Goal: Communication & Community: Answer question/provide support

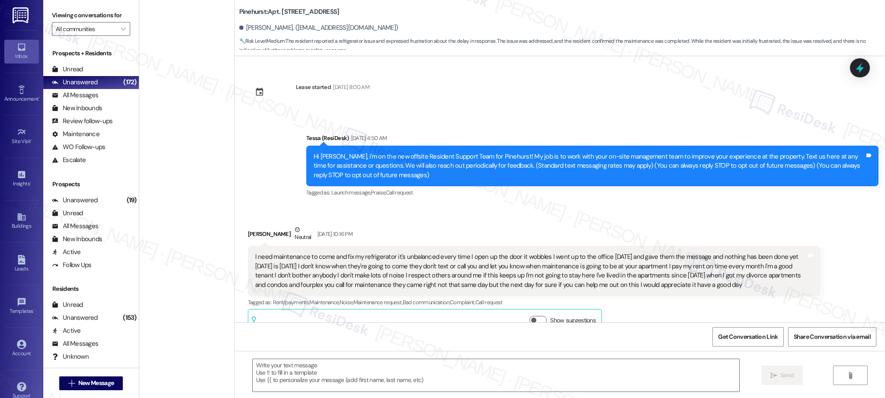
scroll to position [818, 0]
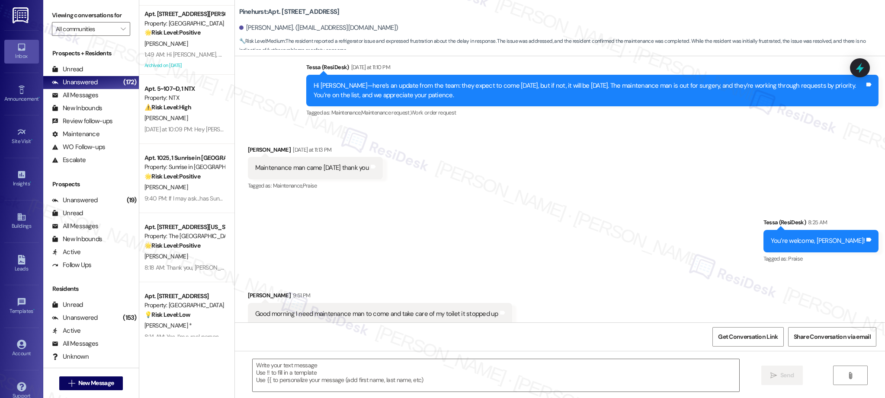
click at [517, 63] on div "Tessa (ResiDesk) Yesterday at 11:10 PM" at bounding box center [592, 69] width 572 height 12
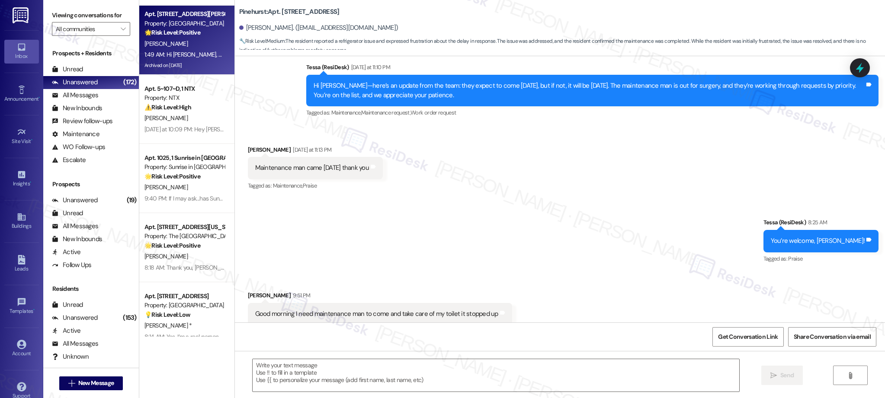
click at [176, 37] on div "🌟 Risk Level: Positive The resident is expressing positive sentiment about a co…" at bounding box center [184, 32] width 80 height 9
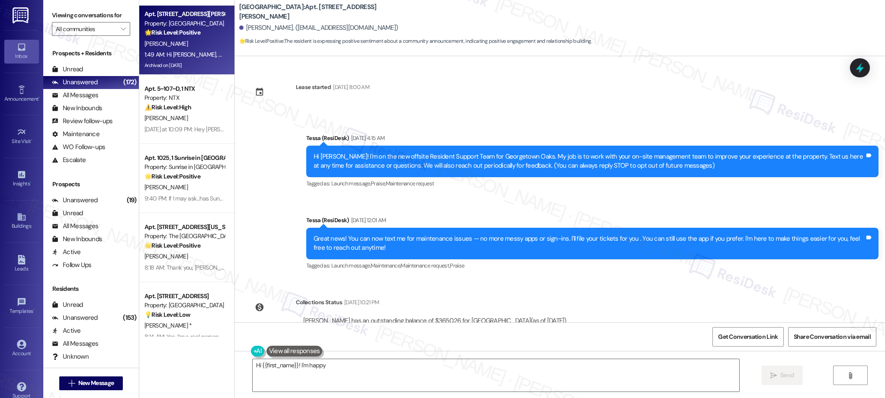
scroll to position [999, 0]
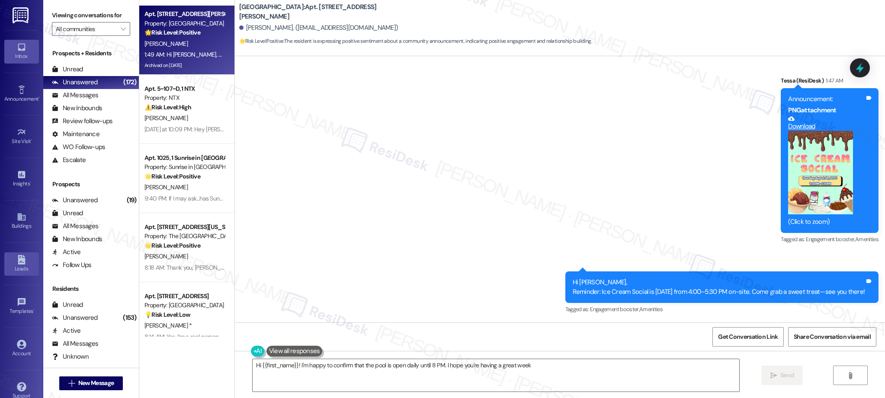
type textarea "Hi {{first_name}}! I'm happy to confirm that the pool is open daily until 8 PM.…"
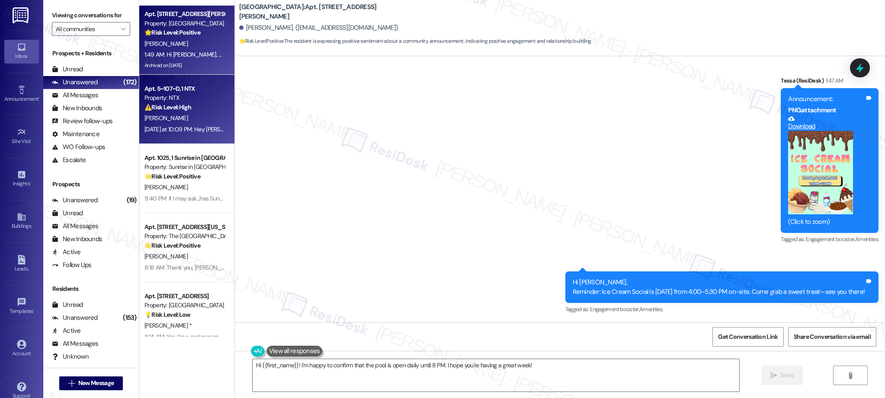
click at [167, 112] on div "Apt. 5~107~D, 1 NTX Property: NTX ⚠️ Risk Level: High The resident is reporting…" at bounding box center [185, 97] width 82 height 29
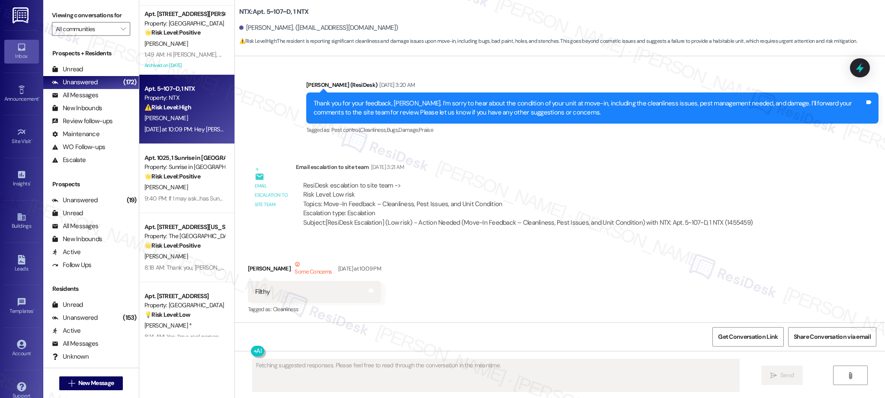
scroll to position [422, 0]
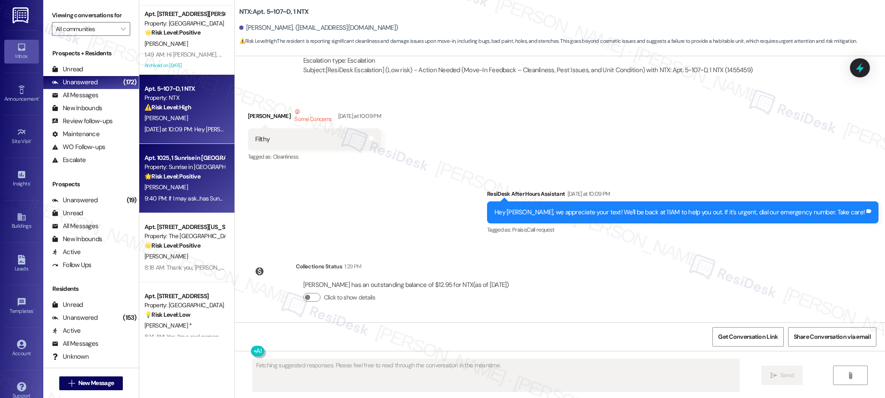
click at [189, 206] on div "Apt. 1025, 1 Sunrise in Chandler Property: Sunrise in Chandler 🌟 Risk Level: Po…" at bounding box center [186, 178] width 95 height 69
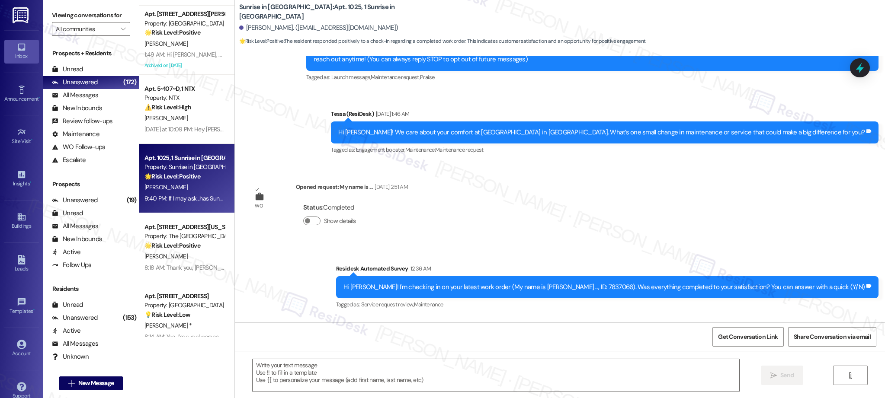
scroll to position [174, 0]
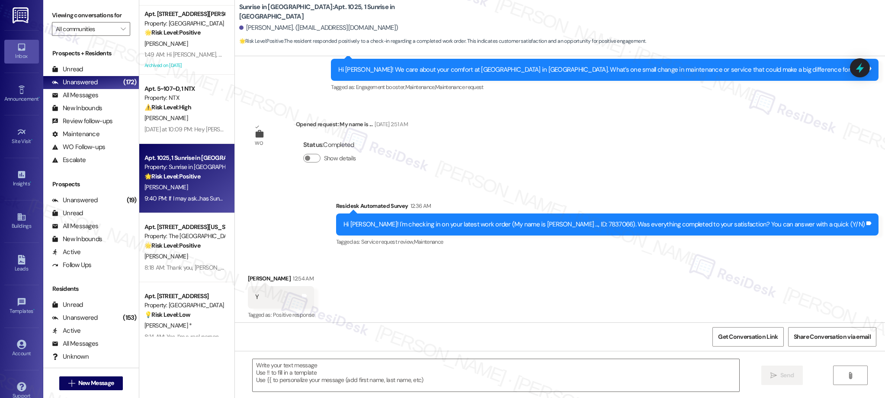
type textarea "Fetching suggested responses. Please feel free to read through the conversation…"
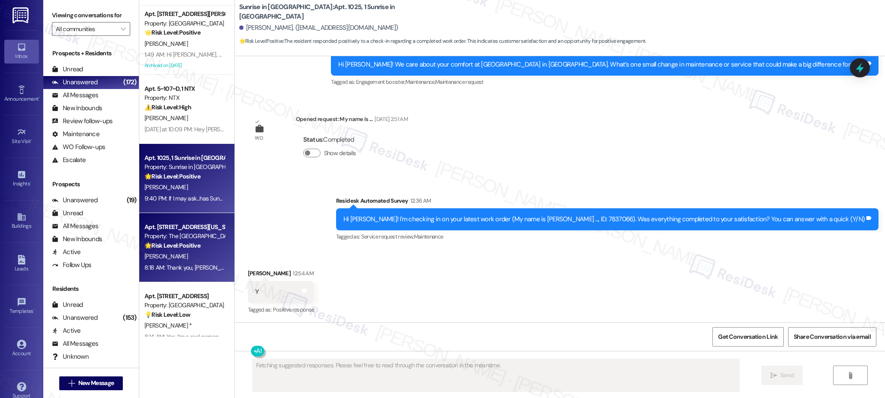
click at [192, 260] on div "[PERSON_NAME]" at bounding box center [185, 256] width 82 height 11
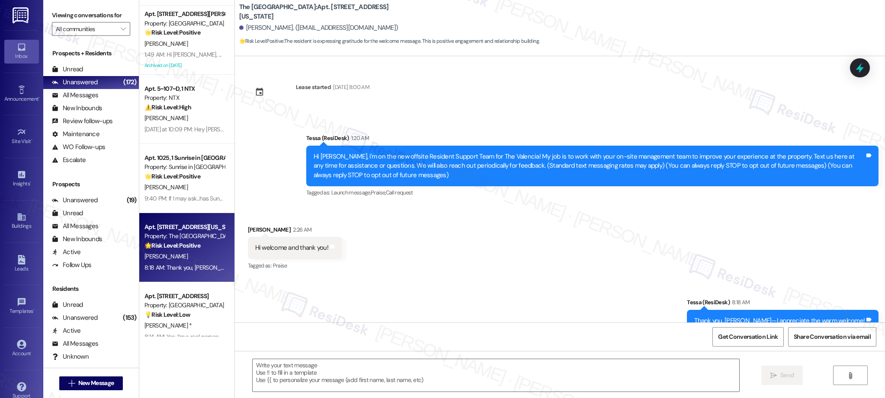
type textarea "Fetching suggested responses. Please feel free to read through the conversation…"
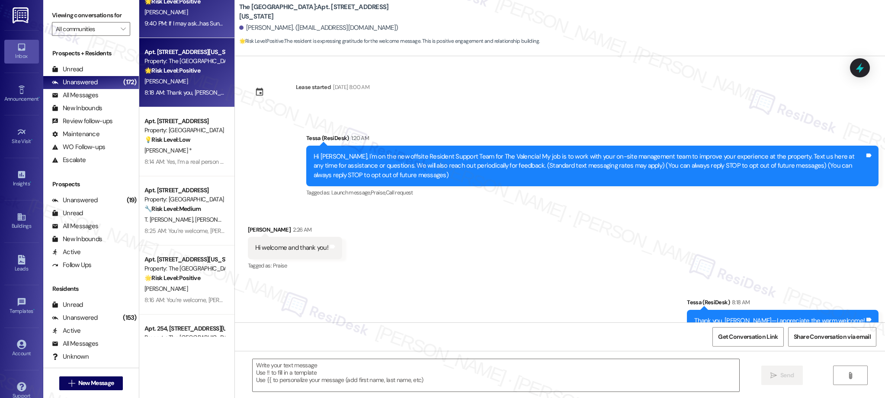
scroll to position [2715, 0]
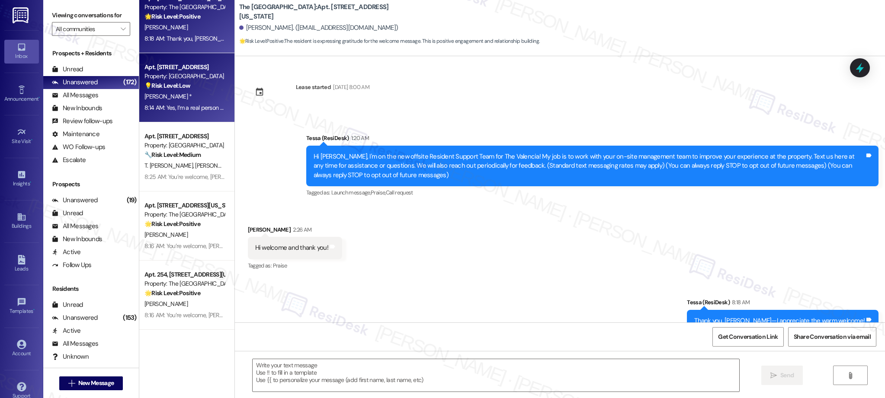
click at [190, 96] on div "[PERSON_NAME] *" at bounding box center [185, 96] width 82 height 11
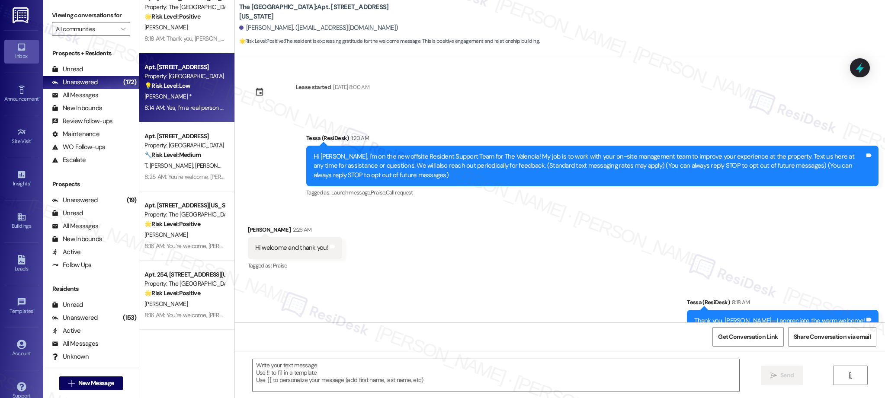
click at [195, 167] on span "[PERSON_NAME]" at bounding box center [216, 166] width 43 height 8
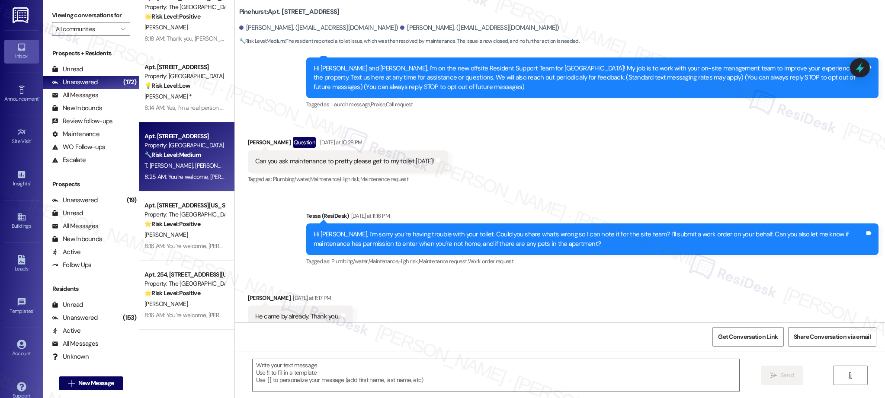
scroll to position [91, 0]
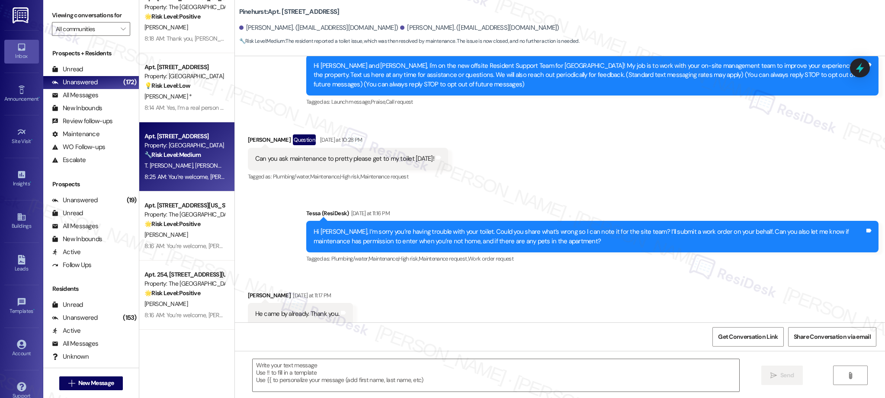
type textarea "Fetching suggested responses. Please feel free to read through the conversation…"
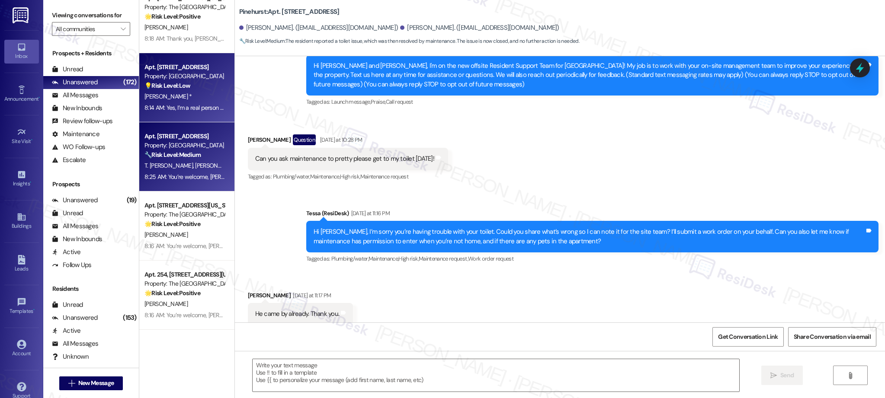
click at [181, 90] on div "💡 Risk Level: Low The resident is asking a question about the nature of the sup…" at bounding box center [184, 85] width 80 height 9
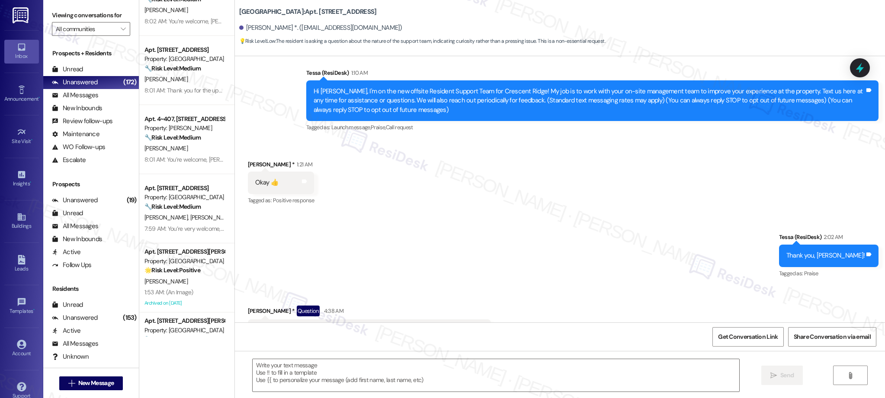
scroll to position [86, 0]
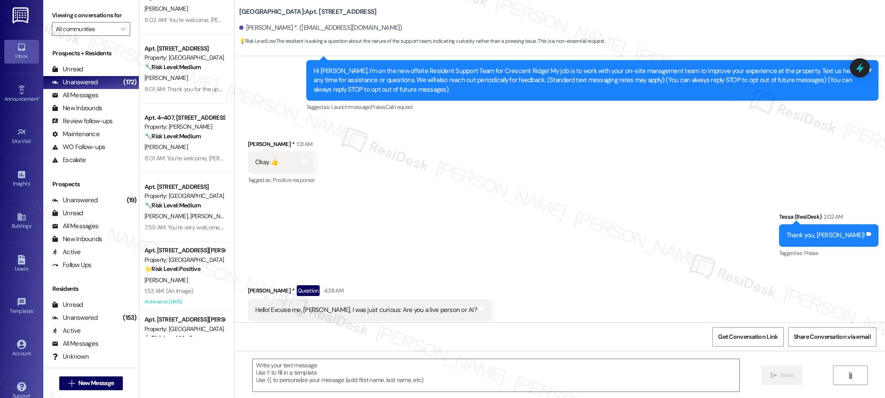
type textarea "Fetching suggested responses. Please feel free to read through the conversation…"
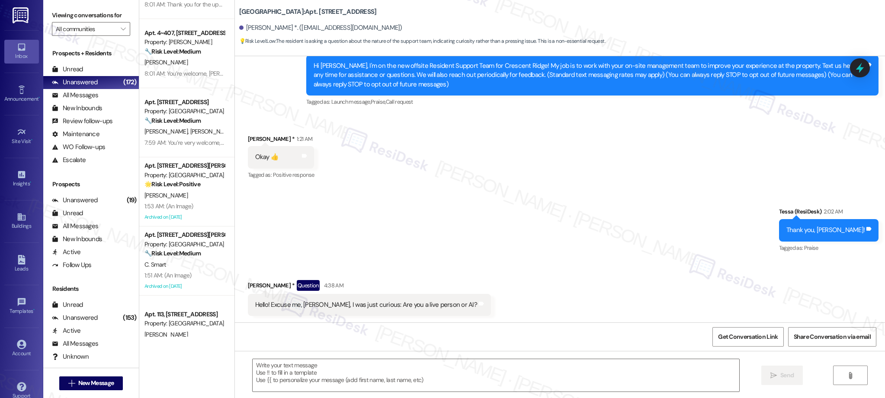
scroll to position [3192, 0]
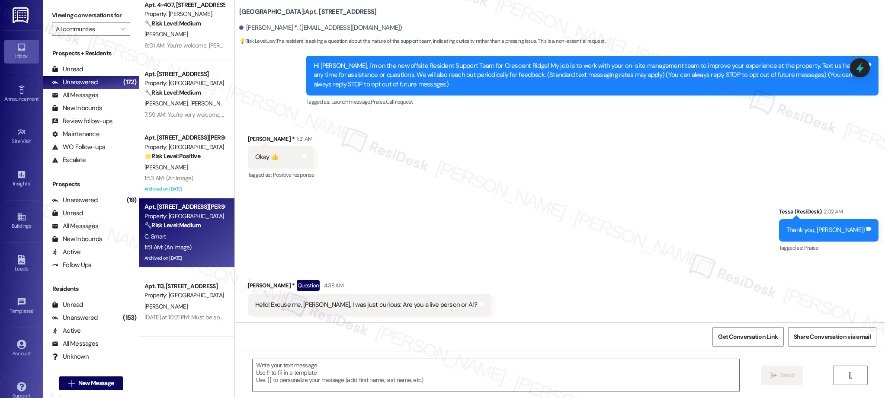
click at [176, 256] on div "Archived on [DATE]" at bounding box center [185, 258] width 82 height 11
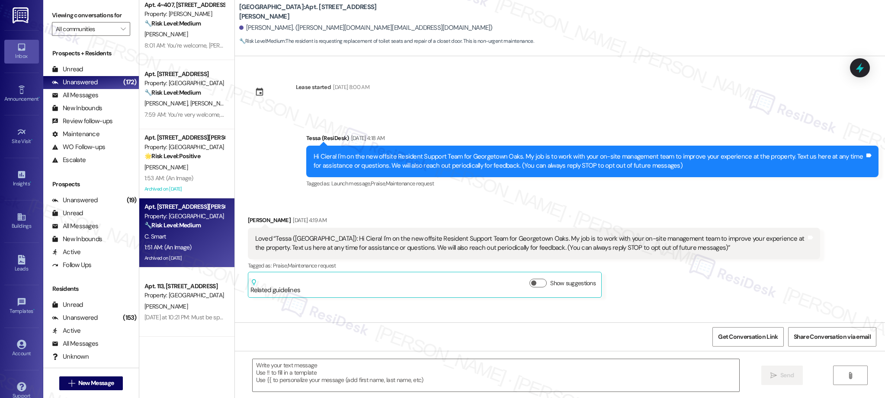
scroll to position [1242, 0]
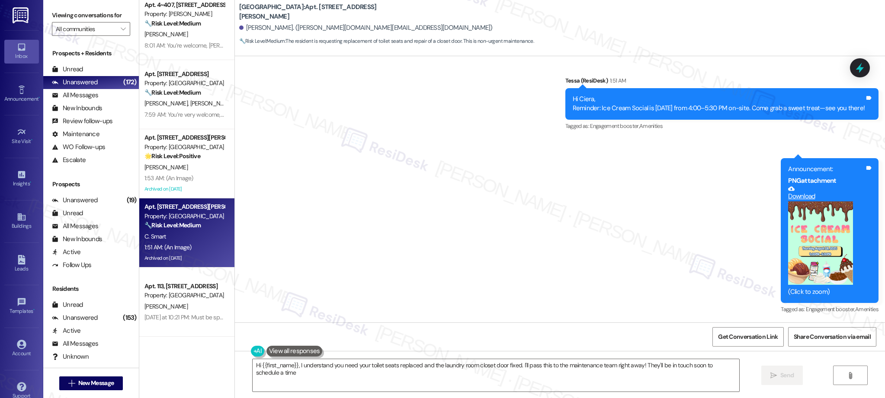
type textarea "Hi {{first_name}}, I understand you need your toilet seats replaced and the lau…"
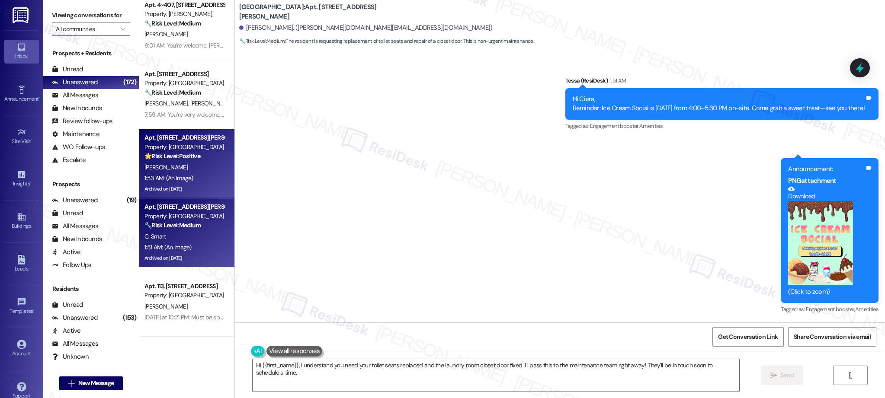
click at [182, 131] on div "Apt. 201, 1015 King George Blvd Property: Georgetown Oaks 🌟 Risk Level: Positiv…" at bounding box center [186, 163] width 95 height 69
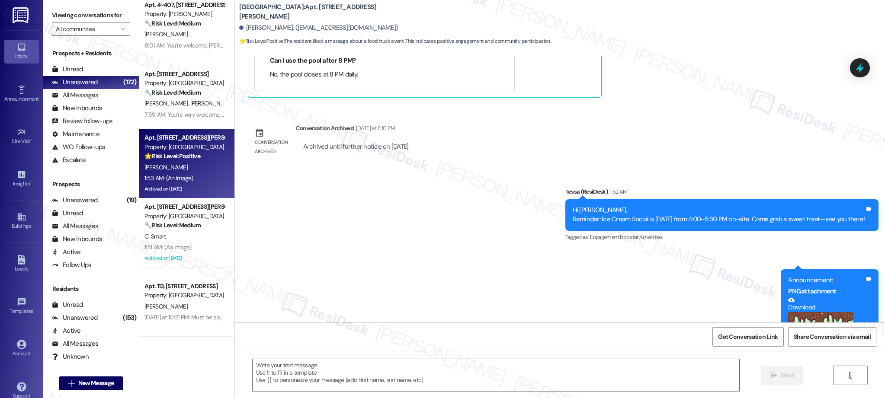
type textarea "Fetching suggested responses. Please feel free to read through the conversation…"
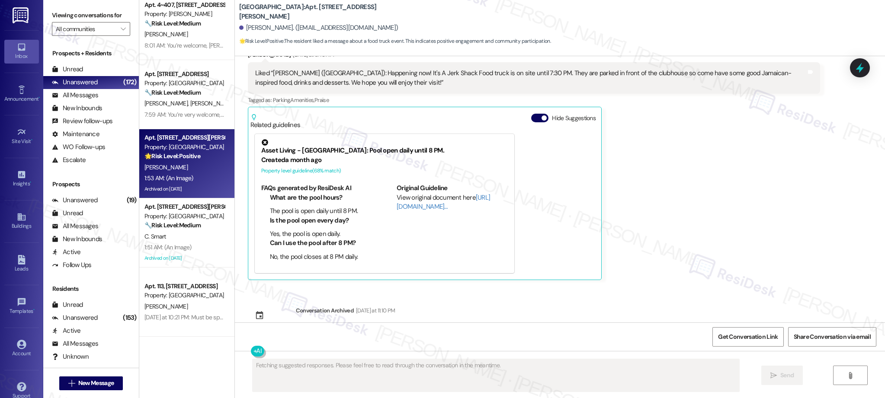
scroll to position [677, 0]
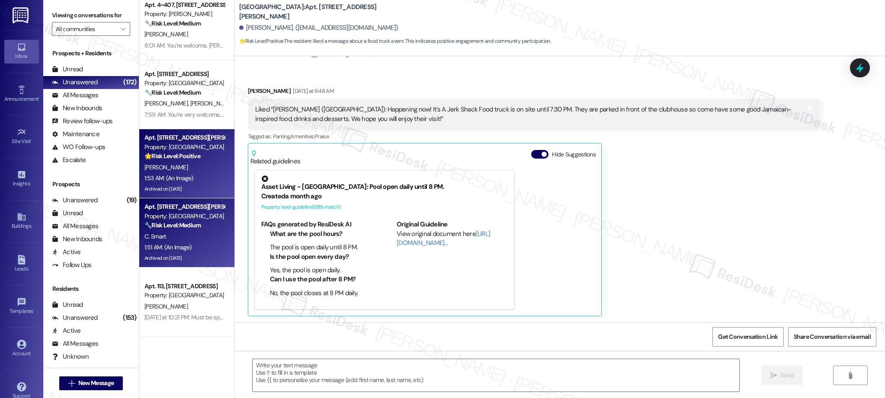
click at [163, 223] on strong "🔧 Risk Level: Medium" at bounding box center [172, 225] width 56 height 8
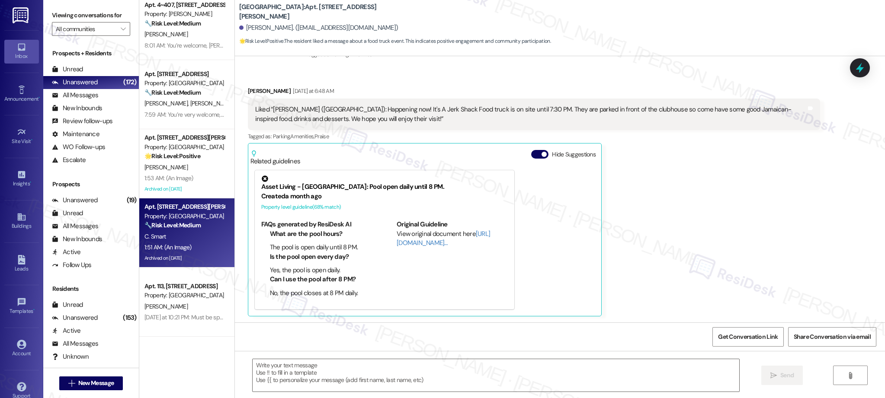
type textarea "Fetching suggested responses. Please feel free to read through the conversation…"
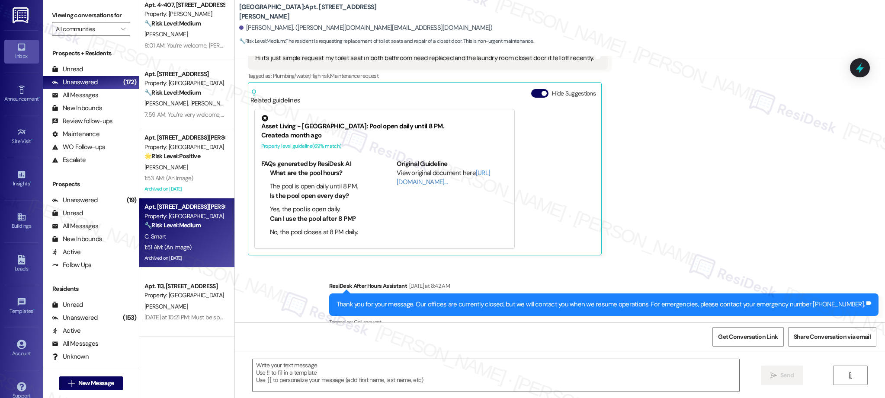
scroll to position [903, 0]
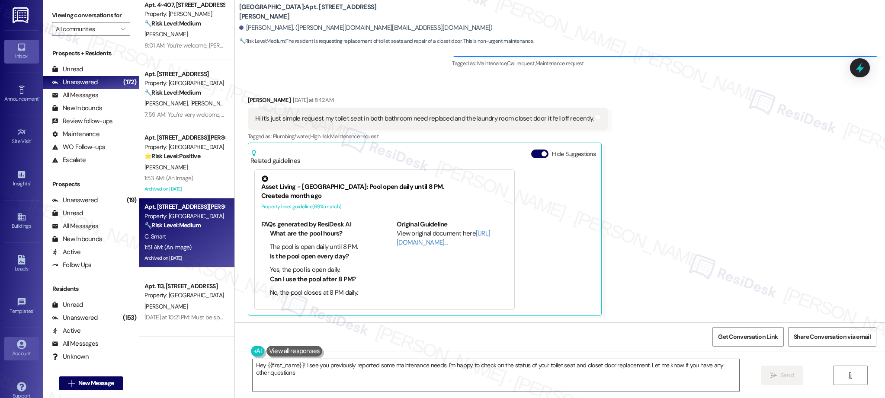
type textarea "Hey {{first_name}}! I see you previously reported some maintenance needs. I'm h…"
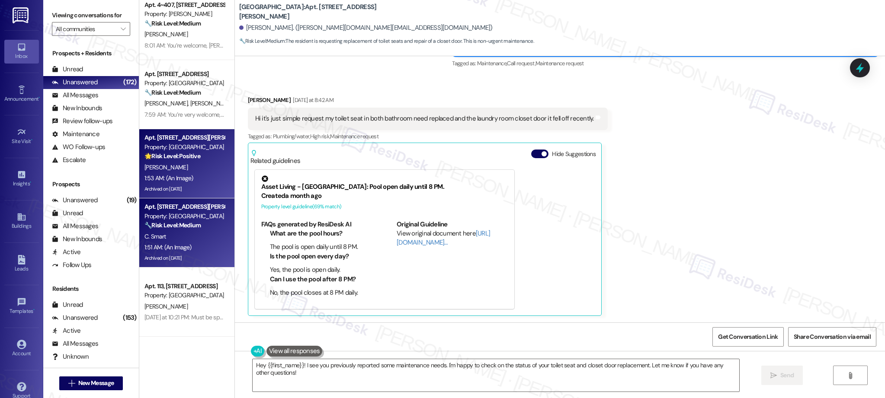
click at [168, 171] on div "[PERSON_NAME]" at bounding box center [185, 167] width 82 height 11
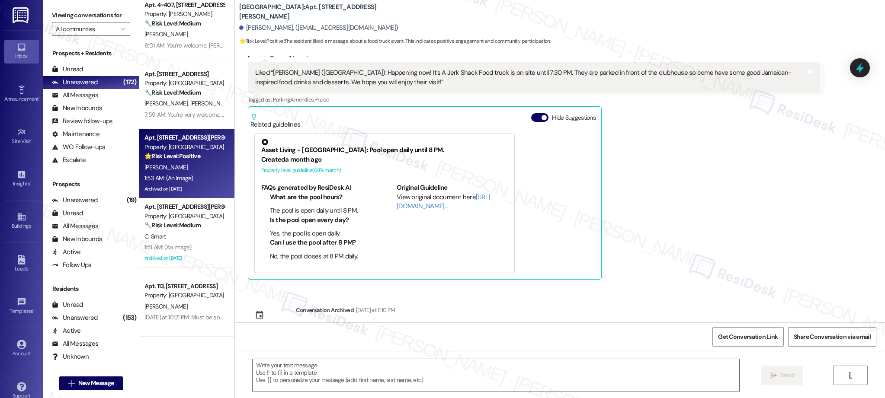
type textarea "Fetching suggested responses. Please feel free to read through the conversation…"
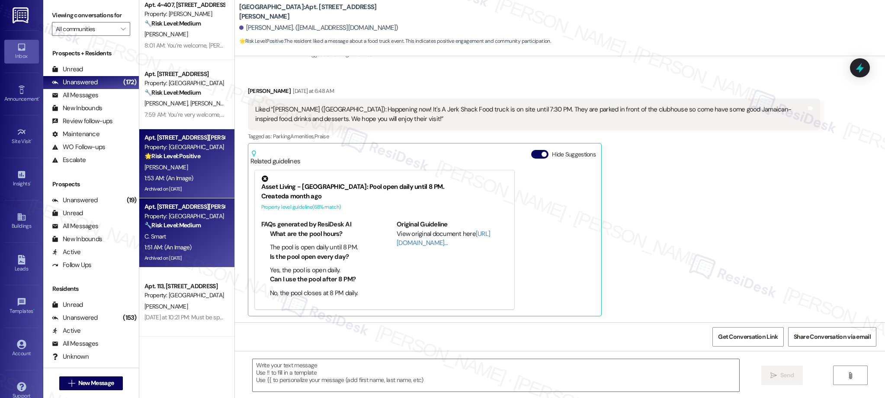
click at [178, 218] on div "Property: [GEOGRAPHIC_DATA]" at bounding box center [184, 216] width 80 height 9
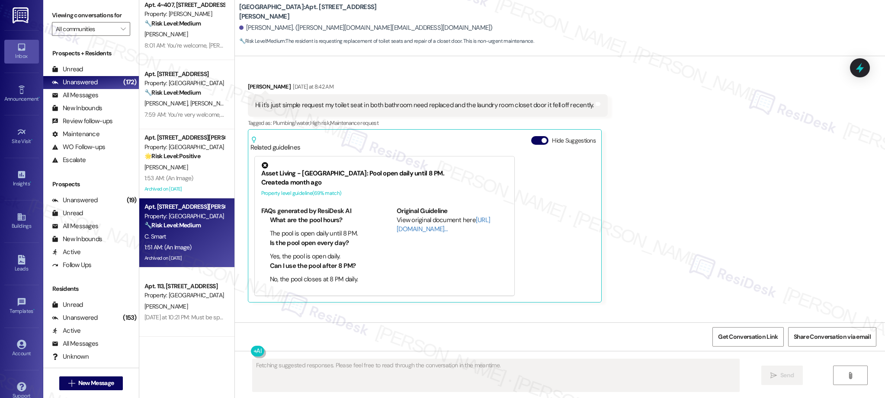
scroll to position [903, 0]
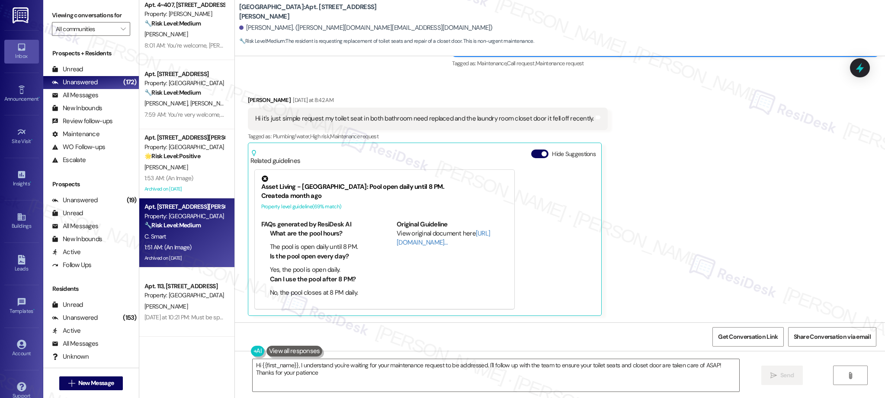
type textarea "Hi {{first_name}}, I understand you're waiting for your maintenance request to …"
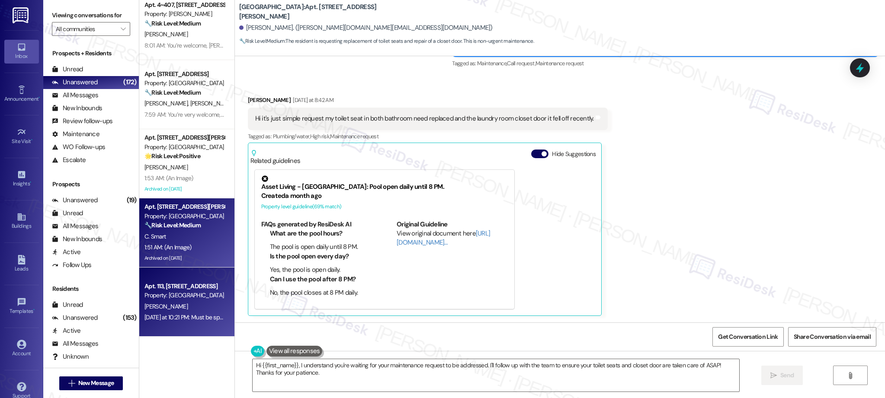
click at [147, 306] on span "[PERSON_NAME]" at bounding box center [165, 307] width 43 height 8
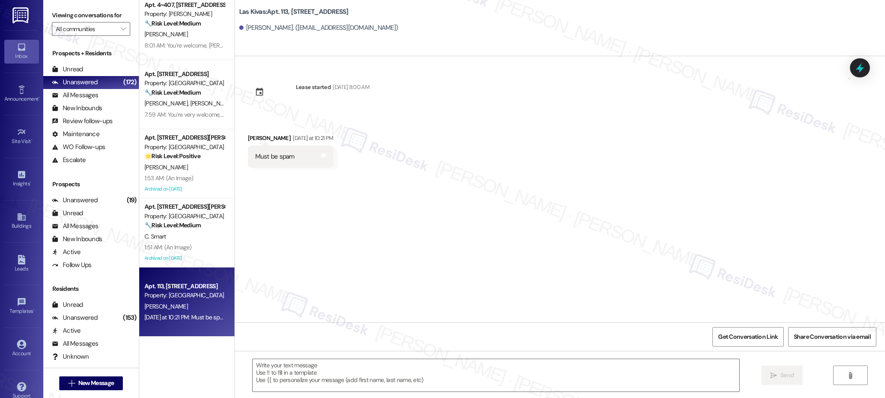
type textarea "Fetching suggested responses. Please feel free to read through the conversation…"
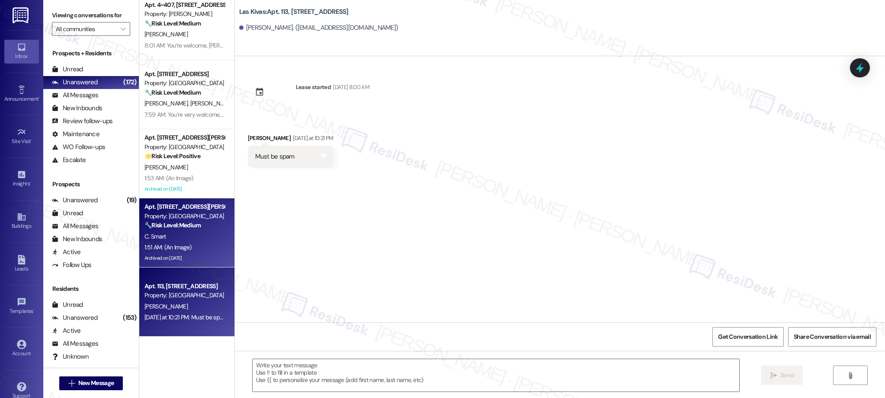
click at [163, 238] on div "C. Smart" at bounding box center [185, 236] width 82 height 11
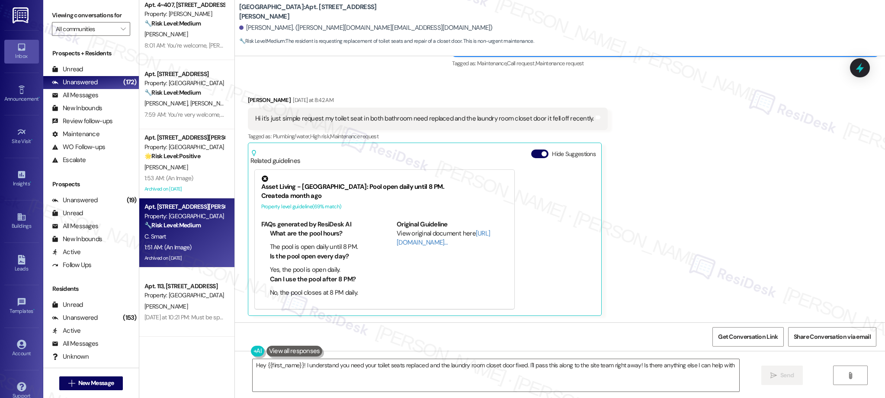
type textarea "Hey {{first_name}}! I understand you need your toilet seats replaced and the la…"
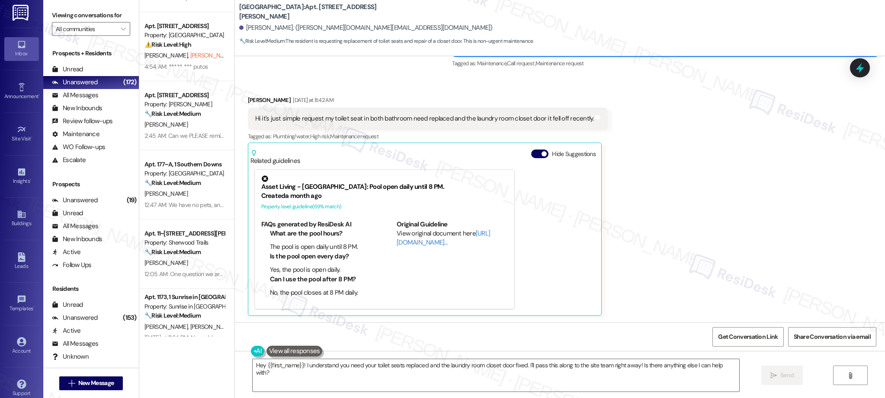
scroll to position [0, 0]
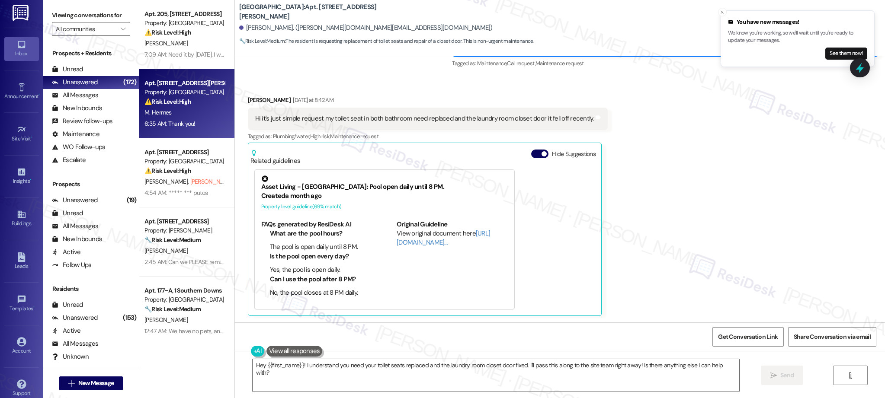
click at [154, 123] on div "6:35 AM: Thank you! 6:35 AM: Thank you!" at bounding box center [169, 124] width 51 height 8
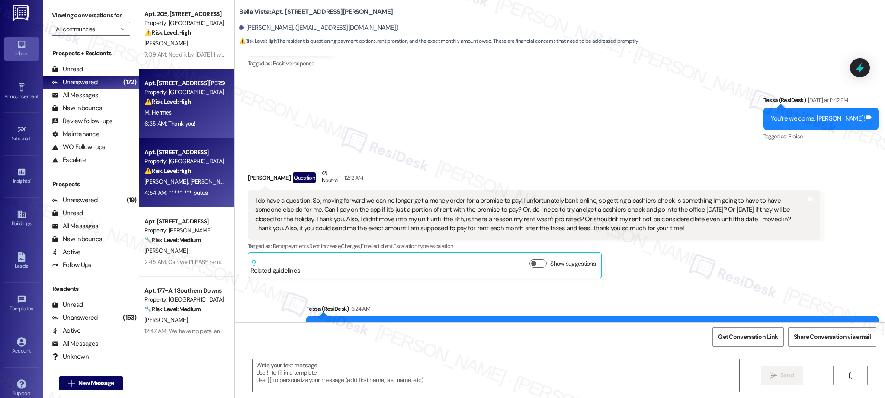
type textarea "Fetching suggested responses. Please feel free to read through the conversation…"
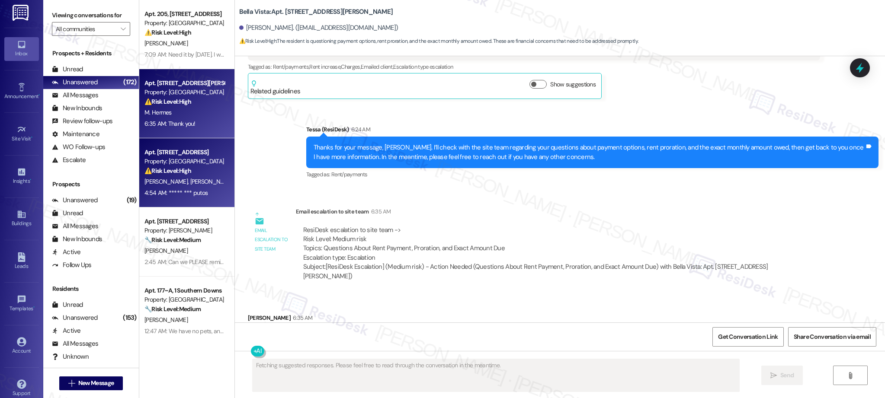
scroll to position [404, 0]
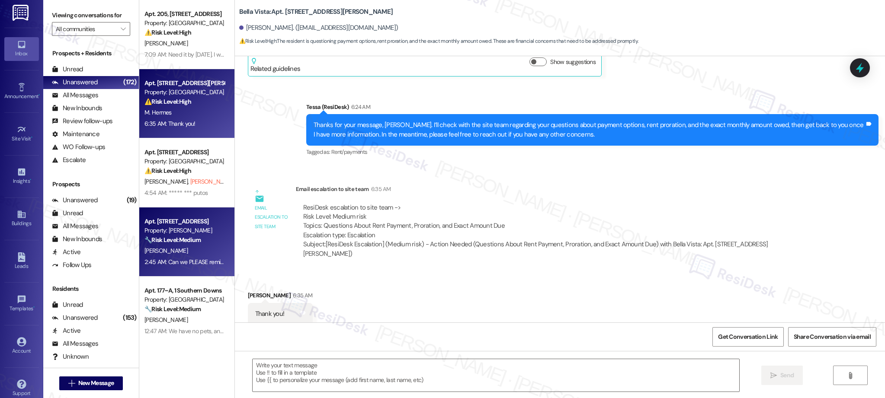
click at [192, 252] on div "[PERSON_NAME]" at bounding box center [185, 251] width 82 height 11
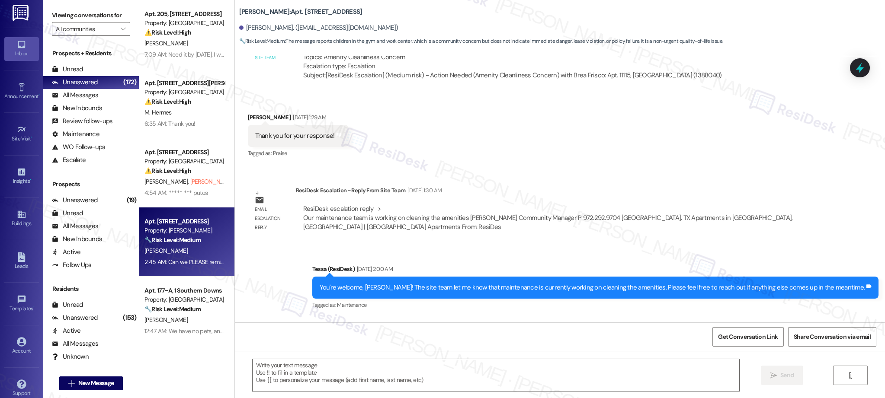
type textarea "Fetching suggested responses. Please feel free to read through the conversation…"
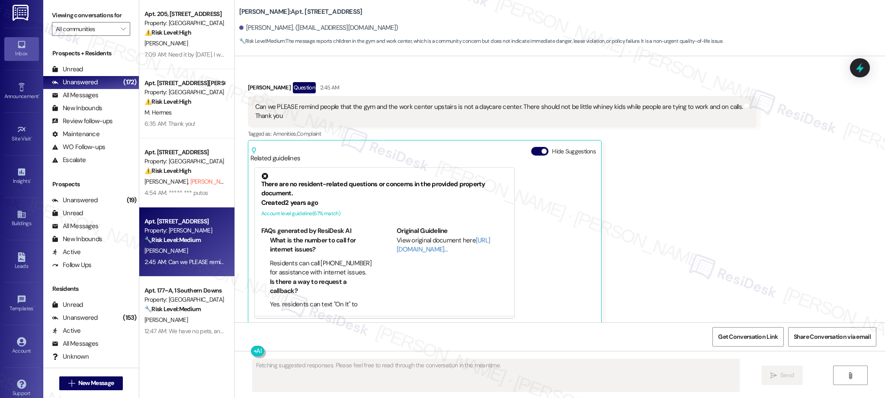
scroll to position [2376, 0]
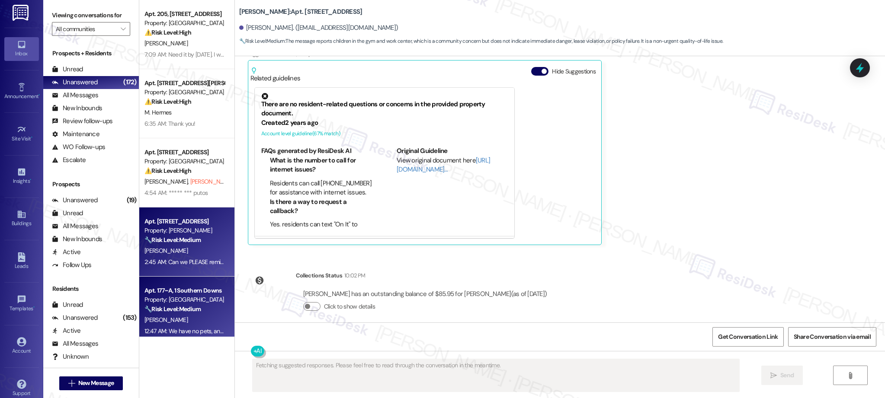
click at [196, 321] on div "[PERSON_NAME]" at bounding box center [185, 320] width 82 height 11
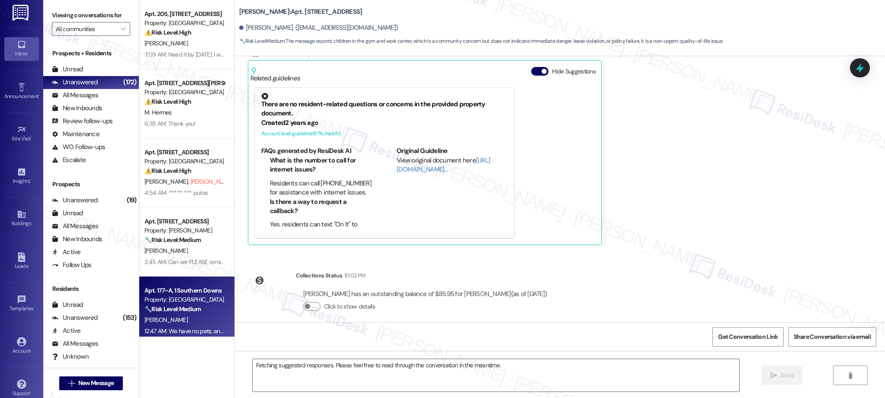
scroll to position [190, 0]
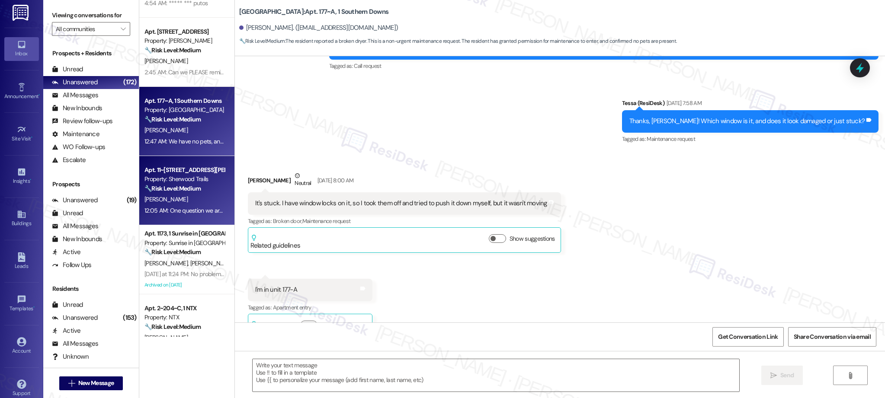
type textarea "Fetching suggested responses. Please feel free to read through the conversation…"
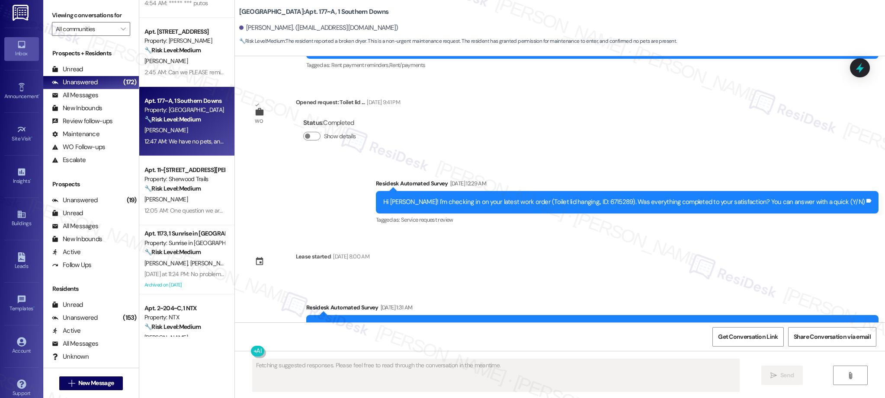
click at [182, 201] on div "[PERSON_NAME]" at bounding box center [185, 199] width 82 height 11
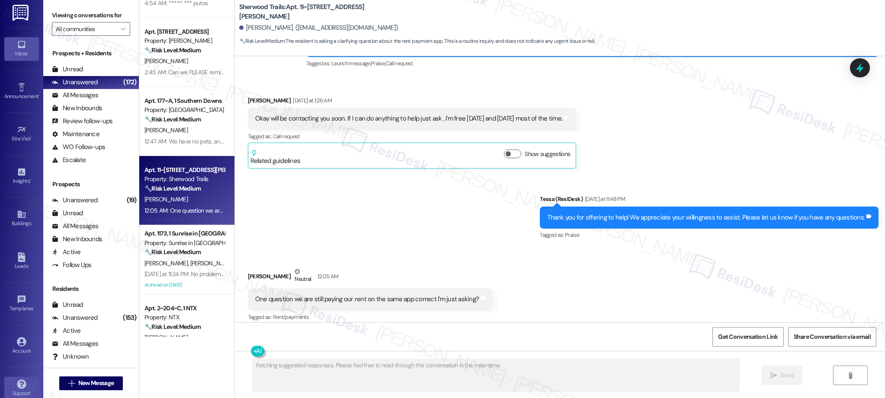
scroll to position [137, 0]
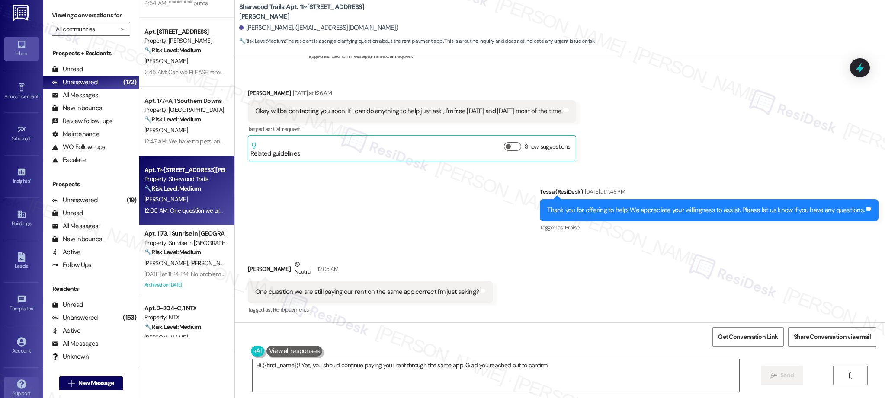
type textarea "Hi {{first_name}}! Yes, you should continue paying your rent through the same a…"
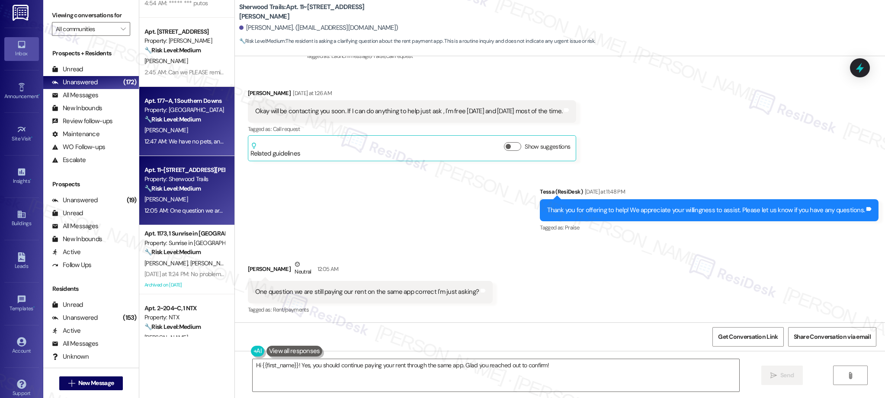
click at [200, 147] on div "Apt. 177~A, 1 Southern Downs Property: Southern Downs 🔧 Risk Level: Medium The …" at bounding box center [186, 121] width 95 height 69
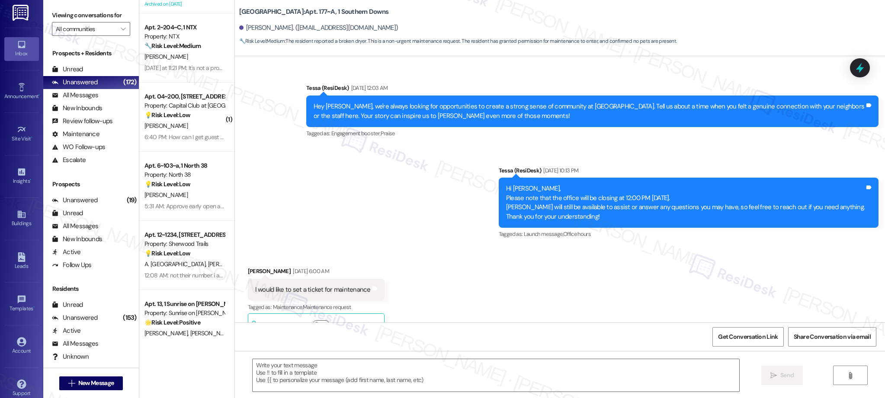
scroll to position [472, 0]
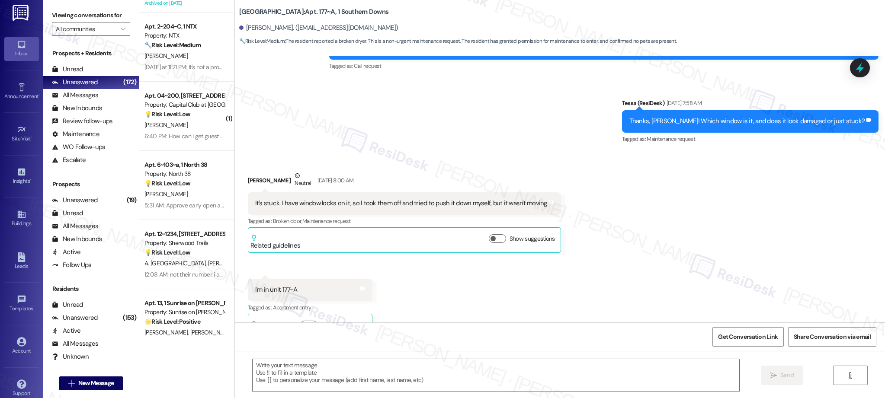
type textarea "Fetching suggested responses. Please feel free to read through the conversation…"
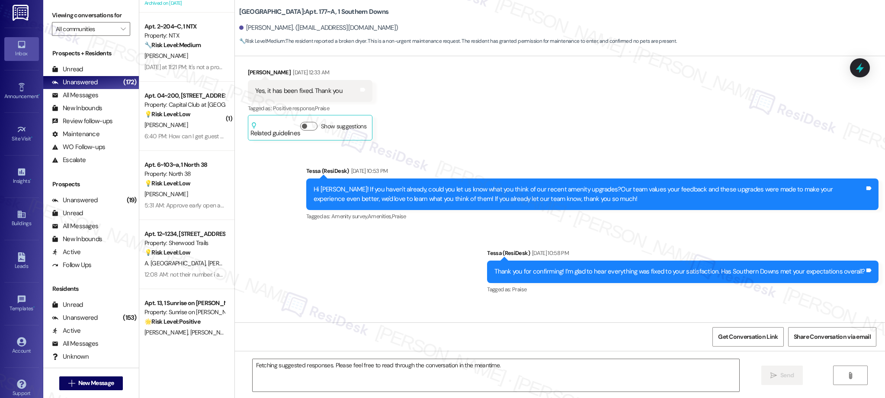
click at [180, 130] on div "Apt. 11~1122, 10401 Brockington Road Property: Sherwood Trails 🔧 Risk Level: Me…" at bounding box center [186, 168] width 95 height 337
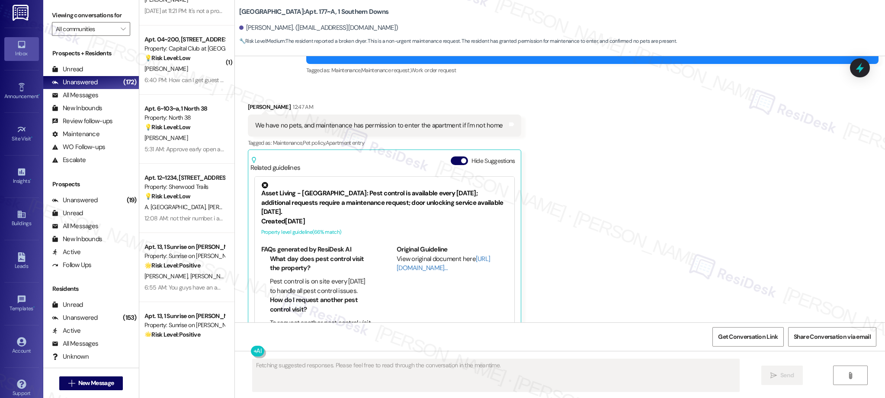
scroll to position [535, 0]
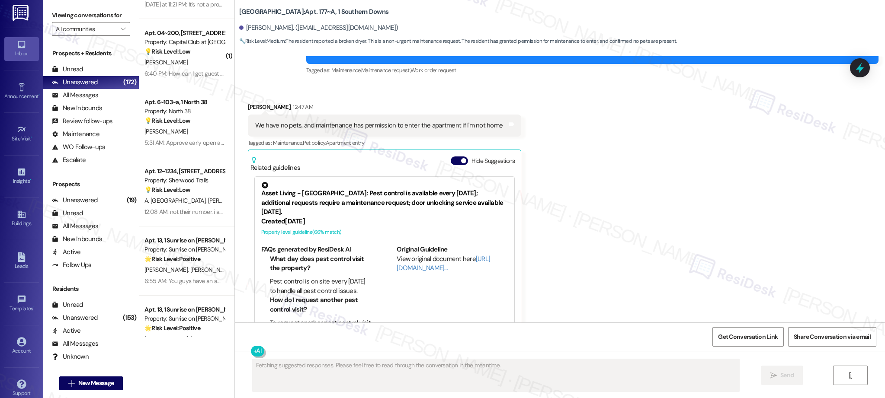
click at [195, 187] on div "Apt. 1173, 1 Sunrise in Chandler Property: Sunrise in Chandler 🔧 Risk Level: Me…" at bounding box center [186, 168] width 95 height 337
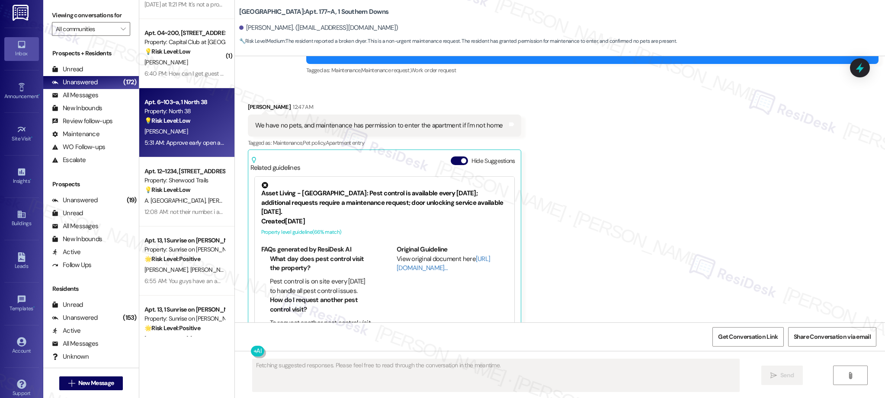
click at [183, 131] on div "[PERSON_NAME]" at bounding box center [185, 131] width 82 height 11
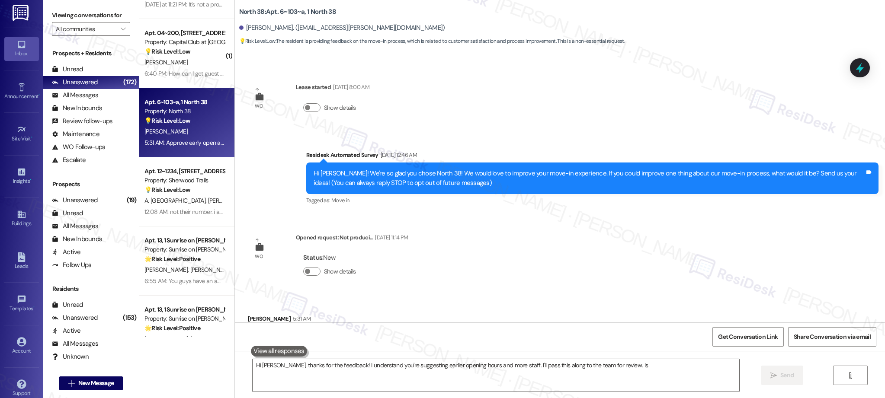
scroll to position [45, 0]
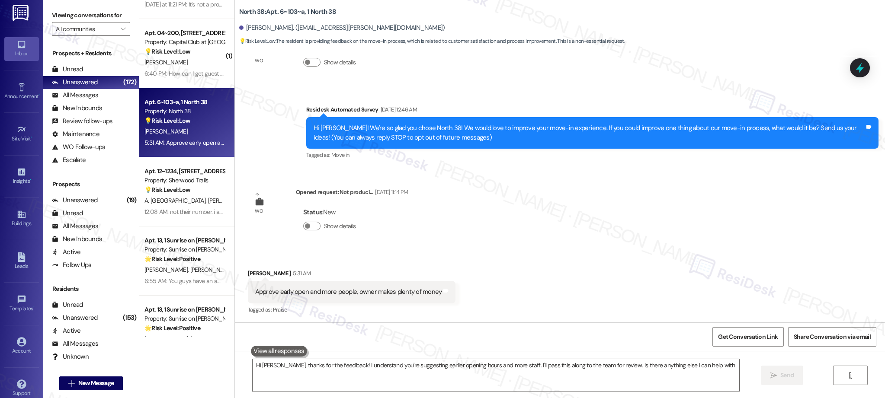
type textarea "Hi Justin, thanks for the feedback! I understand you're suggesting earlier open…"
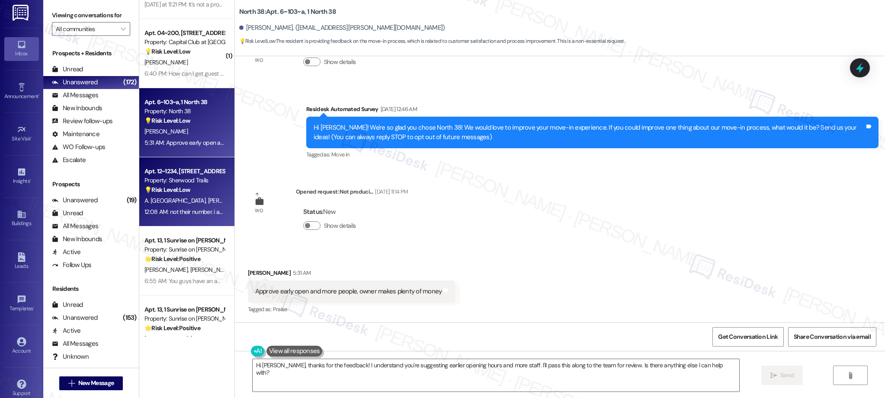
click at [169, 193] on strong "💡 Risk Level: Low" at bounding box center [167, 190] width 46 height 8
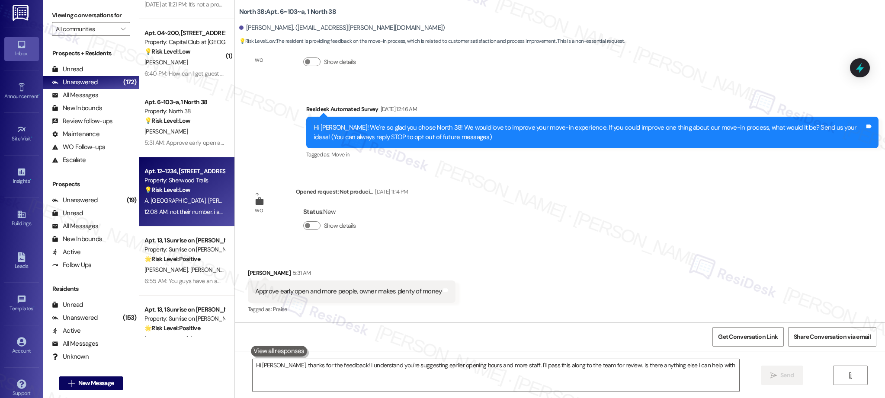
type textarea "Hi Justin, thanks for the feedback! I understand you're suggesting earlier open…"
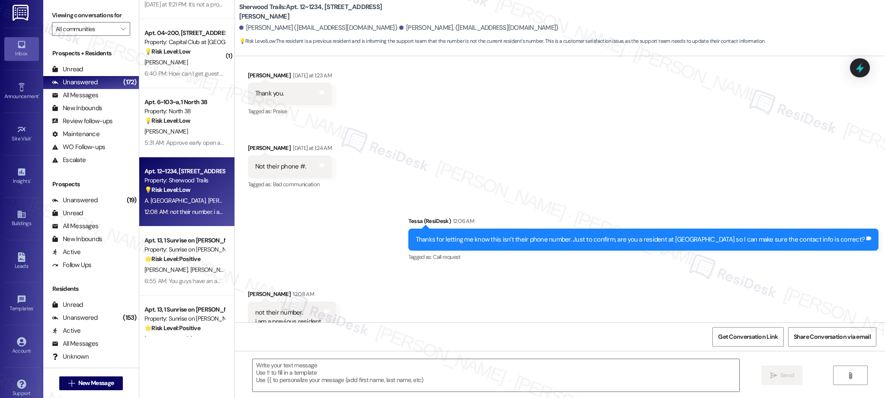
type textarea "Fetching suggested responses. Please feel free to read through the conversation…"
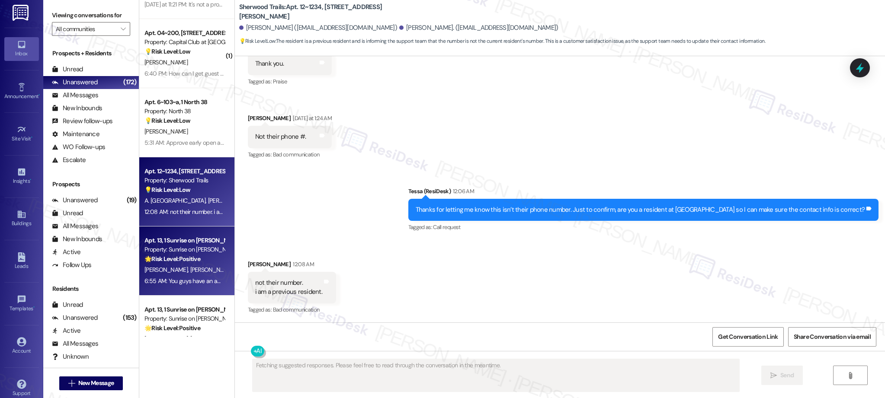
click at [169, 280] on div "6:55 AM: You guys have an amazing maintenance. I appreciate it very much 🤘 6:55…" at bounding box center [243, 281] width 198 height 8
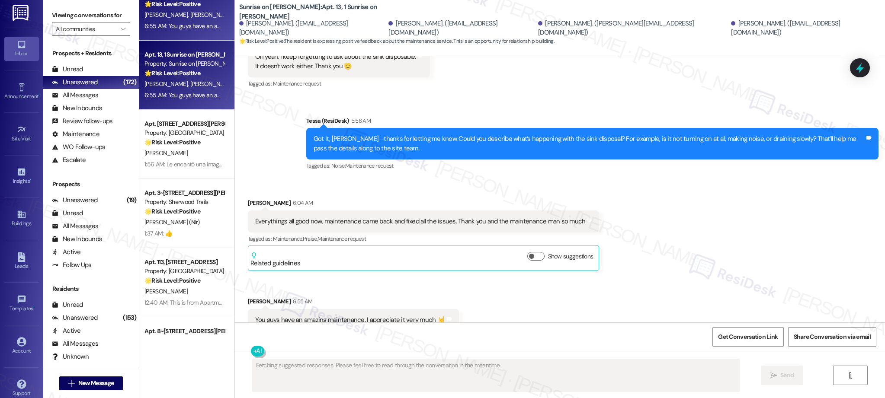
scroll to position [794, 0]
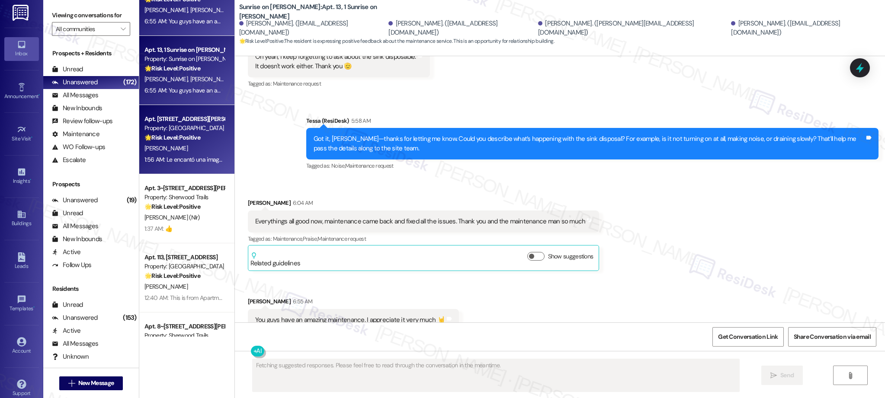
click at [181, 152] on div "[PERSON_NAME]" at bounding box center [185, 148] width 82 height 11
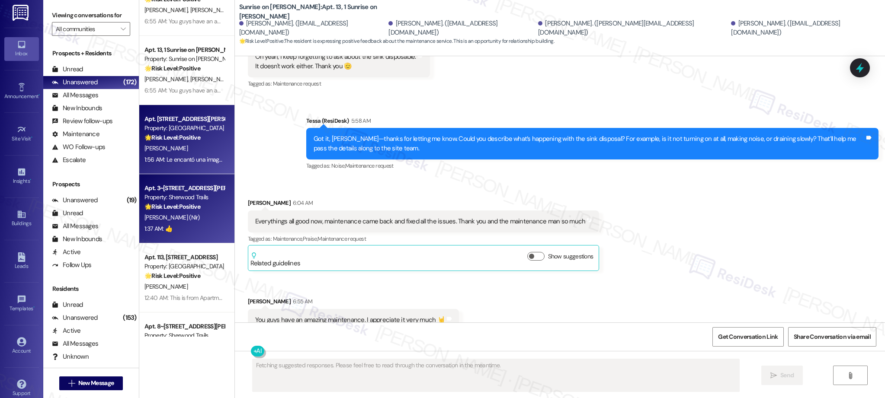
click at [195, 207] on div "🌟 Risk Level: Positive The resident responded positively to the introductory me…" at bounding box center [184, 206] width 80 height 9
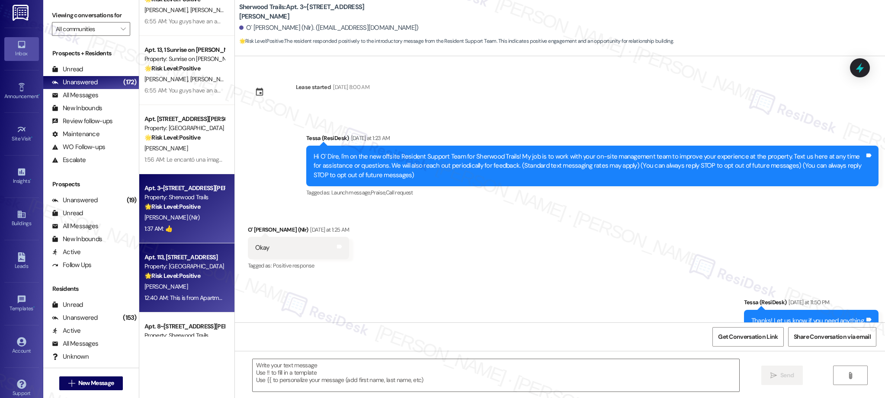
scroll to position [102, 0]
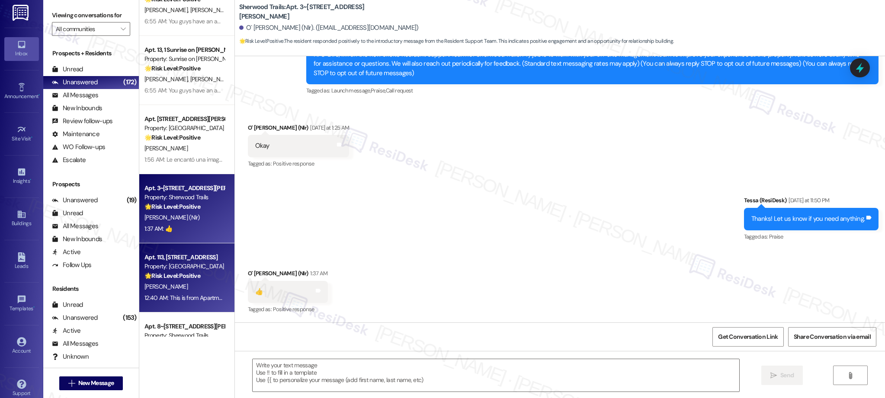
type textarea "Fetching suggested responses. Please feel free to read through the conversation…"
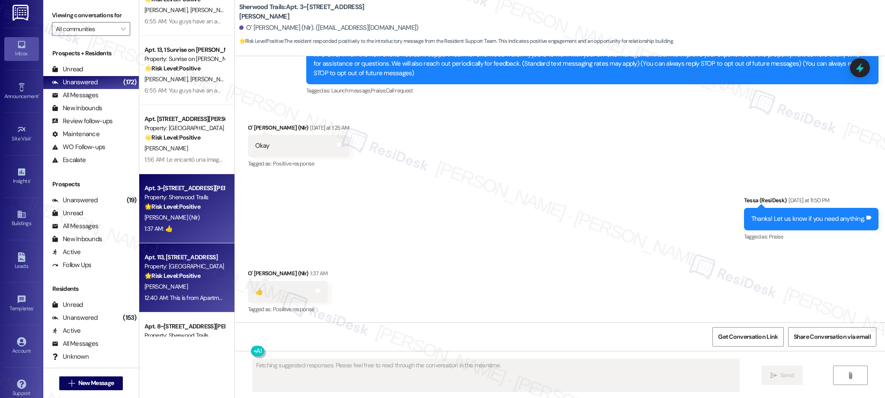
click at [195, 264] on div "Property: [GEOGRAPHIC_DATA]" at bounding box center [184, 266] width 80 height 9
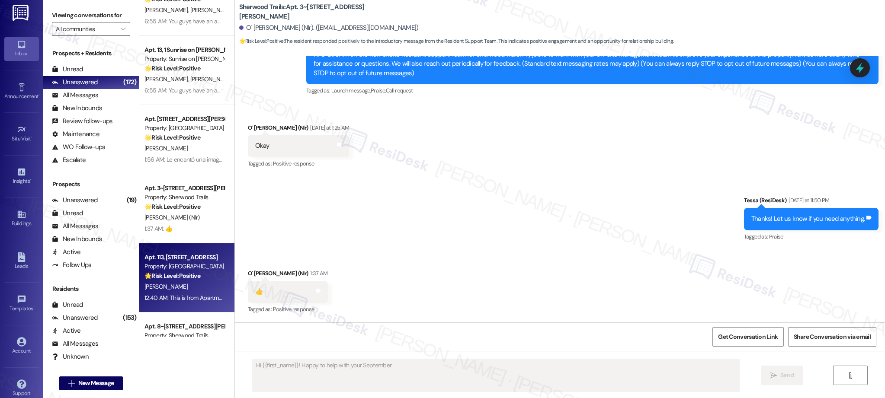
scroll to position [0, 0]
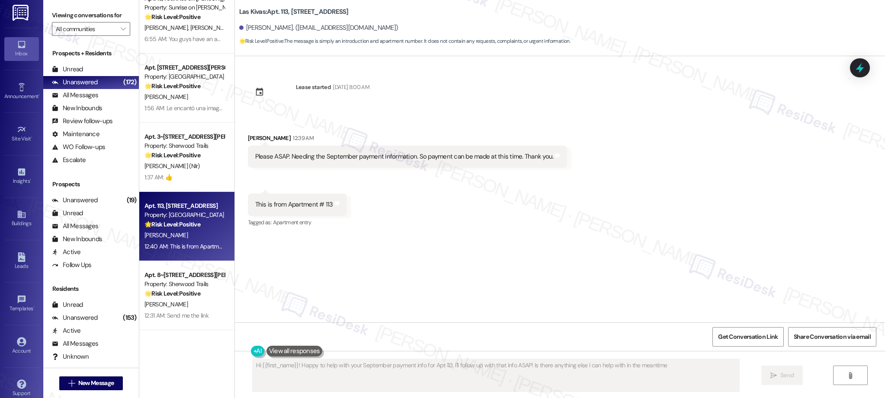
type textarea "Hi {{first_name}}! Happy to help with your September payment info for Apt 113. …"
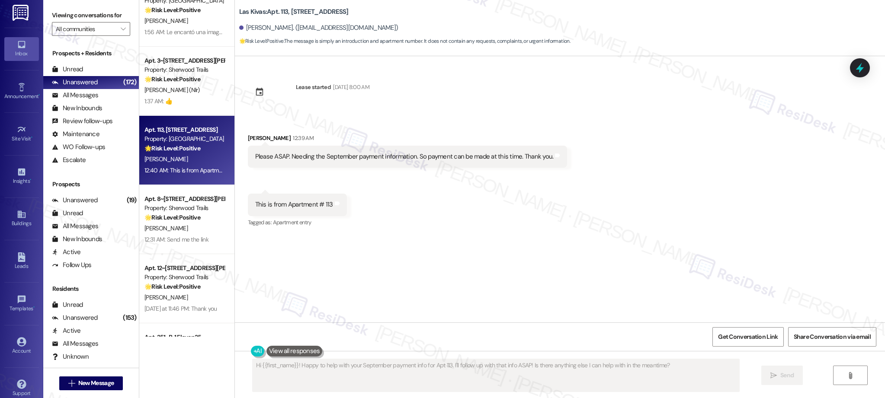
scroll to position [933, 0]
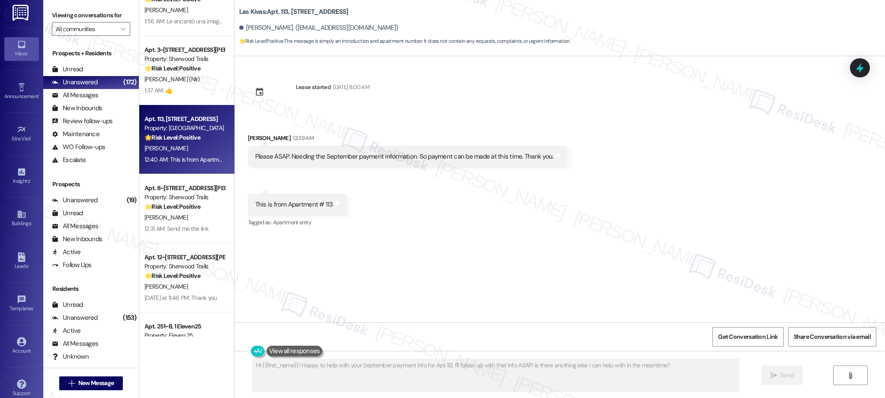
click at [179, 224] on div "12:31 AM: Send me the link 12:31 AM: Send me the link" at bounding box center [185, 229] width 82 height 11
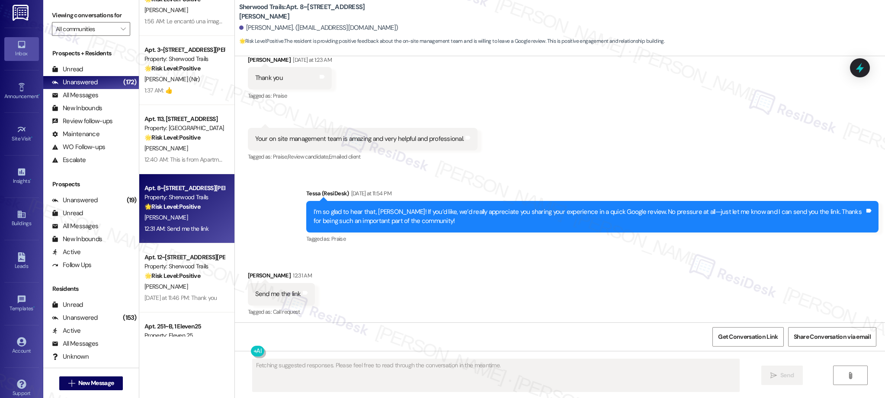
scroll to position [172, 0]
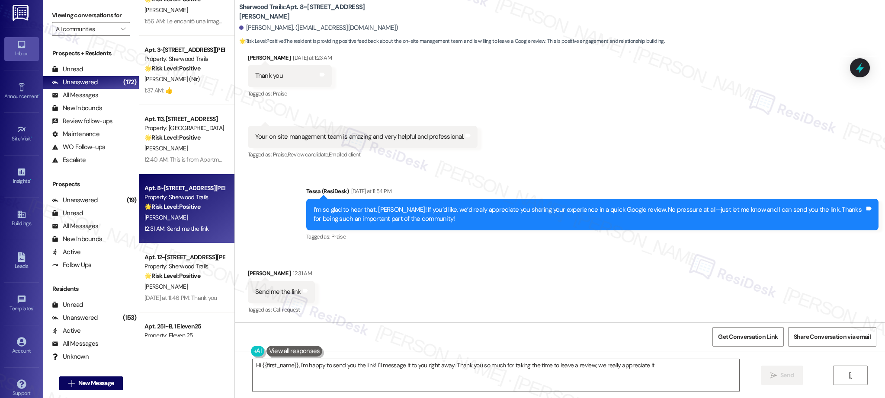
type textarea "Hi {{first_name}}, I'm happy to send you the link! I'll message it to you right…"
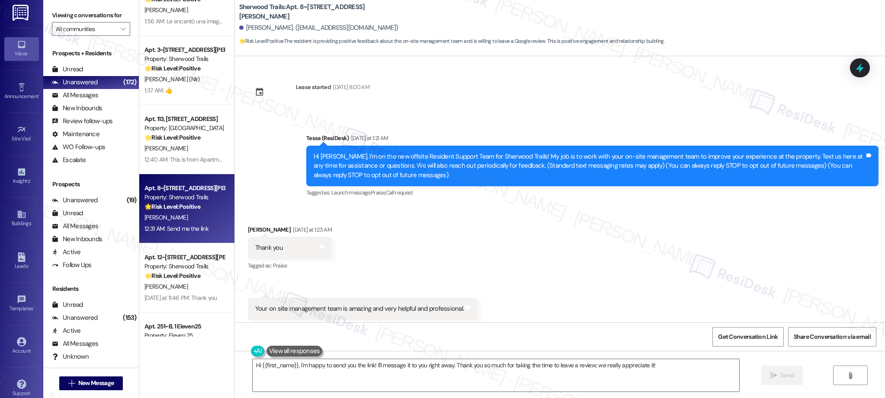
scroll to position [173, 0]
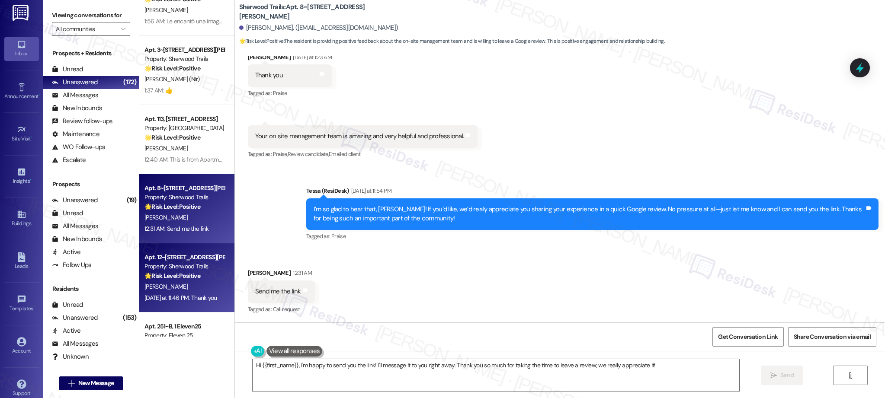
click at [176, 284] on div "[PERSON_NAME]" at bounding box center [185, 287] width 82 height 11
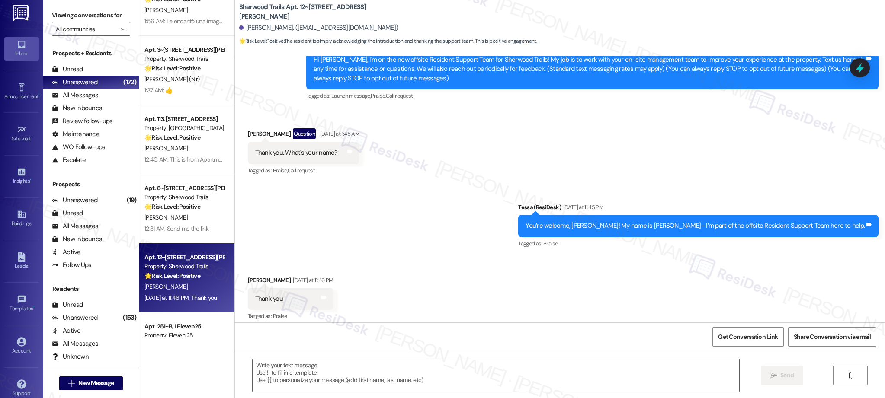
scroll to position [104, 0]
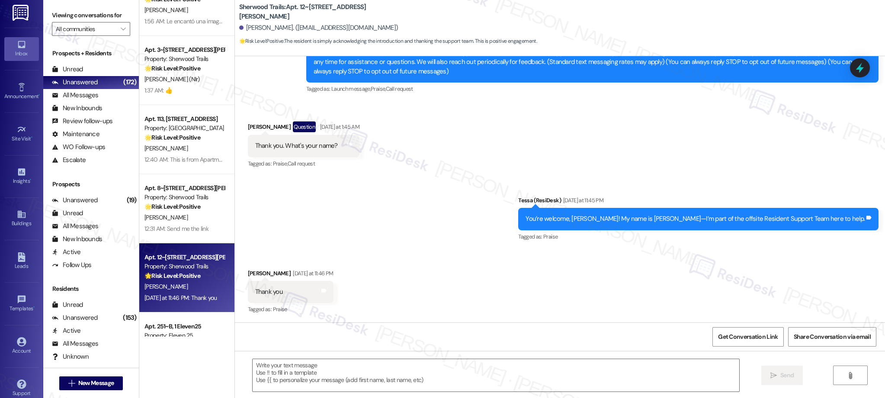
type textarea "Fetching suggested responses. Please feel free to read through the conversation…"
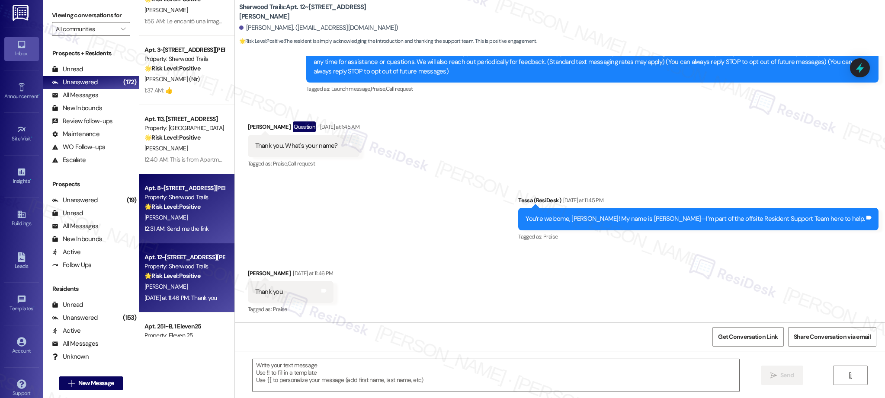
click at [167, 218] on div "[PERSON_NAME]" at bounding box center [185, 217] width 82 height 11
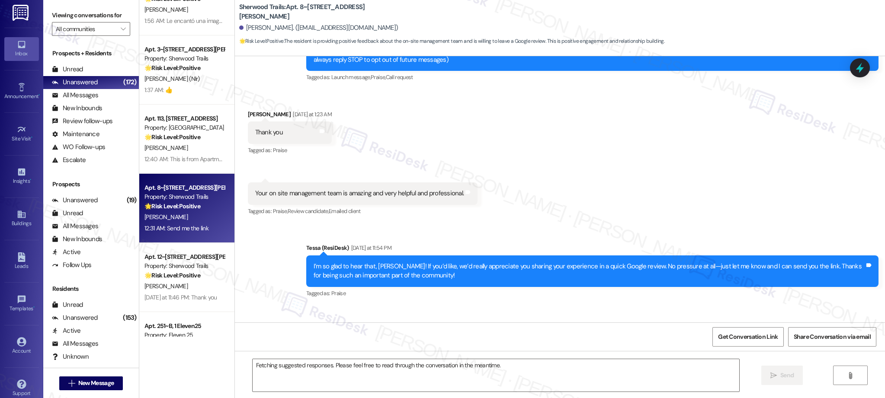
scroll to position [172, 0]
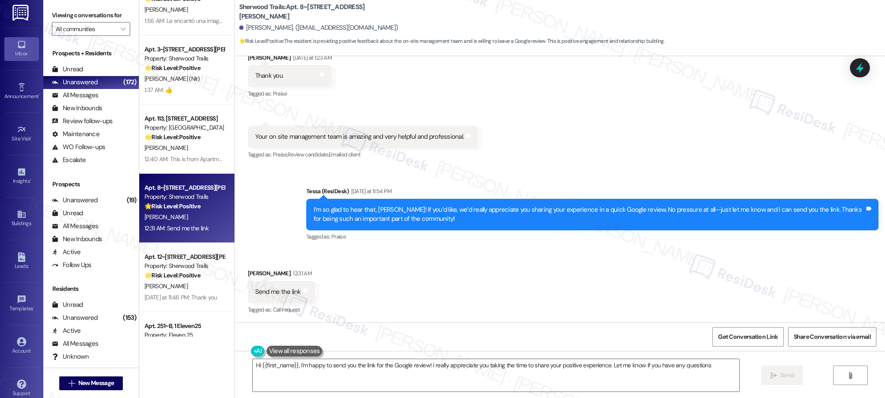
type textarea "Hi {{first_name}}, I'm happy to send you the link for the Google review! I real…"
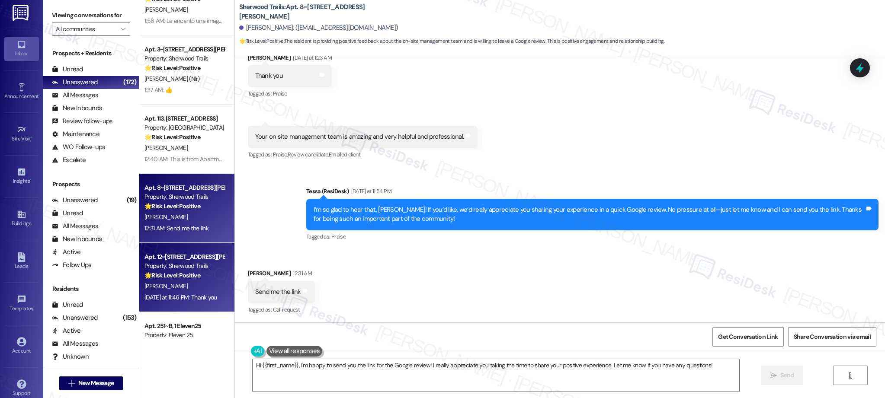
click at [144, 279] on strong "🌟 Risk Level: Positive" at bounding box center [172, 276] width 56 height 8
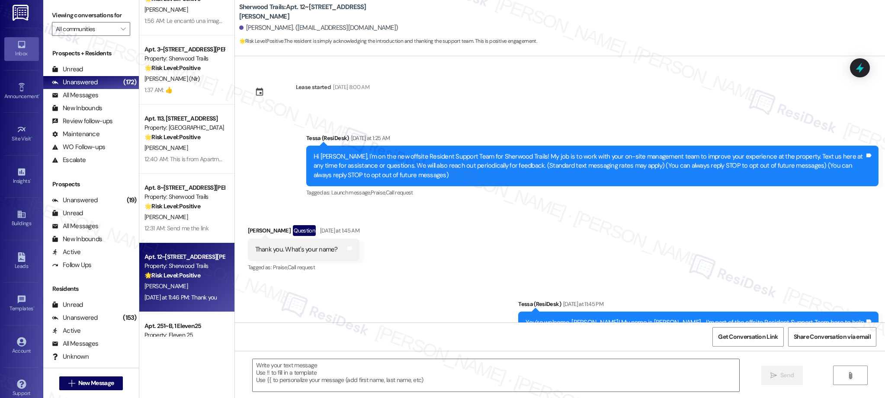
scroll to position [104, 0]
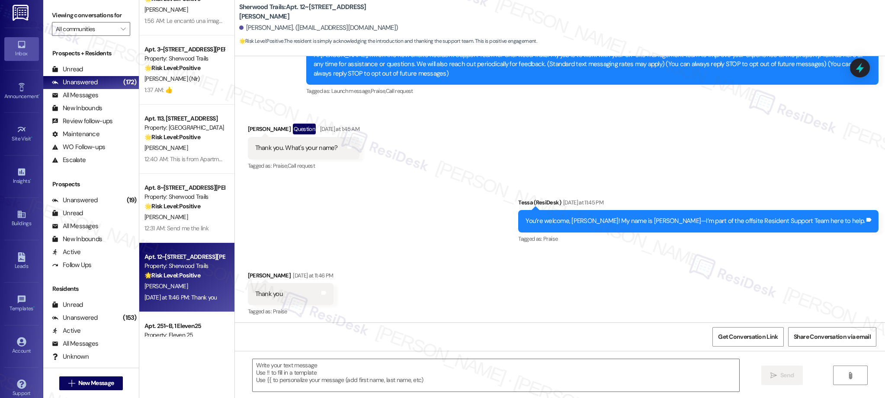
type textarea "Fetching suggested responses. Please feel free to read through the conversation…"
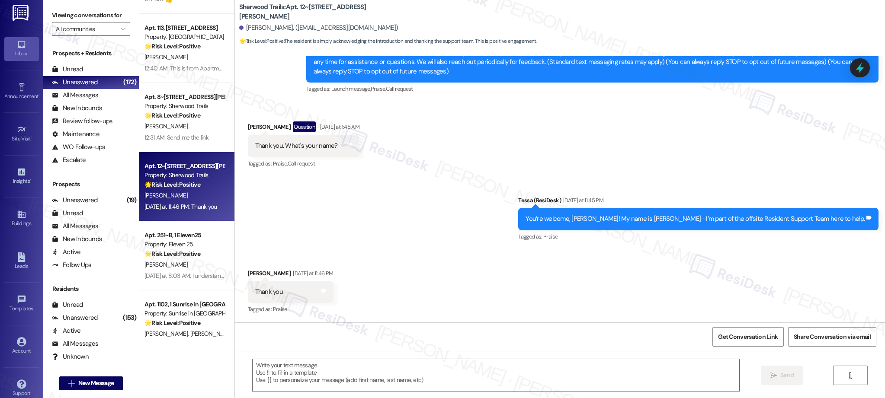
scroll to position [1025, 0]
click at [184, 260] on div "Apt. 512, 1015 King George Blvd Property: Georgetown Oaks 🌟 Risk Level: Positiv…" at bounding box center [186, 168] width 95 height 337
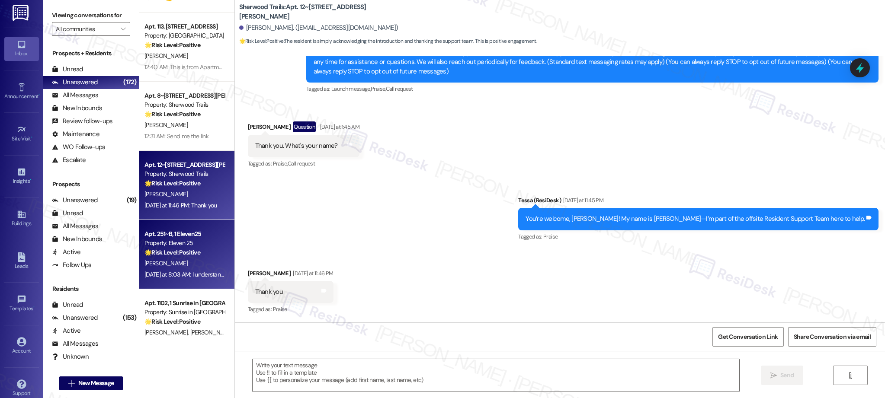
click at [186, 257] on div "Apt. 251~B, 1 Eleven25 Property: Eleven 25 🌟 Risk Level: Positive The resident …" at bounding box center [185, 243] width 82 height 29
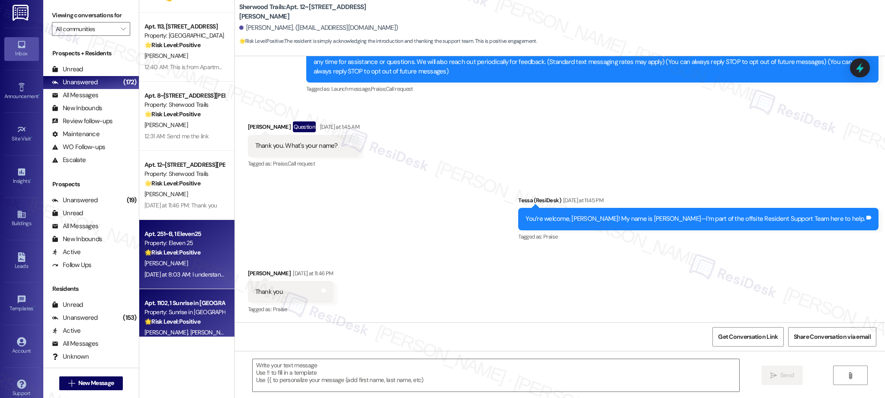
type textarea "Fetching suggested responses. Please feel free to read through the conversation…"
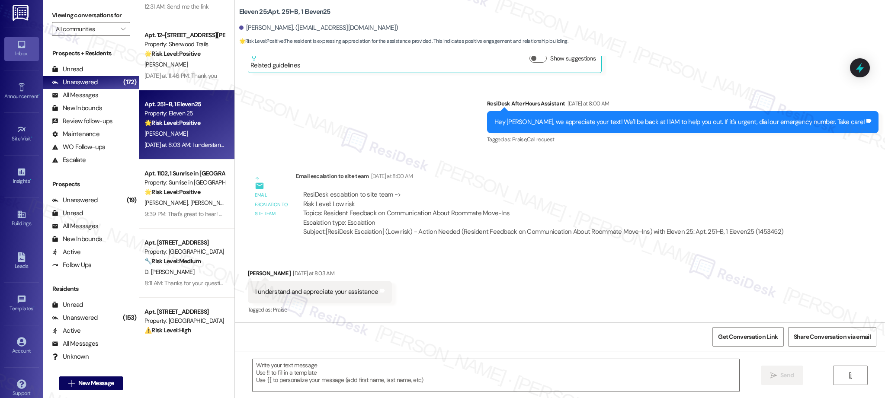
scroll to position [1157, 0]
click at [187, 192] on div "Apt. 113, 4777 Tramway Blvd NE Property: Las Kivas 🌟 Risk Level: Positive The m…" at bounding box center [186, 168] width 95 height 337
click at [187, 192] on strong "🌟 Risk Level: Positive" at bounding box center [172, 190] width 56 height 8
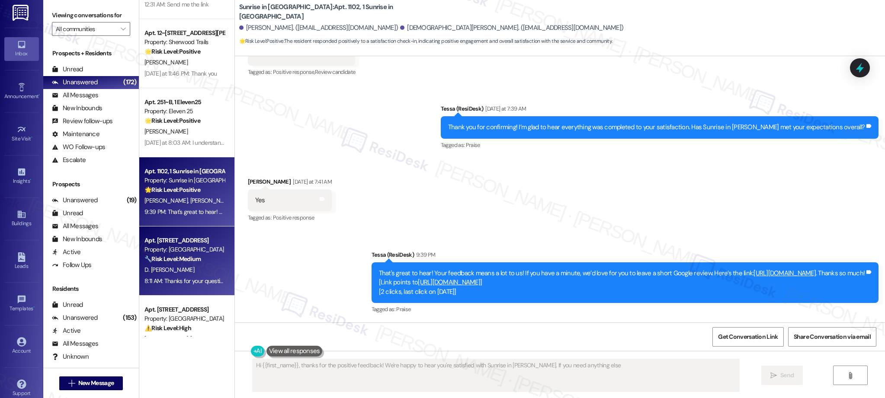
type textarea "Hi {{first_name}}, thanks for the positive feedback! We're happy to hear you're…"
click at [194, 258] on strong "🔧 Risk Level: Medium" at bounding box center [172, 259] width 56 height 8
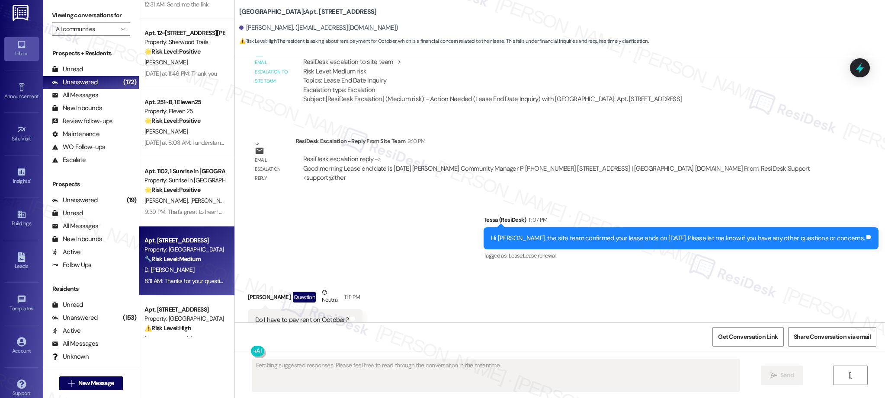
scroll to position [371, 0]
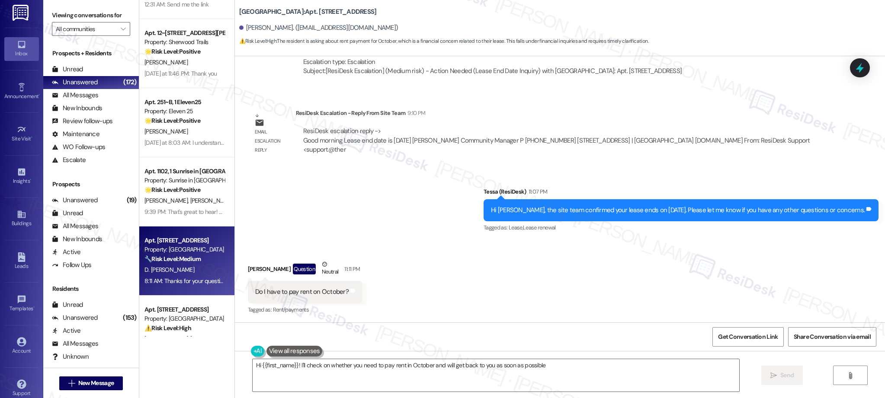
type textarea "Hi {{first_name}}! I'll check on whether you need to pay rent in October and wi…"
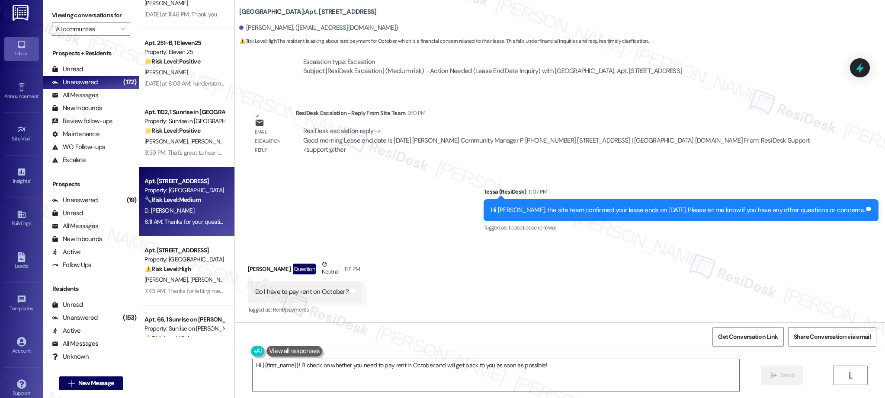
scroll to position [1279, 0]
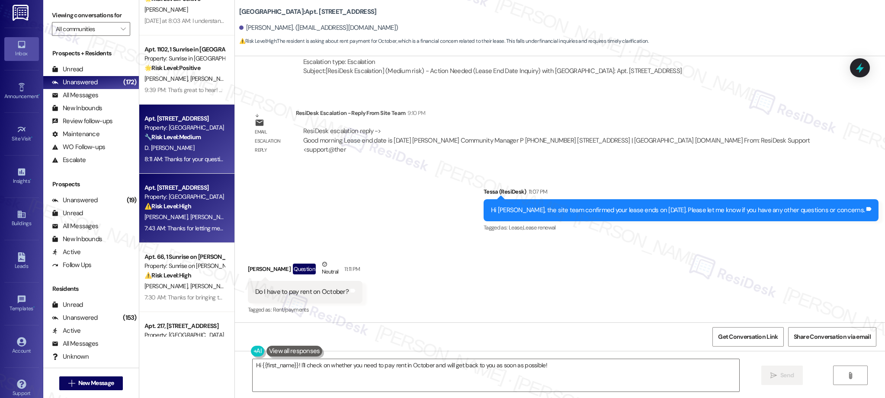
click at [193, 200] on div "Property: [GEOGRAPHIC_DATA]" at bounding box center [184, 196] width 80 height 9
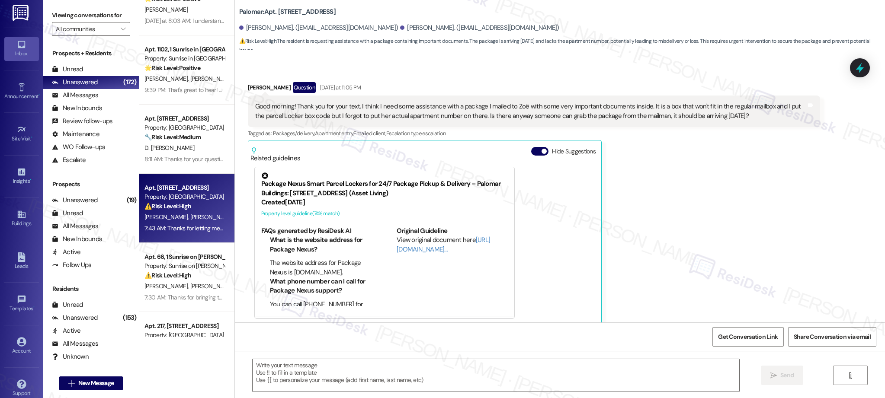
scroll to position [152, 0]
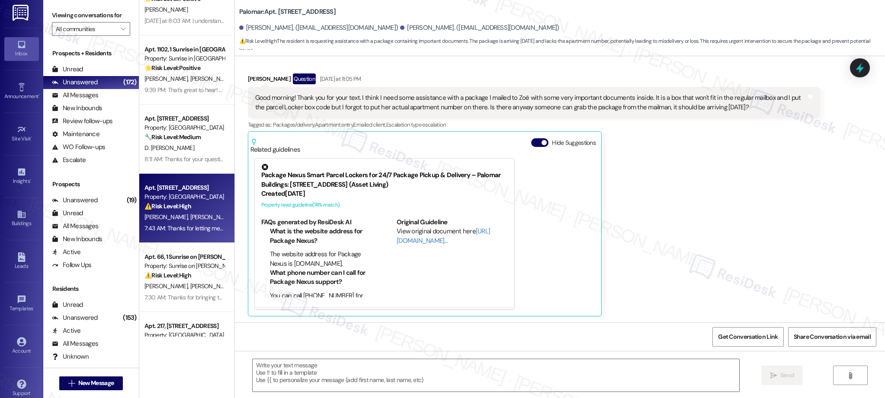
type textarea "Fetching suggested responses. Please feel free to read through the conversation…"
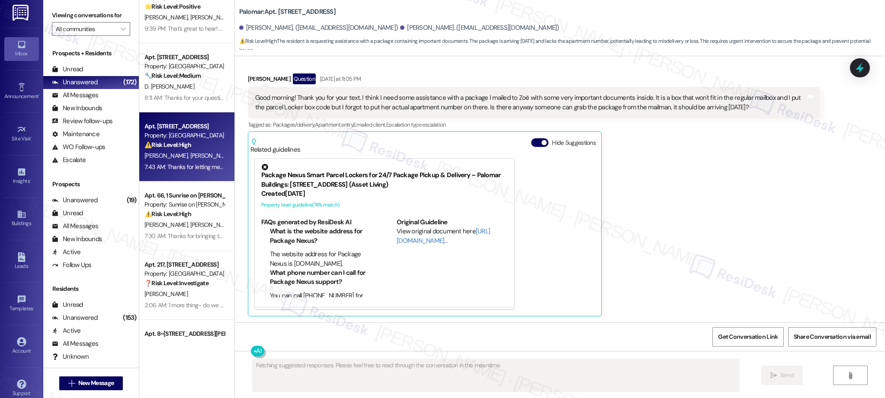
scroll to position [1342, 0]
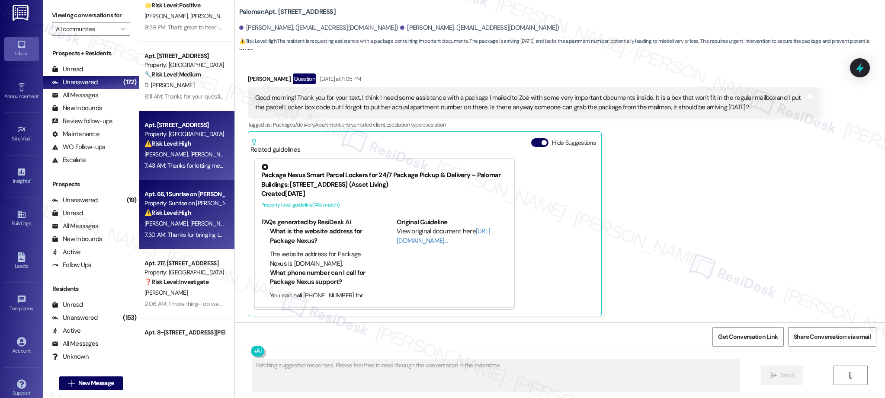
click at [190, 222] on span "[PERSON_NAME]" at bounding box center [211, 224] width 43 height 8
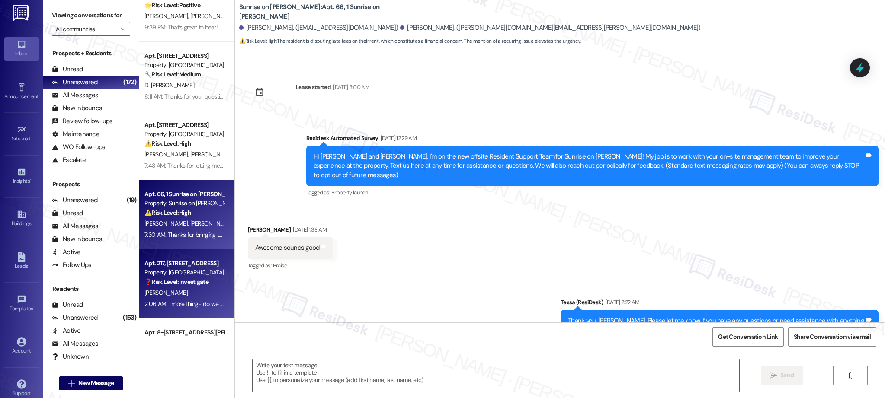
scroll to position [7319, 0]
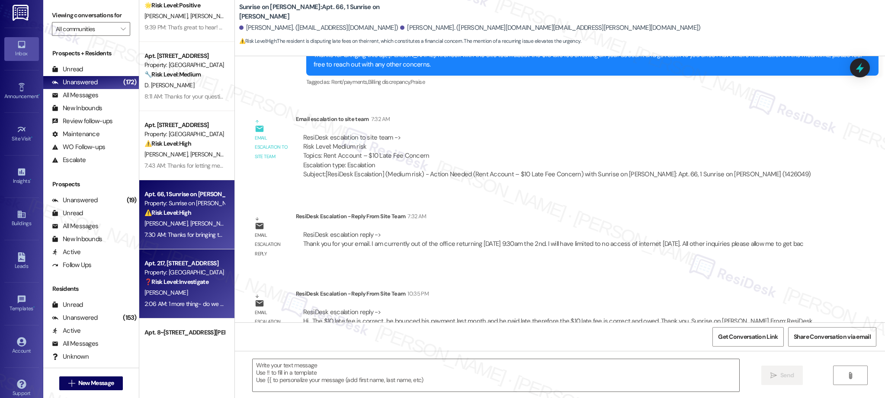
type textarea "Fetching suggested responses. Please feel free to read through the conversation…"
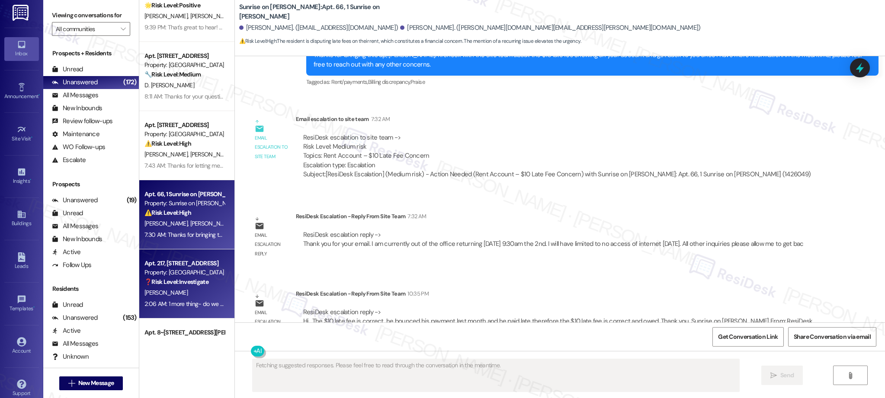
click at [178, 276] on div "Property: [GEOGRAPHIC_DATA]" at bounding box center [184, 272] width 80 height 9
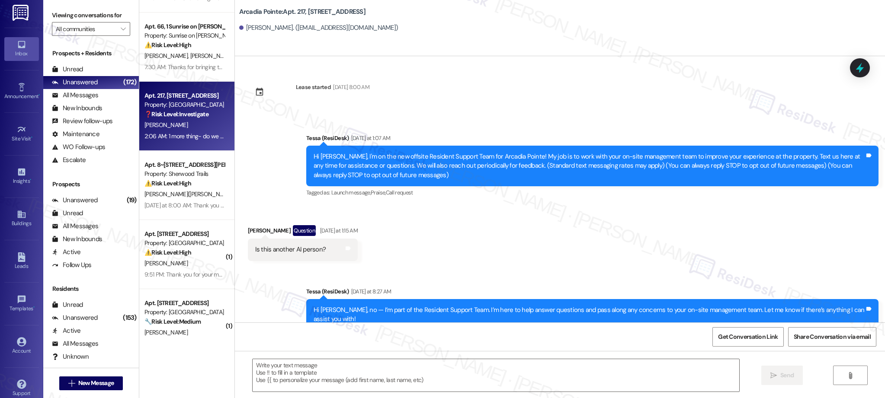
type textarea "Fetching suggested responses. Please feel free to read through the conversation…"
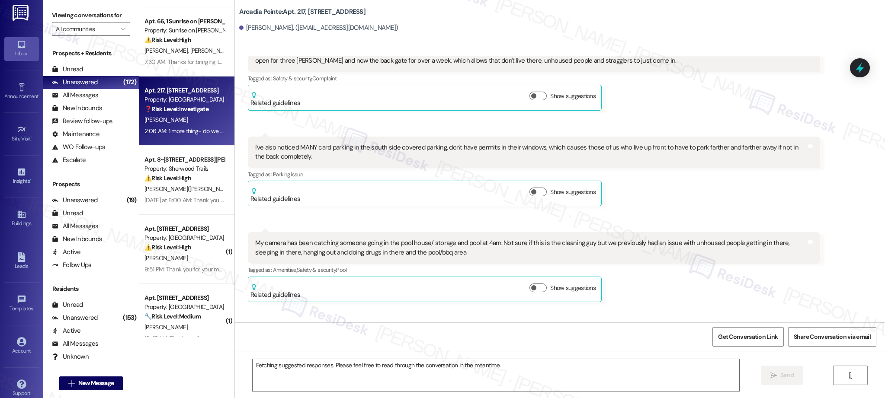
scroll to position [1515, 0]
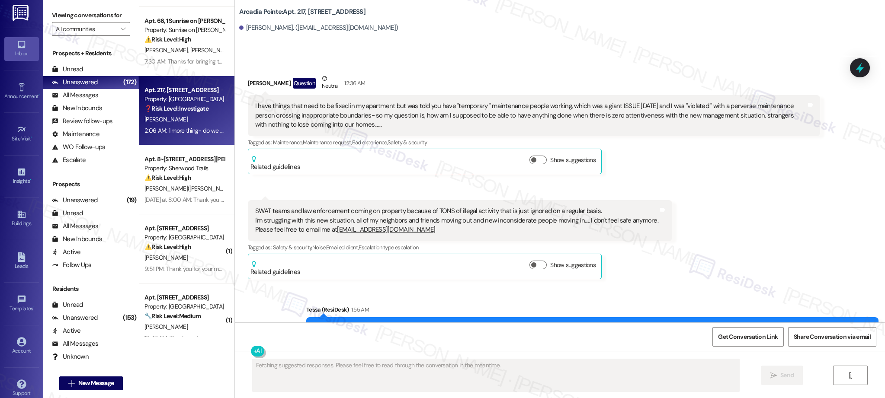
click at [199, 188] on div "Apt. 12A15, 8200 Bridge Blvd SW Property: Crescent Ridge 🔧 Risk Level: Medium T…" at bounding box center [186, 168] width 95 height 337
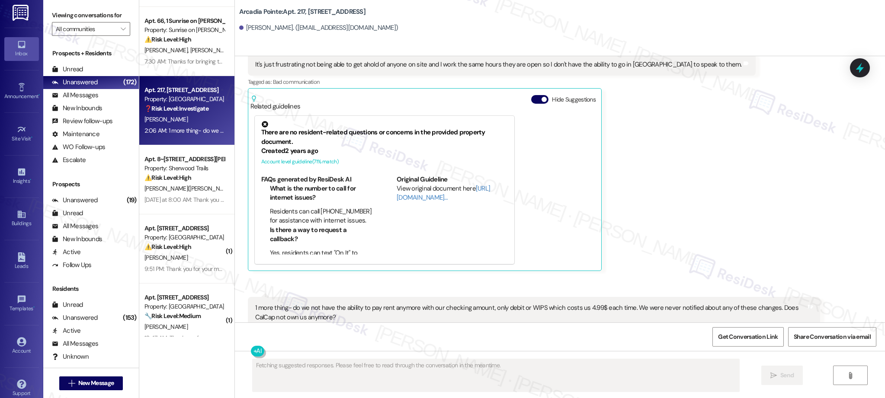
scroll to position [1159, 0]
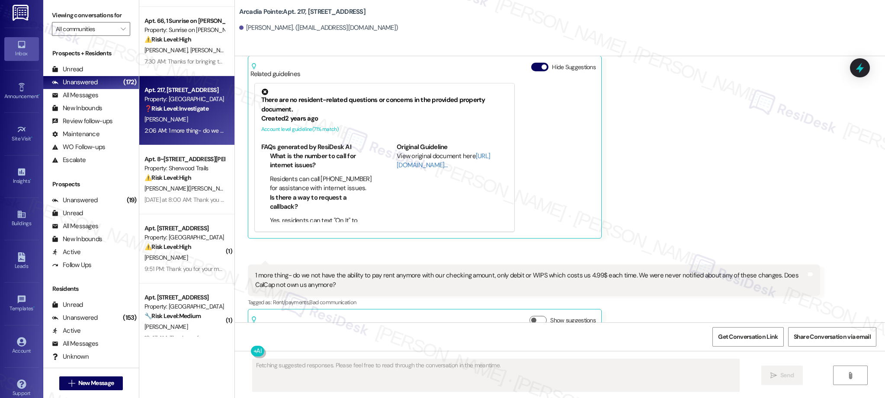
click at [199, 188] on div "[PERSON_NAME]([PERSON_NAME])" at bounding box center [185, 188] width 82 height 11
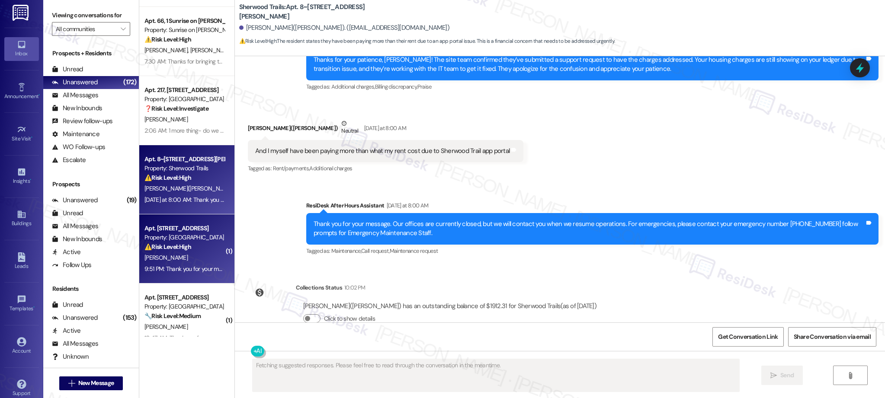
click at [195, 245] on div "⚠️ Risk Level: High The resident reports a stopped-up toilet, which is an urgen…" at bounding box center [184, 247] width 80 height 9
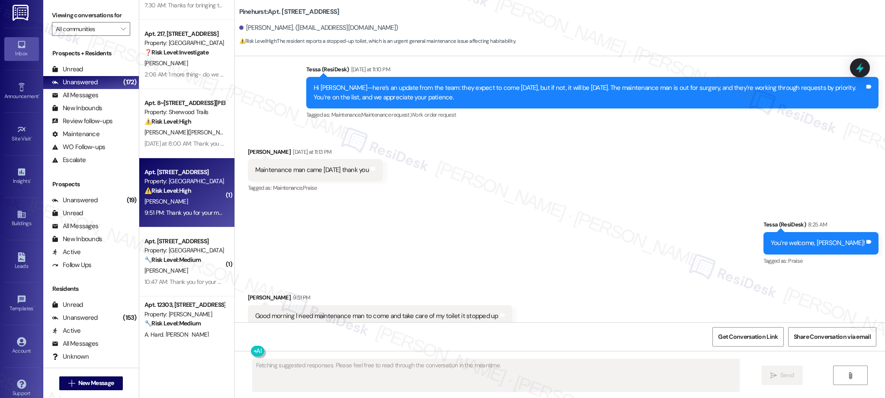
scroll to position [831, 0]
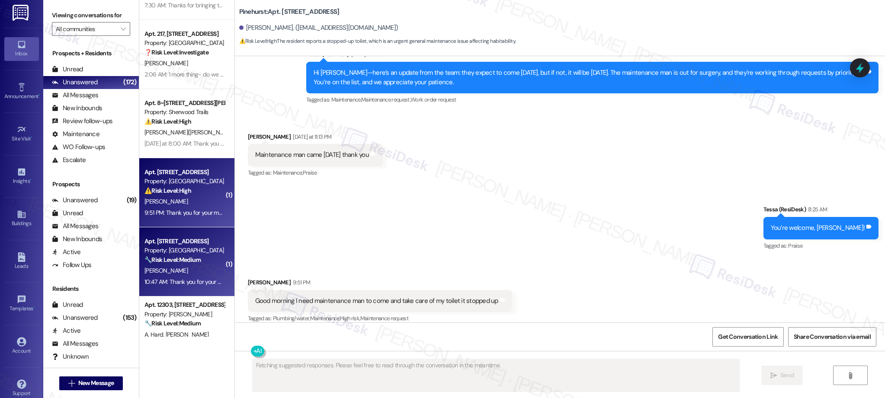
click at [187, 252] on div "Property: [GEOGRAPHIC_DATA]" at bounding box center [184, 250] width 80 height 9
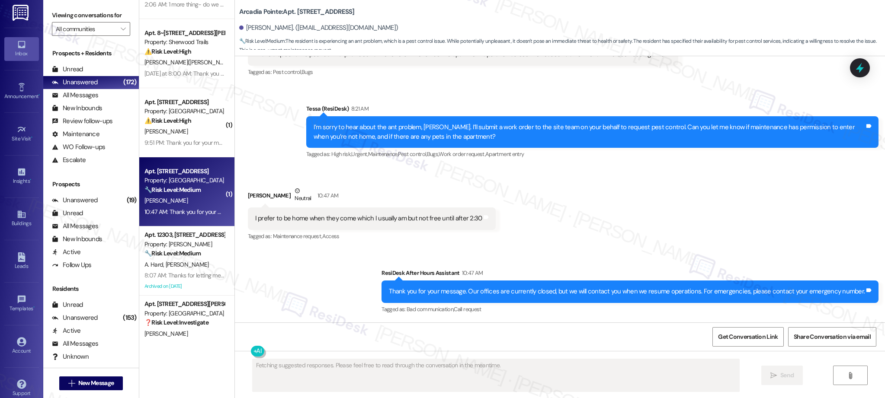
scroll to position [203, 0]
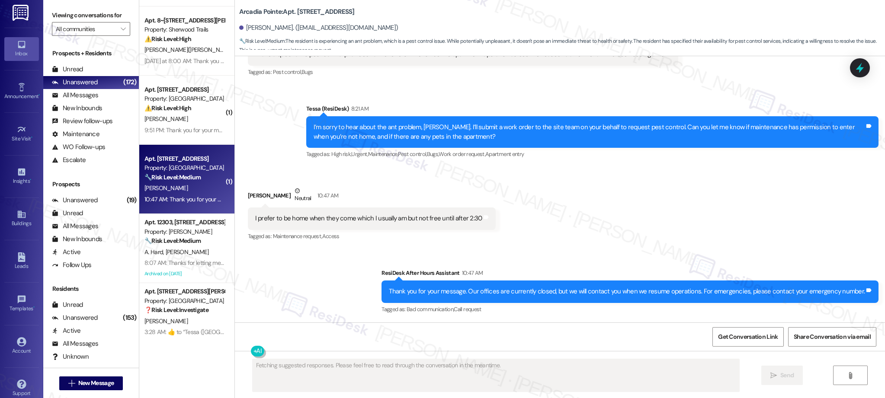
click at [183, 257] on div "Apt. 66, 1 Sunrise on Bethany Property: Sunrise on Bethany ⚠️ Risk Level: High …" at bounding box center [186, 168] width 95 height 337
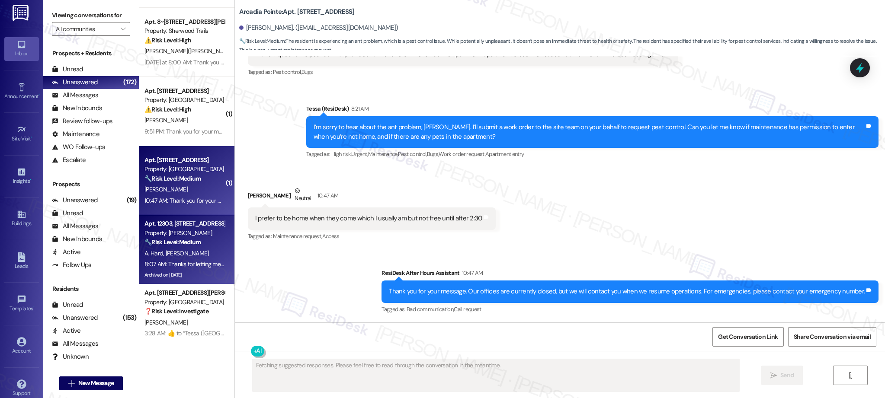
click at [192, 250] on div "A. Hard [PERSON_NAME]" at bounding box center [185, 253] width 82 height 11
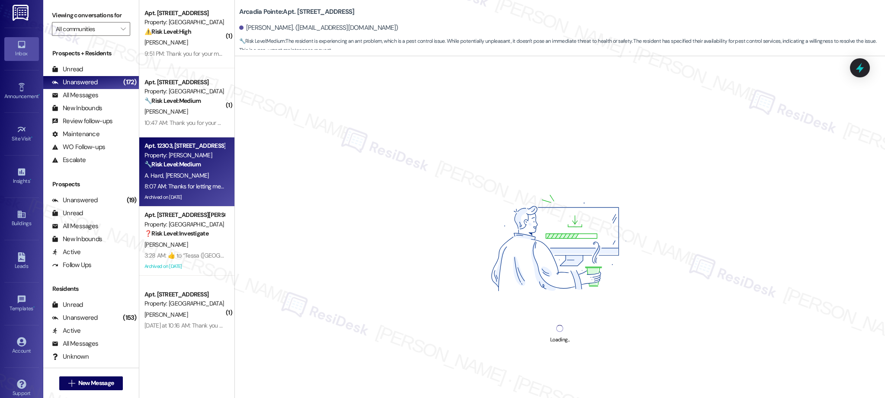
scroll to position [1738, 0]
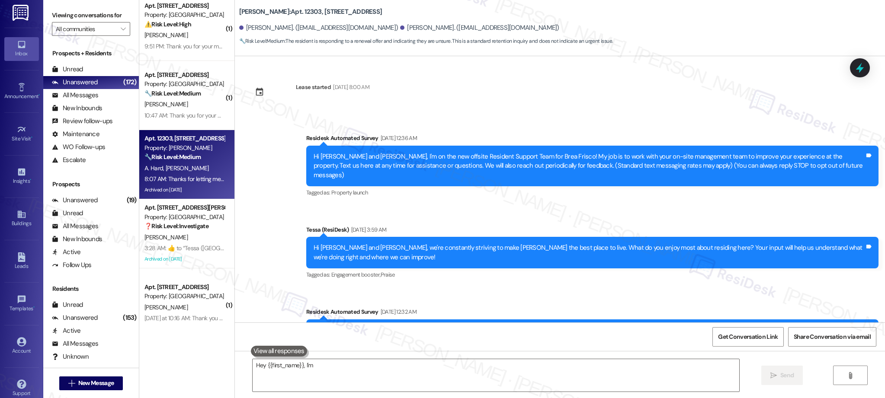
click at [182, 245] on div "Apt. 217, 4330 S Eastern Ave Property: Arcadia Pointe ❓ Risk Level: Investigate…" at bounding box center [186, 168] width 95 height 337
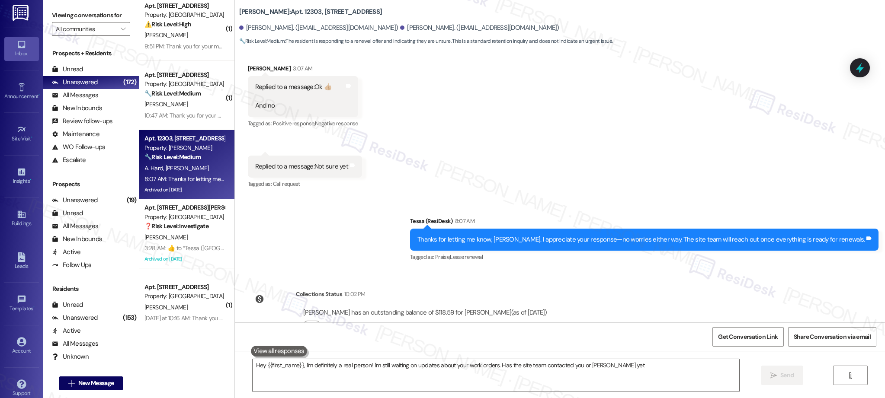
type textarea "Hey {{first_name}}, I'm definitely a real person! I'm still waiting on updates …"
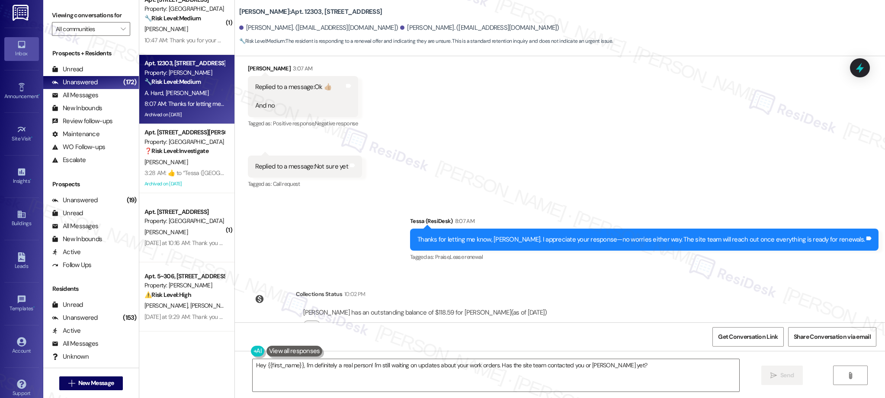
scroll to position [1817, 0]
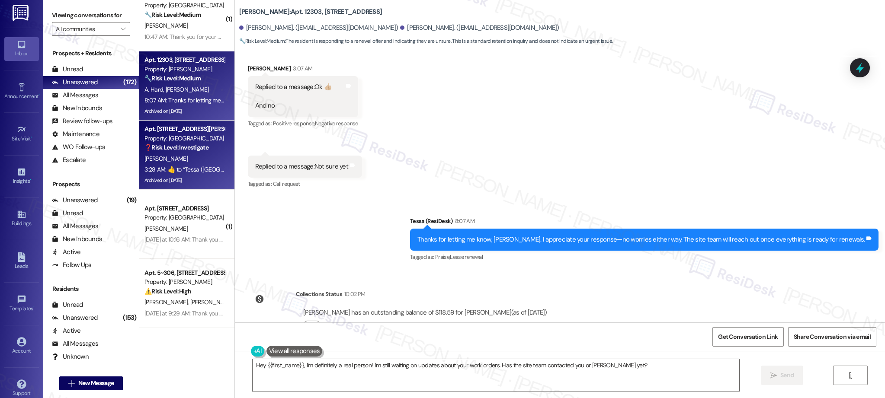
click at [181, 156] on div "[PERSON_NAME]" at bounding box center [185, 159] width 82 height 11
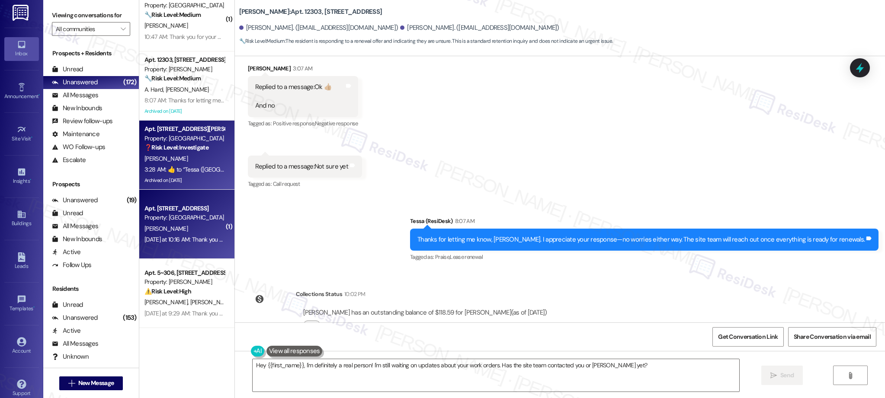
type textarea "Fetching suggested responses. Please feel free to read through the conversation…"
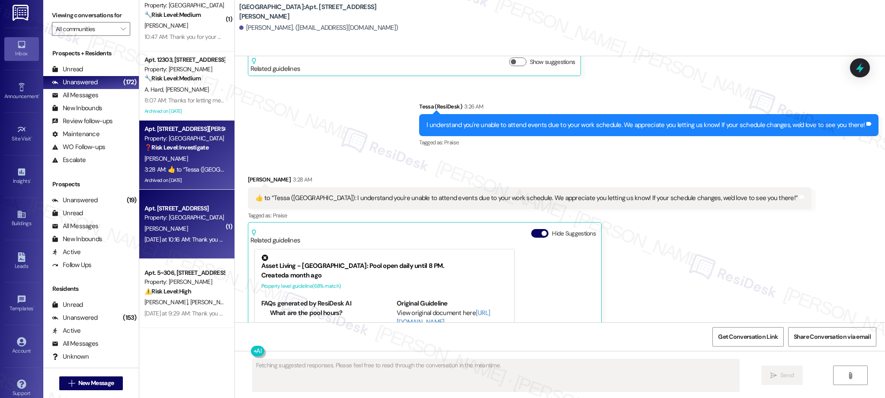
click at [190, 239] on div "Yesterday at 10:16 AM: Thank you for your message. Our offices are currently cl…" at bounding box center [385, 240] width 482 height 8
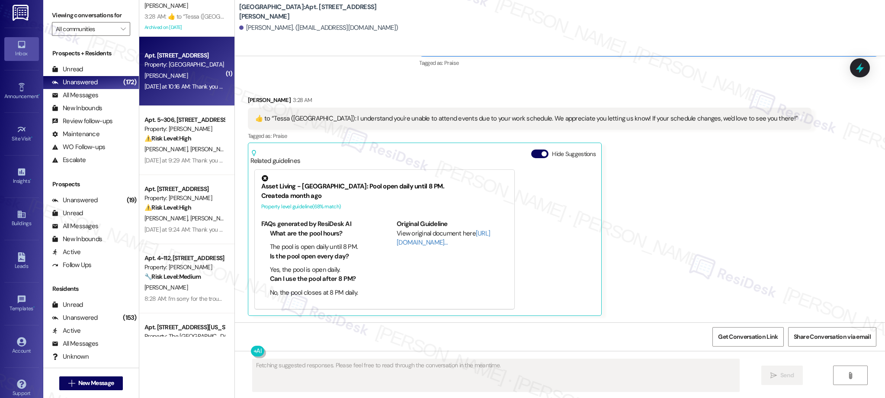
scroll to position [1984, 0]
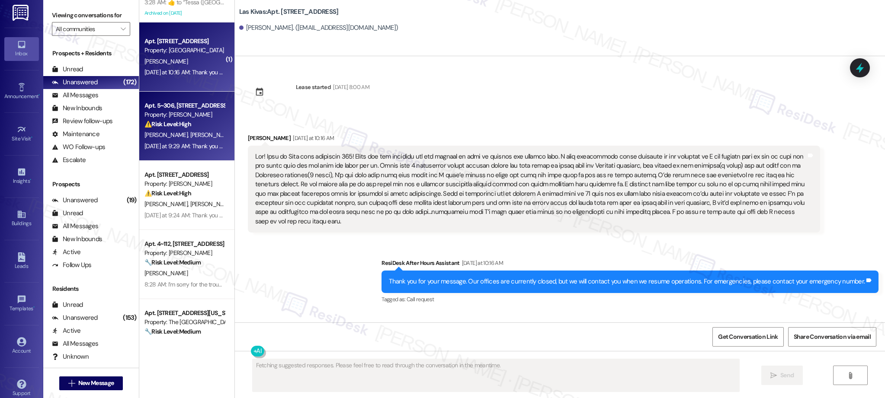
click at [190, 132] on span "[PERSON_NAME]" at bounding box center [211, 135] width 43 height 8
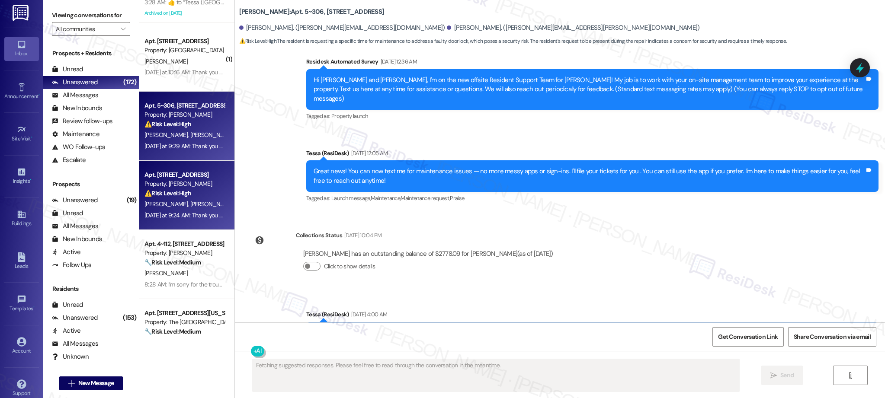
click at [173, 217] on div "Yesterday at 9:24 AM: Thank you for your message. Our offices are currently clo…" at bounding box center [409, 215] width 531 height 8
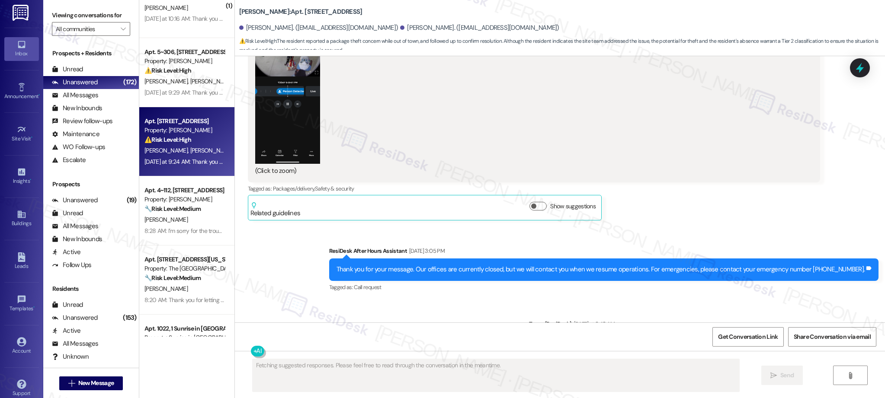
scroll to position [2061, 0]
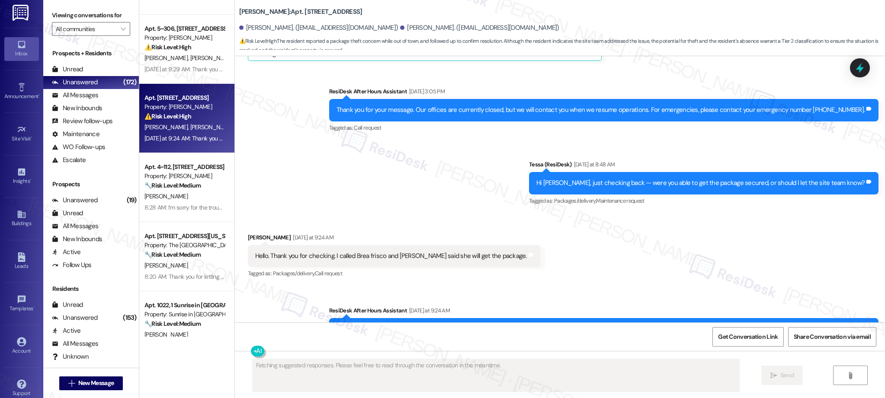
click at [163, 210] on div "8:28 AM: I’m sorry for the trouble earlier, Gemma. I’m glad it’s working now. P…" at bounding box center [339, 208] width 391 height 8
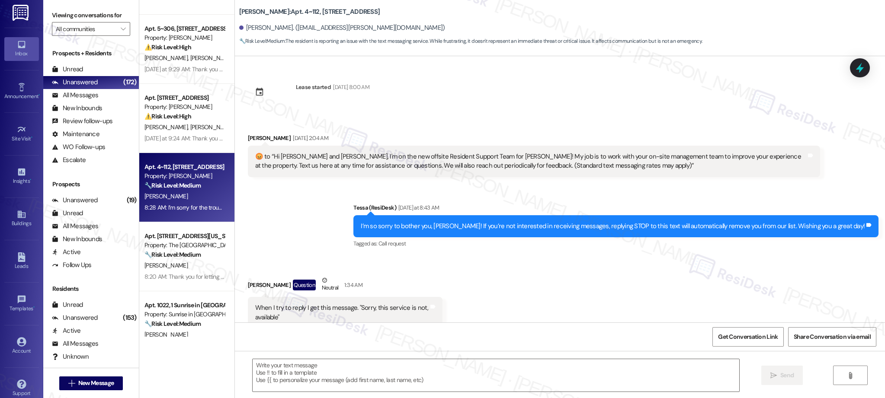
scroll to position [25, 0]
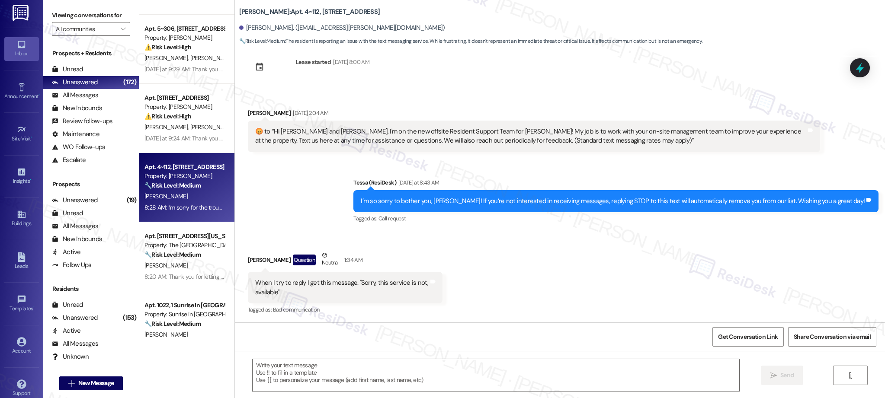
type textarea "Fetching suggested responses. Please feel free to read through the conversation…"
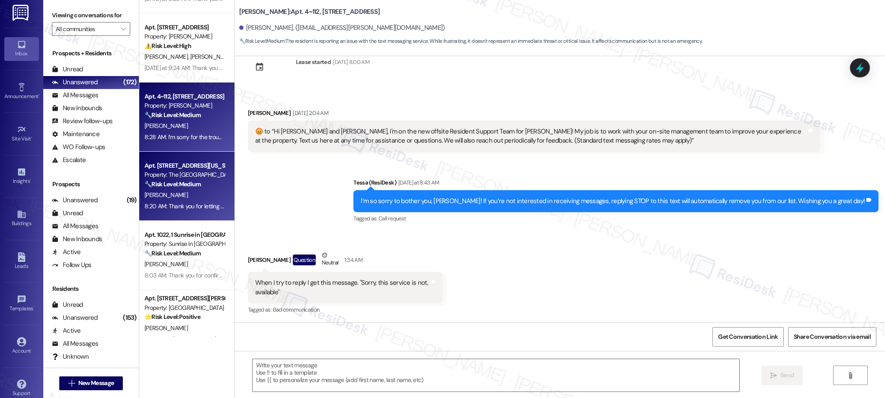
click at [180, 190] on div "Apt. 317, 1015 King George Blvd Property: Georgetown Oaks ❓ Risk Level: Investi…" at bounding box center [186, 168] width 95 height 337
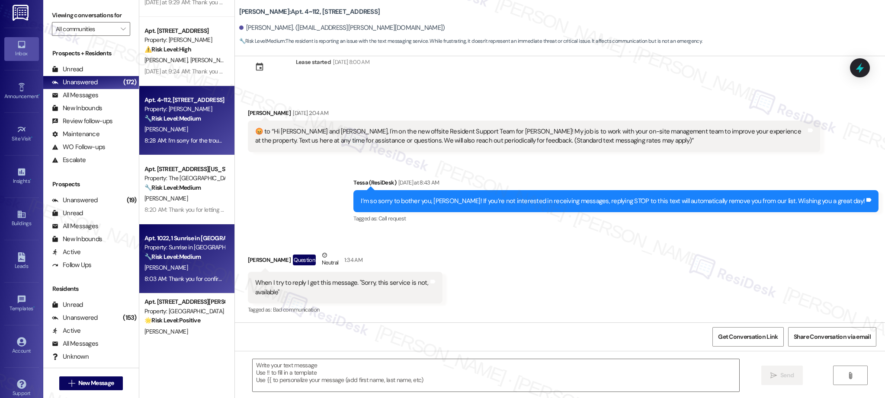
click at [190, 262] on div "Apt. 1022, 1 Sunrise in Chandler Property: Sunrise in Chandler 🔧 Risk Level: Me…" at bounding box center [185, 247] width 82 height 29
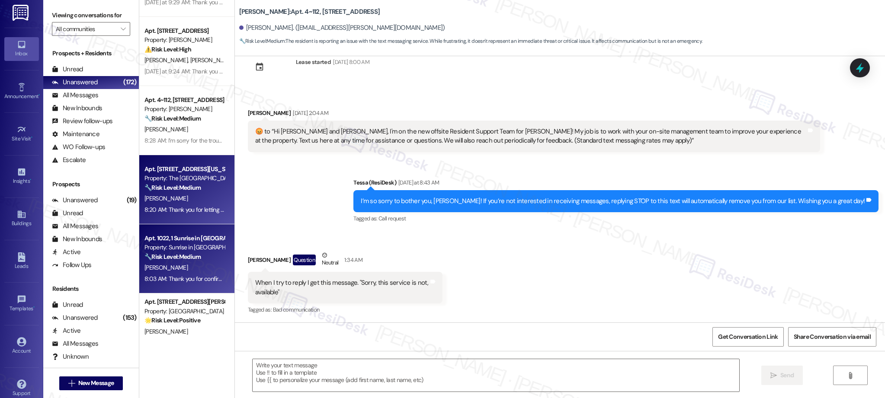
click at [176, 207] on div "8:20 AM: Thank you for letting me know, Judith—I appreciate the update. Please …" at bounding box center [349, 210] width 411 height 8
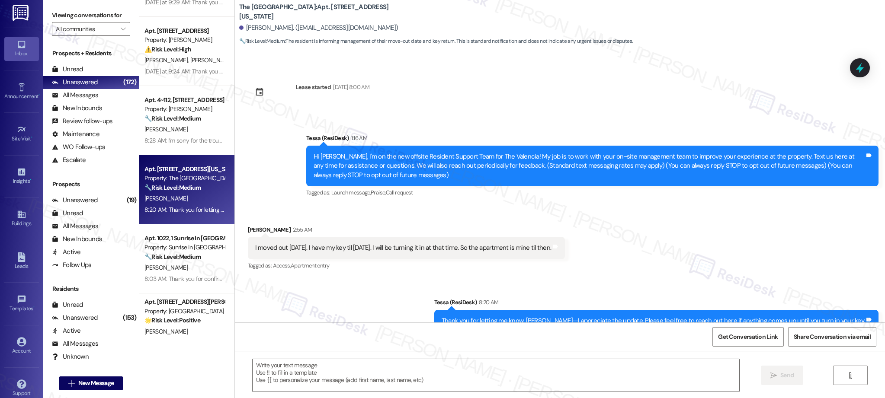
scroll to position [0, 0]
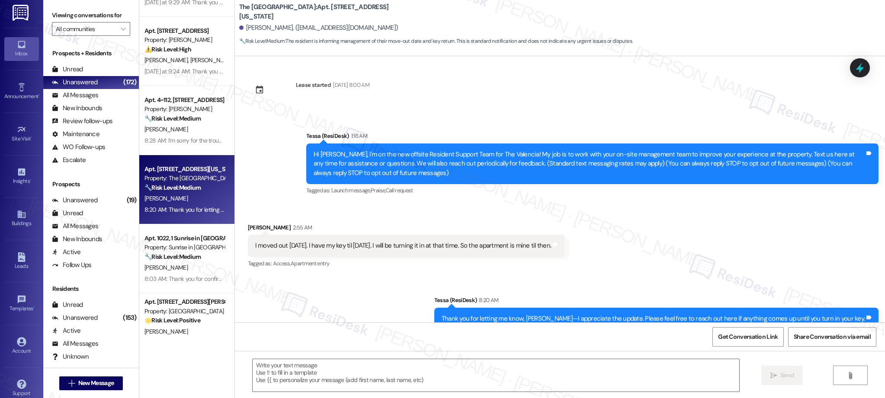
type textarea "Fetching suggested responses. Please feel free to read through the conversation…"
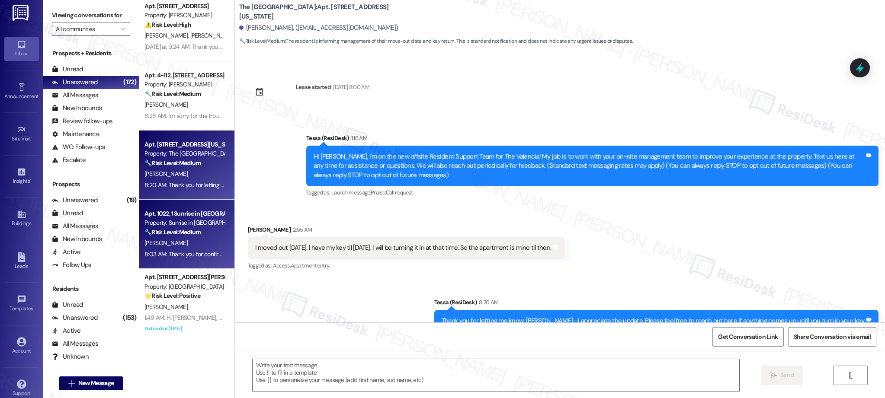
scroll to position [2159, 0]
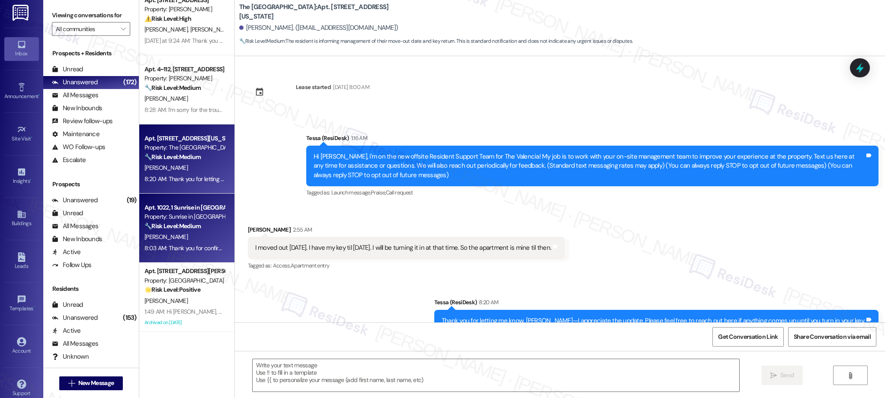
click at [201, 229] on div "🔧 Risk Level: Medium The resident responded 'Y' to a follow-up question about a…" at bounding box center [184, 226] width 80 height 9
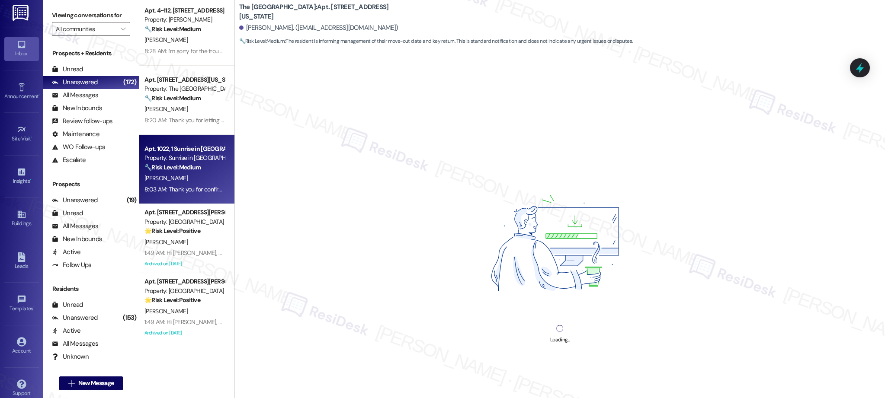
scroll to position [2220, 0]
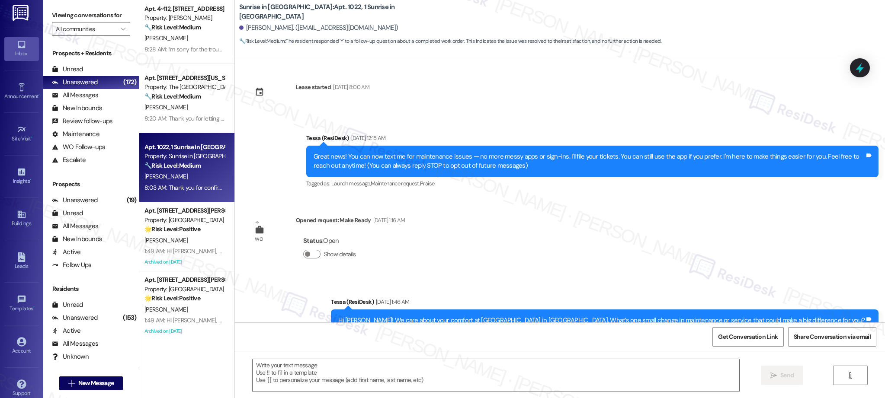
click at [196, 254] on div "Apt. 11404, 12330 Research Road Property: Brea Frisco ⚠️ Risk Level: High The r…" at bounding box center [186, 168] width 95 height 337
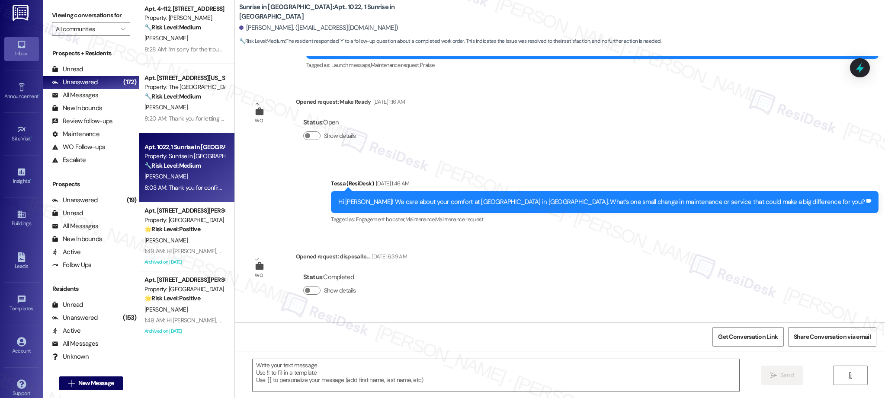
type textarea "Fetching suggested responses. Please feel free to read through the conversation…"
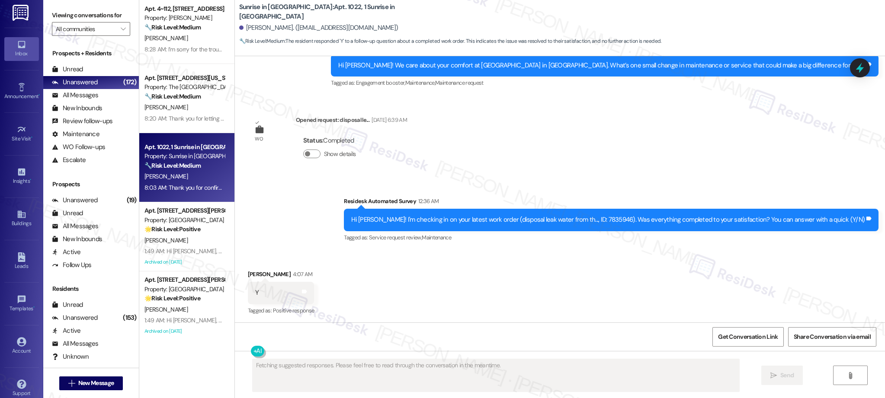
scroll to position [0, 0]
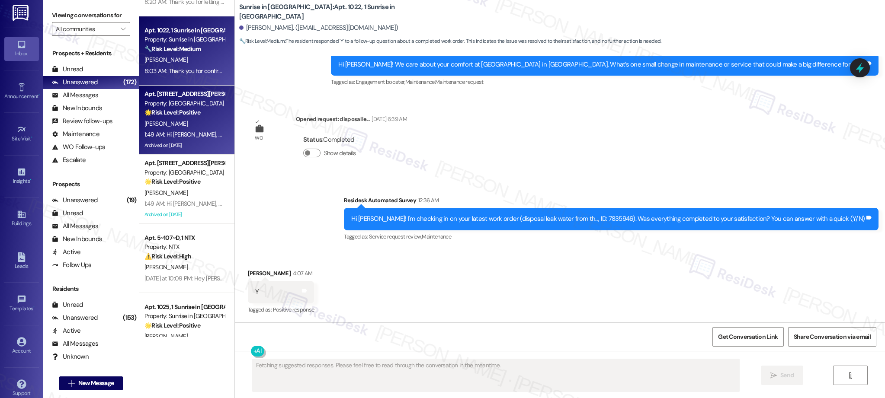
click at [193, 132] on div "1:49 AM: Hi Kyle, Reminder: Ice Cream Social is today from 4:00–5:30 PM on-site…" at bounding box center [315, 135] width 343 height 8
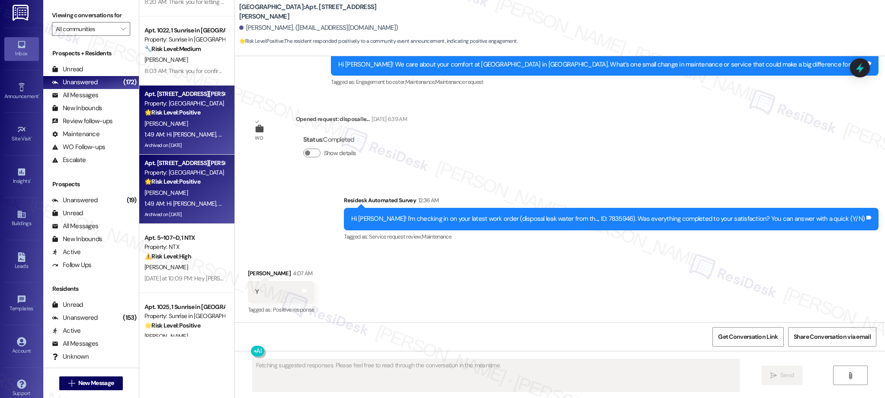
click at [181, 186] on div "🌟 Risk Level: Positive The resident is expressing positive sentiment about a co…" at bounding box center [184, 181] width 80 height 9
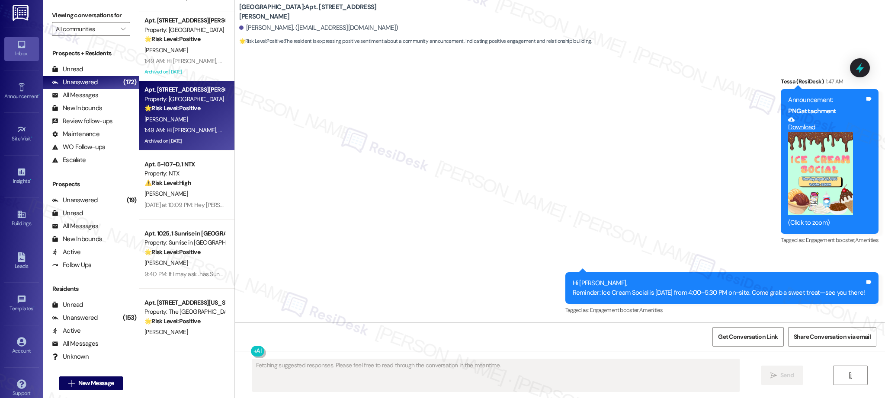
click at [187, 189] on div "Apt. 108, 3450 W Missouri Ave Property: The Valencia 🔧 Risk Level: Medium The r…" at bounding box center [186, 168] width 95 height 337
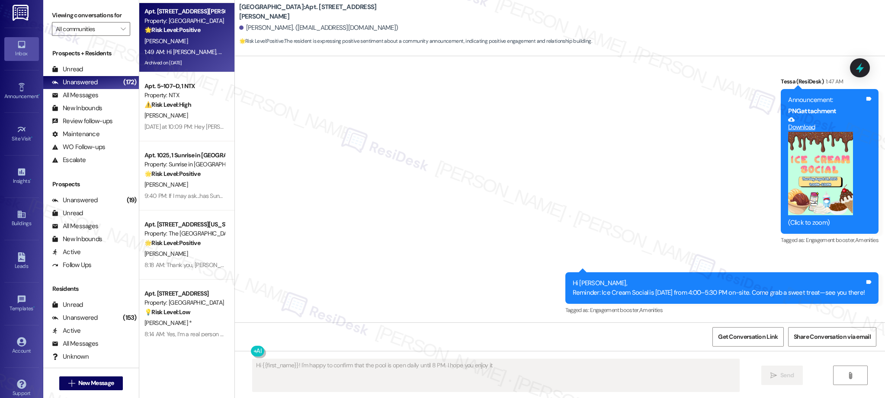
type textarea "Hi {{first_name}}! I'm happy to confirm that the pool is open daily until 8 PM.…"
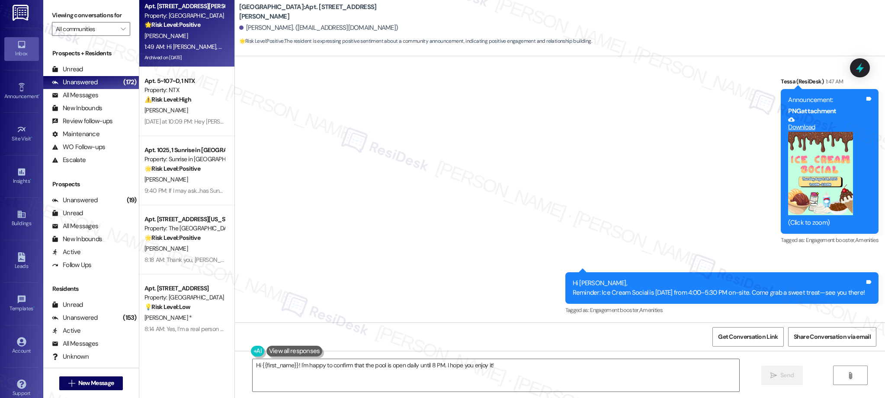
click at [195, 101] on div "⚠️ Risk Level: High The resident is reporting significant cleanliness and damag…" at bounding box center [184, 99] width 80 height 9
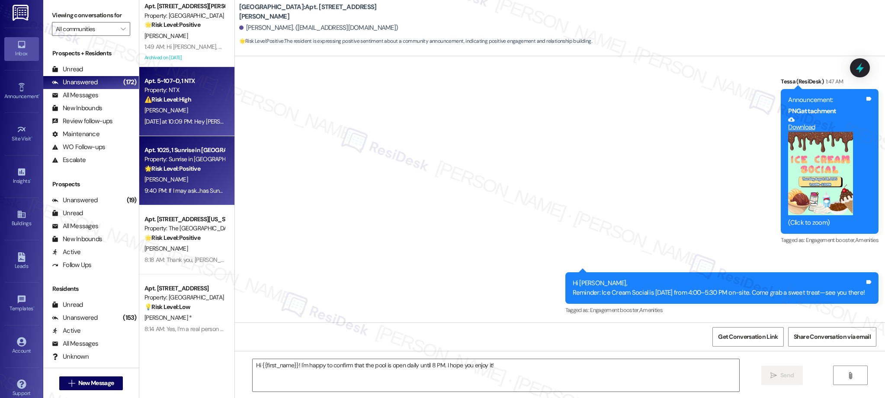
click at [163, 196] on div "9:40 PM: If I may ask...has Sunrise in Chandler lived up to your expectations? …" at bounding box center [185, 191] width 82 height 11
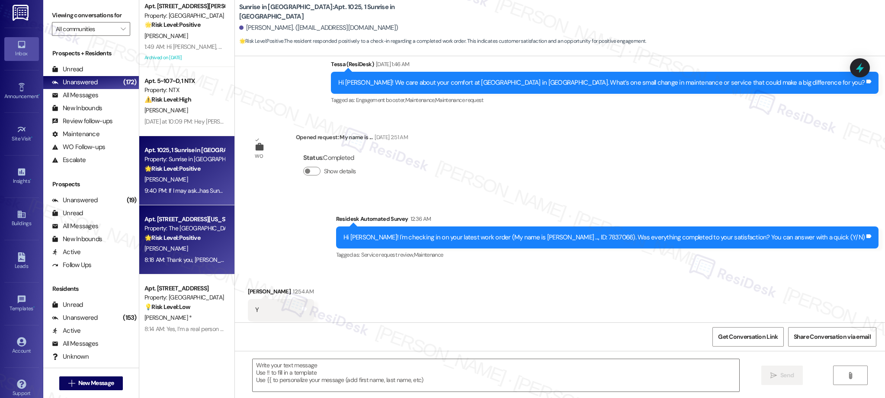
type textarea "Fetching suggested responses. Please feel free to read through the conversation…"
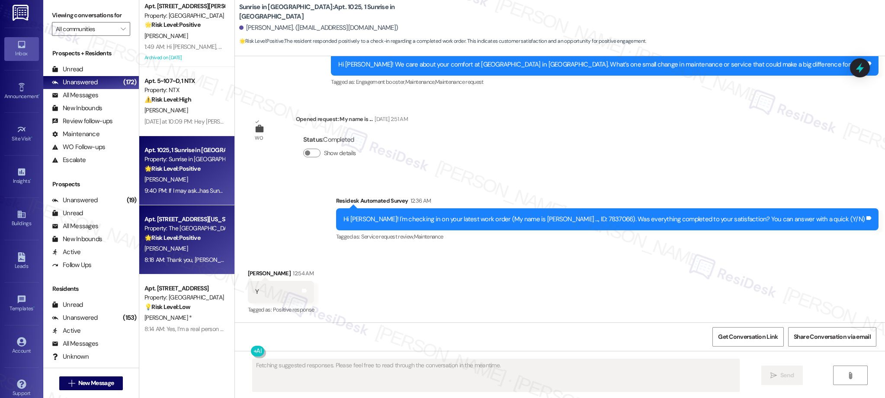
click at [171, 242] on div "🌟 Risk Level: Positive The resident is expressing gratitude for the welcome mes…" at bounding box center [184, 238] width 80 height 9
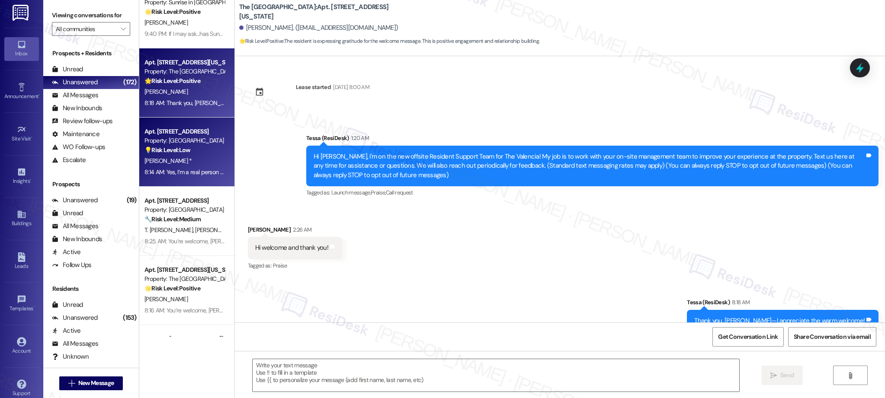
click at [177, 163] on div "[PERSON_NAME] *" at bounding box center [185, 161] width 82 height 11
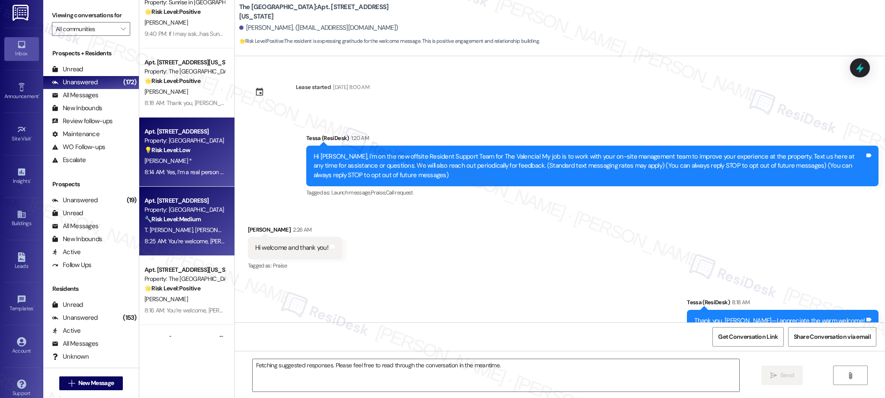
click at [176, 221] on strong "🔧 Risk Level: Medium" at bounding box center [172, 219] width 56 height 8
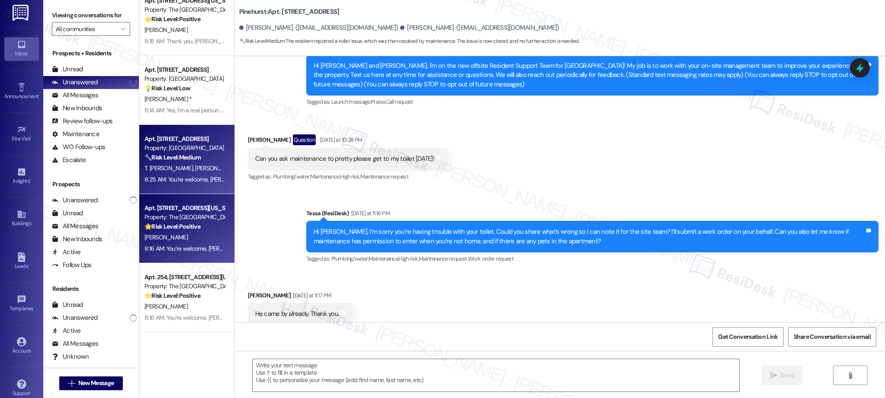
click at [170, 241] on div "[PERSON_NAME]" at bounding box center [185, 237] width 82 height 11
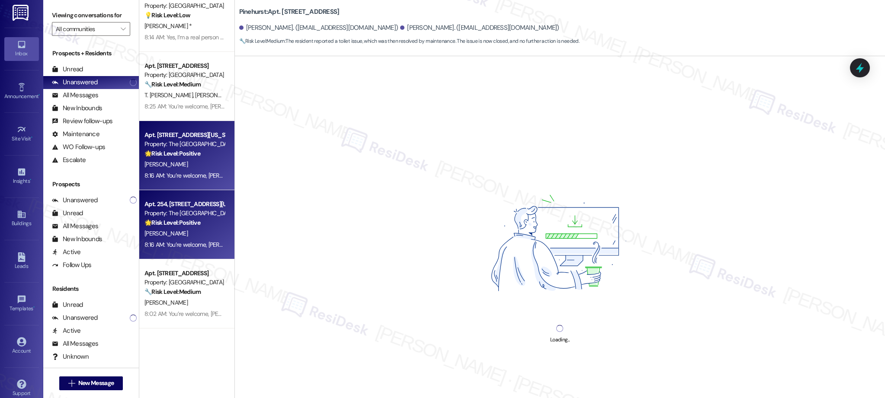
click at [183, 213] on div "Property: The [GEOGRAPHIC_DATA]" at bounding box center [184, 213] width 80 height 9
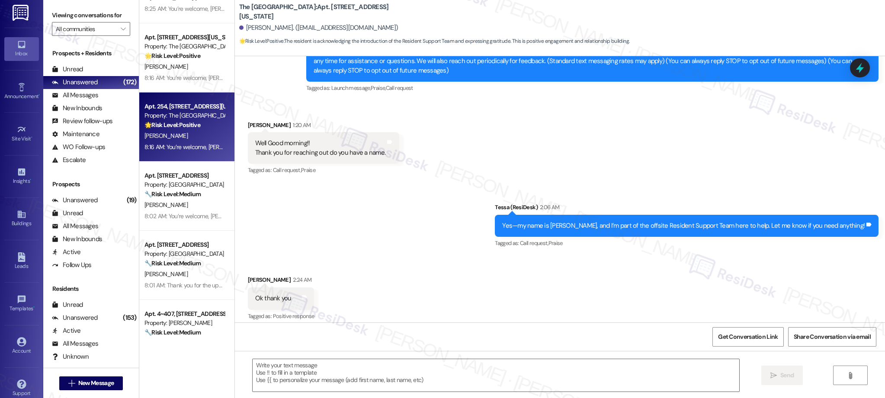
type textarea "Fetching suggested responses. Please feel free to read through the conversation…"
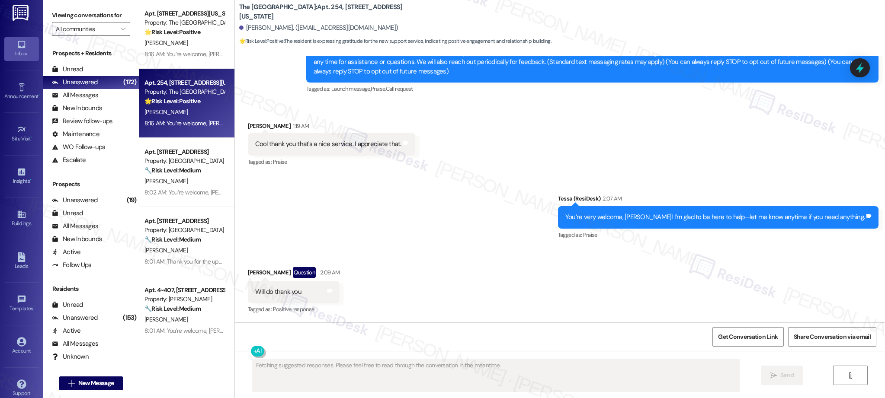
click at [186, 198] on div "Apt. 621, 500 NW 63rd Street Property: Pinehurst 🔧 Risk Level: Medium The resid…" at bounding box center [186, 168] width 95 height 337
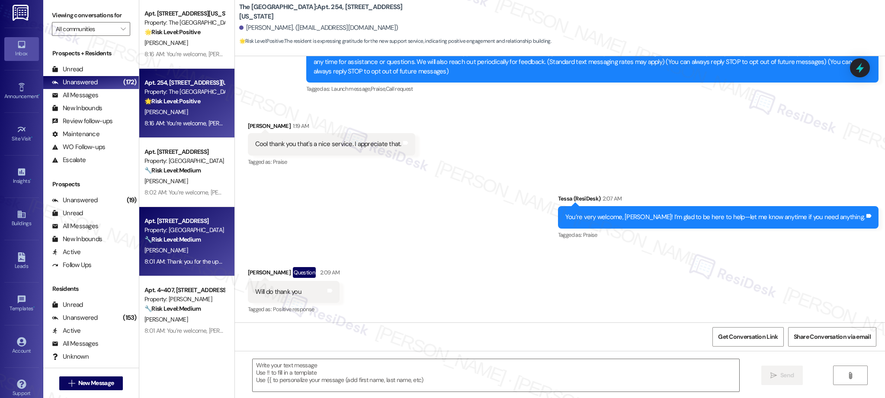
click at [207, 243] on div "🔧 Risk Level: Medium Resident indicates the window work order is complete. This…" at bounding box center [184, 239] width 80 height 9
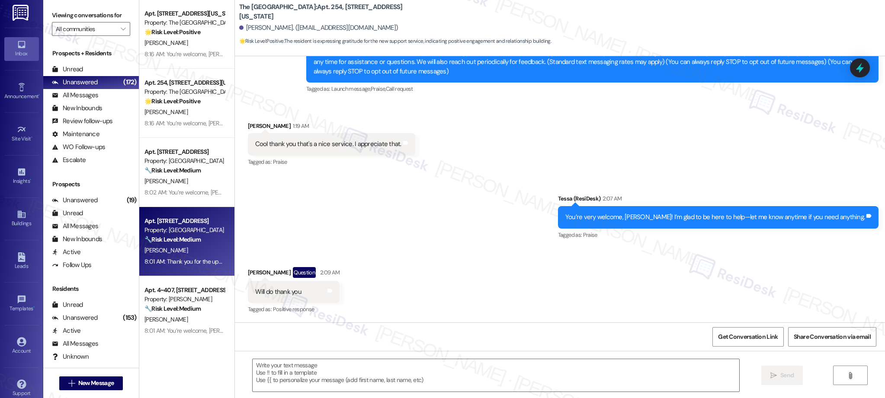
type textarea "Fetching suggested responses. Please feel free to read through the conversation…"
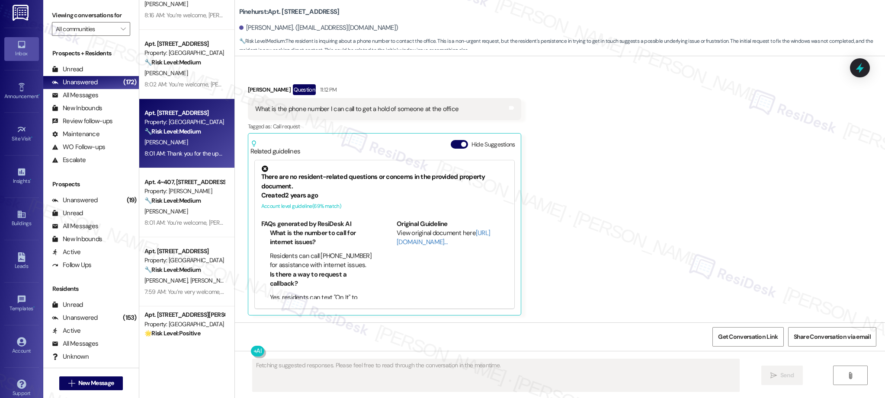
click at [191, 209] on div "Apt. 256, 3450 W Missouri Ave Property: The Valencia 🌟 Risk Level: Positive The…" at bounding box center [186, 168] width 95 height 337
click at [191, 209] on div "[PERSON_NAME]" at bounding box center [185, 211] width 82 height 11
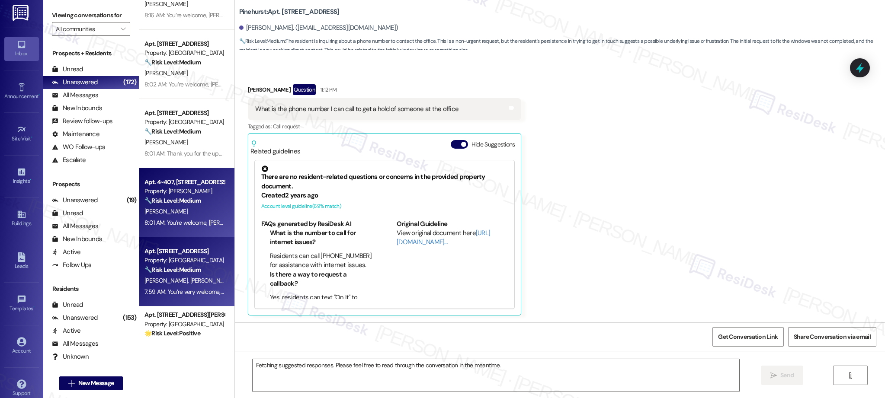
click at [196, 264] on div "Property: [GEOGRAPHIC_DATA]" at bounding box center [184, 260] width 80 height 9
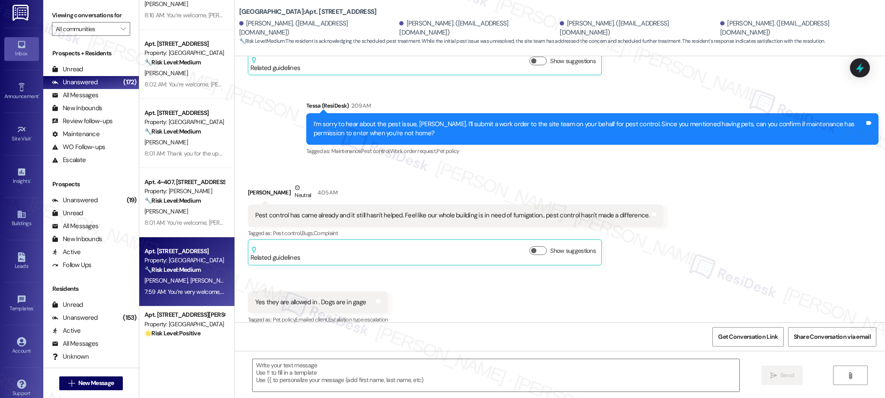
type textarea "Fetching suggested responses. Please feel free to read through the conversation…"
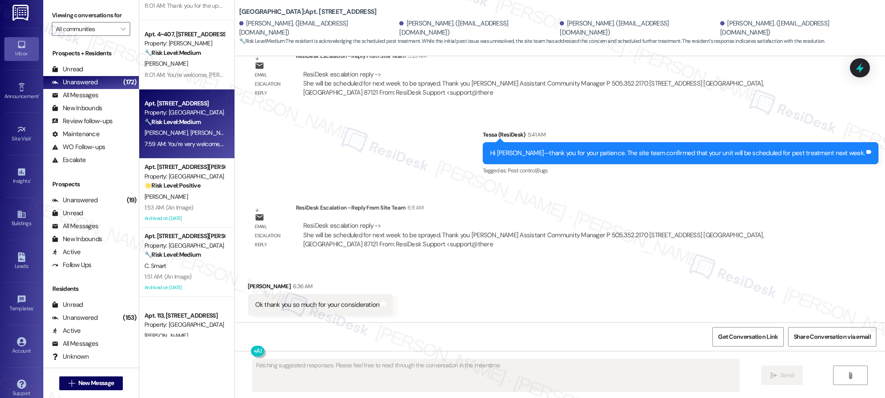
click at [199, 200] on div "[PERSON_NAME]" at bounding box center [185, 197] width 82 height 11
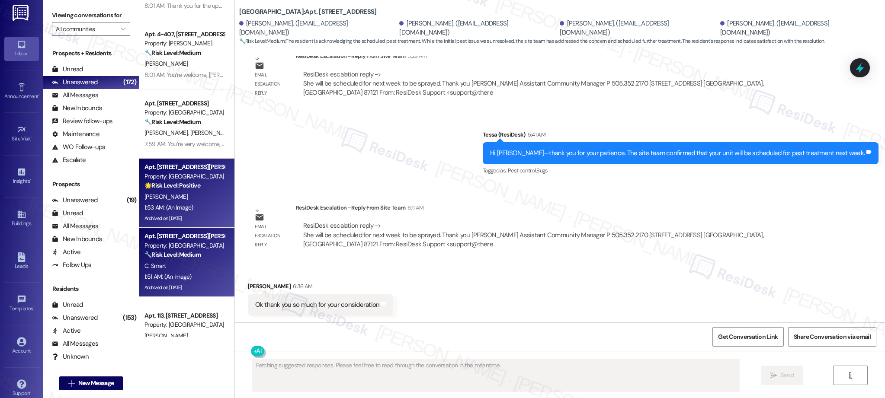
click at [172, 293] on div "Archived on [DATE]" at bounding box center [185, 287] width 82 height 11
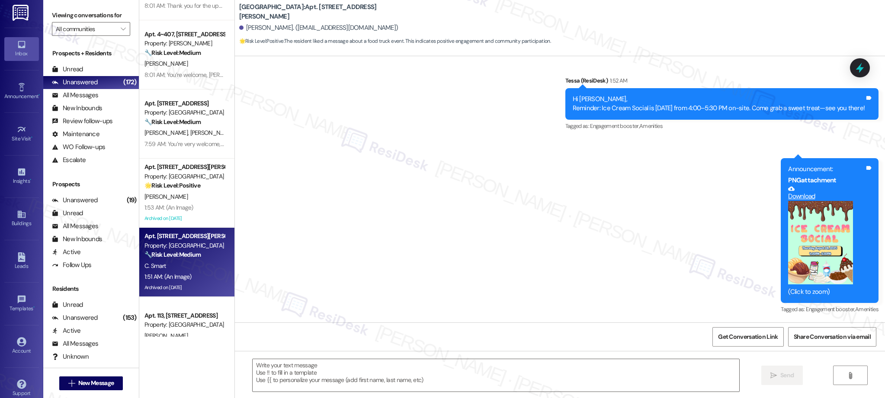
type textarea "Fetching suggested responses. Please feel free to read through the conversation…"
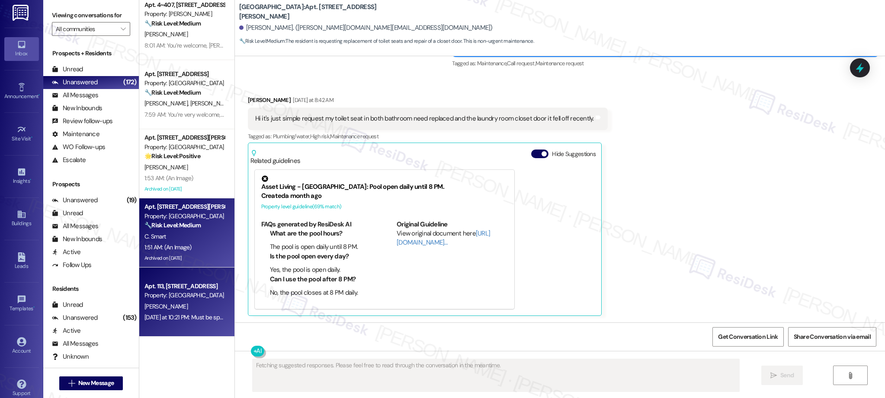
click at [210, 296] on div "Property: [GEOGRAPHIC_DATA]" at bounding box center [184, 295] width 80 height 9
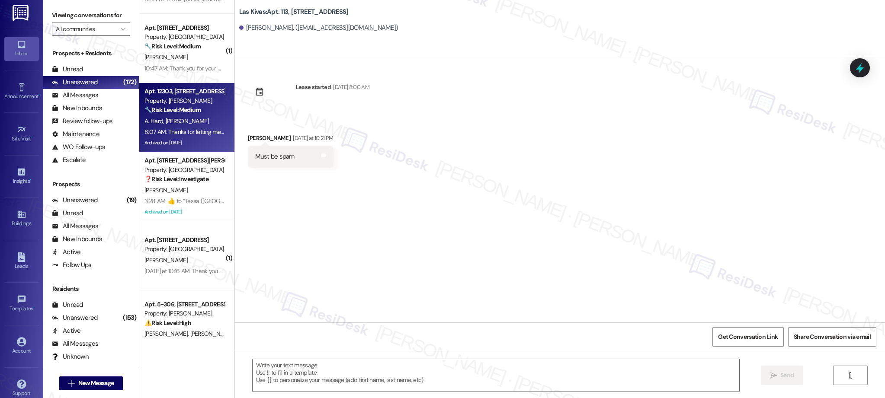
click at [194, 99] on div "Property: [PERSON_NAME]" at bounding box center [184, 100] width 80 height 9
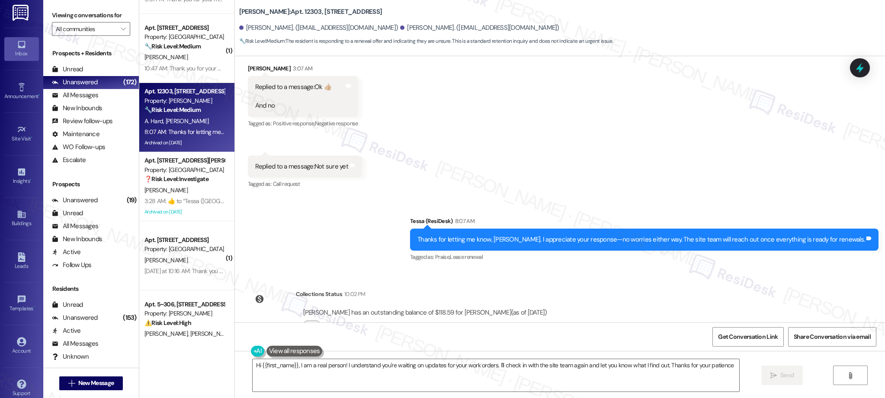
type textarea "Hi {{first_name}}, I am a real person! I understand you're waiting on updates f…"
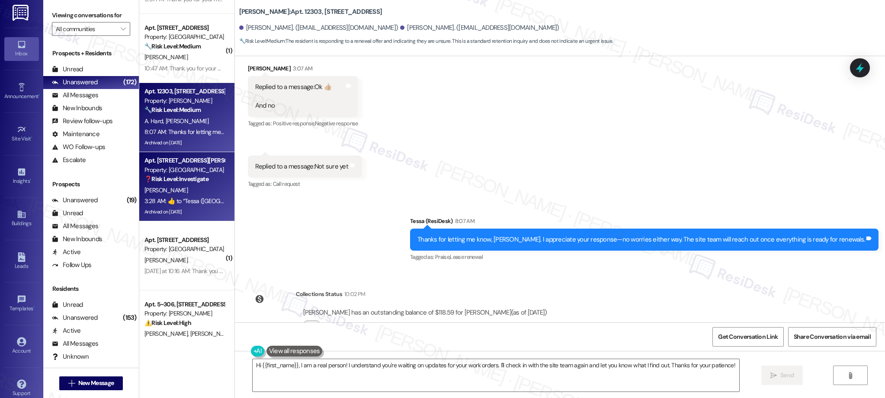
click at [183, 192] on div "[PERSON_NAME]" at bounding box center [185, 190] width 82 height 11
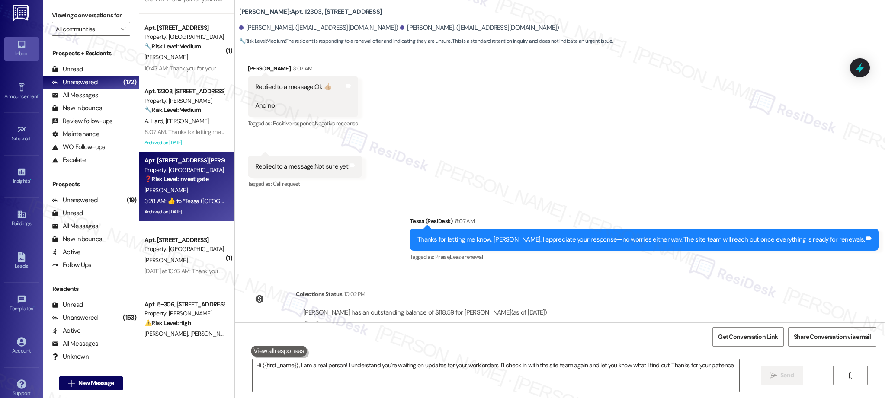
type textarea "Hi {{first_name}}, I am a real person! I understand you're waiting on updates f…"
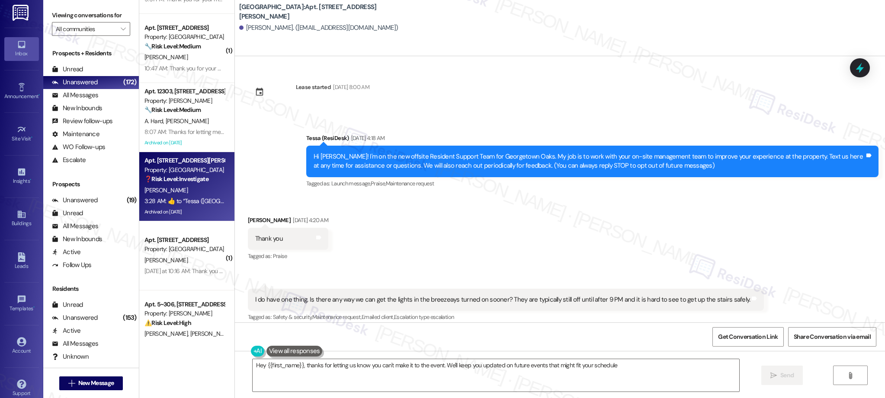
scroll to position [2253, 0]
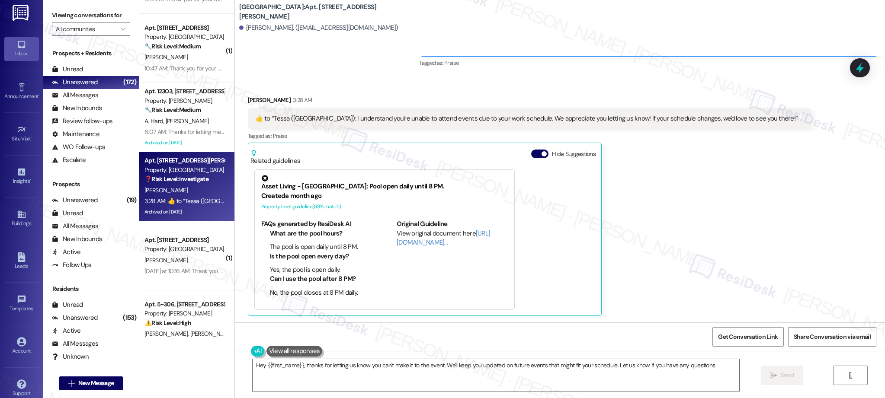
type textarea "Hey {{first_name}}, thanks for letting us know you can't make it to the event. …"
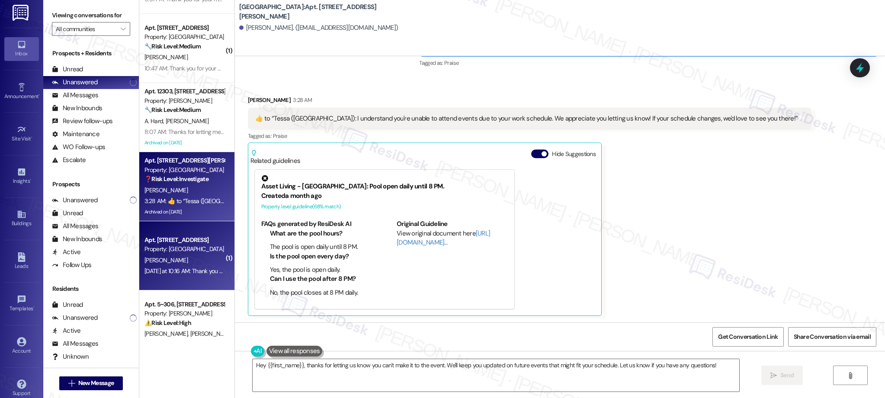
click at [172, 258] on div "[PERSON_NAME]" at bounding box center [185, 260] width 82 height 11
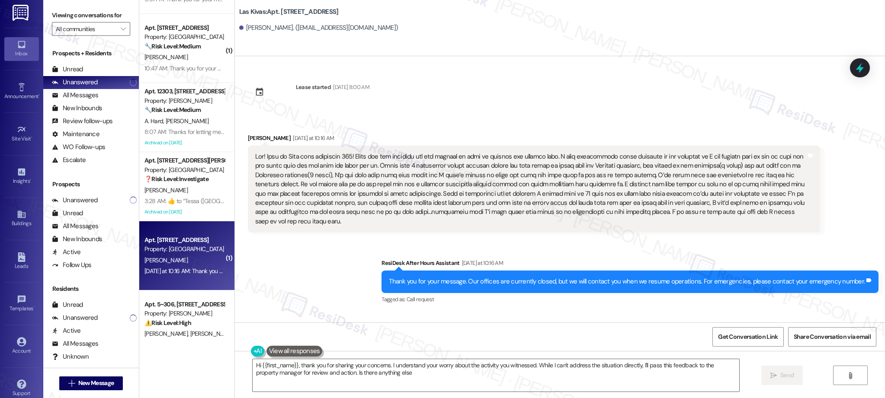
type textarea "Hi {{first_name}}, thank you for sharing your concerns. I understand your worry…"
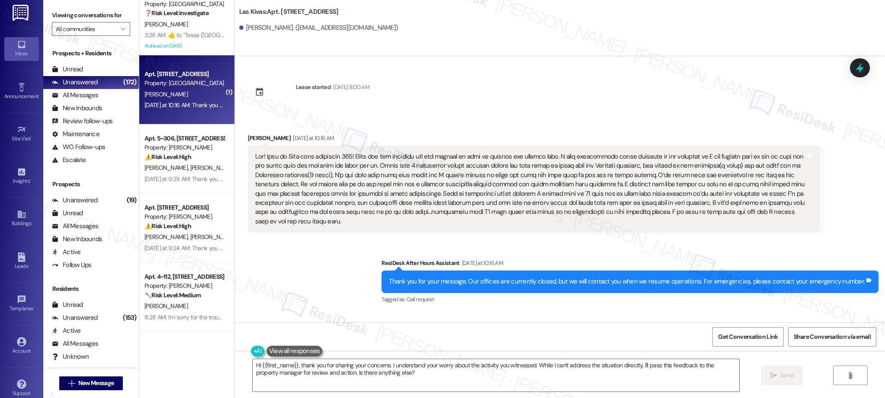
scroll to position [1970, 0]
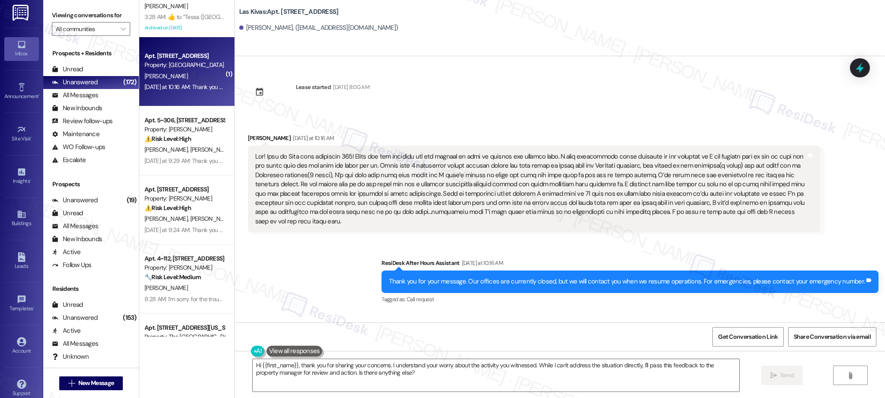
click at [185, 157] on div "Apt. 12303, 12330 Research Road Property: Brea Frisco 🔧 Risk Level: Medium The …" at bounding box center [186, 168] width 95 height 337
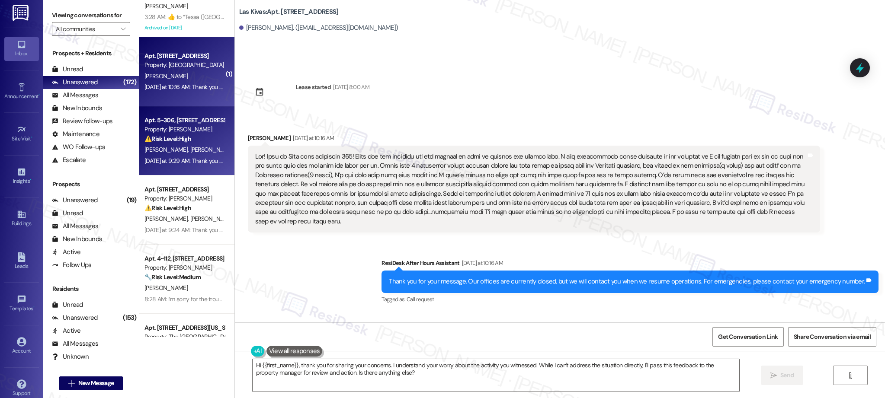
click at [190, 146] on span "[PERSON_NAME]" at bounding box center [211, 150] width 43 height 8
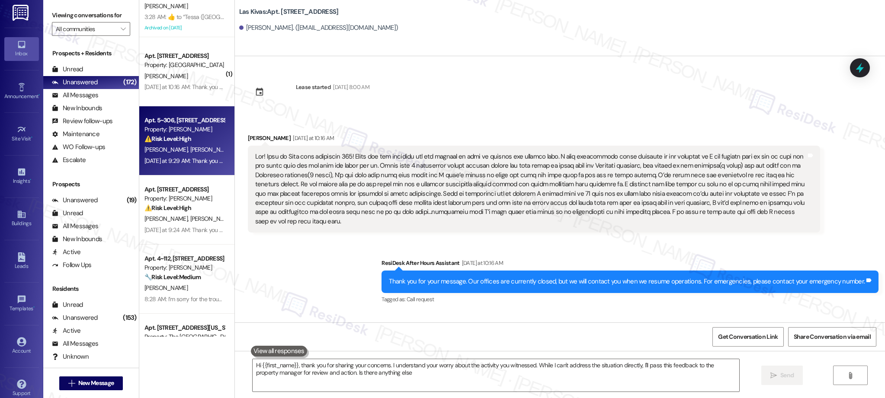
type textarea "Hi {{first_name}}, thank you for sharing your concerns. I understand your worry…"
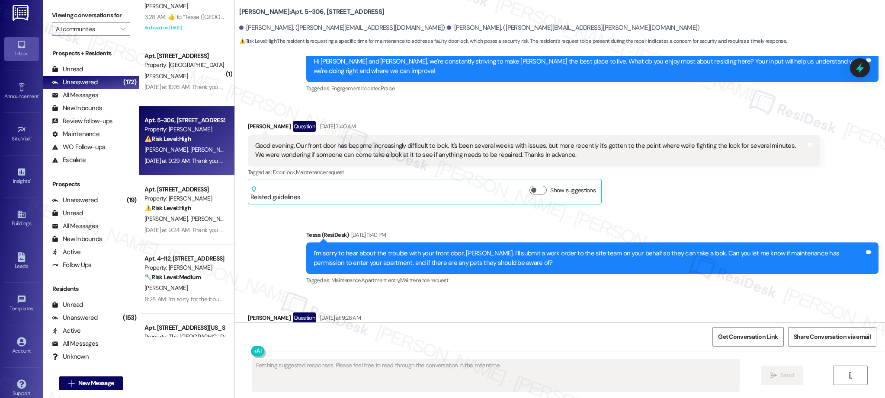
scroll to position [384, 0]
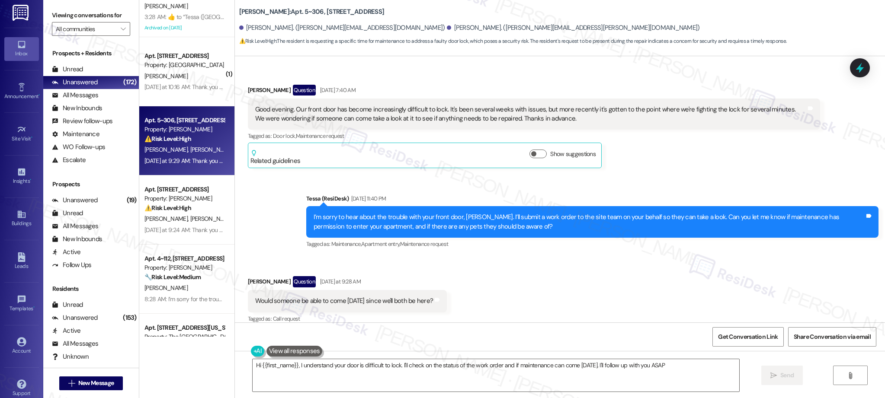
type textarea "Hi {{first_name}}, I understand your door is difficult to lock. I'll check on t…"
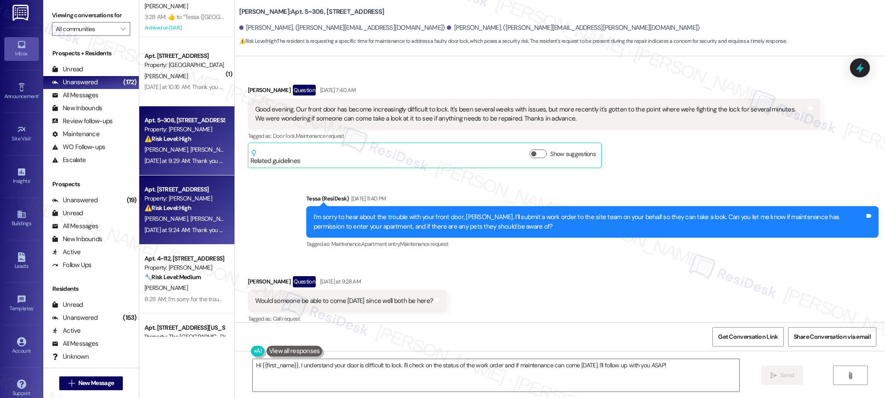
click at [176, 214] on div "[PERSON_NAME] [PERSON_NAME]" at bounding box center [185, 219] width 82 height 11
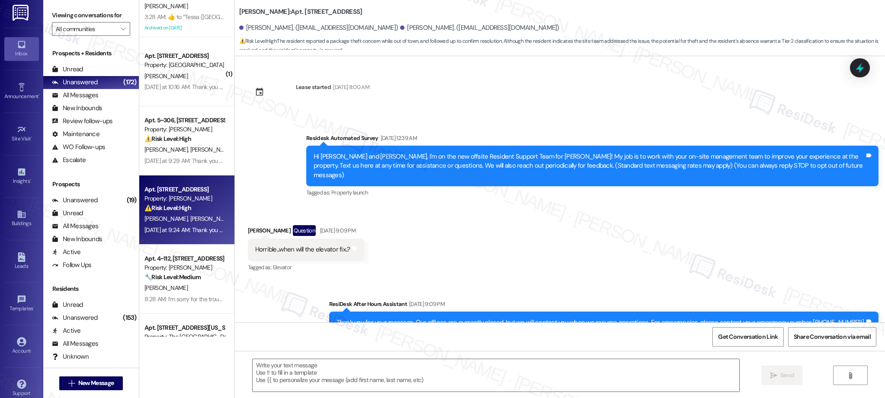
scroll to position [3821, 0]
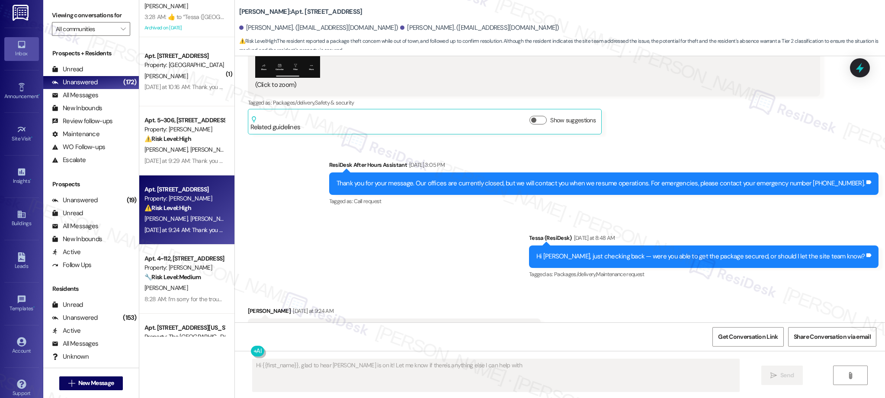
type textarea "Hi {{first_name}}, glad to hear Payton is on it! Let me know if there's anythin…"
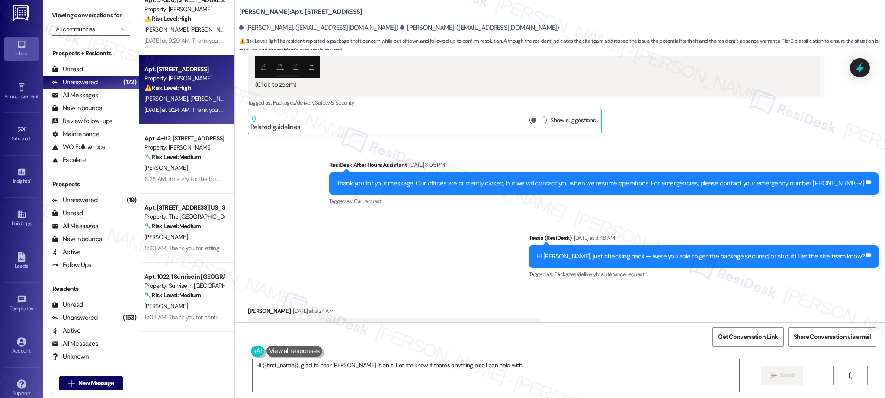
click at [172, 170] on div "( 1 ) Apt. 610, 4777 Tramway Blvd NE Property: Las Kivas N. Serrano Yesterday a…" at bounding box center [186, 168] width 95 height 337
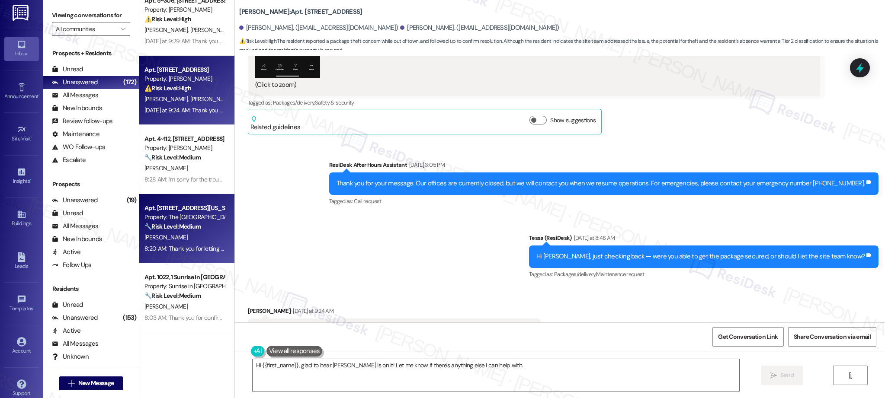
click at [187, 226] on strong "🔧 Risk Level: Medium" at bounding box center [172, 227] width 56 height 8
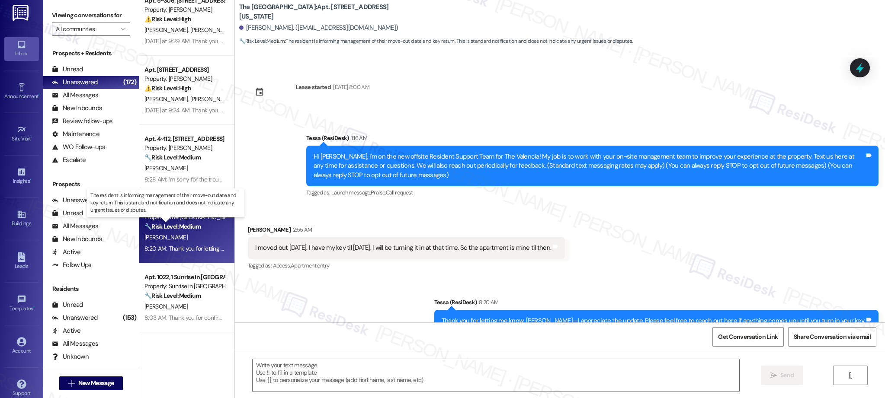
type textarea "Fetching suggested responses. Please feel free to read through the conversation…"
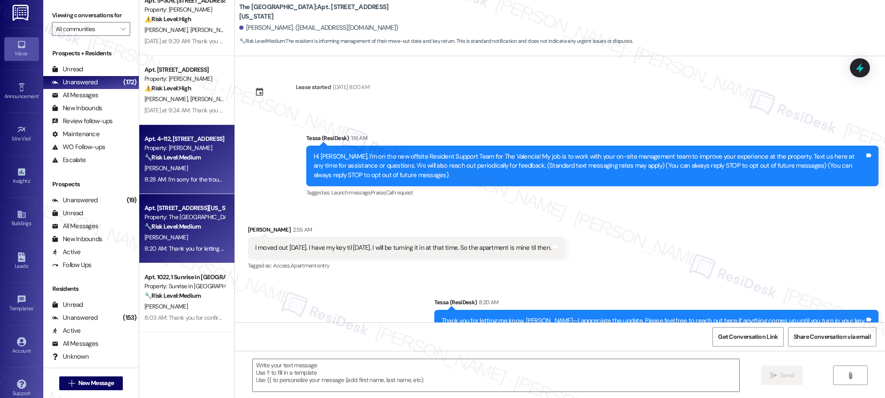
click at [192, 182] on div "8:28 AM: I’m sorry for the trouble earlier, Gemma. I’m glad it’s working now. P…" at bounding box center [339, 180] width 391 height 8
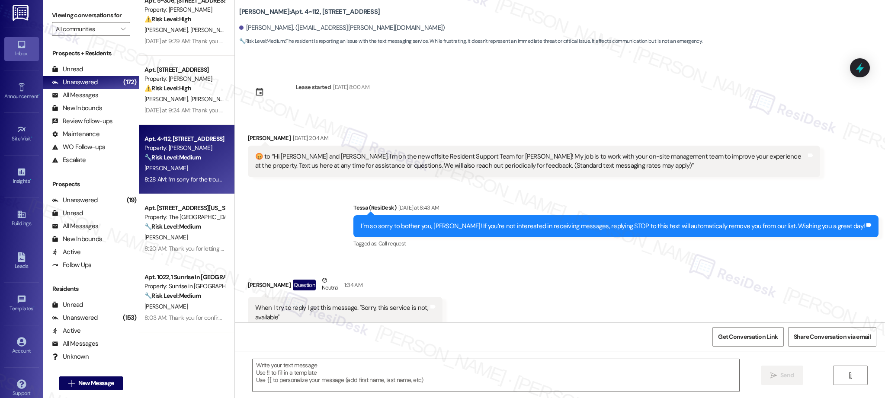
scroll to position [25, 0]
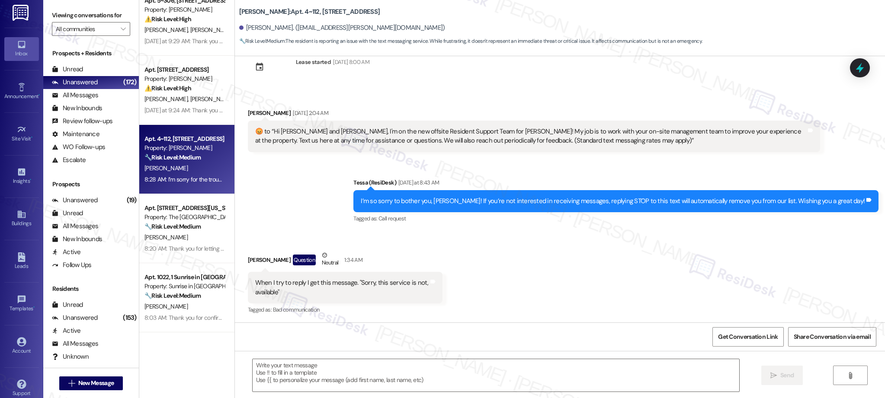
type textarea "Fetching suggested responses. Please feel free to read through the conversation…"
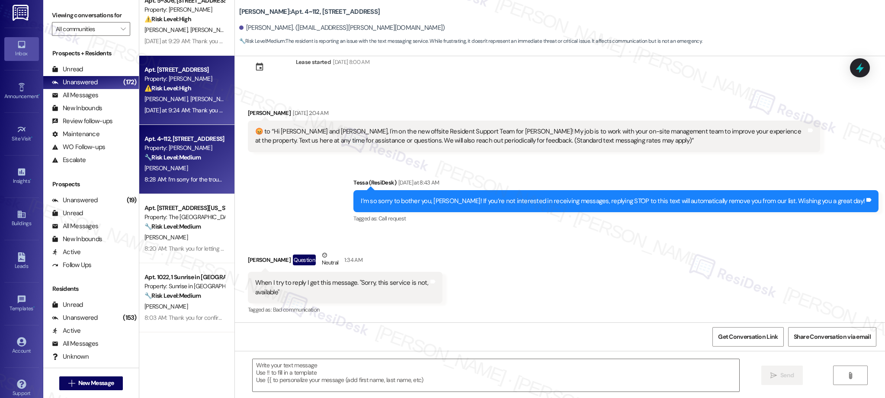
click at [198, 110] on div "Yesterday at 9:24 AM: Thank you for your message. Our offices are currently clo…" at bounding box center [409, 110] width 531 height 8
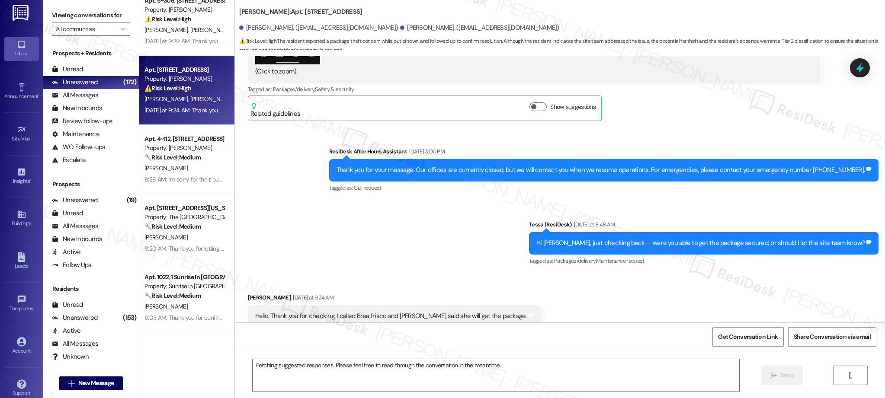
scroll to position [3821, 0]
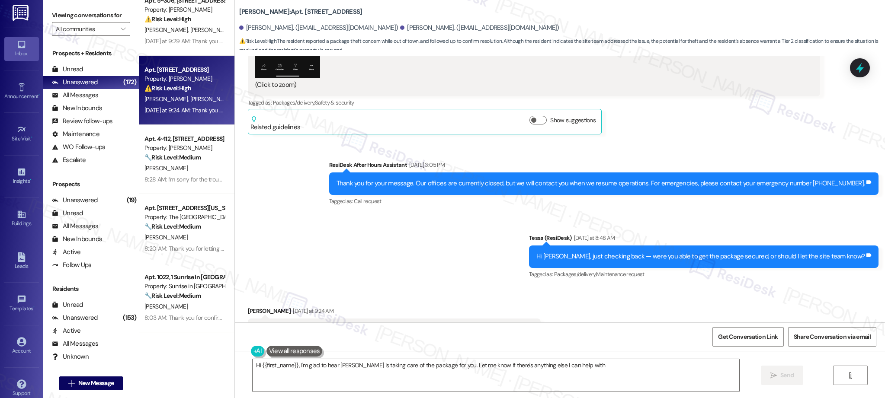
type textarea "Hi {{first_name}}, I'm glad to hear Payton is taking care of the package for yo…"
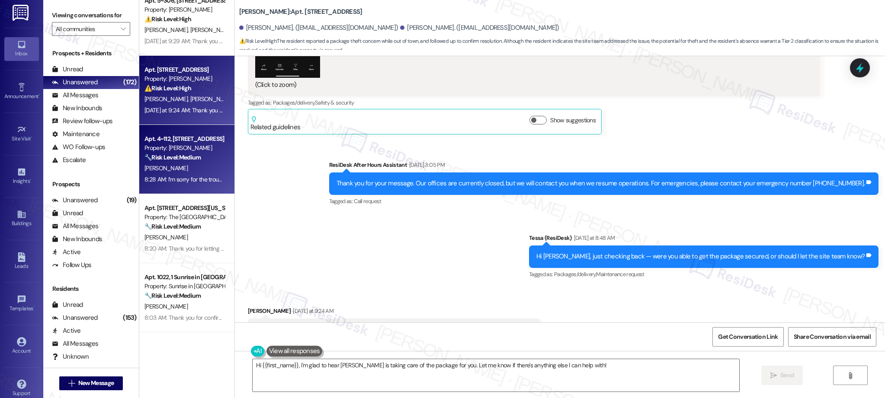
click at [185, 165] on div "[PERSON_NAME]" at bounding box center [185, 168] width 82 height 11
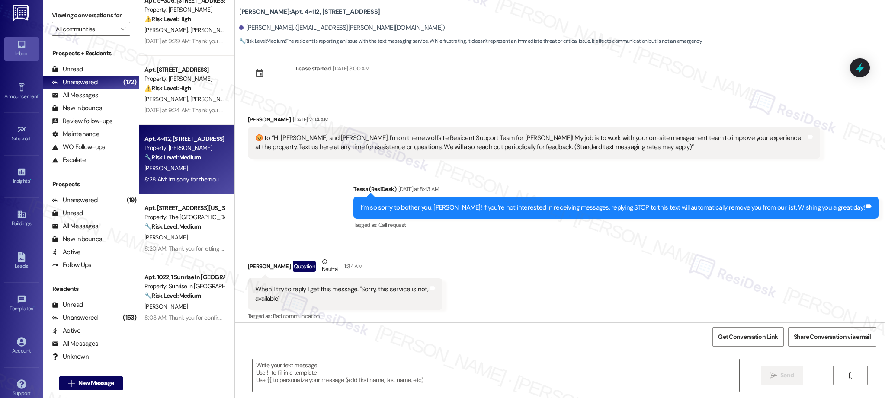
scroll to position [25, 0]
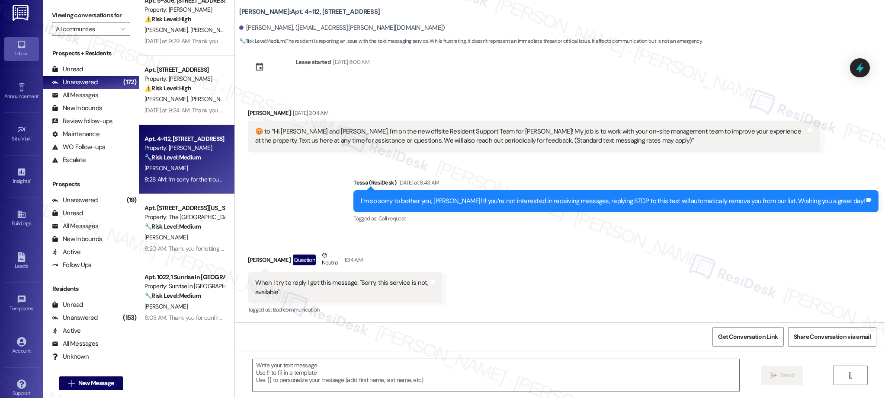
type textarea "Fetching suggested responses. Please feel free to read through the conversation…"
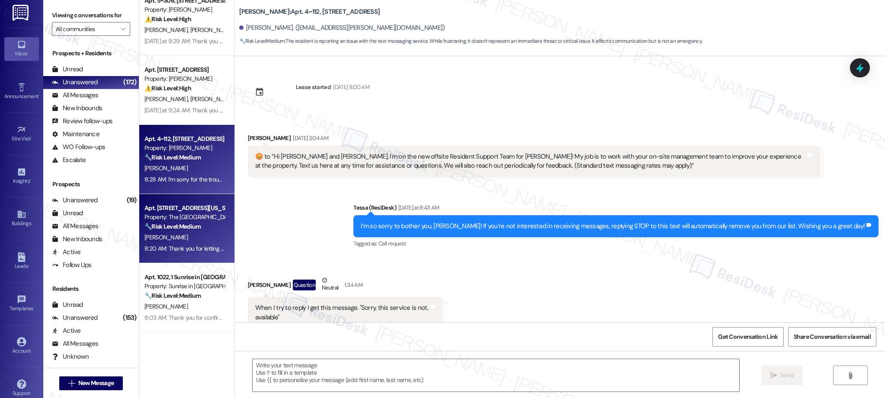
click at [170, 239] on span "[PERSON_NAME]" at bounding box center [165, 238] width 43 height 8
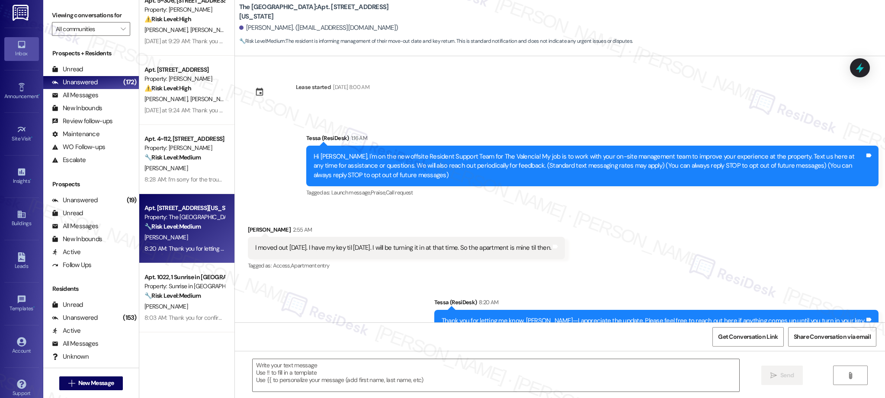
type textarea "Fetching suggested responses. Please feel free to read through the conversation…"
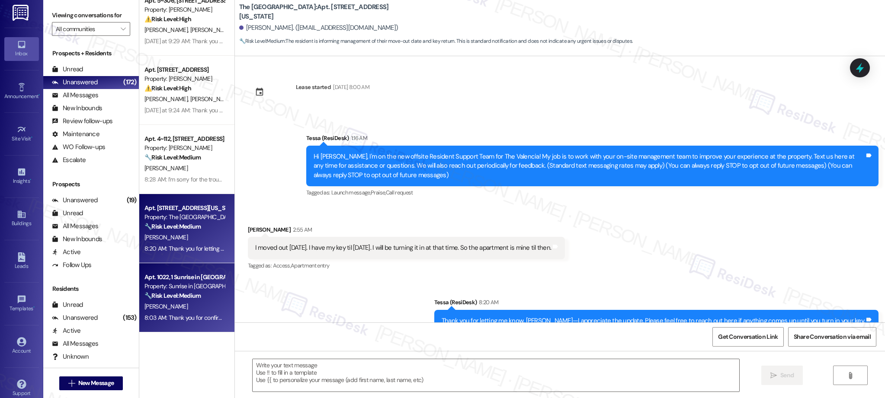
click at [189, 289] on div "Property: Sunrise in [GEOGRAPHIC_DATA]" at bounding box center [184, 286] width 80 height 9
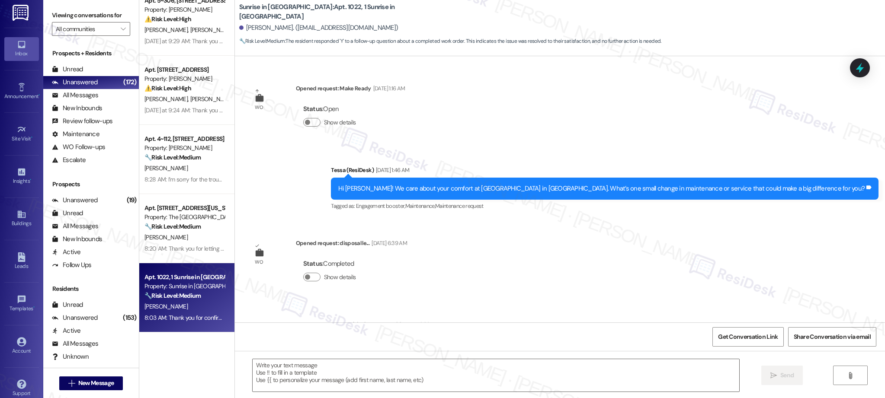
type textarea "Fetching suggested responses. Please feel free to read through the conversation…"
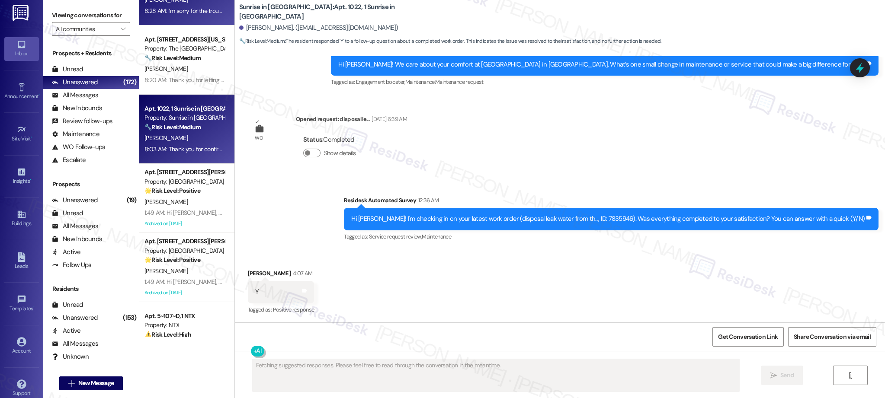
scroll to position [2261, 0]
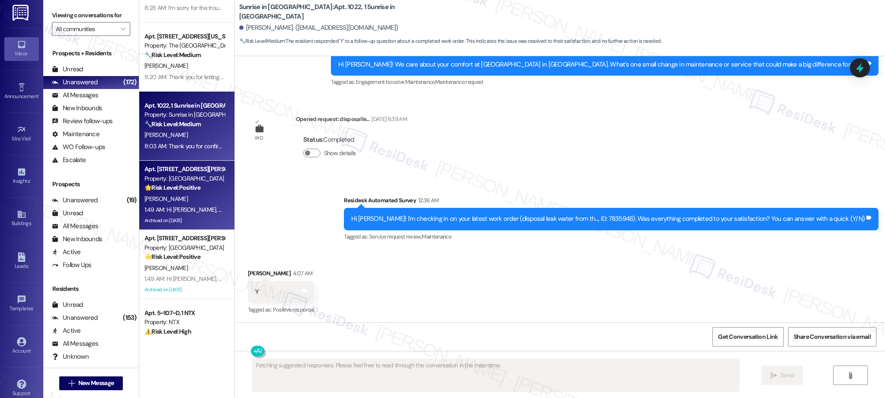
click at [174, 205] on div "1:49 AM: Hi Kyle, Reminder: Ice Cream Social is today from 4:00–5:30 PM on-site…" at bounding box center [185, 210] width 82 height 11
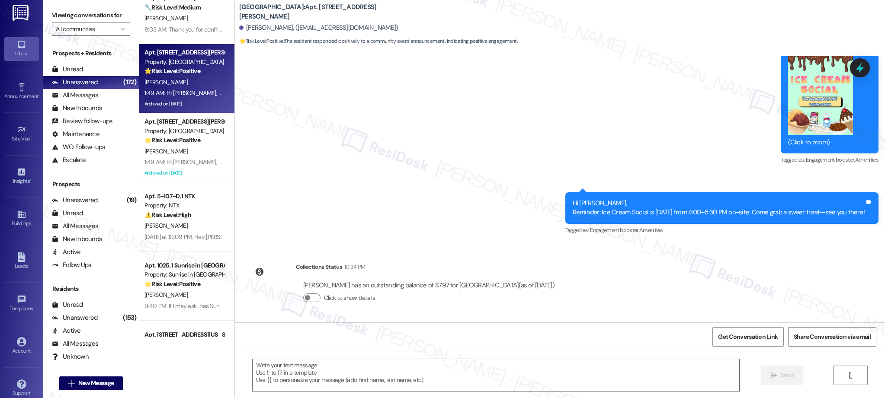
scroll to position [2408, 0]
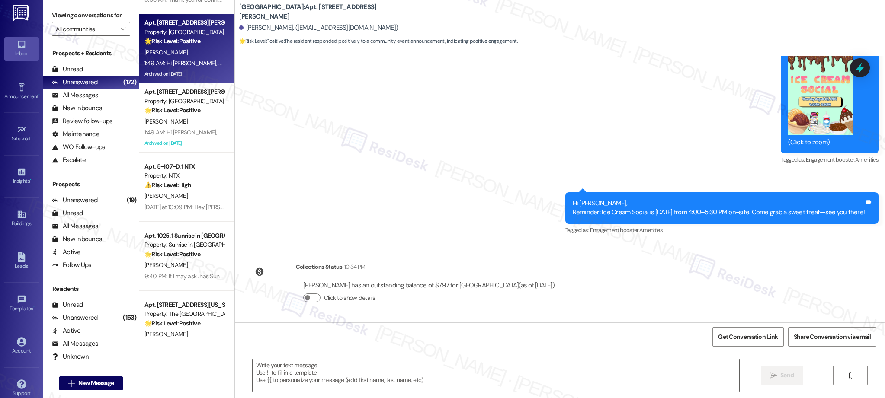
click at [192, 130] on div "Apt. 108, 3450 W Missouri Ave Property: The Valencia 🔧 Risk Level: Medium The r…" at bounding box center [186, 168] width 95 height 337
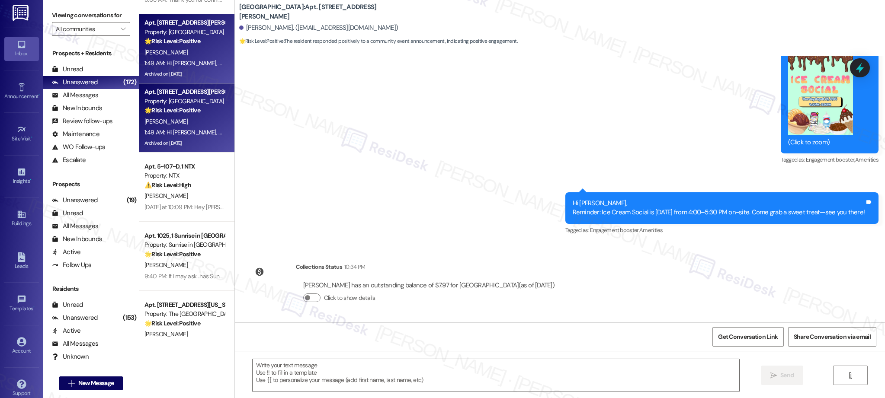
click at [185, 144] on div "Archived on [DATE]" at bounding box center [185, 143] width 82 height 11
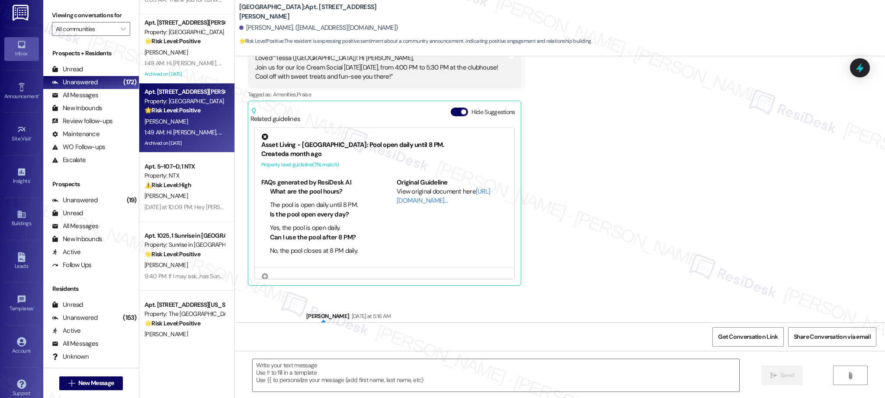
scroll to position [587, 0]
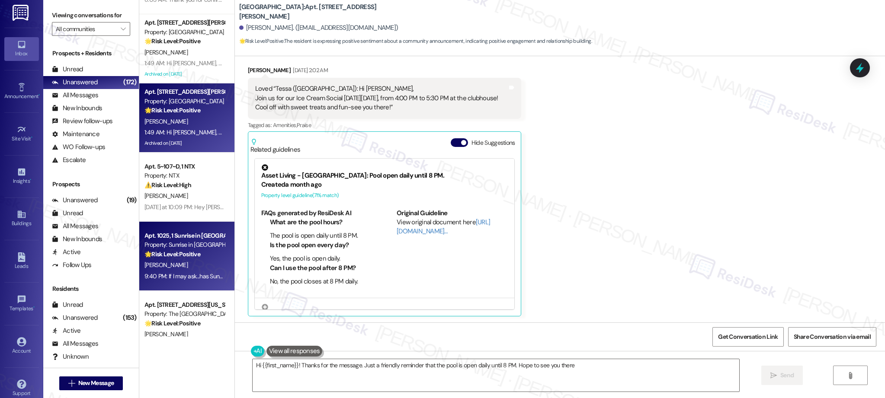
type textarea "Hi {{first_name}}! Thanks for the message. Just a friendly reminder that the po…"
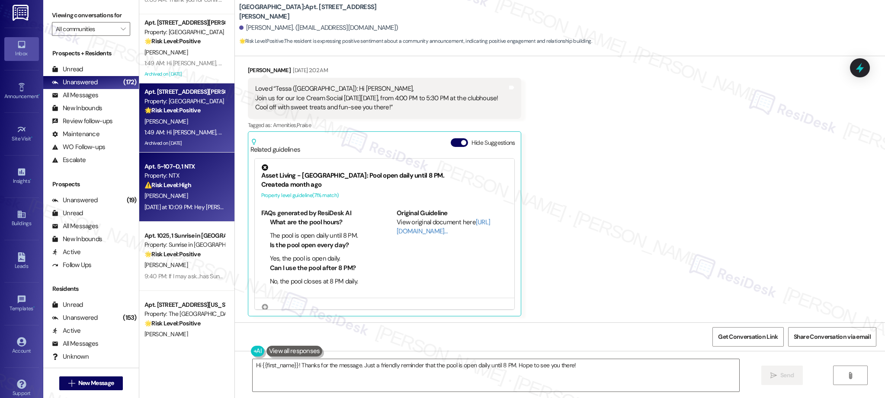
click at [189, 218] on div "Apt. 5~107~D, 1 NTX Property: NTX ⚠️ Risk Level: High The resident is reporting…" at bounding box center [186, 187] width 95 height 69
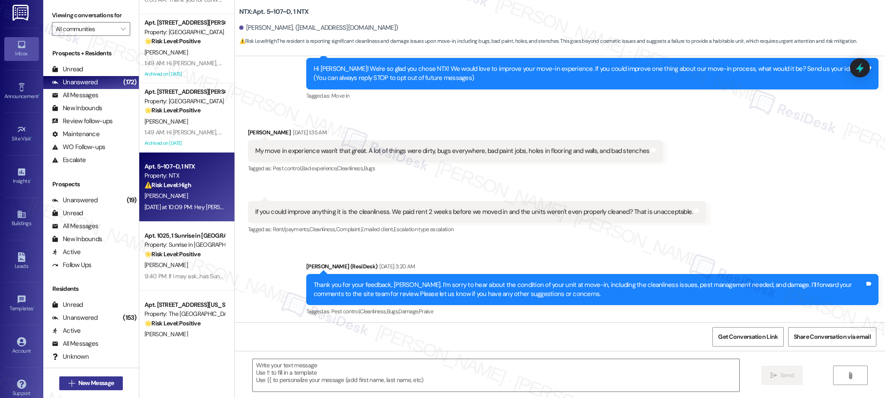
type textarea "Fetching suggested responses. Please feel free to read through the conversation…"
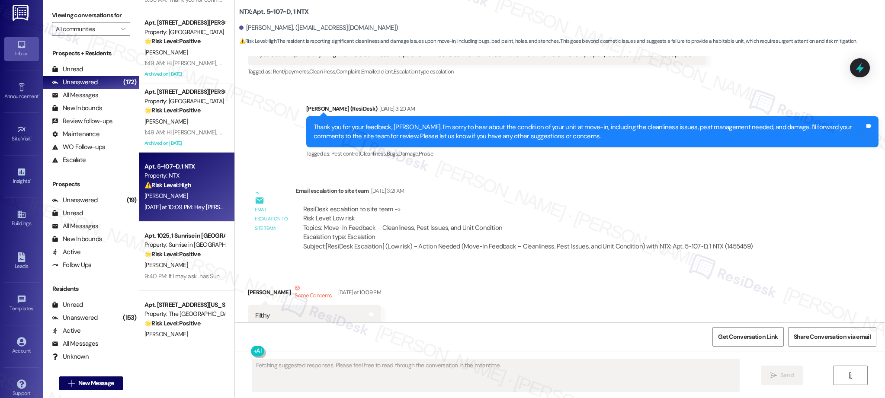
scroll to position [269, 0]
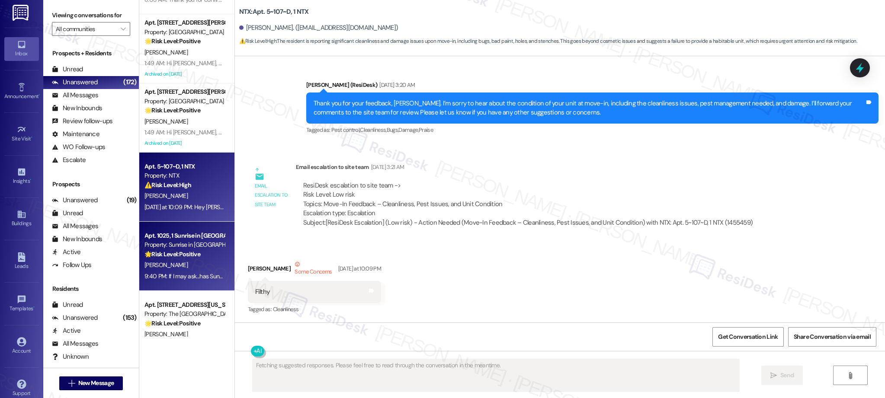
click at [184, 261] on div "[PERSON_NAME]" at bounding box center [185, 265] width 82 height 11
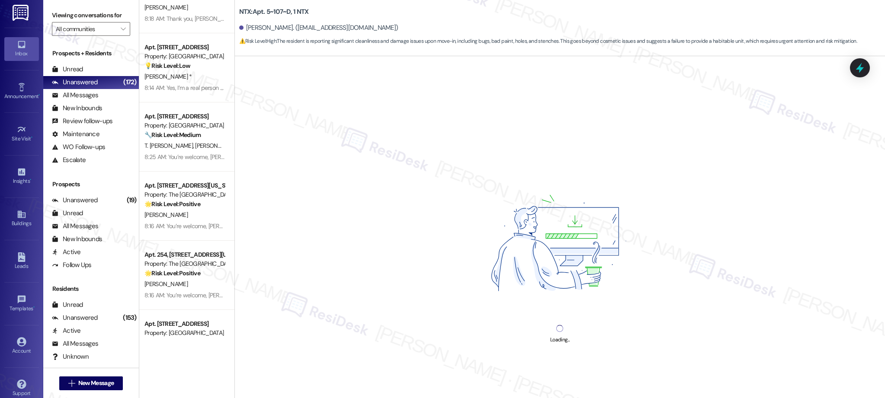
scroll to position [2740, 0]
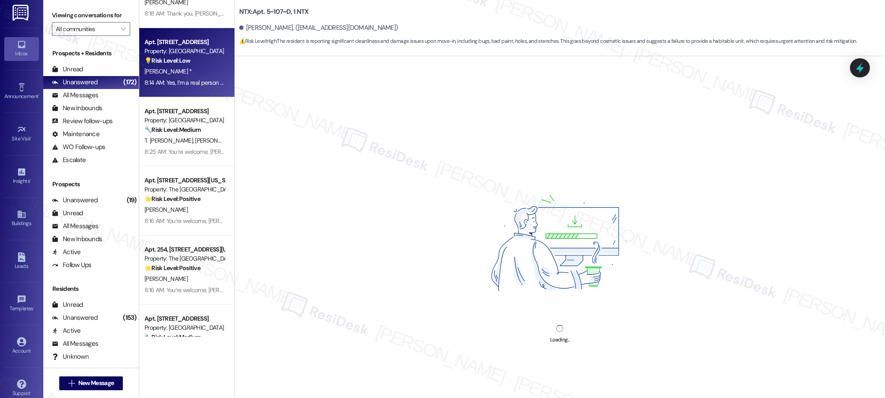
click at [182, 93] on div "Apt. 9A5, 8200 Bridge Blvd SW Property: Crescent Ridge 💡 Risk Level: Low The re…" at bounding box center [186, 62] width 95 height 69
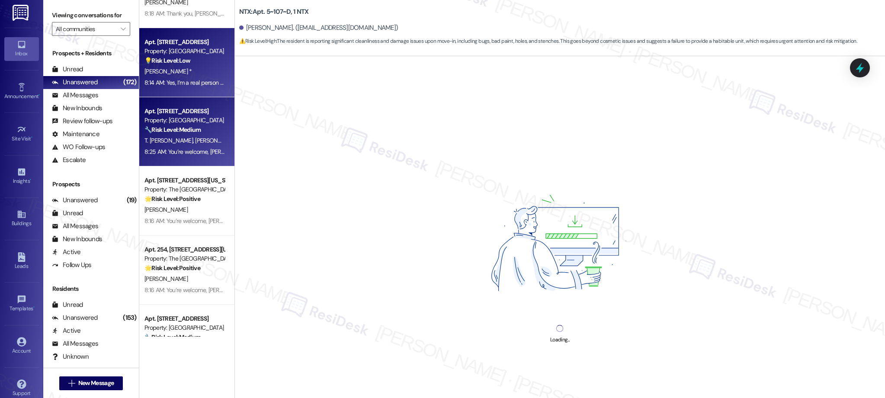
click at [195, 144] on span "[PERSON_NAME]" at bounding box center [216, 141] width 43 height 8
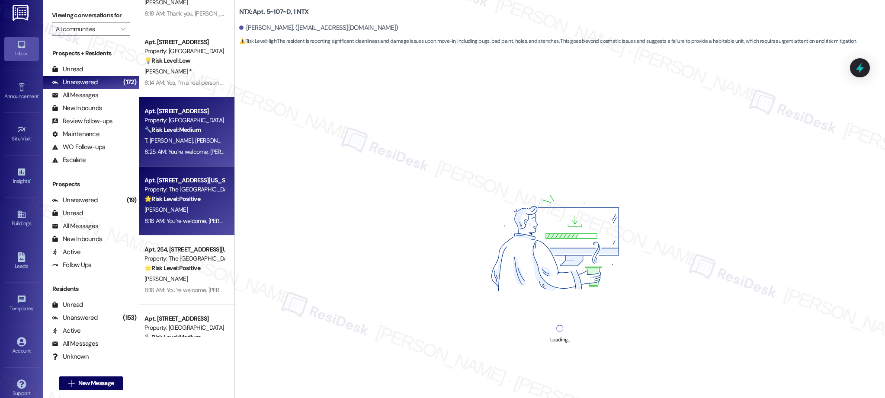
click at [191, 193] on div "Property: The [GEOGRAPHIC_DATA]" at bounding box center [184, 189] width 80 height 9
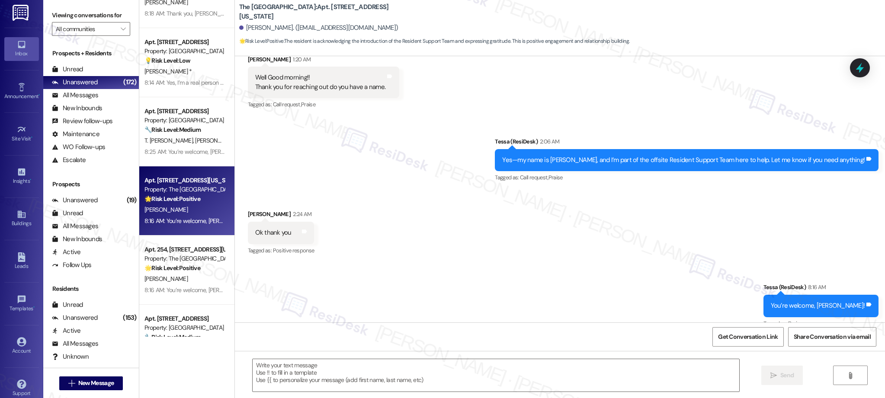
scroll to position [185, 0]
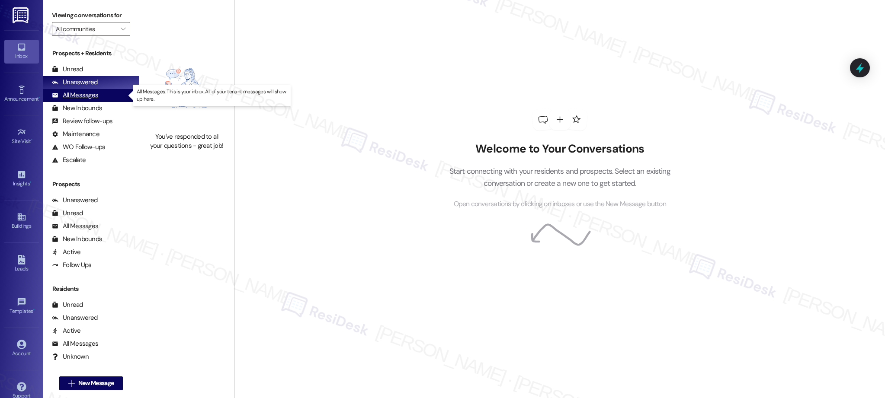
click at [93, 97] on div "All Messages" at bounding box center [75, 95] width 46 height 9
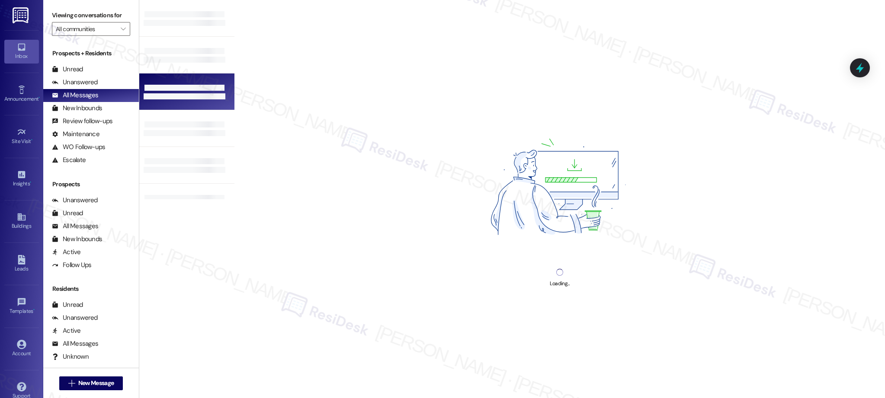
click at [179, 103] on div at bounding box center [186, 92] width 95 height 37
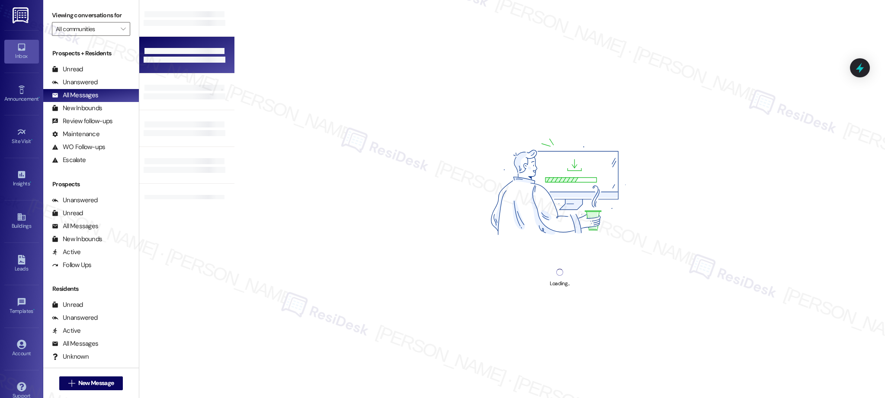
click at [174, 48] on div at bounding box center [184, 51] width 80 height 6
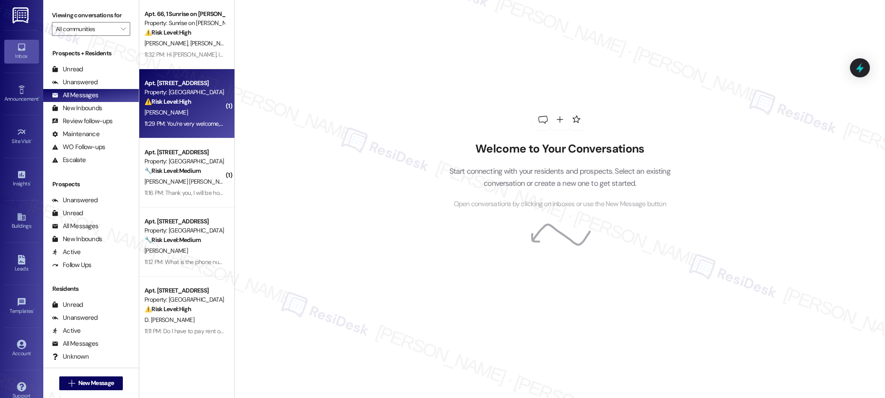
click at [170, 105] on strong "⚠️ Risk Level: High" at bounding box center [167, 102] width 47 height 8
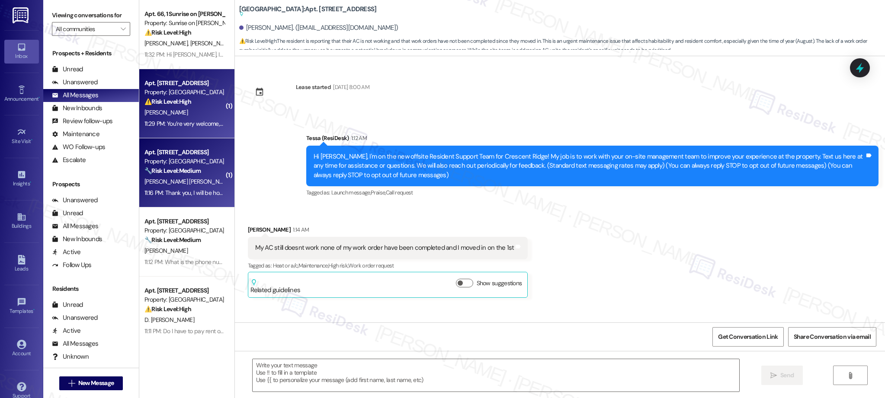
click at [179, 162] on div "Property: [GEOGRAPHIC_DATA]" at bounding box center [184, 161] width 80 height 9
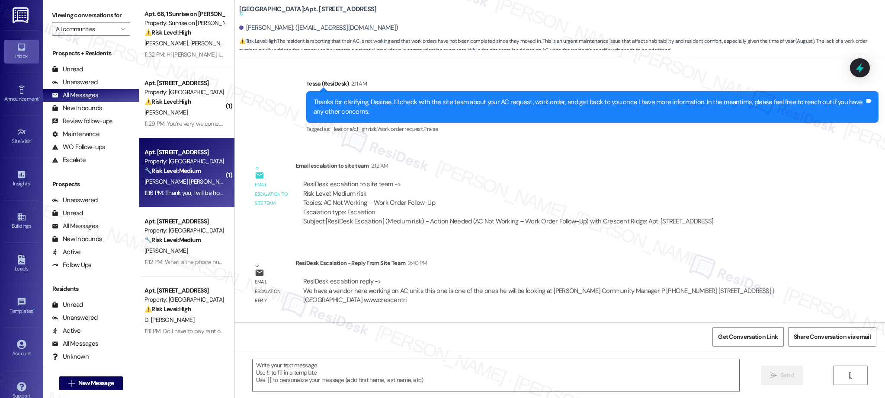
type textarea "Fetching suggested responses. Please feel free to read through the conversation…"
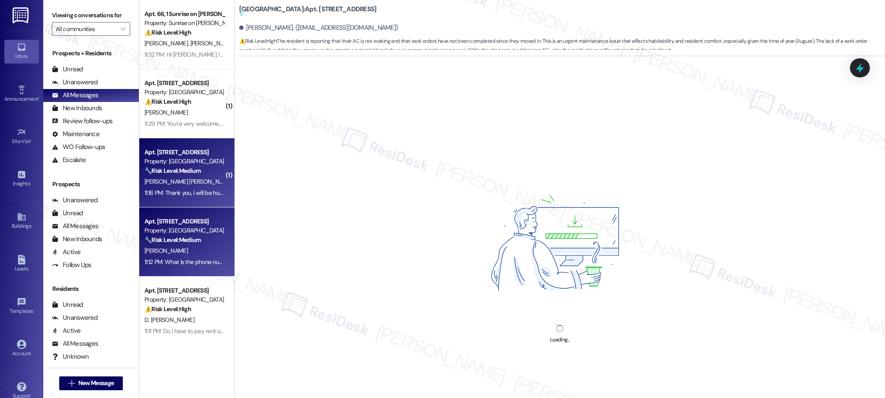
click at [186, 240] on strong "🔧 Risk Level: Medium" at bounding box center [172, 240] width 56 height 8
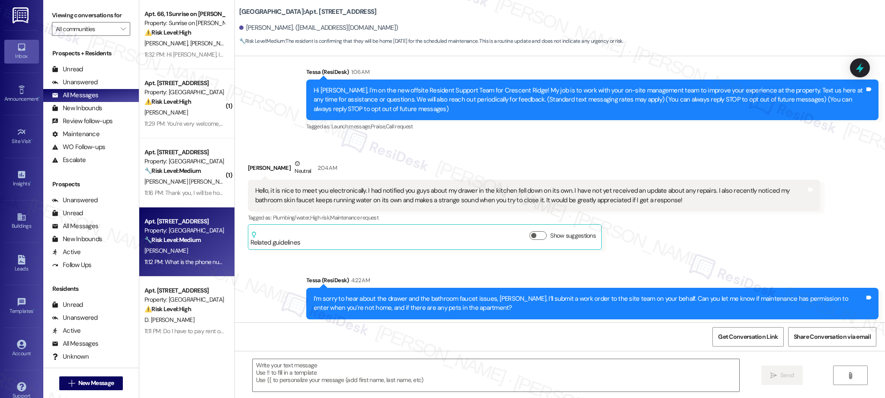
scroll to position [212, 0]
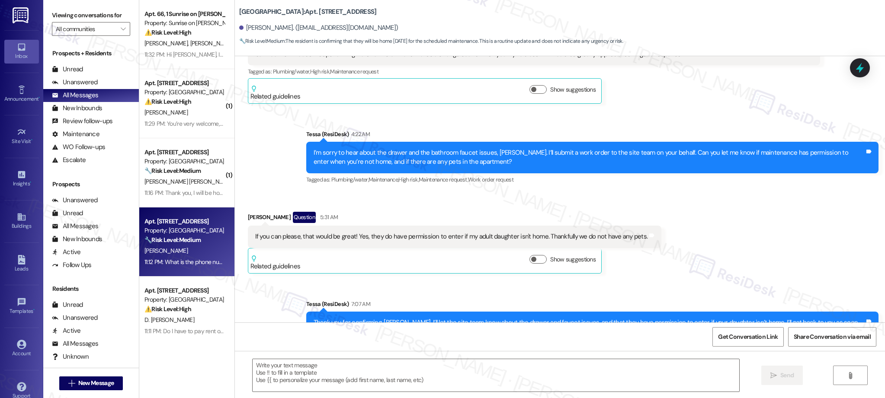
type textarea "Fetching suggested responses. Please feel free to read through the conversation…"
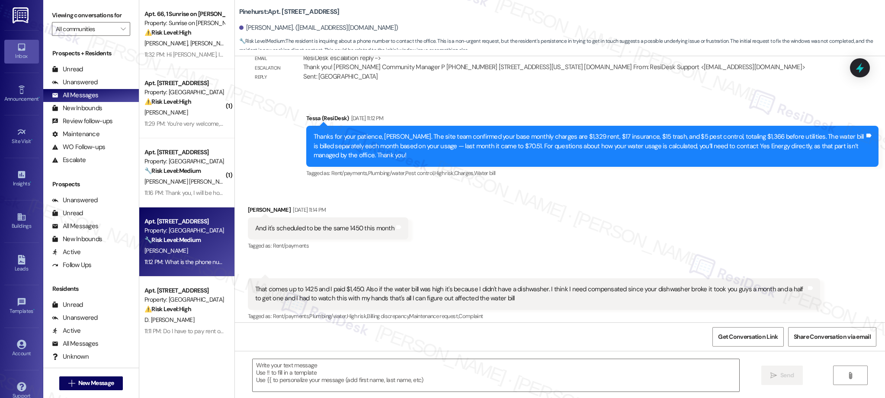
type textarea "Fetching suggested responses. Please feel free to read through the conversation…"
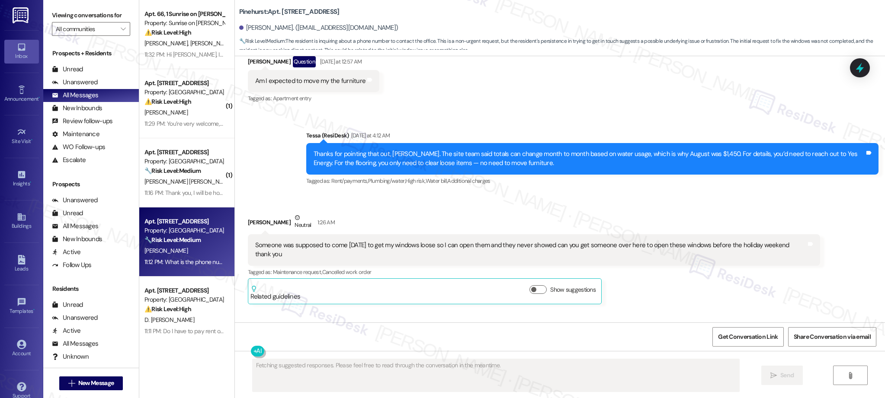
scroll to position [2329, 0]
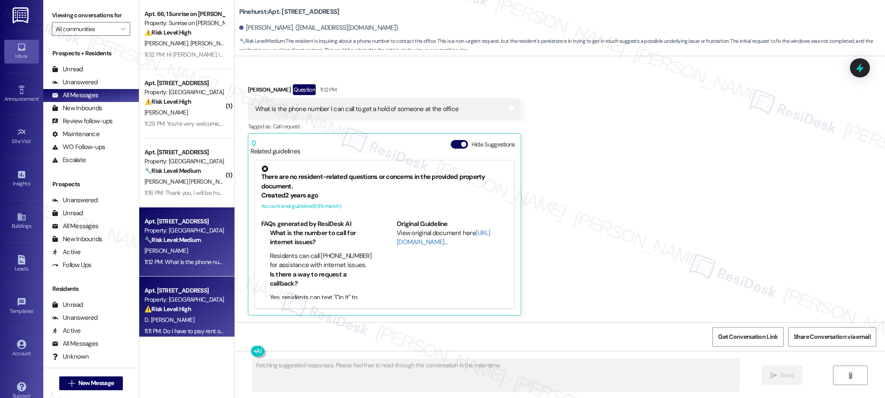
click at [173, 311] on strong "⚠️ Risk Level: High" at bounding box center [167, 309] width 47 height 8
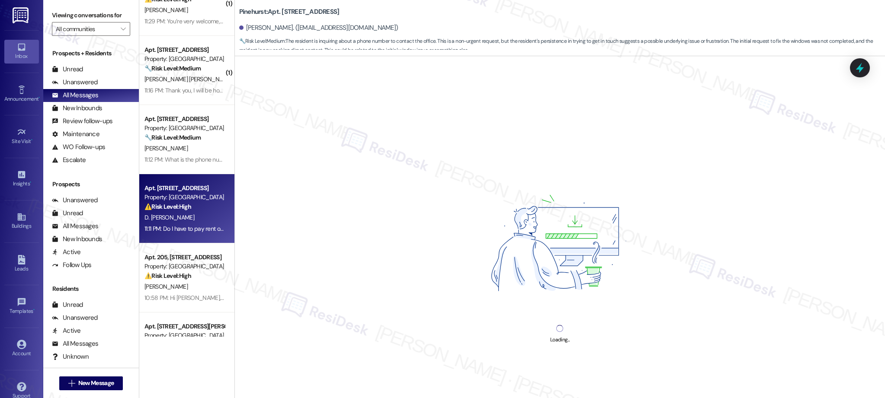
scroll to position [110, 0]
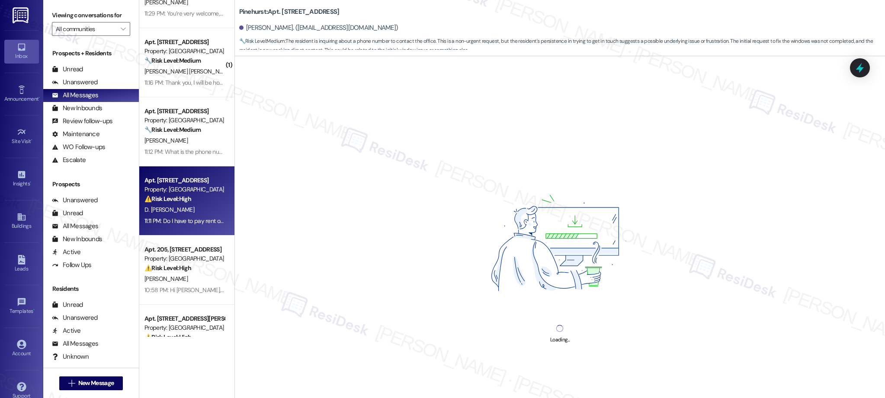
click at [201, 267] on div "Apt. 66, 1 Sunrise on Bethany Property: Sunrise on Bethany ⚠️ Risk Level: High …" at bounding box center [186, 168] width 95 height 337
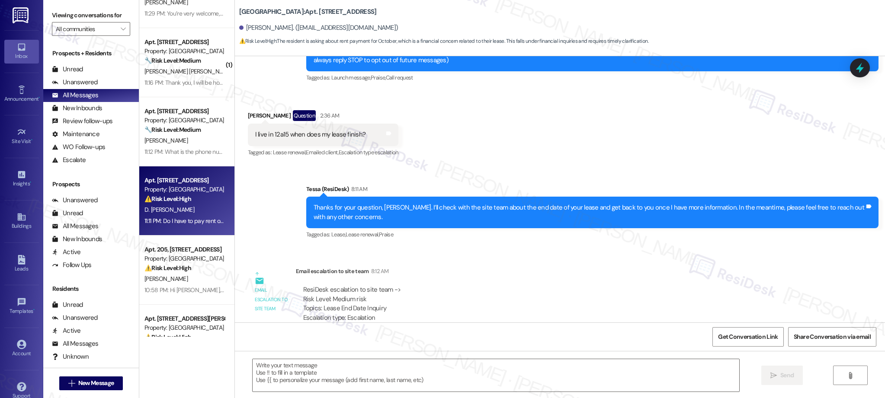
type textarea "Fetching suggested responses. Please feel free to read through the conversation…"
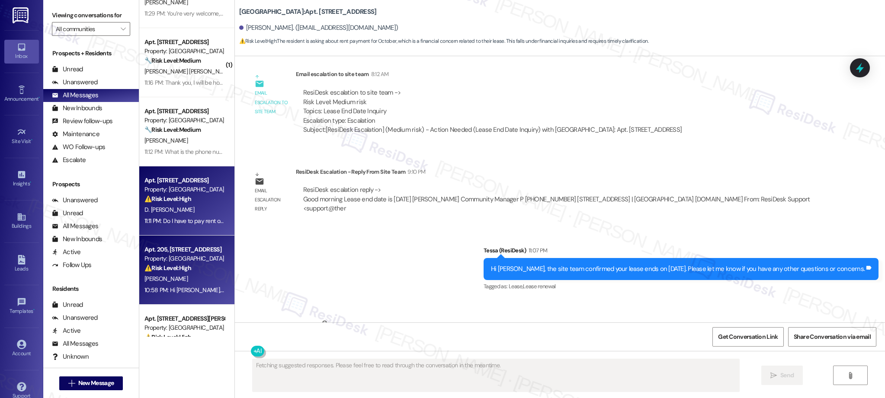
scroll to position [371, 0]
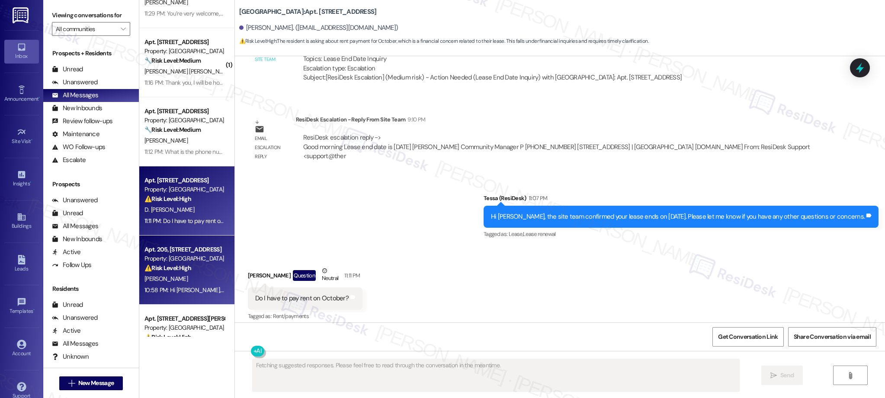
click at [189, 269] on div "⚠️ Risk Level: High The resident is disputing lease terms and threatening not t…" at bounding box center [184, 268] width 80 height 9
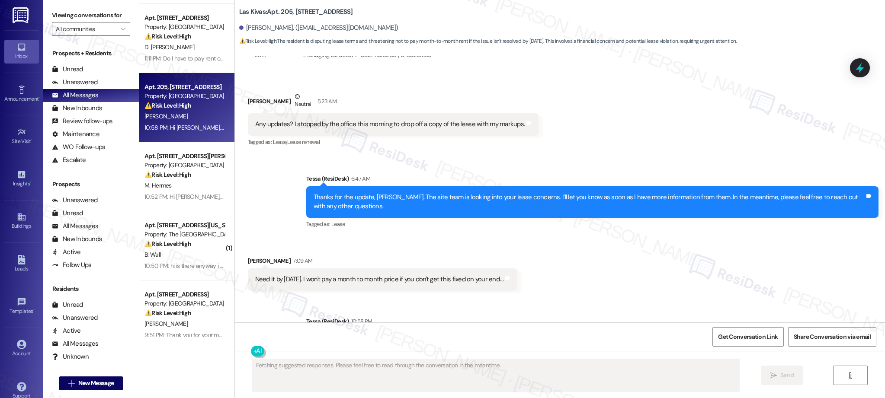
scroll to position [325, 0]
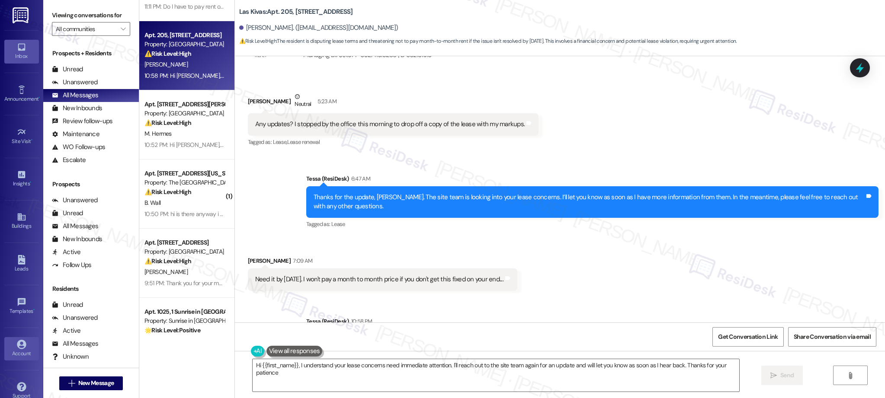
type textarea "Hi {{first_name}}, I understand your lease concerns need immediate attention. I…"
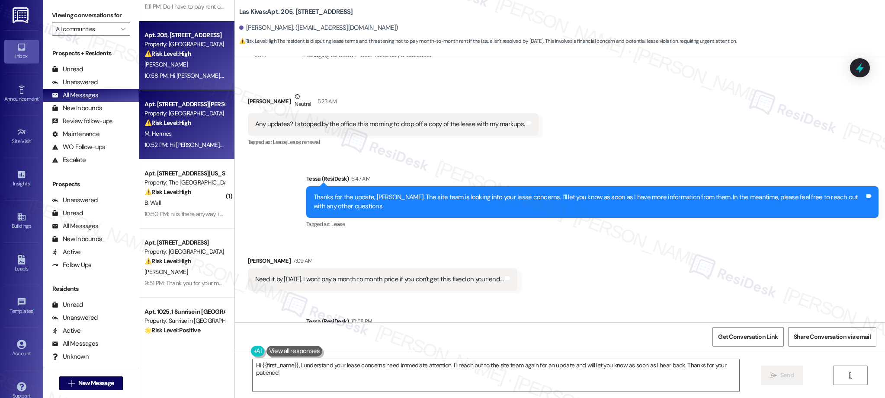
click at [175, 124] on strong "⚠️ Risk Level: High" at bounding box center [167, 123] width 47 height 8
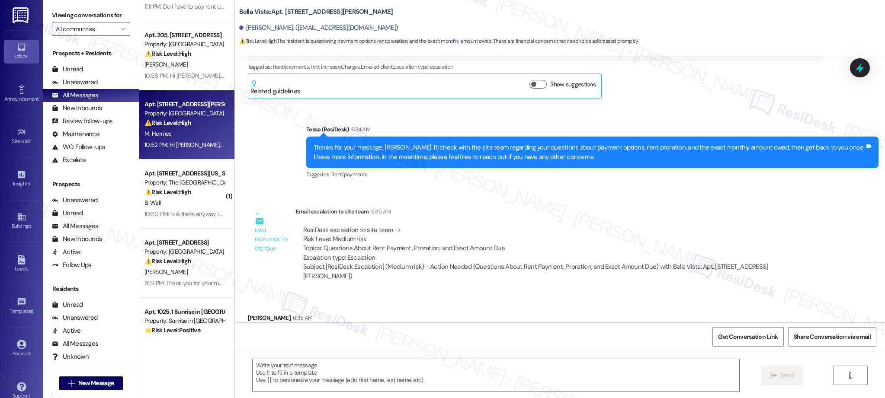
scroll to position [404, 0]
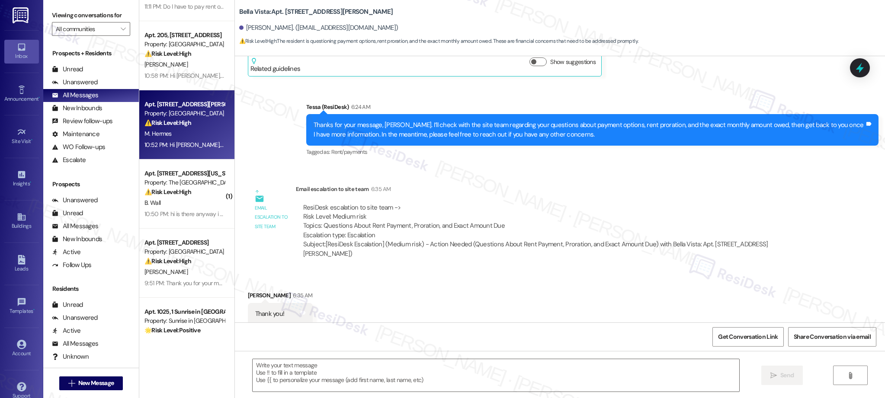
type textarea "Fetching suggested responses. Please feel free to read through the conversation…"
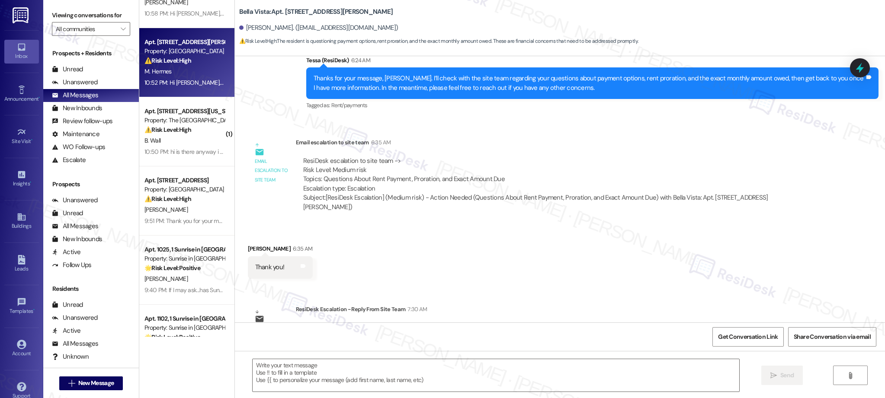
scroll to position [393, 0]
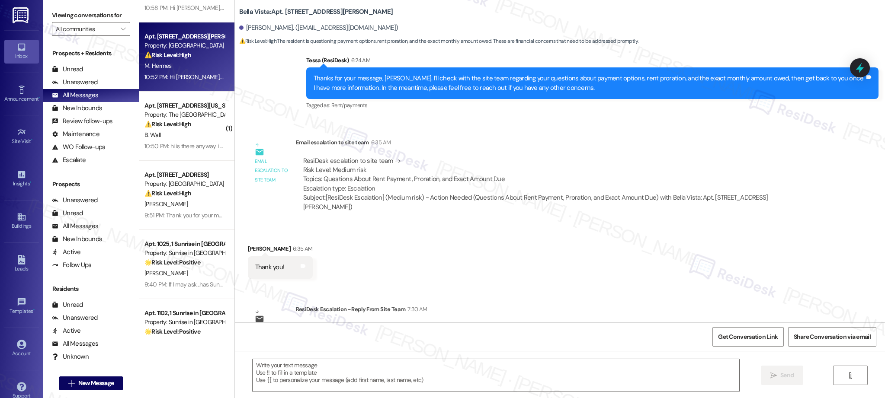
click at [179, 197] on div "Apt. 12A15, 8200 Bridge Blvd SW Property: Crescent Ridge ⚠️ Risk Level: High Th…" at bounding box center [186, 168] width 95 height 337
click at [179, 197] on div "⚠️ Risk Level: High The resident reports a stopped-up toilet, which is an urgen…" at bounding box center [184, 193] width 80 height 9
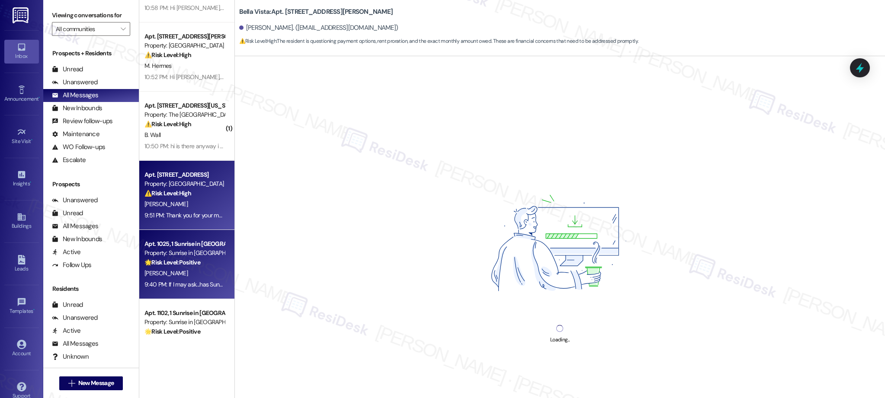
click at [184, 251] on div "Property: Sunrise in [GEOGRAPHIC_DATA]" at bounding box center [184, 253] width 80 height 9
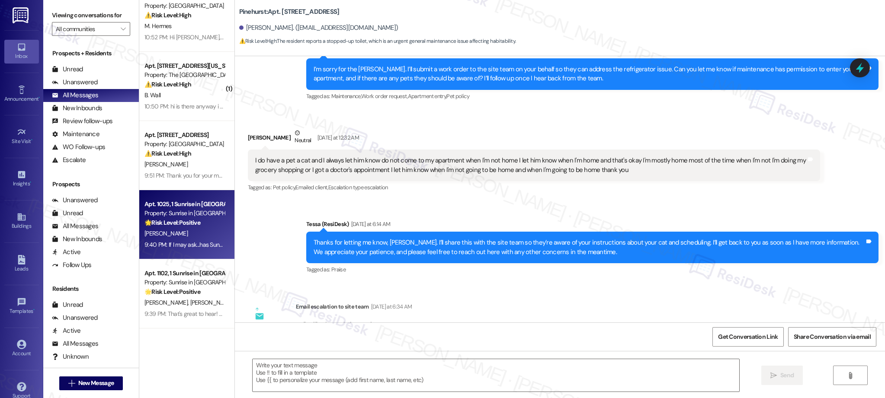
scroll to position [733, 0]
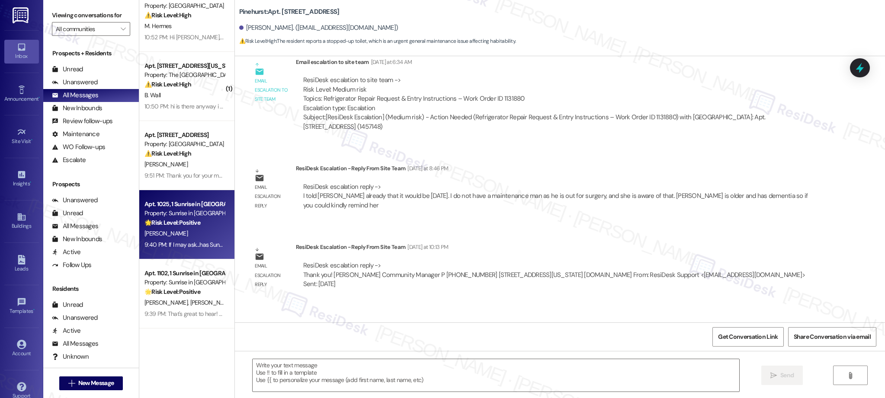
type textarea "Fetching suggested responses. Please feel free to read through the conversation…"
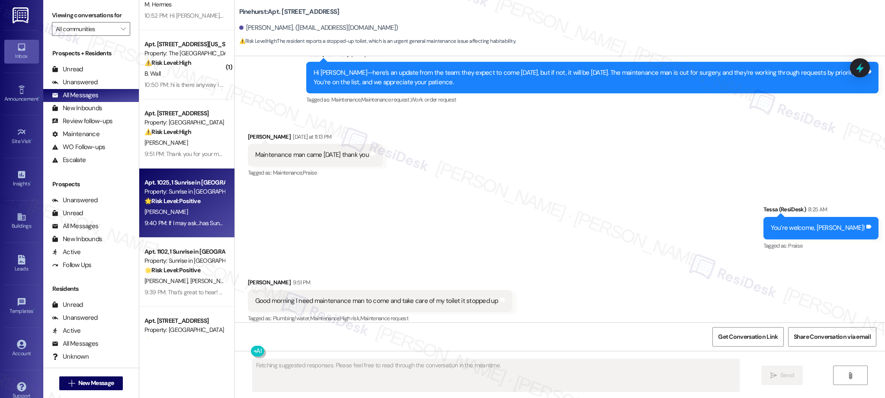
scroll to position [451, 0]
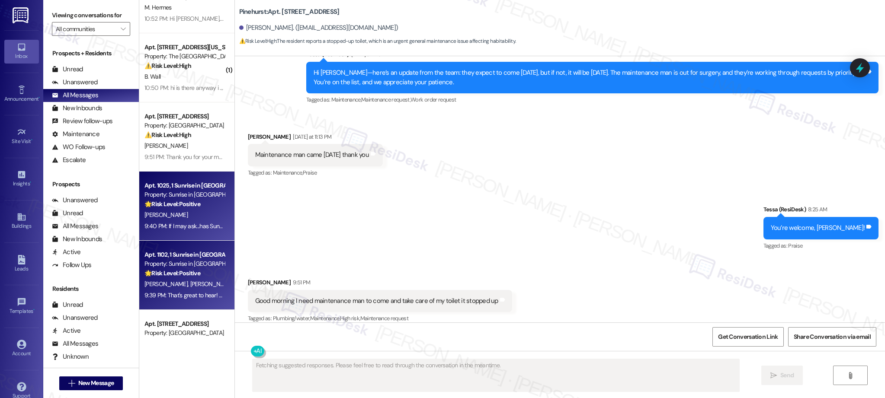
click at [197, 272] on div "🌟 Risk Level: Positive The resident responded positively to a satisfaction chec…" at bounding box center [184, 273] width 80 height 9
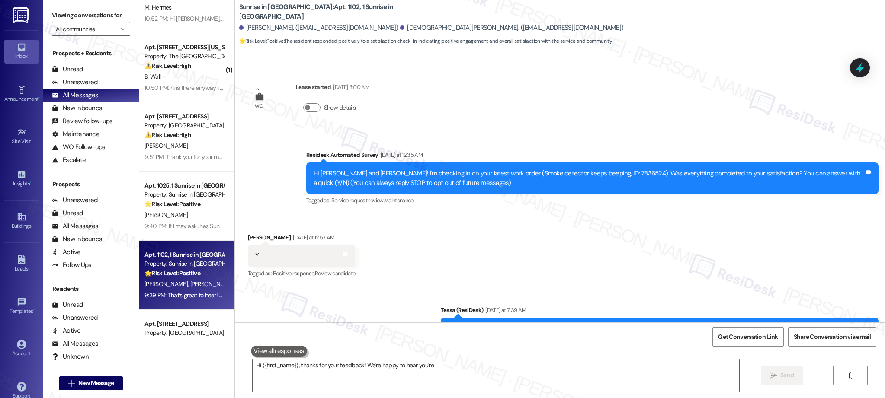
scroll to position [514, 0]
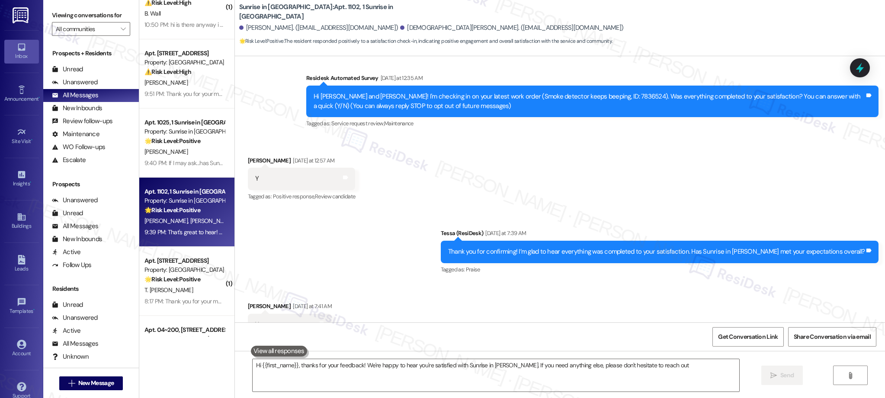
type textarea "Hi {{first_name}}, thanks for your feedback! We're happy to hear you're satisfi…"
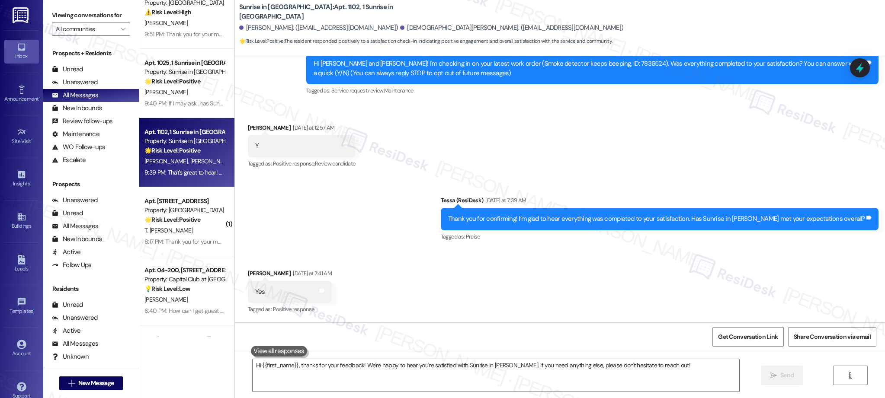
scroll to position [588, 0]
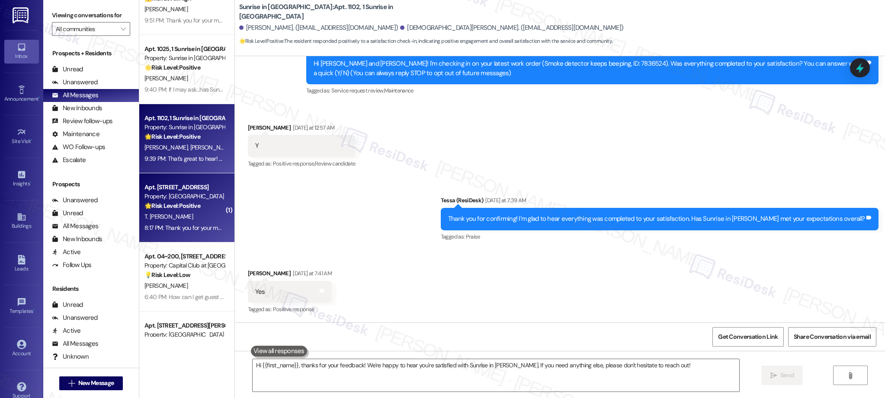
click at [193, 224] on div "8:17 PM: Thank you for your message. Our offices are currently closed, but we w…" at bounding box center [371, 228] width 455 height 8
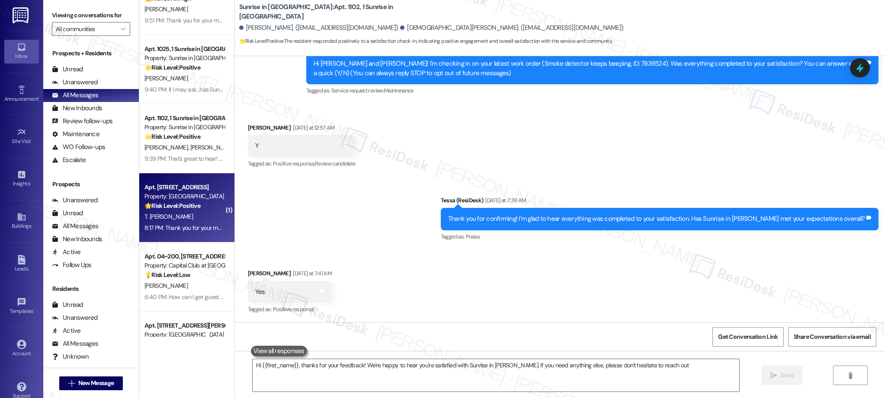
type textarea "Hi {{first_name}}, thanks for your feedback! We're happy to hear you're satisfi…"
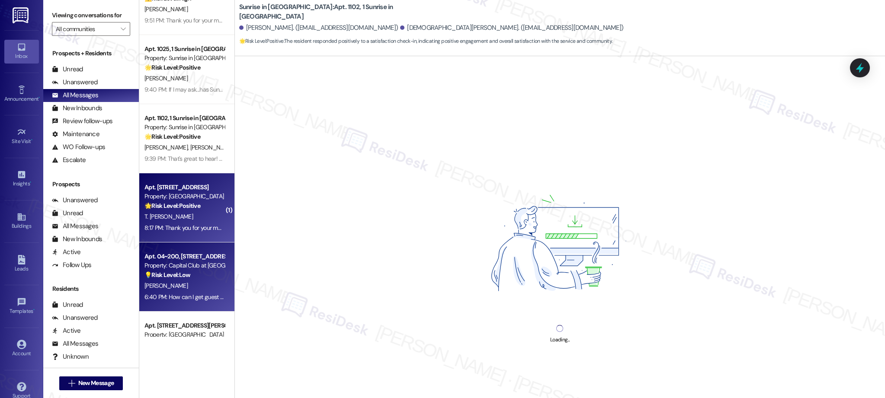
click at [190, 279] on div "💡 Risk Level: Low The resident is asking about guest access to the clubhouse an…" at bounding box center [184, 275] width 80 height 9
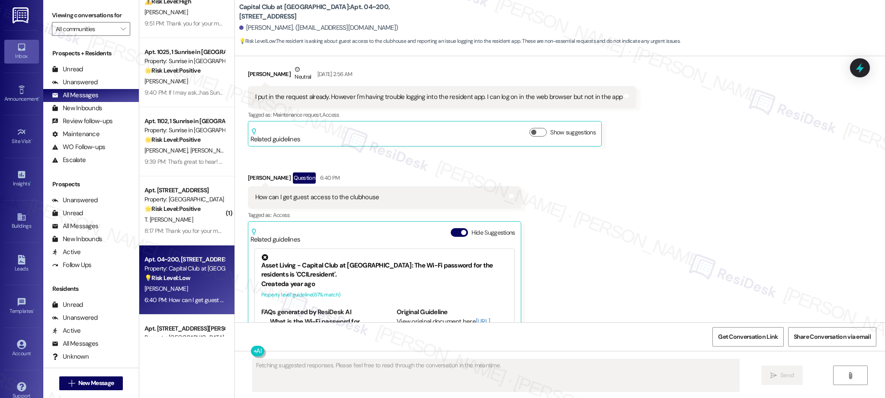
scroll to position [13698, 0]
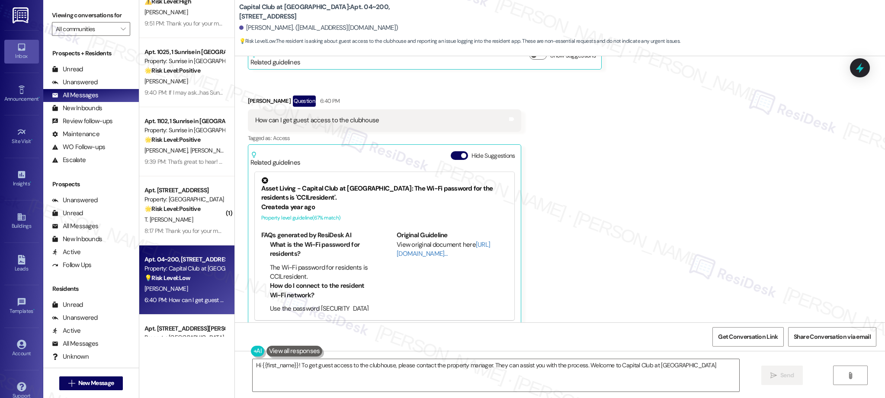
type textarea "Hi {{first_name}}! To get guest access to the clubhouse, please contact the pro…"
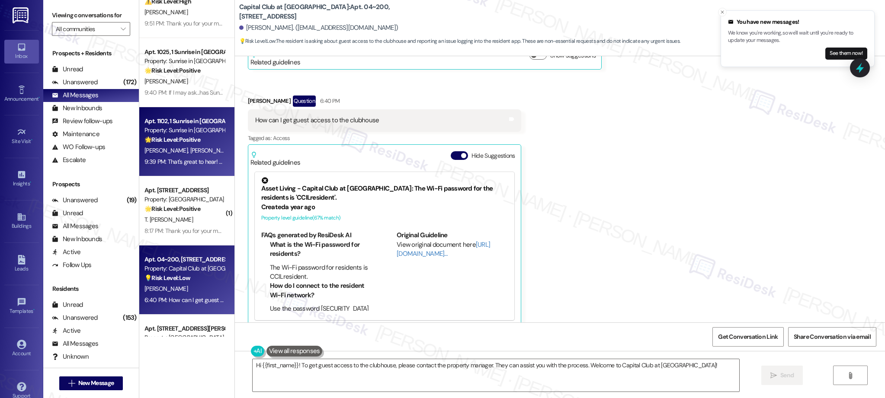
click at [173, 122] on div "Apt. 1102, 1 Sunrise in [GEOGRAPHIC_DATA]" at bounding box center [184, 121] width 80 height 9
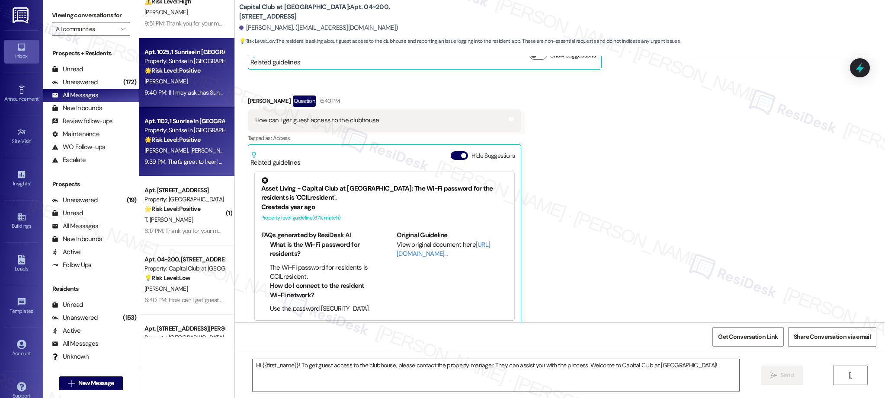
click at [170, 91] on div "9:40 PM: If I may ask...has Sunrise in Chandler lived up to your expectations? …" at bounding box center [249, 93] width 211 height 8
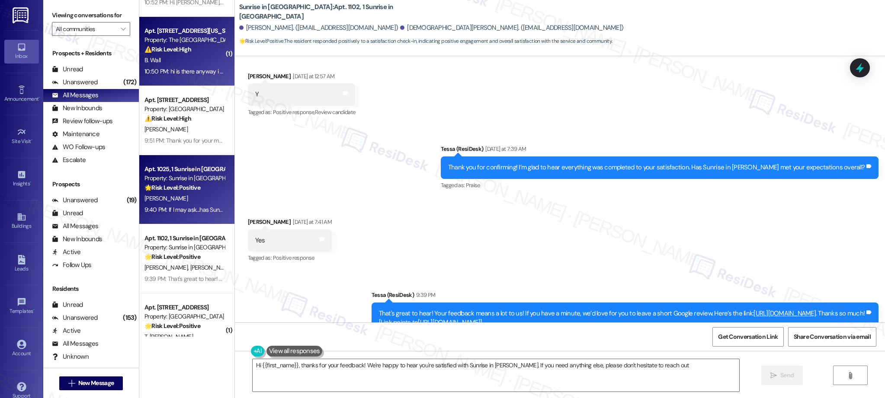
scroll to position [174, 0]
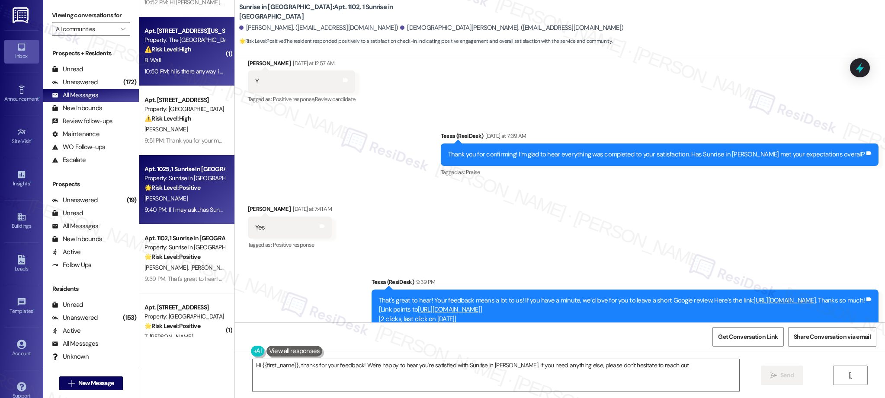
type textarea "Hi {{first_name}}, thanks for your feedback! We're happy to hear you're satisfi…"
click at [179, 59] on div "B. Wall" at bounding box center [185, 60] width 82 height 11
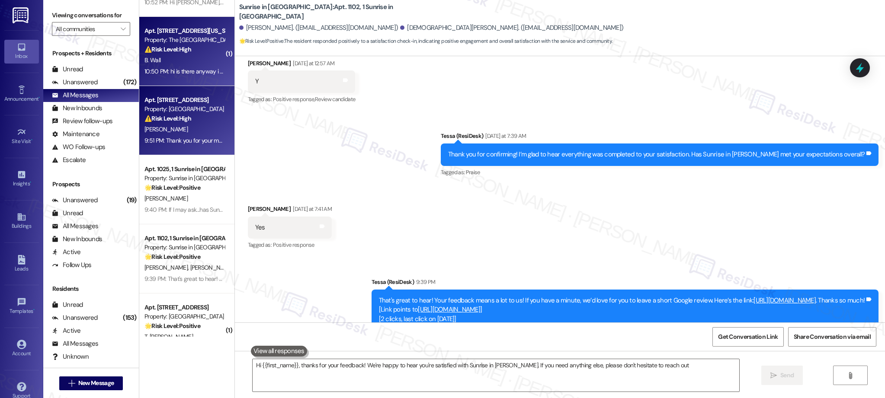
type textarea "Hi {{first_name}}, thanks for your feedback! We're happy to hear you're satisfi…"
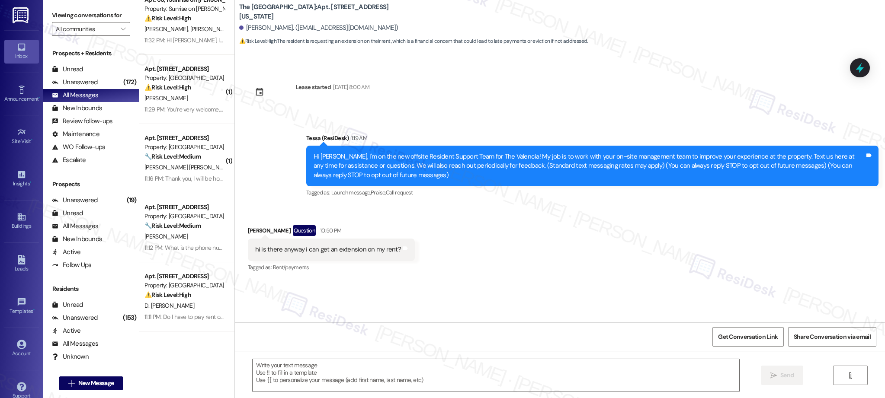
scroll to position [0, 0]
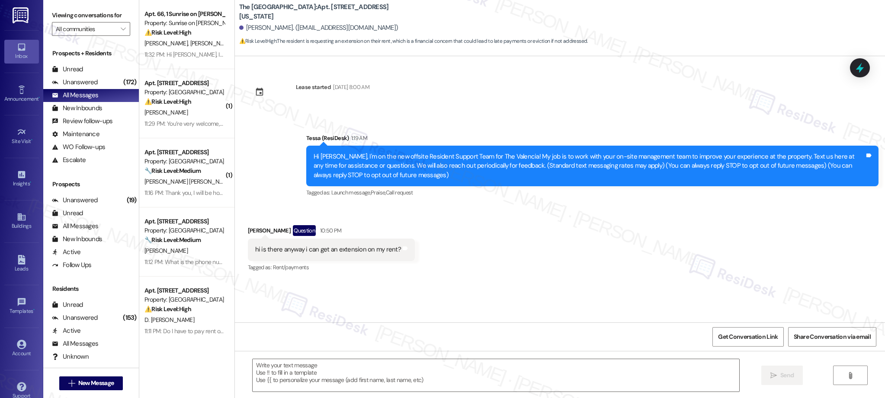
click at [190, 46] on span "[PERSON_NAME]" at bounding box center [211, 43] width 43 height 8
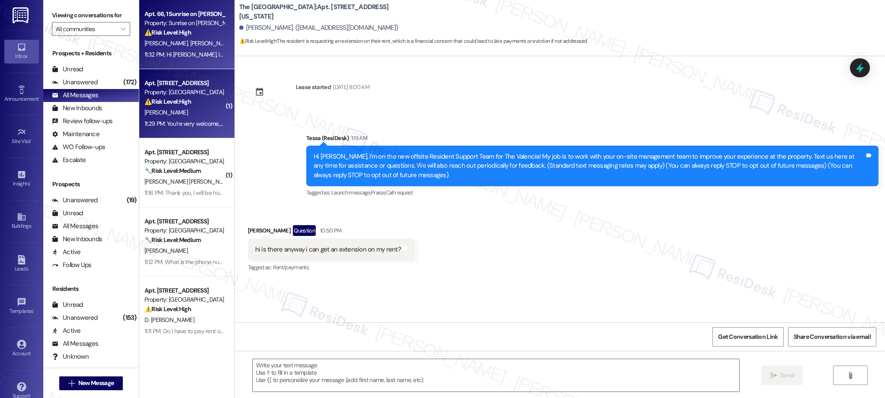
click at [175, 98] on strong "⚠️ Risk Level: High" at bounding box center [167, 102] width 47 height 8
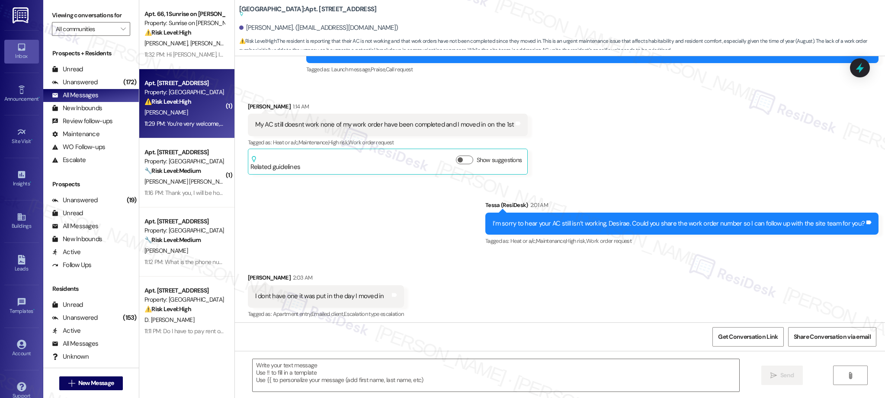
type textarea "Fetching suggested responses. Please feel free to read through the conversation…"
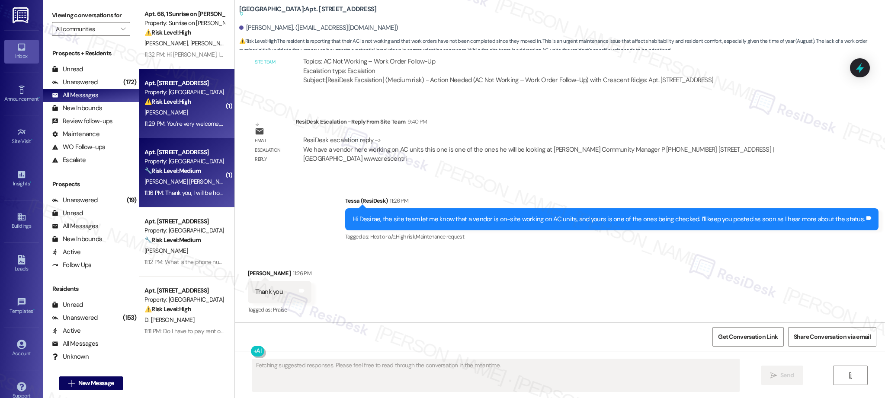
click at [165, 157] on div "Property: [GEOGRAPHIC_DATA]" at bounding box center [184, 161] width 80 height 9
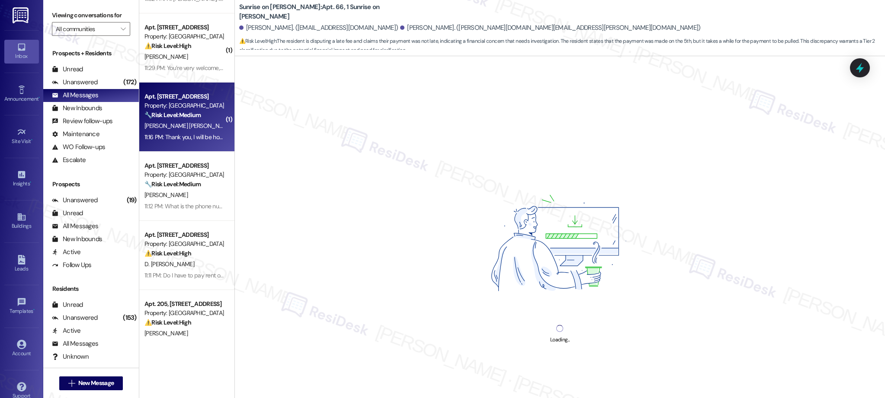
scroll to position [57, 0]
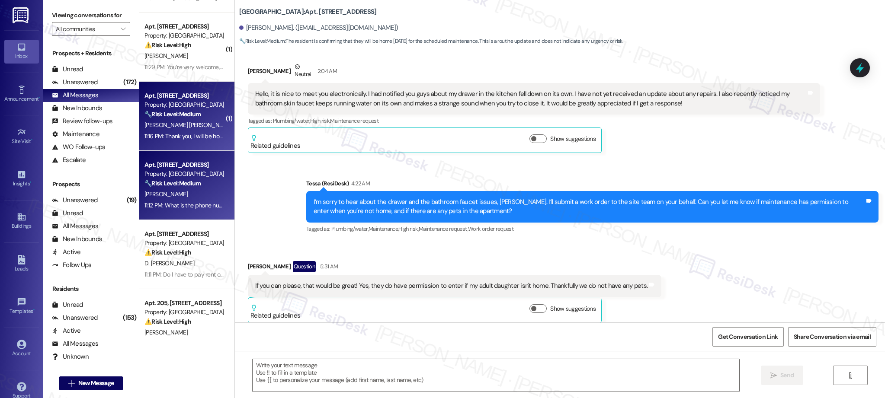
type textarea "Fetching suggested responses. Please feel free to read through the conversation…"
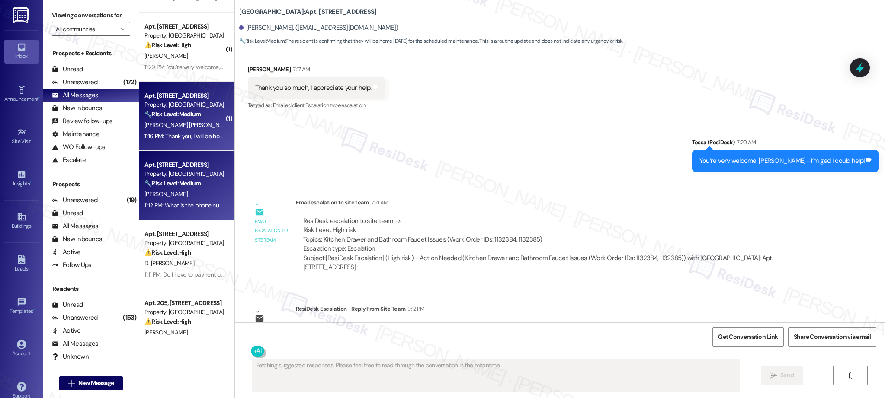
click at [173, 176] on div "Property: [GEOGRAPHIC_DATA]" at bounding box center [184, 174] width 80 height 9
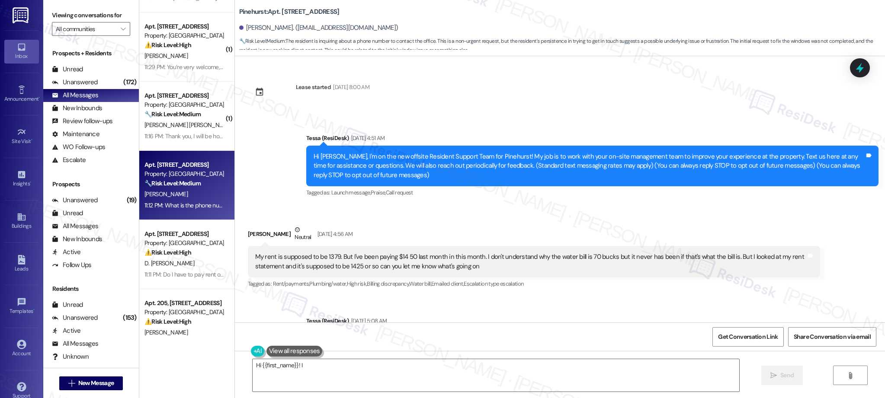
scroll to position [2329, 0]
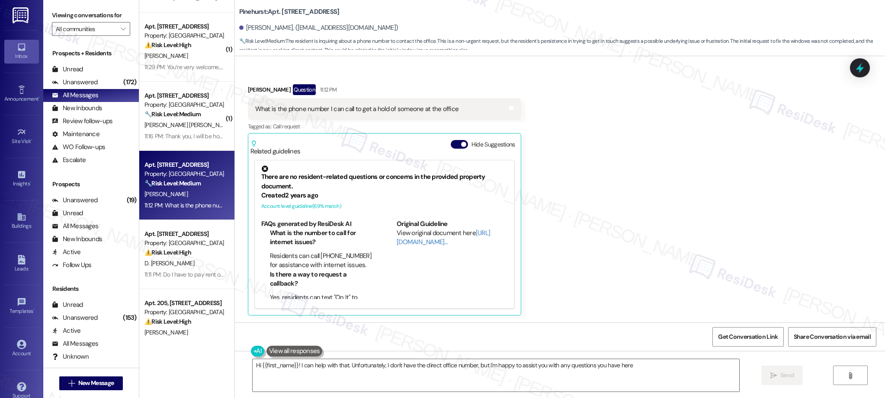
type textarea "Hi {{first_name}}! I can help with that. Unfortunately, I don't have the direct…"
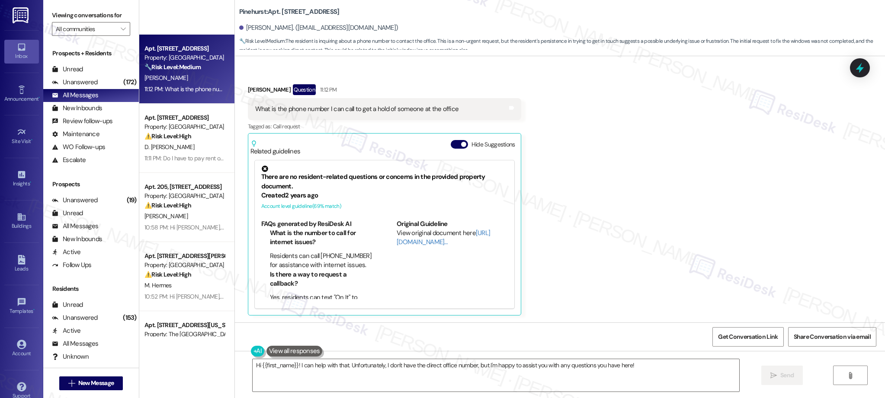
scroll to position [284, 0]
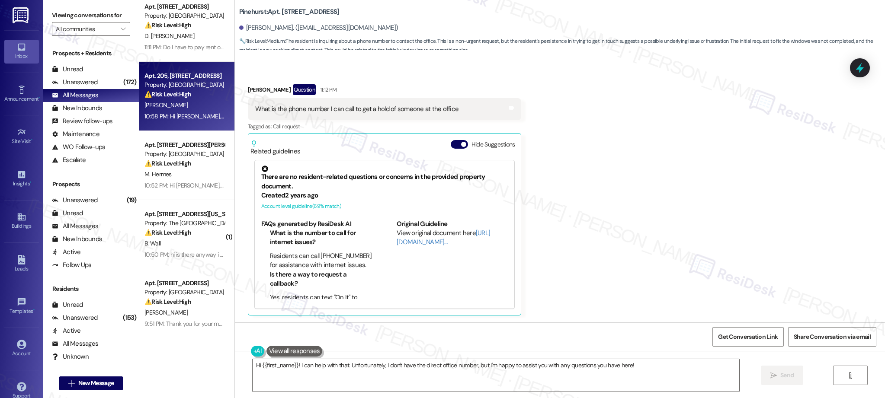
click at [171, 93] on strong "⚠️ Risk Level: High" at bounding box center [167, 94] width 47 height 8
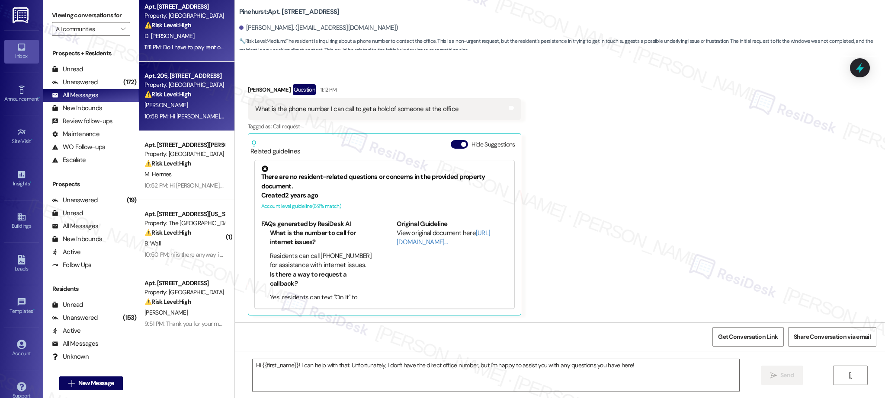
click at [172, 53] on div "Apt. 12A15, 8200 Bridge Blvd SW Property: Crescent Ridge ⚠️ Risk Level: High Th…" at bounding box center [186, 27] width 95 height 69
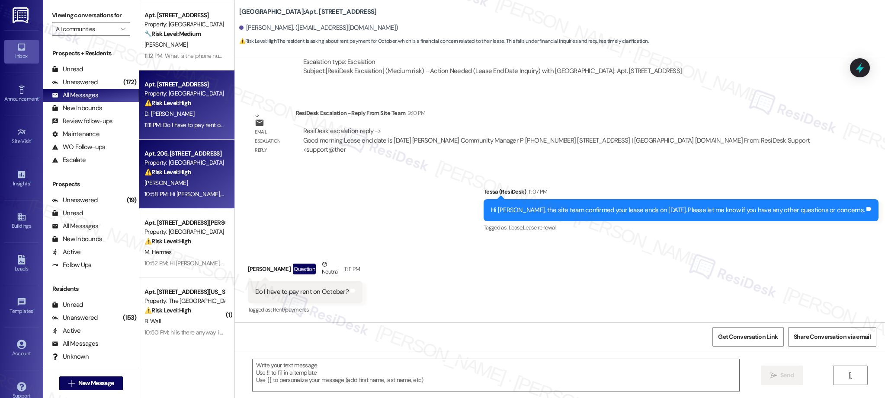
scroll to position [215, 0]
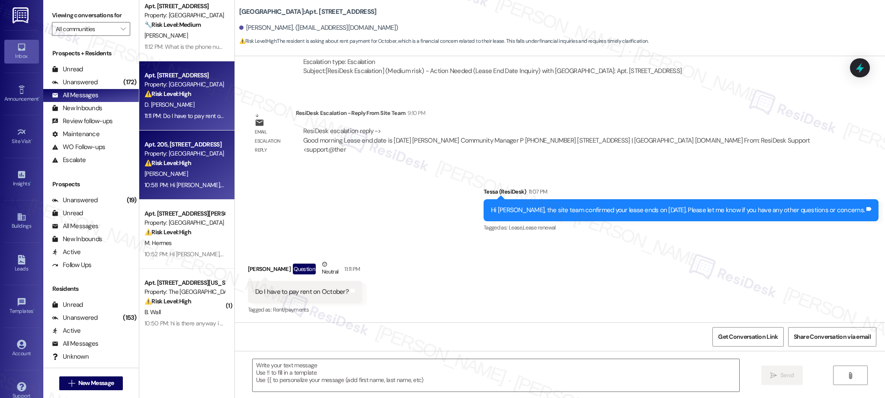
click at [189, 180] on div "10:58 PM: Hi Carlos, I’m sorry — I can only share updates once the site team pr…" at bounding box center [185, 185] width 82 height 11
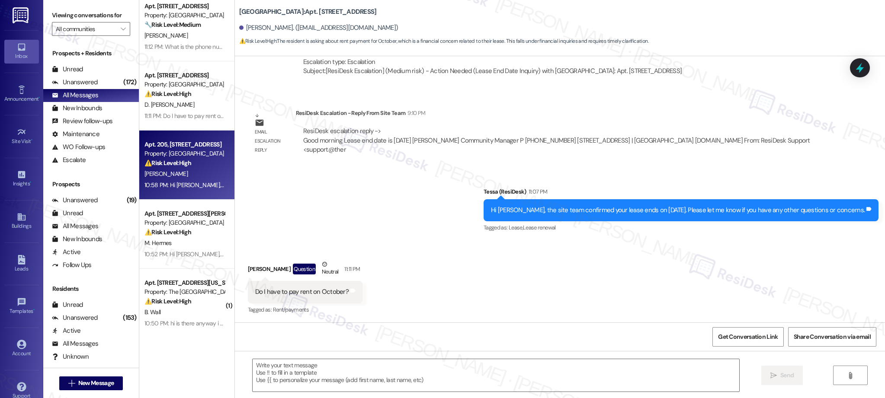
click at [193, 226] on div "Property: [GEOGRAPHIC_DATA]" at bounding box center [184, 222] width 80 height 9
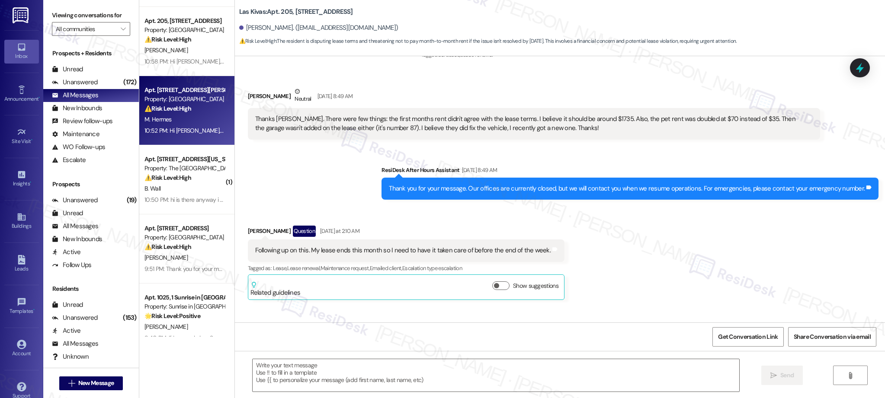
scroll to position [342, 0]
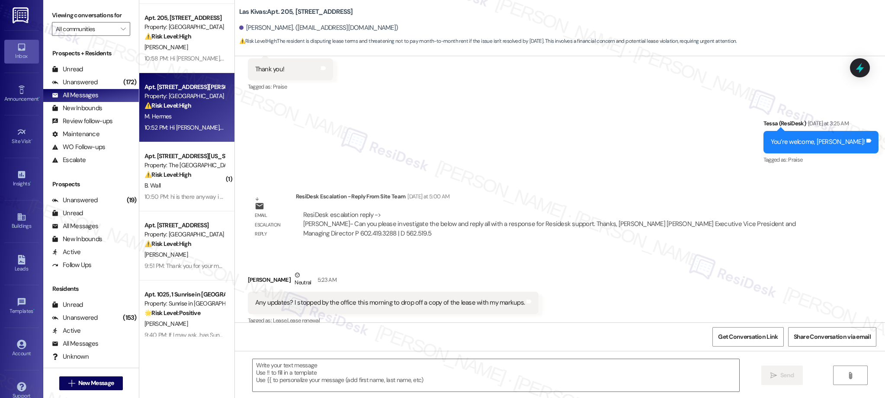
click at [189, 179] on div "⚠️ Risk Level: High The resident is requesting an extension on their rent, whic…" at bounding box center [184, 174] width 80 height 9
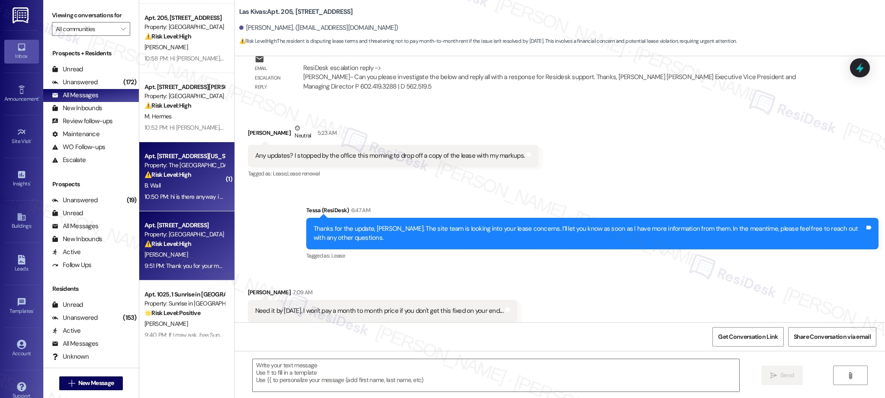
scroll to position [897, 0]
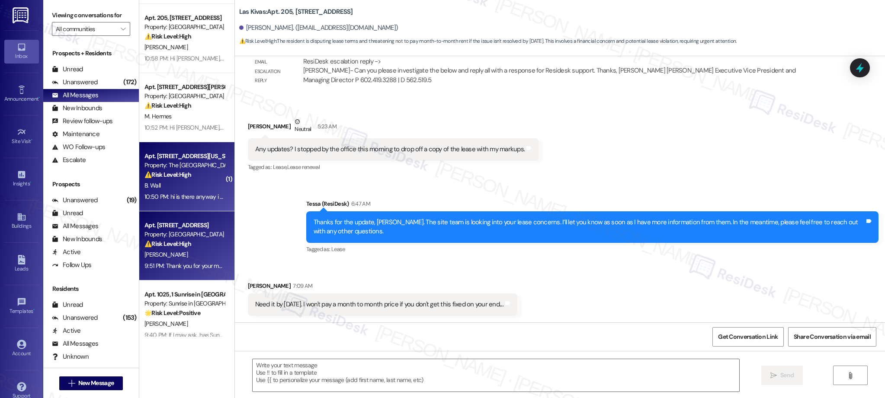
click at [195, 237] on div "( 1 ) Apt. 3A4, 8200 Bridge Blvd SW Property: Crescent Ridge 🔧 Risk Level: Medi…" at bounding box center [186, 168] width 95 height 337
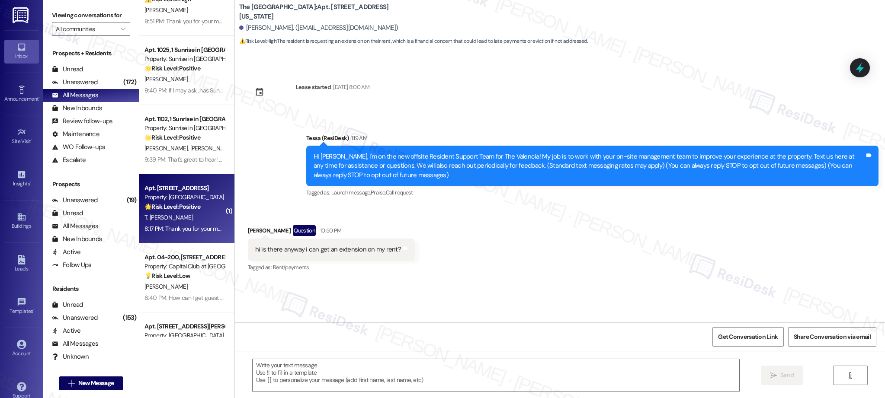
click at [188, 211] on div "Apt. 412, 1564 N Morrison Ave Property: Bella Vista ⚠️ Risk Level: High The res…" at bounding box center [186, 168] width 95 height 337
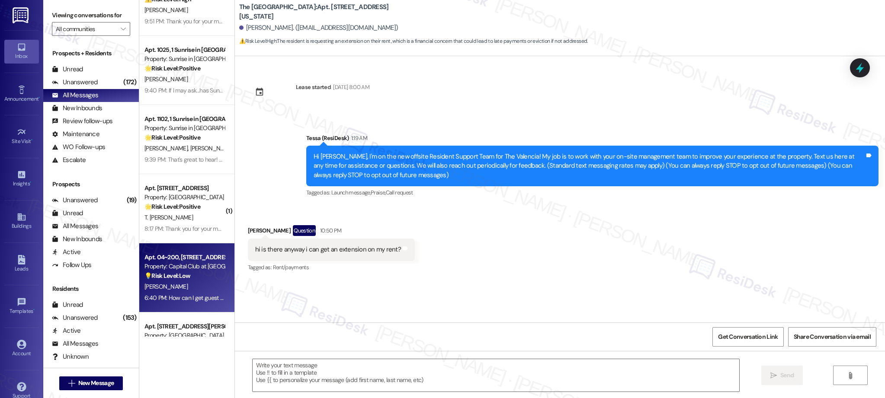
click at [181, 286] on div "[PERSON_NAME]" at bounding box center [185, 287] width 82 height 11
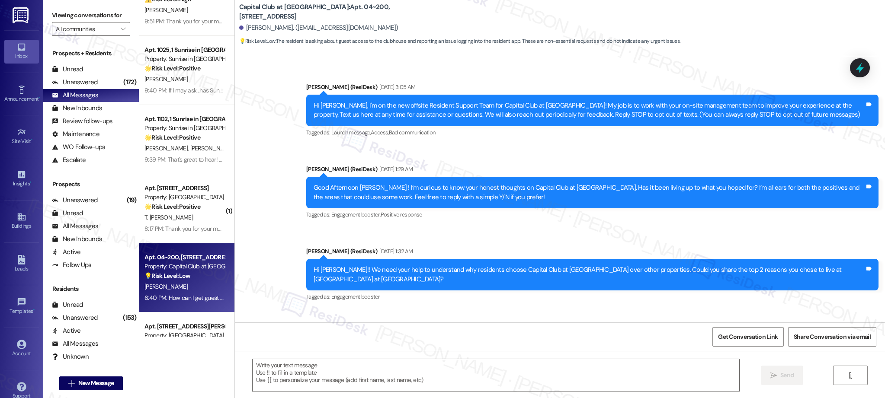
scroll to position [13698, 0]
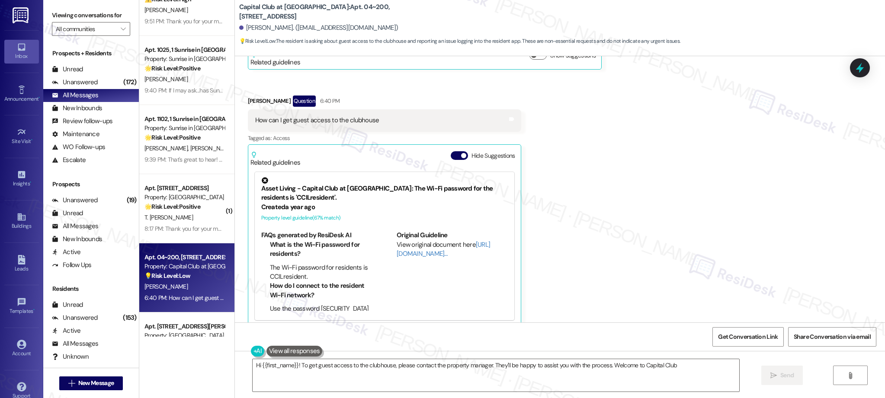
type textarea "Hi {{first_name}}! To get guest access to the clubhouse, please contact the pro…"
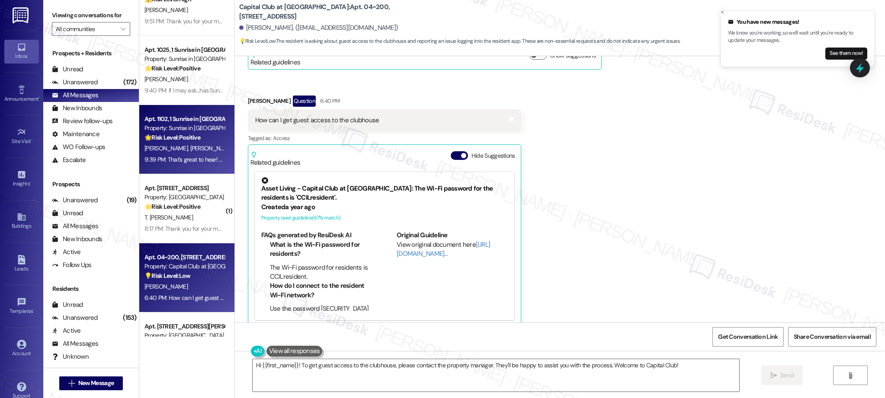
click at [214, 154] on div "9:39 PM: That's great to hear! Your feedback means a lot to us! If you have a m…" at bounding box center [185, 159] width 82 height 11
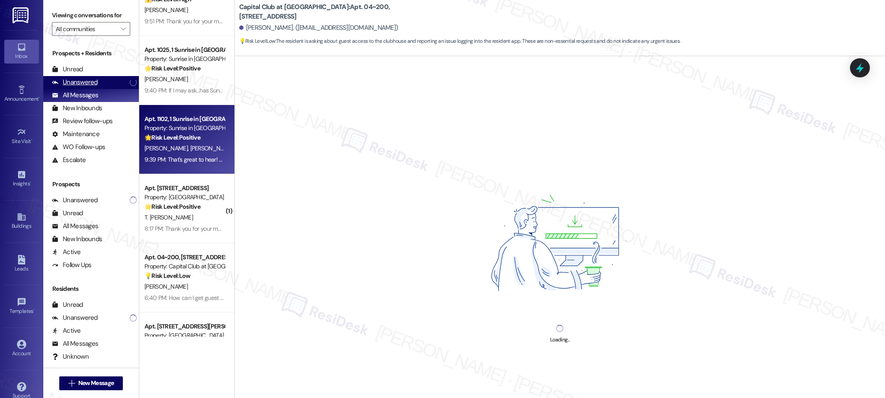
click at [76, 82] on div "Unanswered" at bounding box center [75, 82] width 46 height 9
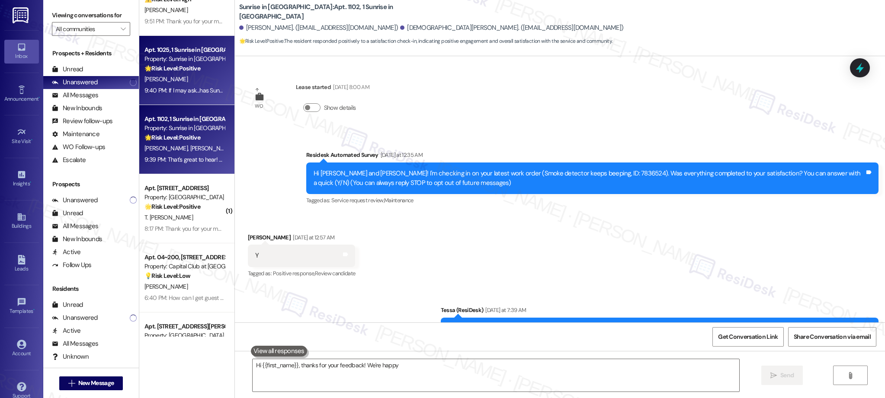
type textarea "Hi {{first_name}}, thanks for your feedback! We're happy"
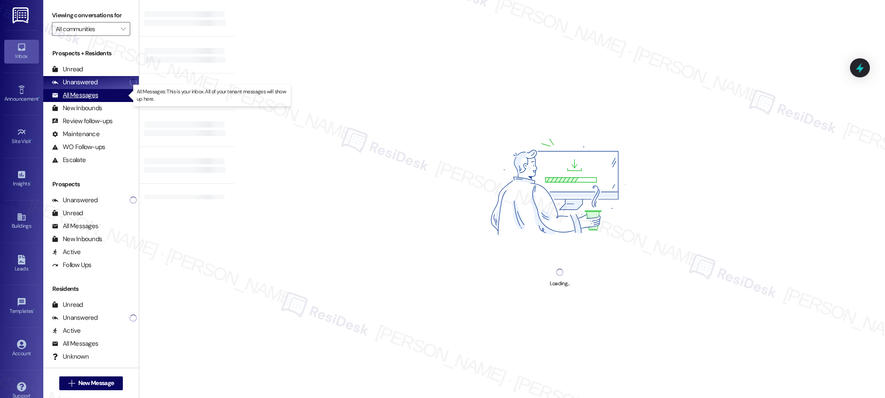
click at [100, 98] on div "All Messages" at bounding box center [91, 95] width 96 height 13
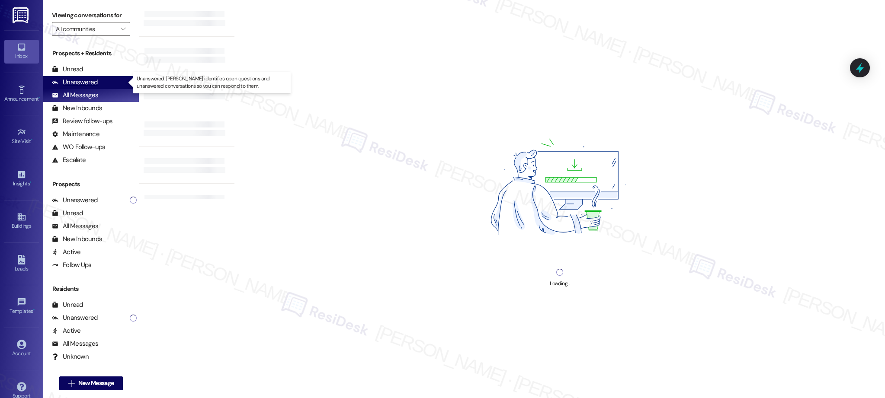
click at [70, 81] on div "Unanswered" at bounding box center [75, 82] width 46 height 9
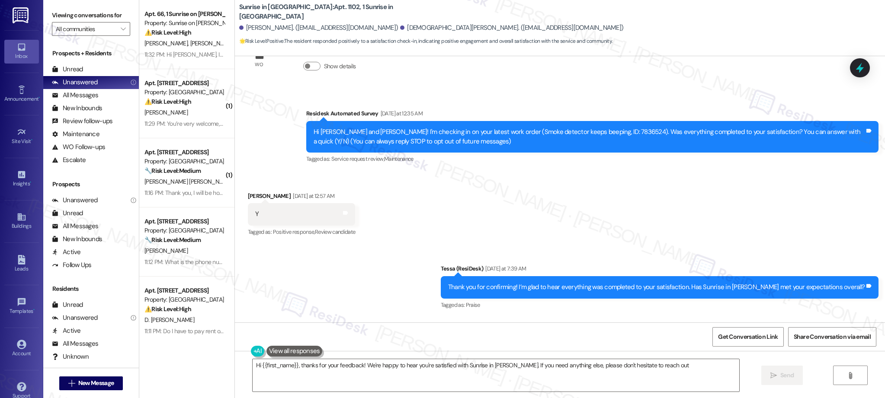
type textarea "Hi {{first_name}}, thanks for your feedback! We're happy to hear you're satisfi…"
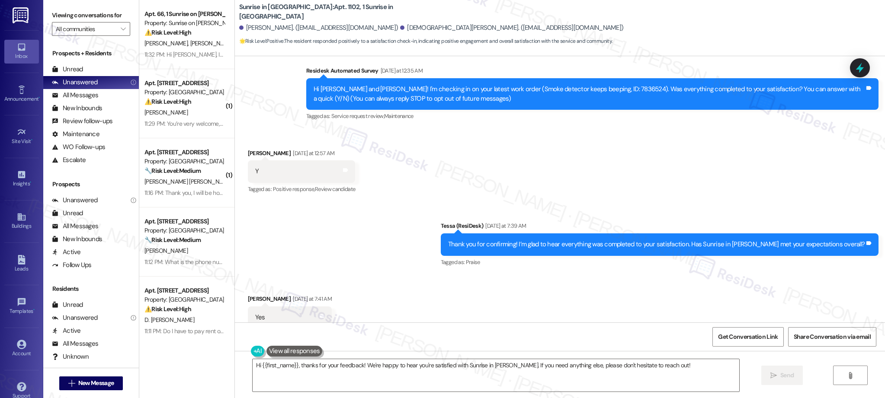
scroll to position [110, 0]
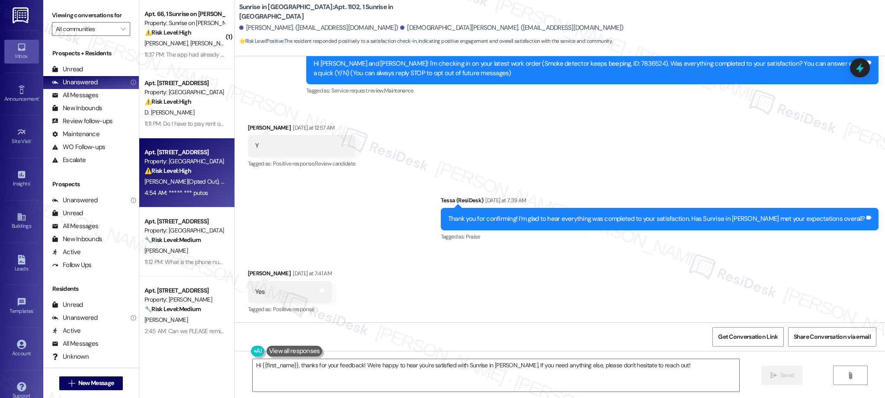
click at [181, 181] on span "[PERSON_NAME] (Opted Out)" at bounding box center [182, 182] width 77 height 8
type textarea "Hi {{first_name}}, thanks for your feedback! We're happy to hear you're satisfi…"
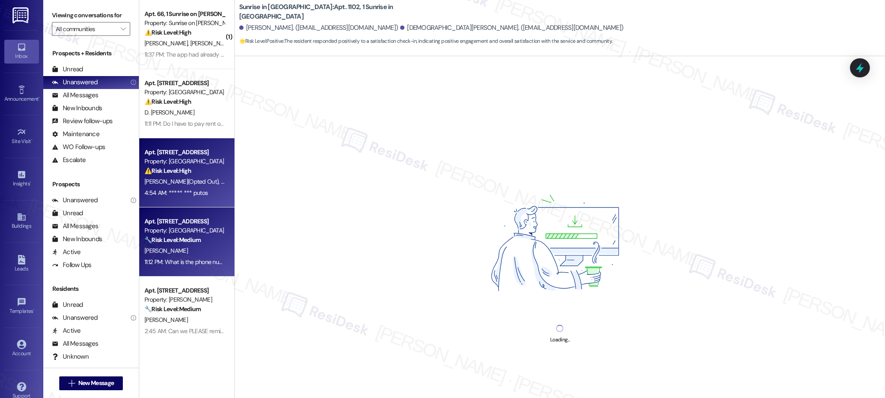
click at [186, 246] on div "[PERSON_NAME]" at bounding box center [185, 251] width 82 height 11
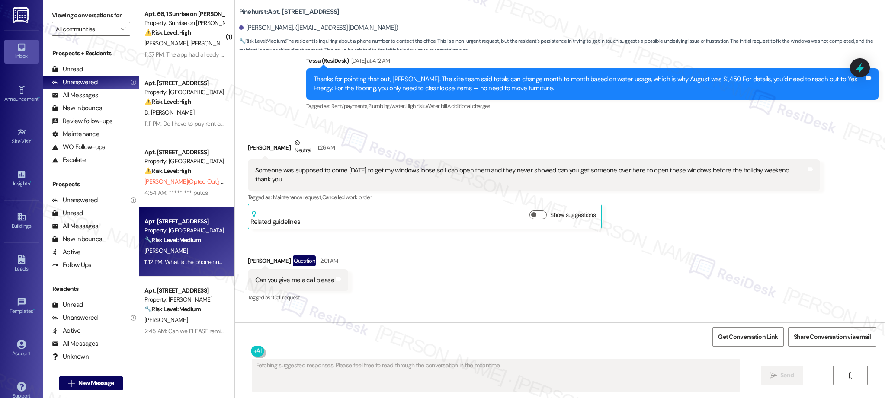
scroll to position [2329, 0]
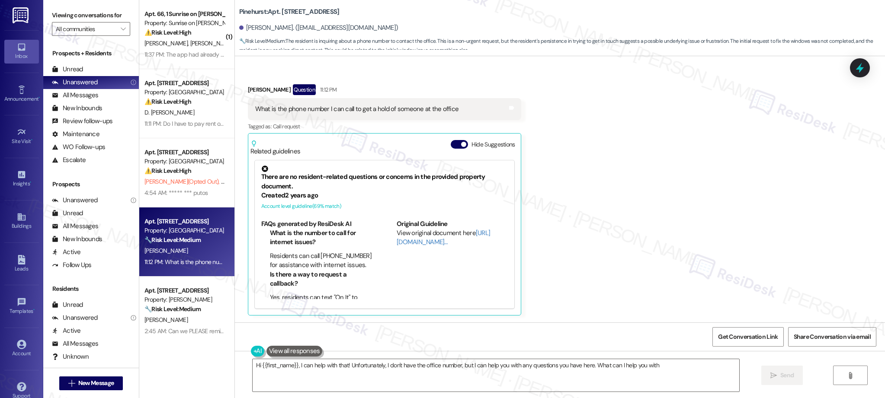
type textarea "Hi {{first_name}}, I can help with that! Unfortunately, I don't have the office…"
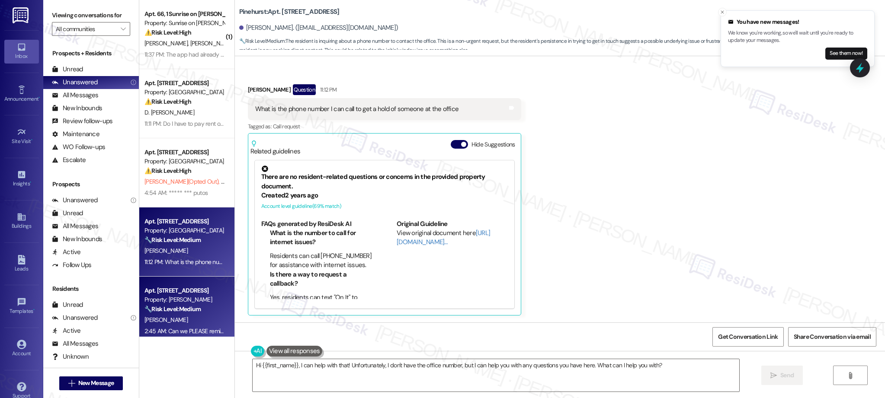
click at [193, 307] on strong "🔧 Risk Level: Medium" at bounding box center [172, 309] width 56 height 8
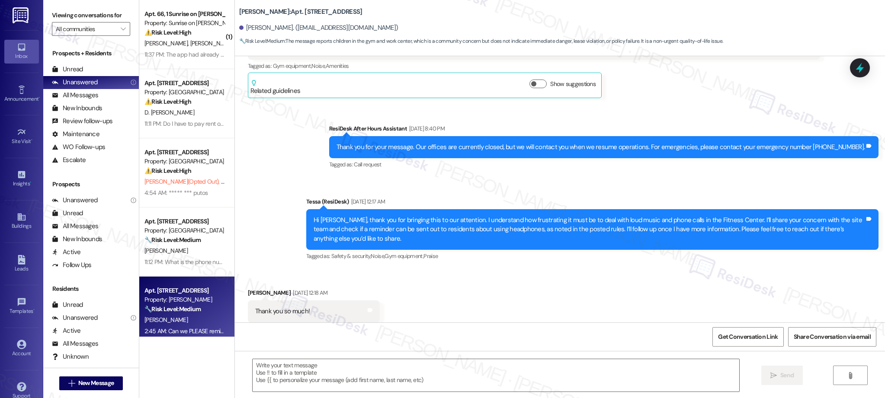
scroll to position [2296, 0]
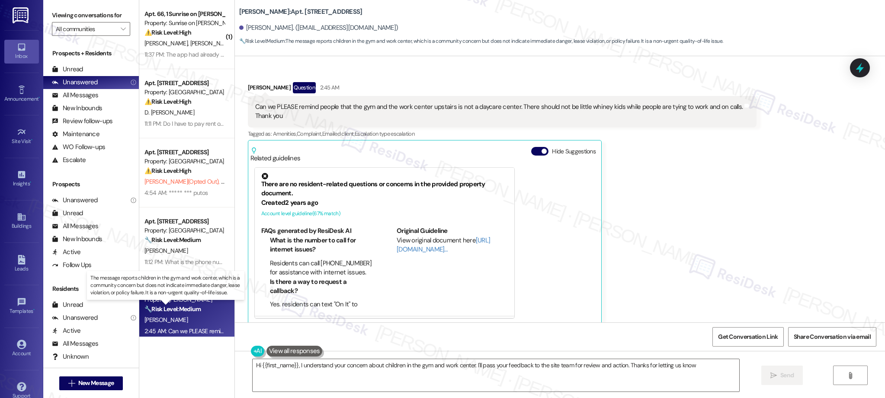
type textarea "Hi {{first_name}}, I understand your concern about children in the gym and work…"
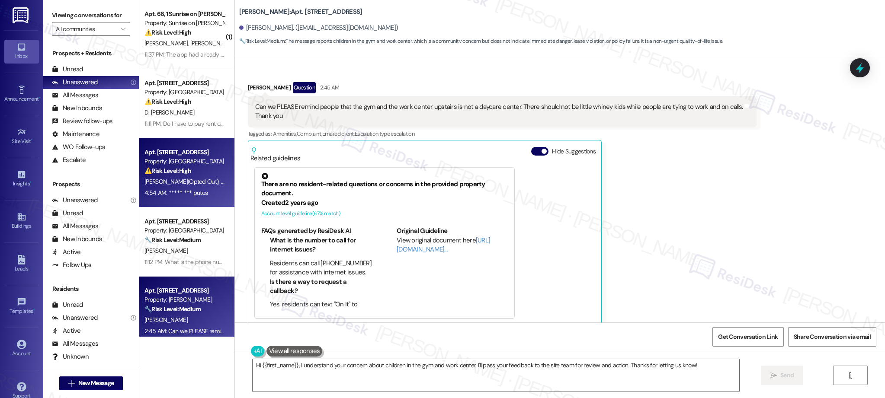
click at [181, 185] on span "[PERSON_NAME] (Opted Out)" at bounding box center [182, 182] width 77 height 8
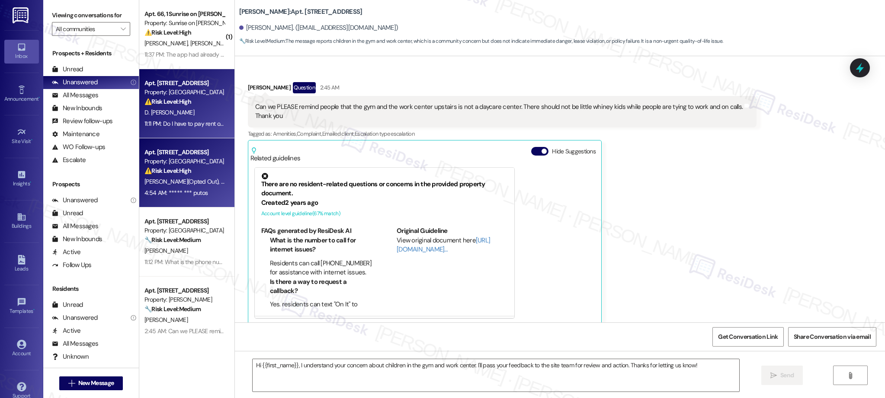
click at [174, 107] on div "D. [PERSON_NAME]" at bounding box center [185, 112] width 82 height 11
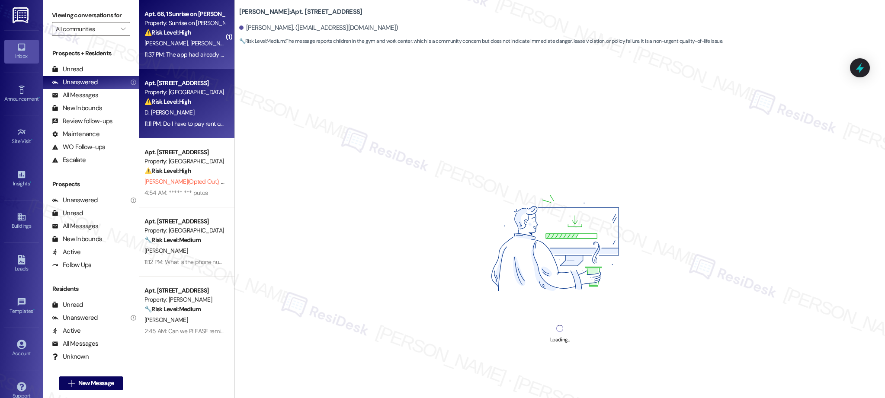
click at [161, 36] on div "⚠️ Risk Level: High The resident is disputing a late fee and claims their payme…" at bounding box center [184, 32] width 80 height 9
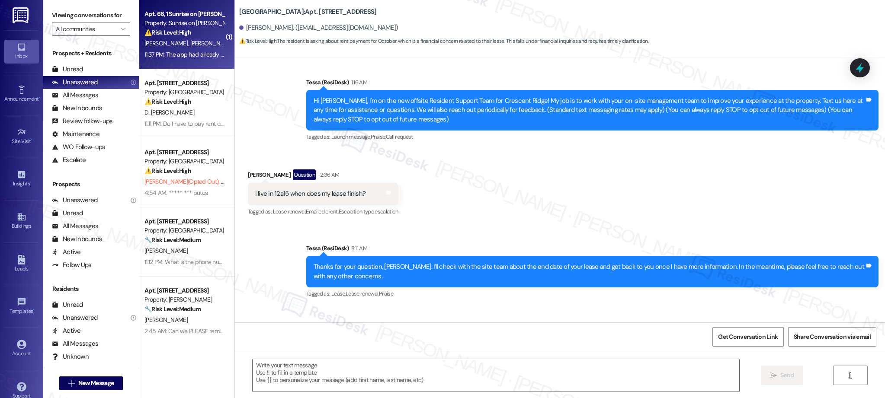
scroll to position [0, 0]
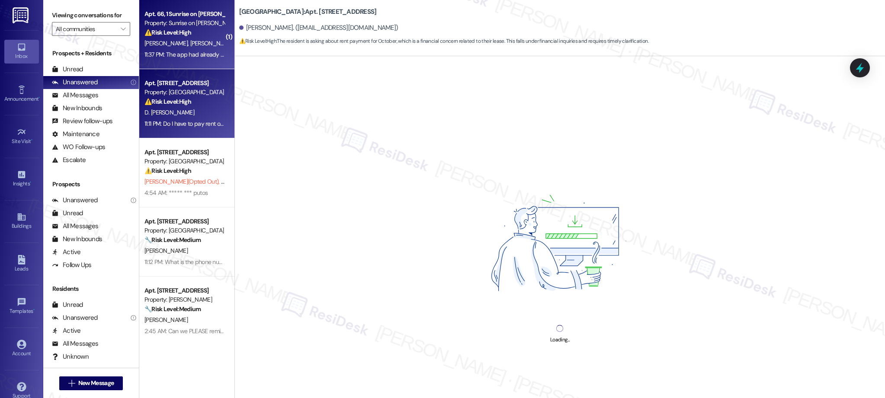
click at [182, 108] on div "D. [PERSON_NAME]" at bounding box center [185, 112] width 82 height 11
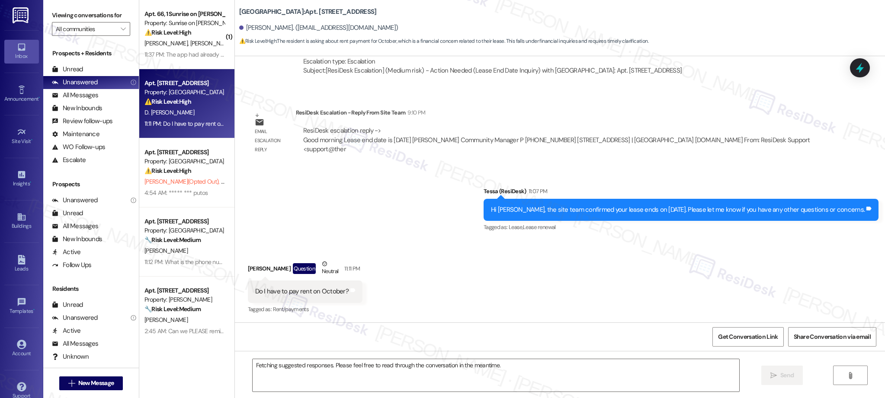
scroll to position [371, 0]
type textarea "Hi {{first_name}}! I'd be happy to help clarify your October rent payment. Let …"
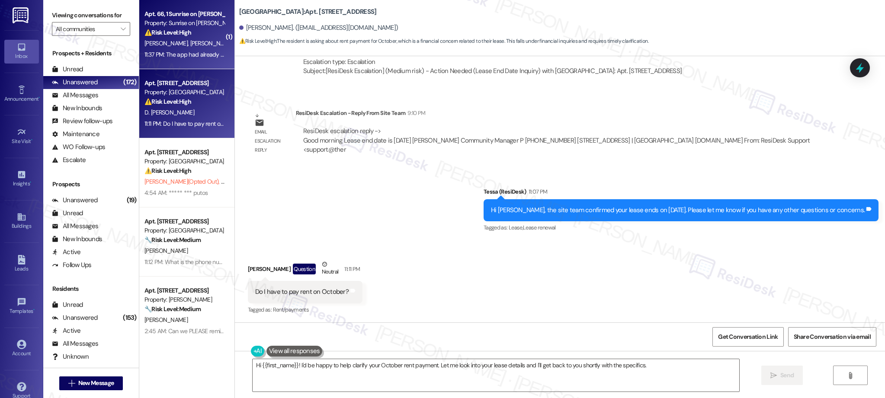
click at [190, 43] on span "[PERSON_NAME]" at bounding box center [211, 43] width 43 height 8
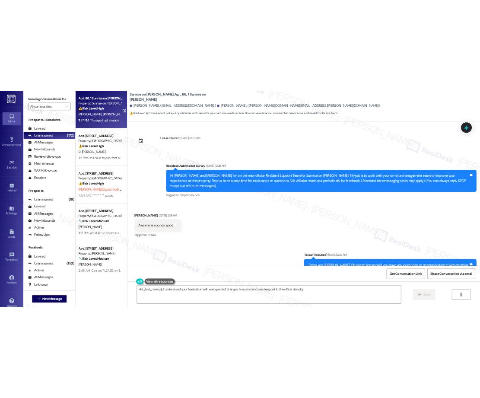
scroll to position [7690, 0]
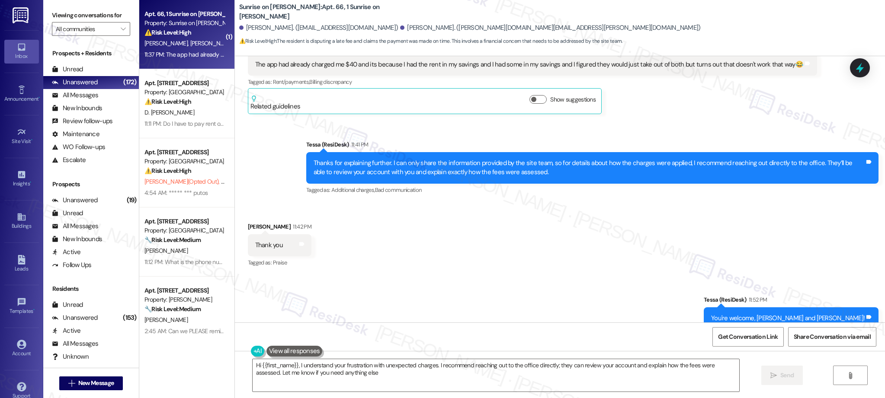
type textarea "Hi {{first_name}}, I understand your frustration with unexpected charges. I rec…"
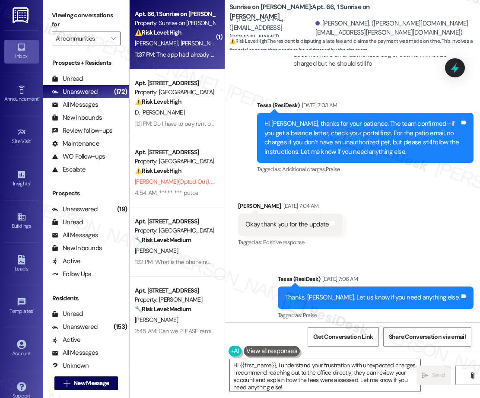
scroll to position [8775, 0]
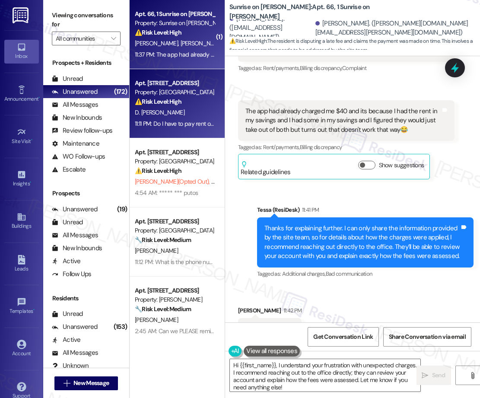
click at [142, 109] on span "D. [PERSON_NAME]" at bounding box center [160, 113] width 50 height 8
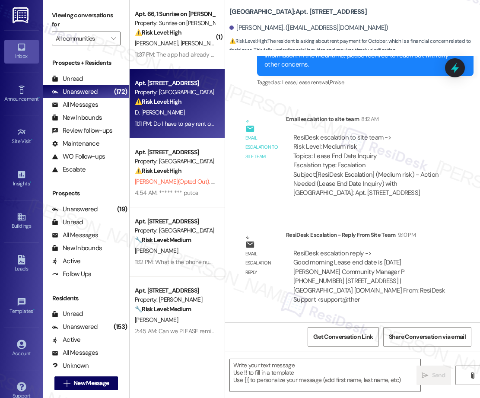
type textarea "Fetching suggested responses. Please feel free to read through the conversation…"
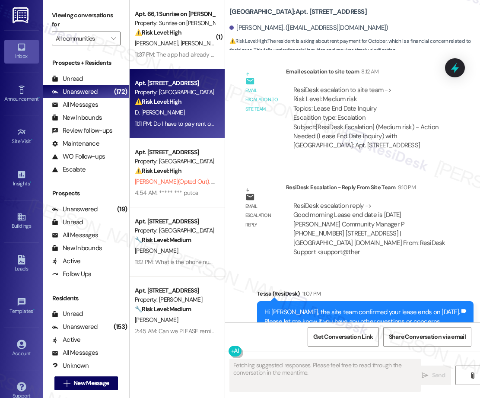
scroll to position [482, 0]
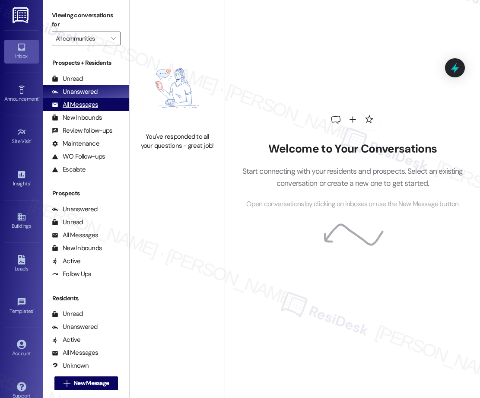
click at [80, 104] on div "All Messages" at bounding box center [75, 104] width 46 height 9
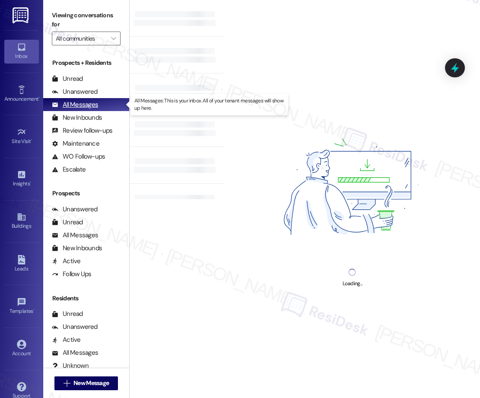
click at [86, 107] on div "All Messages" at bounding box center [75, 104] width 46 height 9
click at [88, 109] on div "All Messages (undefined)" at bounding box center [86, 104] width 86 height 13
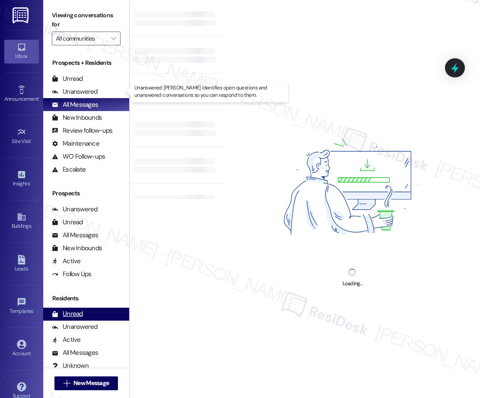
drag, startPoint x: 88, startPoint y: 96, endPoint x: 58, endPoint y: 309, distance: 214.9
click at [88, 96] on div "Unanswered (0)" at bounding box center [86, 91] width 86 height 13
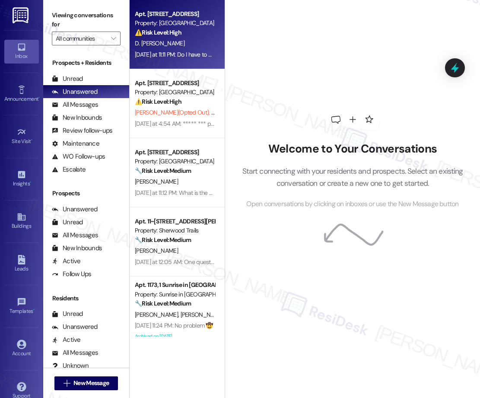
click at [167, 45] on span "D. [PERSON_NAME]" at bounding box center [160, 43] width 50 height 8
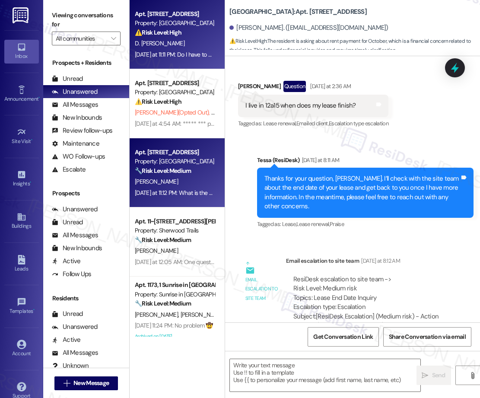
type textarea "Fetching suggested responses. Please feel free to read through the conversation…"
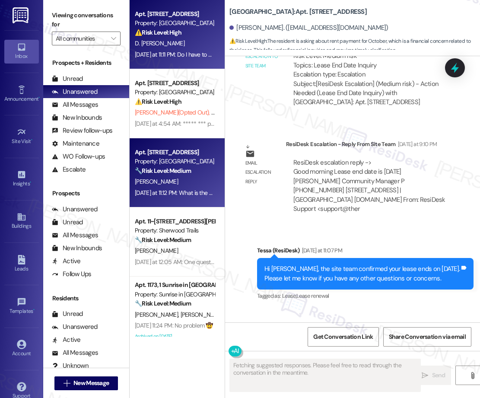
scroll to position [482, 0]
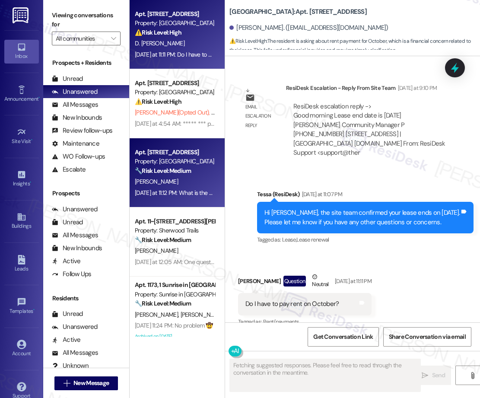
click at [169, 177] on div "[PERSON_NAME]" at bounding box center [175, 181] width 82 height 11
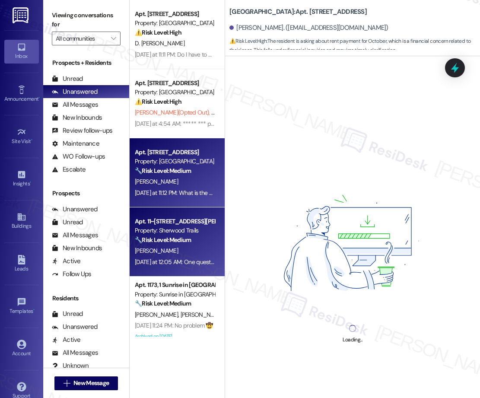
click at [190, 249] on div "[PERSON_NAME]" at bounding box center [175, 251] width 82 height 11
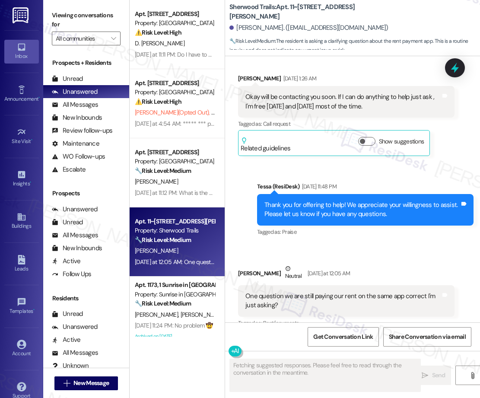
scroll to position [202, 0]
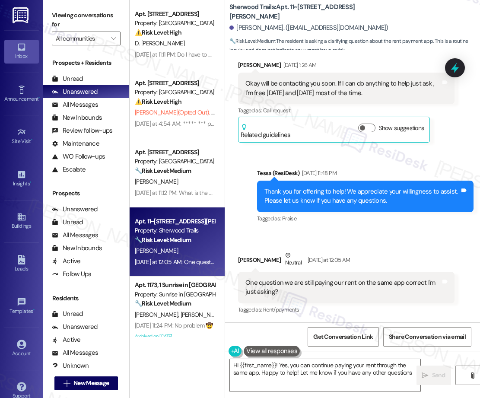
type textarea "Hi {{first_name}}! Yes, you can continue paying your rent through the same app.…"
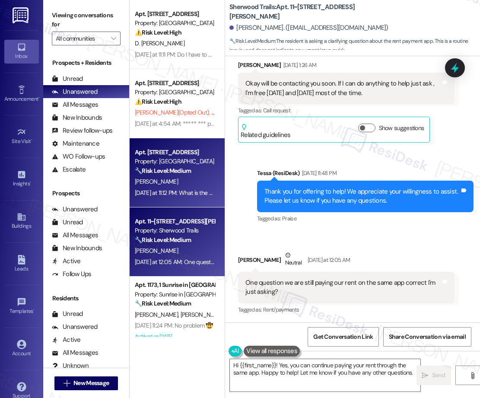
click at [174, 184] on div "[PERSON_NAME]" at bounding box center [175, 181] width 82 height 11
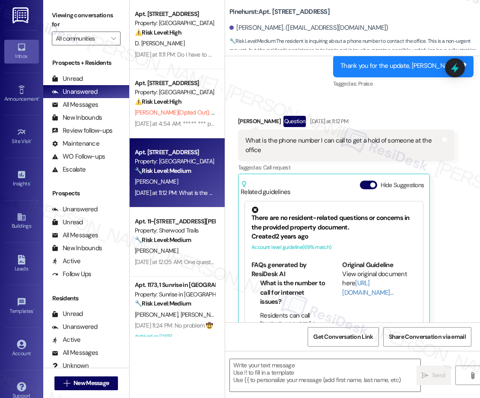
scroll to position [2820, 0]
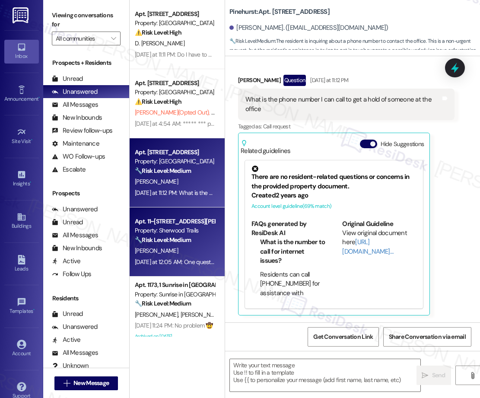
type textarea "Fetching suggested responses. Please feel free to read through the conversation…"
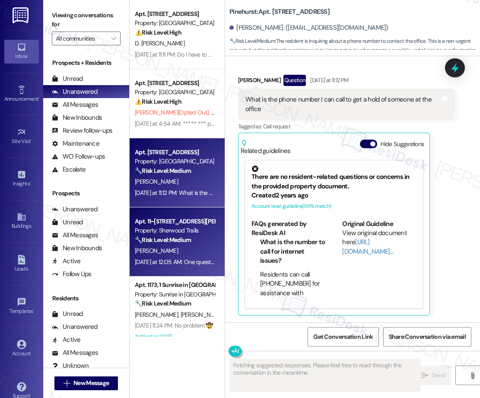
click at [189, 240] on strong "🔧 Risk Level: Medium" at bounding box center [163, 240] width 56 height 8
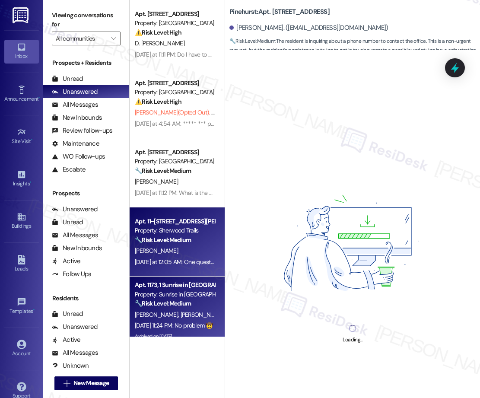
click at [208, 286] on div "Apt. 1173, 1 Sunrise in [GEOGRAPHIC_DATA]" at bounding box center [175, 285] width 80 height 9
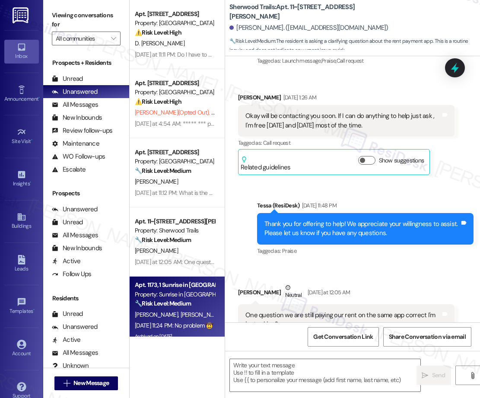
scroll to position [0, 0]
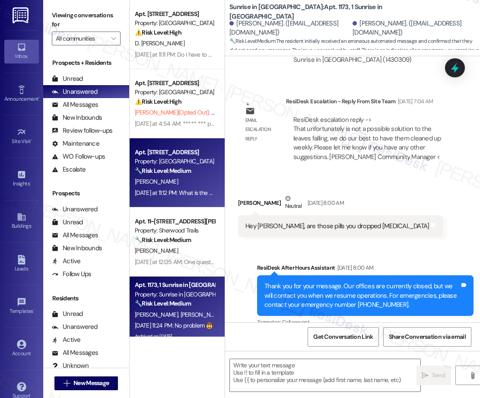
type textarea "Fetching suggested responses. Please feel free to read through the conversation…"
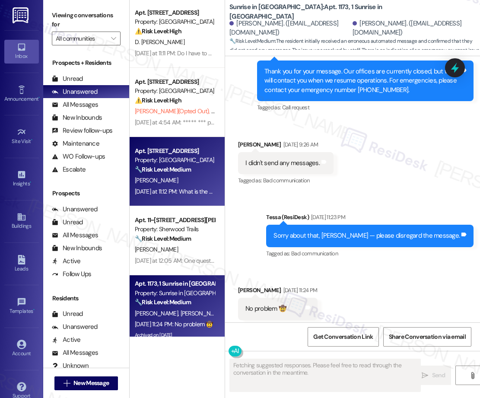
scroll to position [1712, 0]
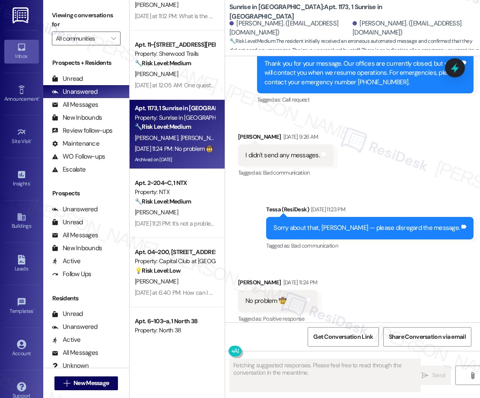
click at [195, 210] on div "Apt. [STREET_ADDRESS] Property: [GEOGRAPHIC_DATA] ⚠️ Risk Level: High The resid…" at bounding box center [177, 168] width 95 height 337
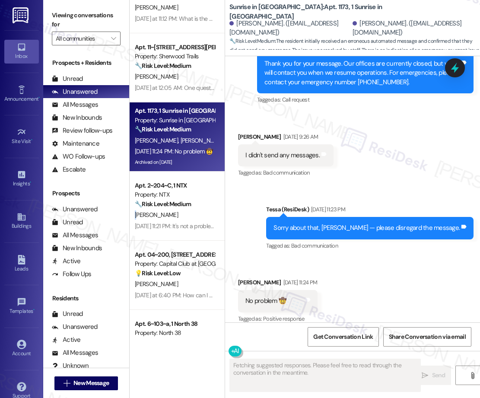
click at [195, 210] on div "[PERSON_NAME]" at bounding box center [175, 215] width 82 height 11
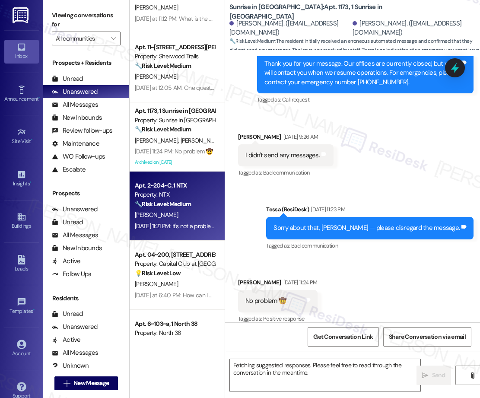
click at [178, 210] on div "[PERSON_NAME]" at bounding box center [175, 215] width 82 height 11
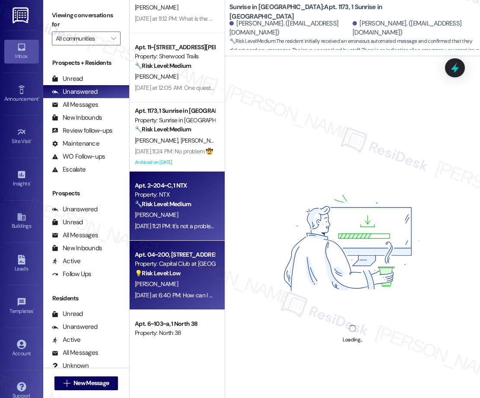
click at [186, 286] on div "[PERSON_NAME]" at bounding box center [175, 284] width 82 height 11
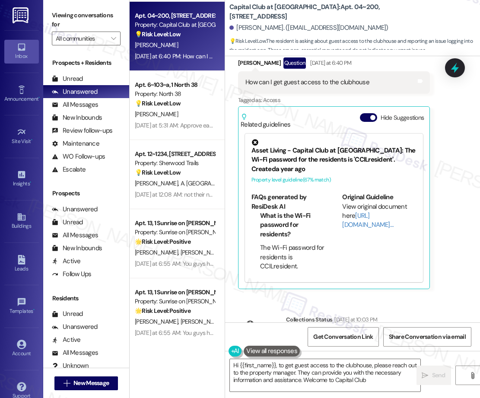
scroll to position [420, 0]
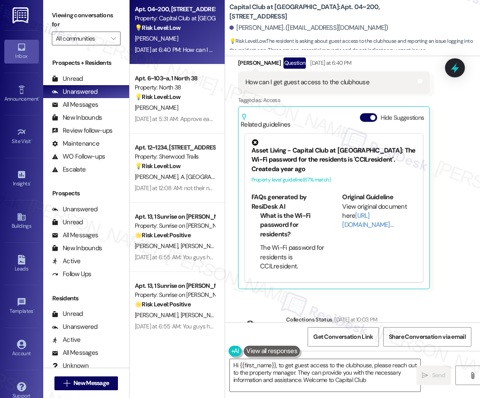
type textarea "Hi {{first_name}}, to get guest access to the clubhouse, please reach out to th…"
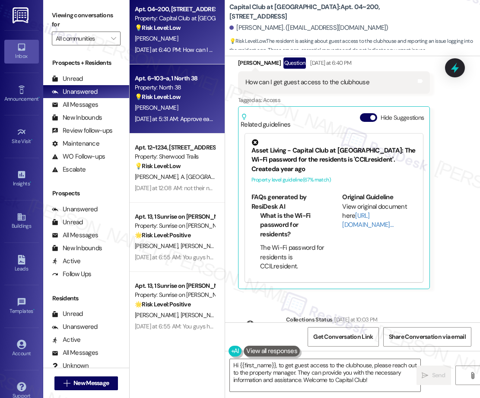
click at [183, 96] on div "💡 Risk Level: Low The resident is providing feedback on the move-in process, wh…" at bounding box center [175, 97] width 80 height 9
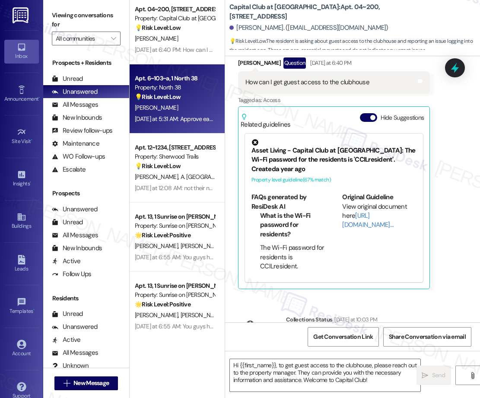
type textarea "Fetching suggested responses. Please feel free to read through the conversation…"
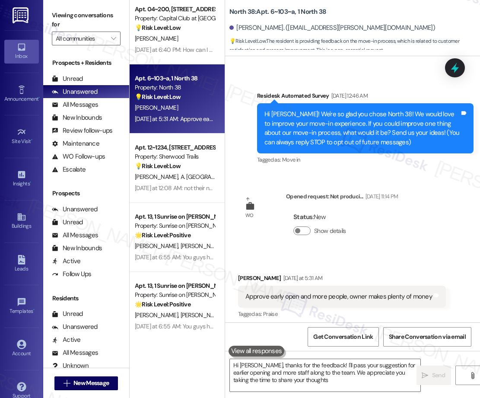
type textarea "Hi [PERSON_NAME], thanks for the feedback! I'll pass your suggestion for earlie…"
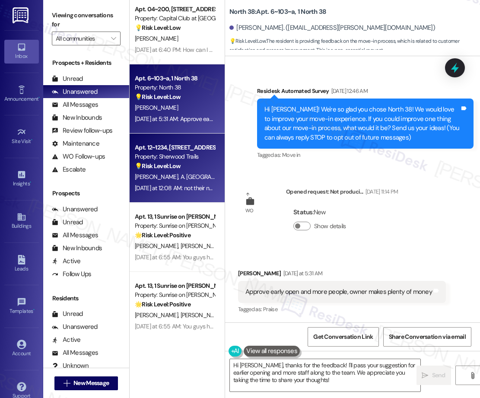
click at [183, 182] on div "[PERSON_NAME] [GEOGRAPHIC_DATA]" at bounding box center [175, 177] width 82 height 11
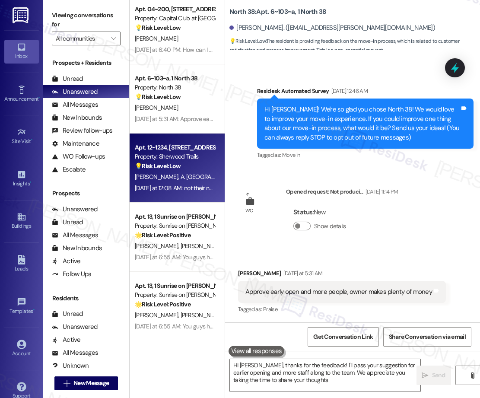
type textarea "Hi [PERSON_NAME], thanks for the feedback! I'll pass your suggestion for earlie…"
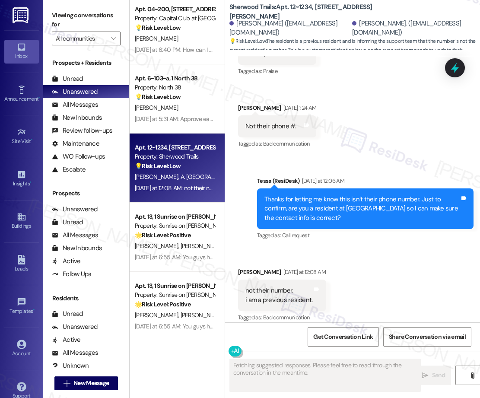
scroll to position [240, 0]
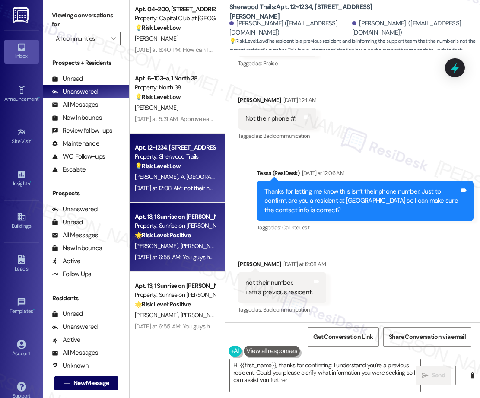
type textarea "Hi {{first_name}}, thanks for confirming. I understand you're a previous reside…"
click at [169, 223] on div "Property: Sunrise on [PERSON_NAME]" at bounding box center [175, 225] width 80 height 9
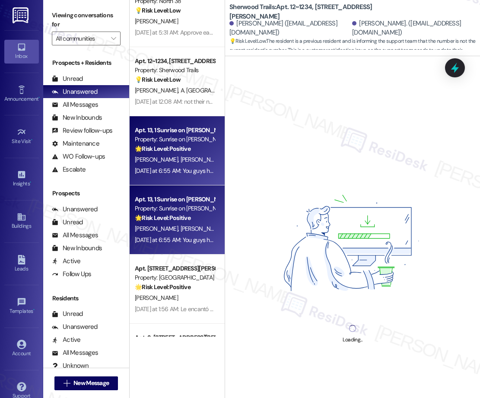
click at [189, 215] on strong "🌟 Risk Level: Positive" at bounding box center [163, 218] width 56 height 8
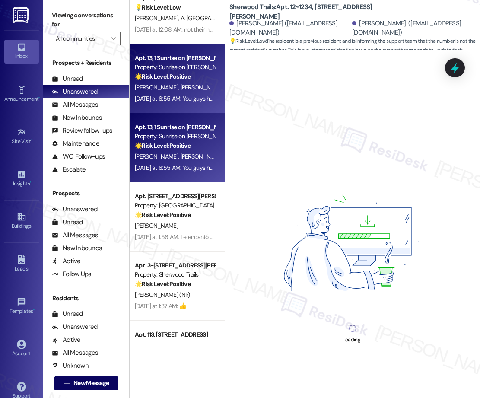
scroll to position [580, 0]
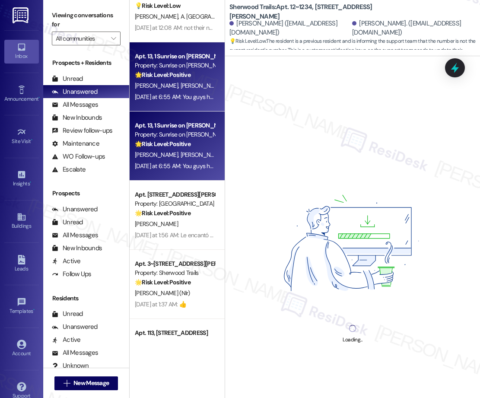
click at [184, 226] on div "Apt. 04~200, [STREET_ADDRESS] Property: Capital Club at Indian Land 💡 Risk Leve…" at bounding box center [177, 168] width 95 height 337
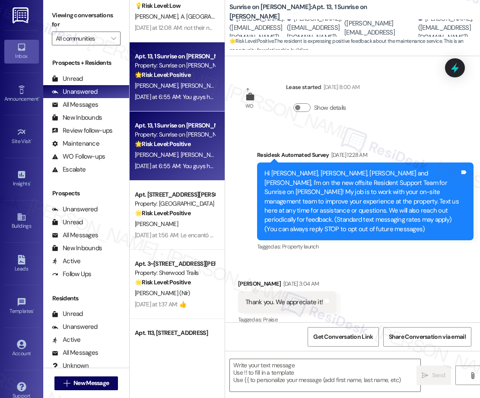
scroll to position [2489, 0]
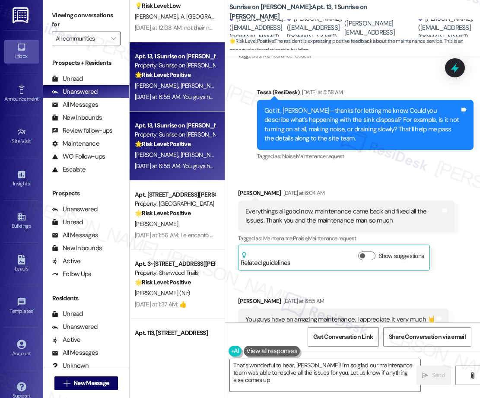
type textarea "That's wonderful to hear, [PERSON_NAME]! I'm so glad our maintenance team was a…"
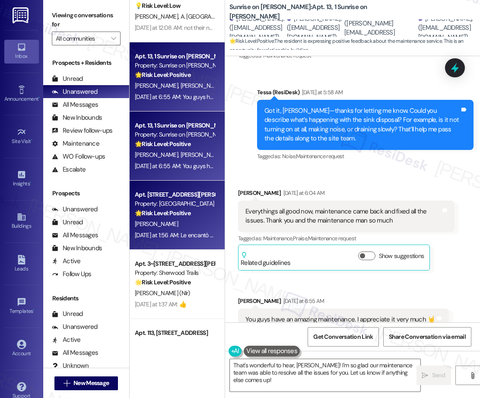
click at [185, 208] on div "Property: [GEOGRAPHIC_DATA]" at bounding box center [175, 203] width 80 height 9
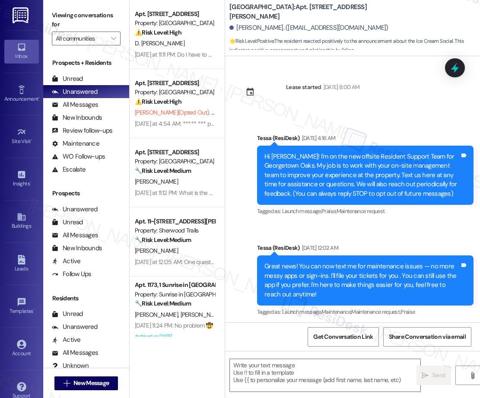
scroll to position [732, 0]
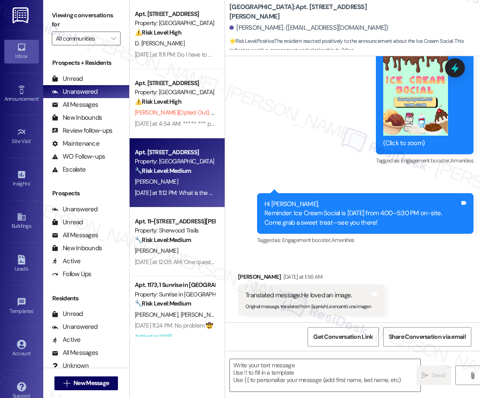
type textarea "Fetching suggested responses. Please feel free to read through the conversation…"
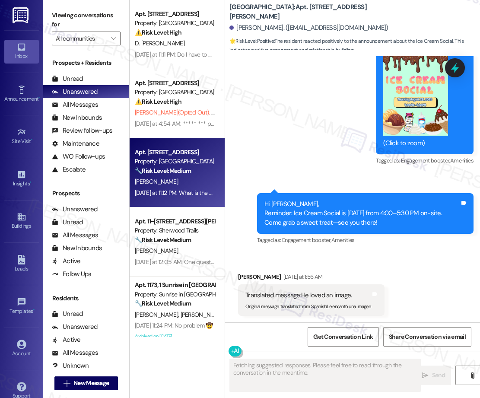
click at [150, 172] on strong "🔧 Risk Level: Medium" at bounding box center [163, 171] width 56 height 8
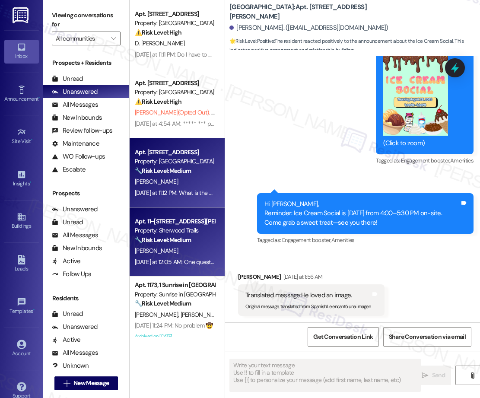
click at [145, 247] on span "[PERSON_NAME]" at bounding box center [156, 251] width 43 height 8
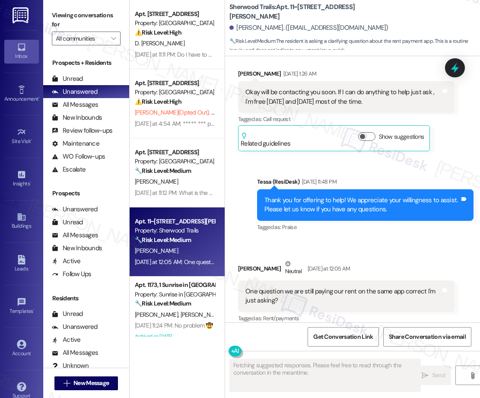
scroll to position [202, 0]
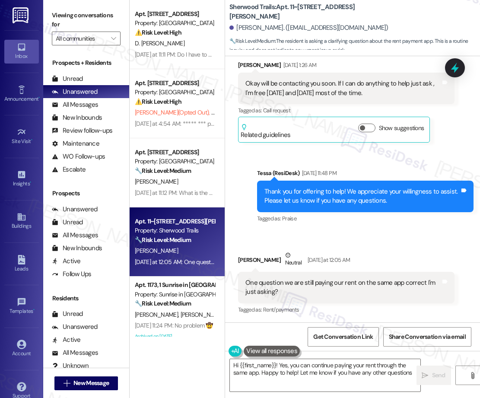
type textarea "Hi {{first_name}}! Yes, you can continue paying your rent through the same app.…"
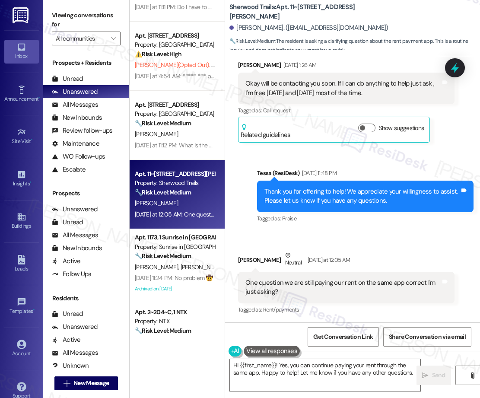
scroll to position [57, 0]
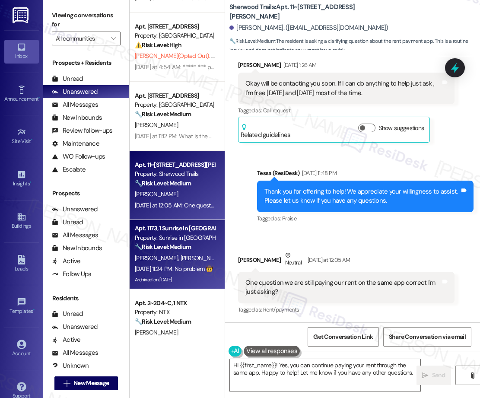
click at [167, 253] on div "[PERSON_NAME] [PERSON_NAME]" at bounding box center [175, 258] width 82 height 11
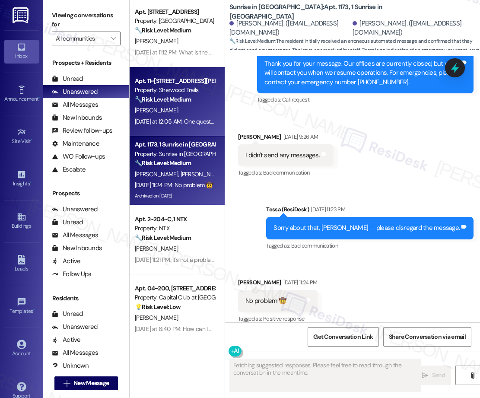
scroll to position [233, 0]
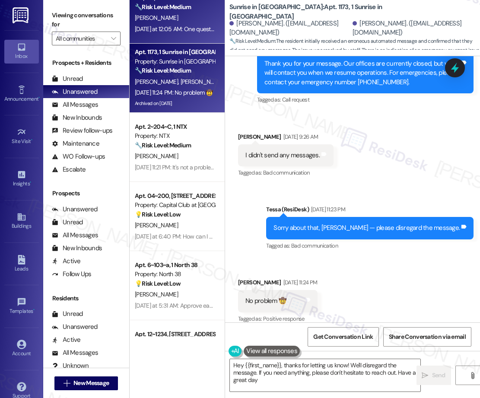
type textarea "Hey {{first_name}}, thanks for letting us know! We'll disregard the message. If…"
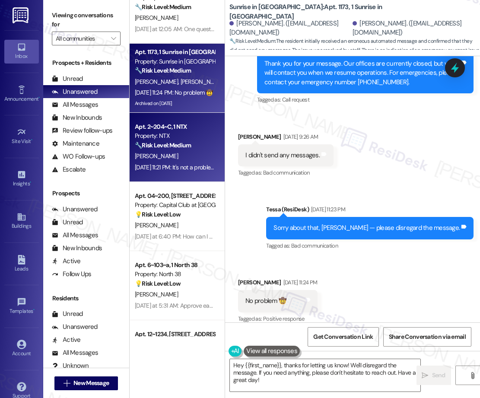
click at [174, 155] on div "[PERSON_NAME]" at bounding box center [175, 156] width 82 height 11
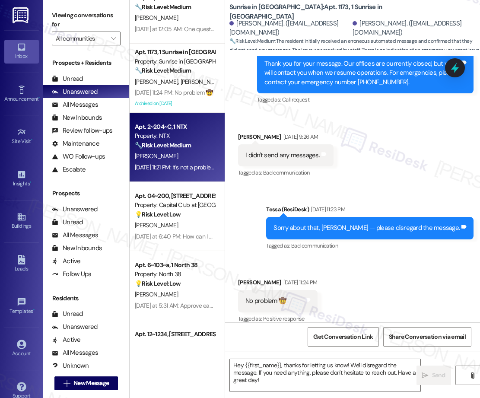
type textarea "Fetching suggested responses. Please feel free to read through the conversation…"
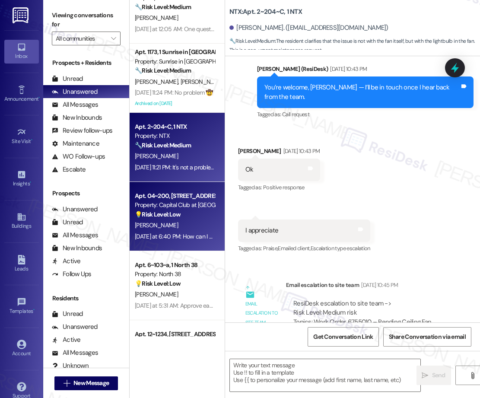
type textarea "Fetching suggested responses. Please feel free to read through the conversation…"
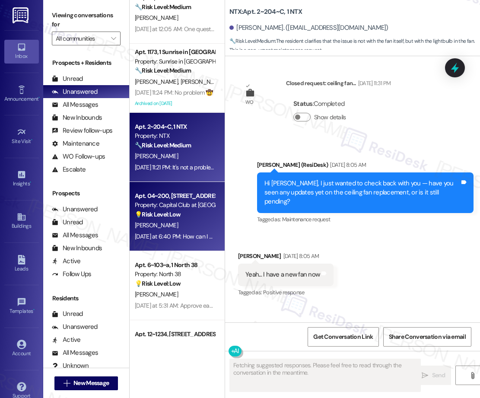
click at [157, 220] on div "[PERSON_NAME]" at bounding box center [175, 225] width 82 height 11
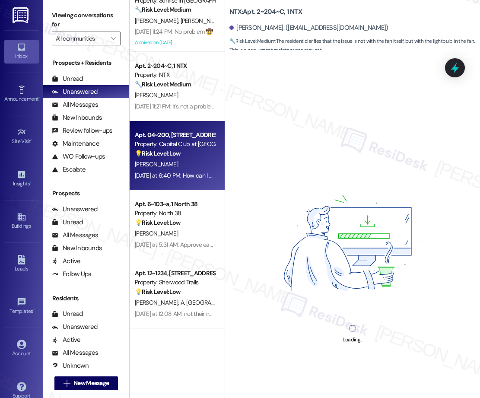
scroll to position [303, 0]
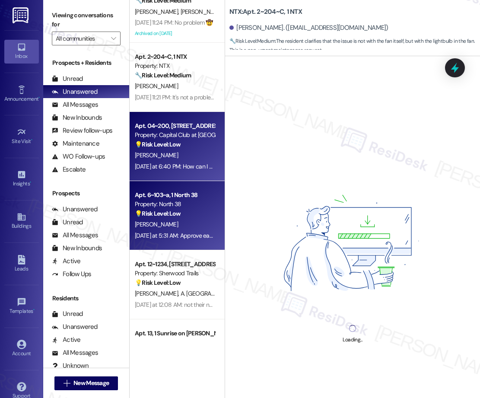
click at [177, 233] on div "[DATE] at 5:31 AM: Approve early open and more people, owner makes plenty of mo…" at bounding box center [244, 236] width 219 height 8
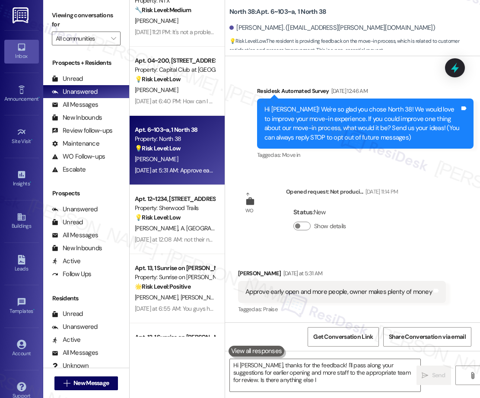
scroll to position [369, 0]
type textarea "Hi [PERSON_NAME], thanks for the feedback! I'll pass along your suggestions for…"
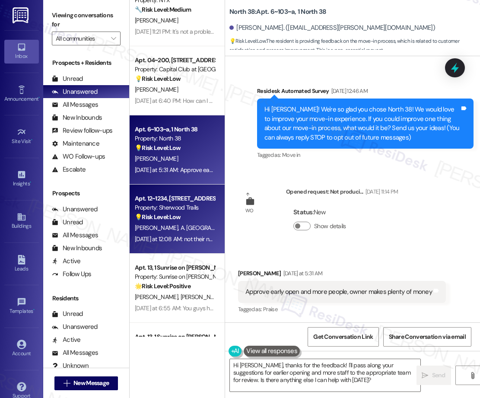
click at [192, 218] on div "💡 Risk Level: Low The resident is a previous resident and is informing the supp…" at bounding box center [175, 217] width 80 height 9
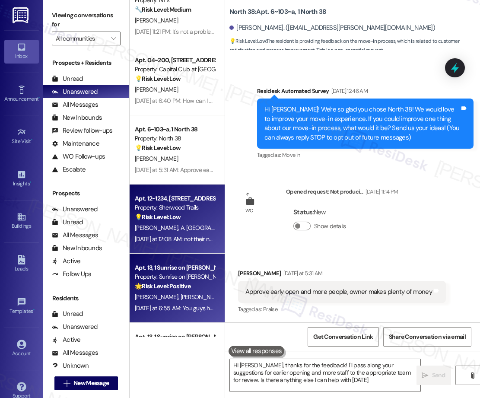
type textarea "Hi [PERSON_NAME], thanks for the feedback! I'll pass along your suggestions for…"
click at [179, 263] on div "Apt. 13, 1 Sunrise on [PERSON_NAME]" at bounding box center [175, 267] width 80 height 9
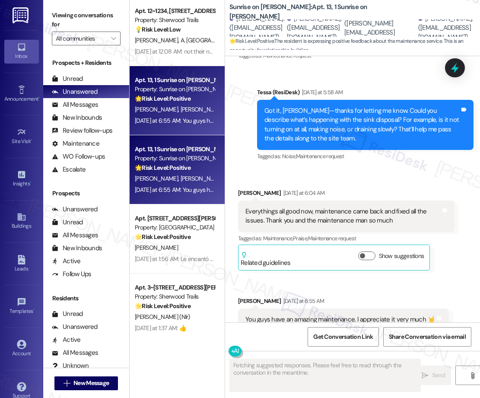
scroll to position [557, 0]
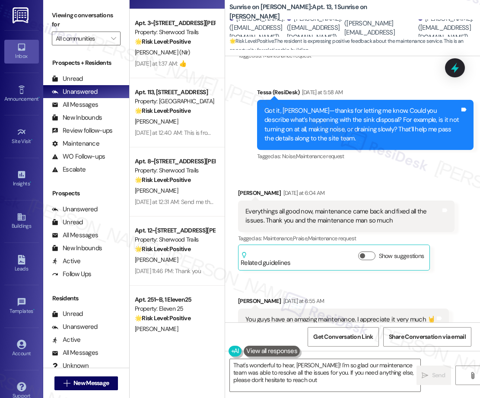
type textarea "That's wonderful to hear, [PERSON_NAME]! I'm so glad our maintenance team was a…"
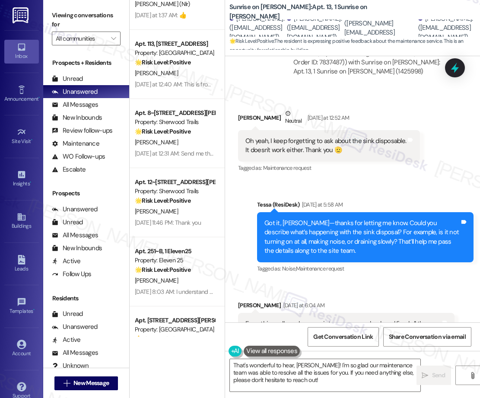
scroll to position [2354, 0]
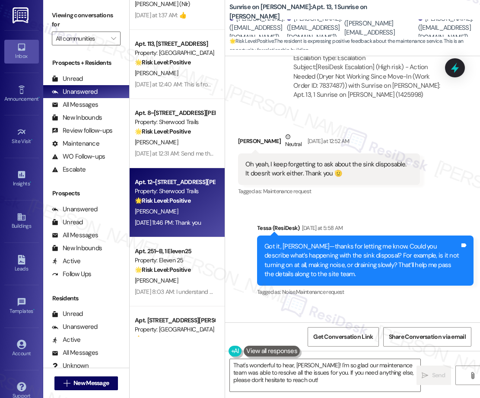
click at [173, 208] on div "[PERSON_NAME]" at bounding box center [175, 211] width 82 height 11
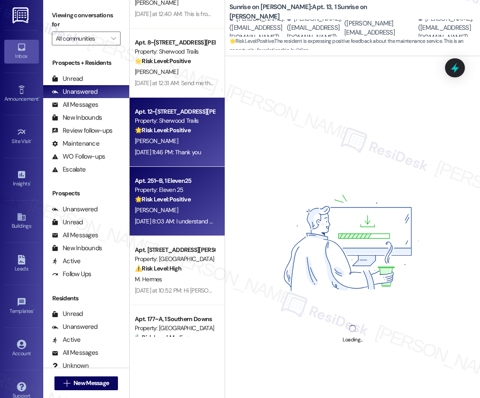
click at [174, 190] on div "Apt. 512, [STREET_ADDRESS][PERSON_NAME] Property: [GEOGRAPHIC_DATA] 🌟 Risk Leve…" at bounding box center [177, 168] width 95 height 337
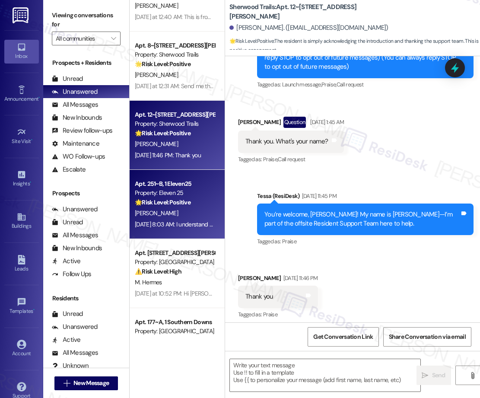
type textarea "Fetching suggested responses. Please feel free to read through the conversation…"
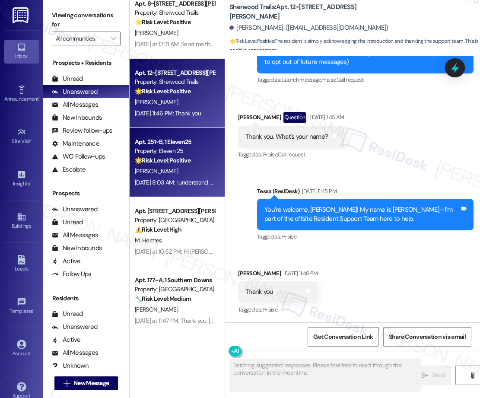
scroll to position [988, 0]
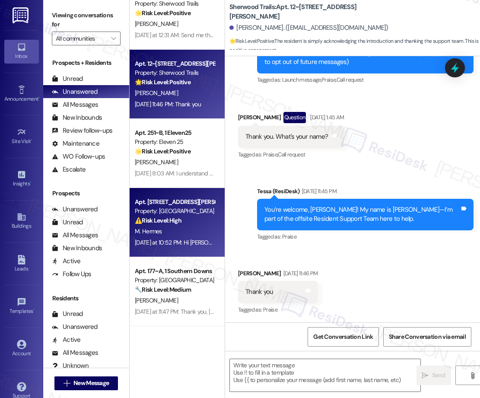
click at [204, 228] on div "M. Hermes" at bounding box center [175, 231] width 82 height 11
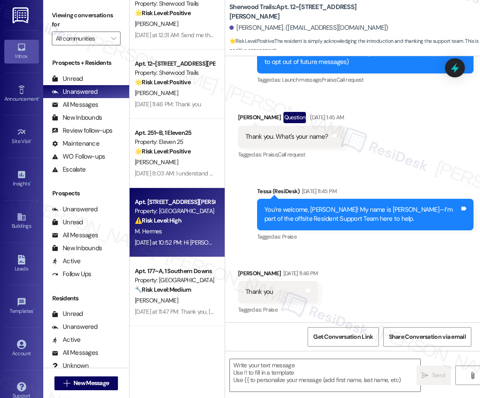
scroll to position [1031, 0]
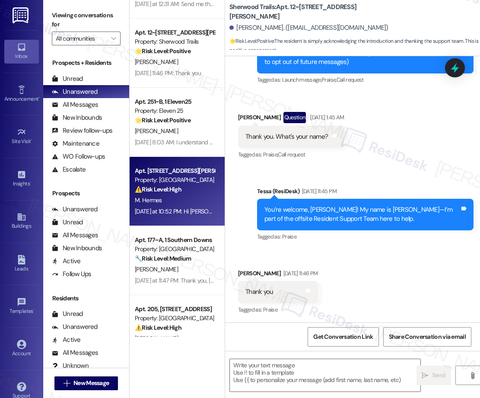
type textarea "Fetching suggested responses. Please feel free to read through the conversation…"
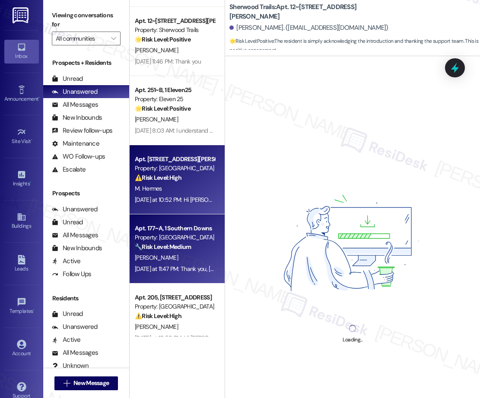
click at [176, 243] on strong "🔧 Risk Level: Medium" at bounding box center [163, 247] width 56 height 8
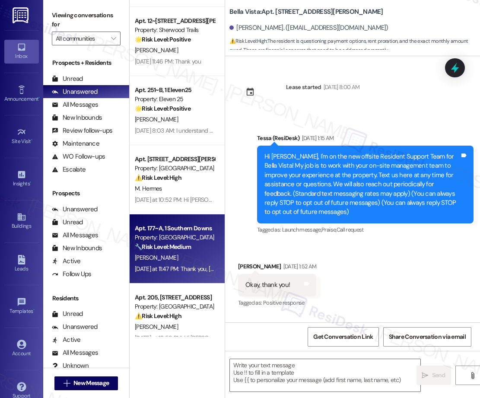
scroll to position [220, 0]
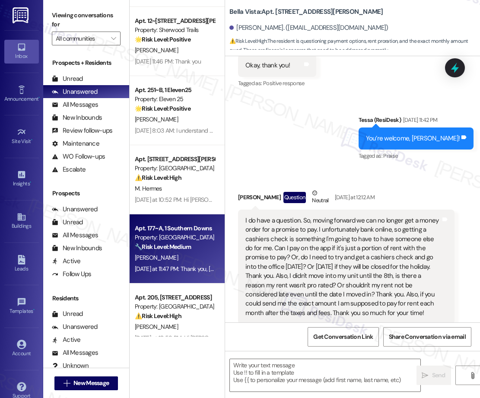
type textarea "Fetching suggested responses. Please feel free to read through the conversation…"
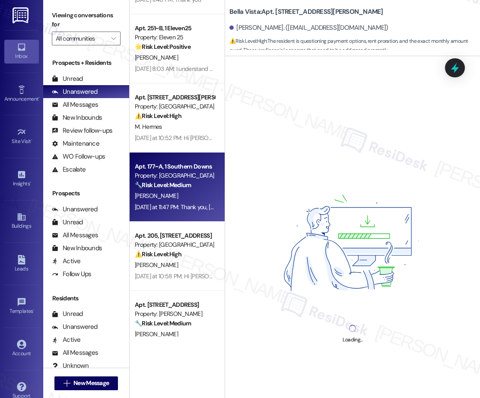
scroll to position [0, 0]
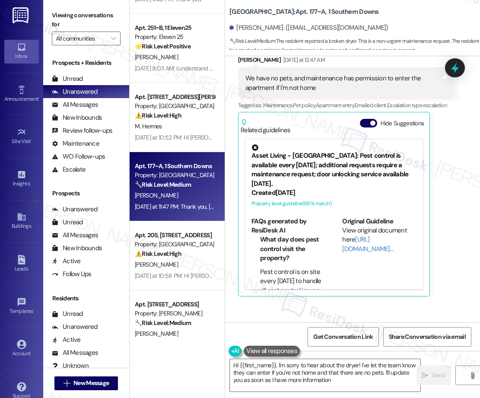
type textarea "Hi {{first_name}}, I'm sorry to hear about the dryer! I've let the team know th…"
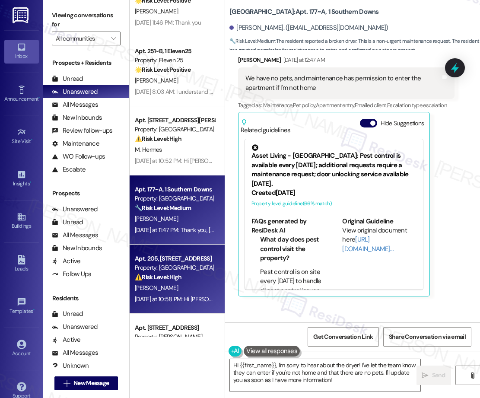
click at [202, 273] on div "⚠️ Risk Level: High The resident is disputing lease terms and threatening not t…" at bounding box center [175, 277] width 80 height 9
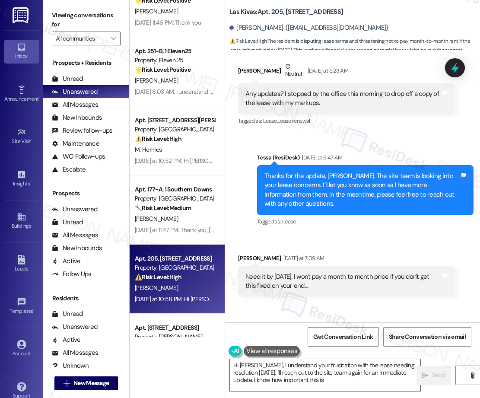
type textarea "Hi [PERSON_NAME], I understand your frustration with the lease needing resoluti…"
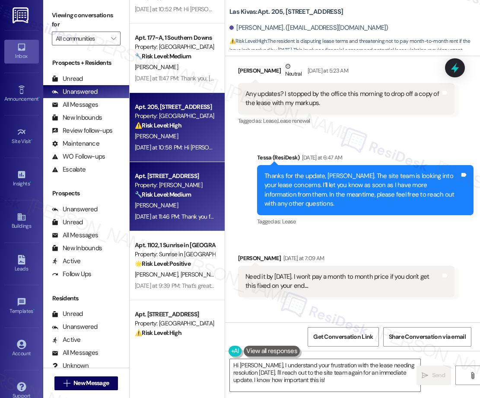
click at [166, 211] on div "[DATE] at 11:46 PM: Thank you for sharing your feedback — I completely understa…" at bounding box center [175, 216] width 82 height 11
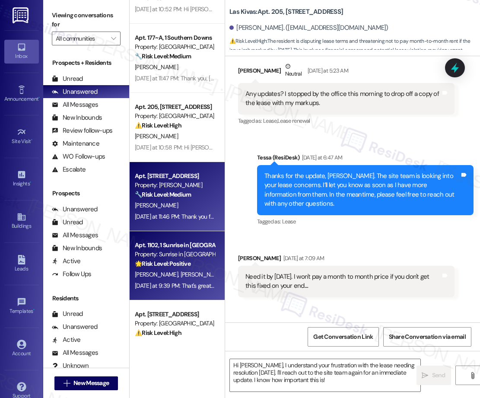
click at [182, 258] on div "Property: Sunrise in [GEOGRAPHIC_DATA]" at bounding box center [175, 254] width 80 height 9
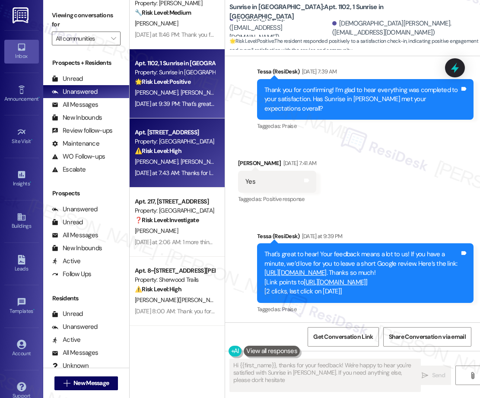
type textarea "Hi {{first_name}}, thanks for your feedback! We're happy to hear you're satisfi…"
click at [159, 168] on div "[DATE] at 7:43 AM: Thanks for letting me know, Jephonne. I’ll check with the si…" at bounding box center [175, 173] width 82 height 11
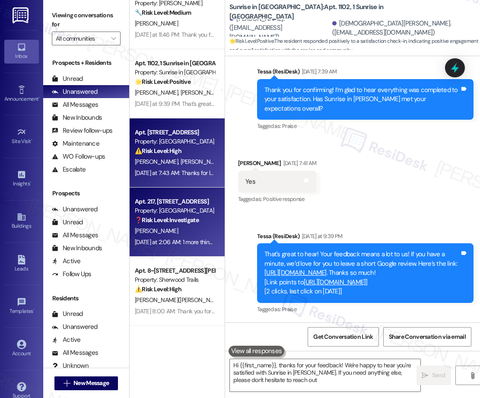
type textarea "Hi {{first_name}}, thanks for your feedback! We're happy to hear you're satisfi…"
click at [186, 221] on strong "❓ Risk Level: Investigate" at bounding box center [167, 220] width 64 height 8
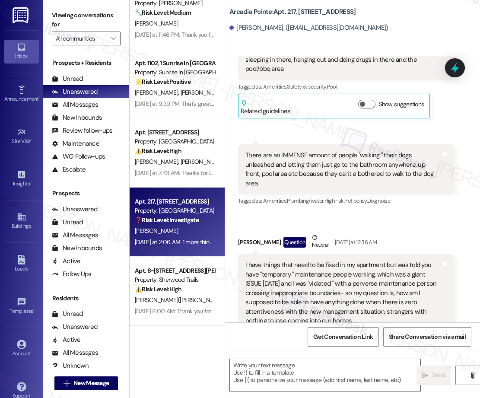
type textarea "Fetching suggested responses. Please feel free to read through the conversation…"
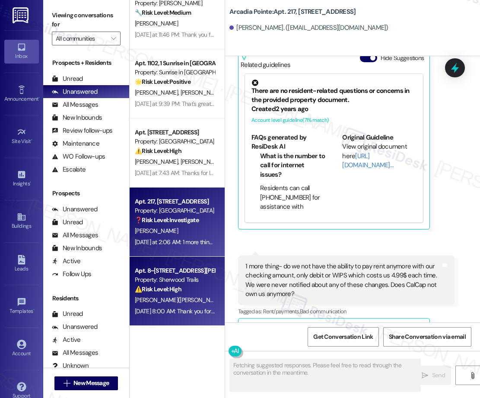
click at [174, 282] on div "Property: Sherwood Trails" at bounding box center [175, 279] width 80 height 9
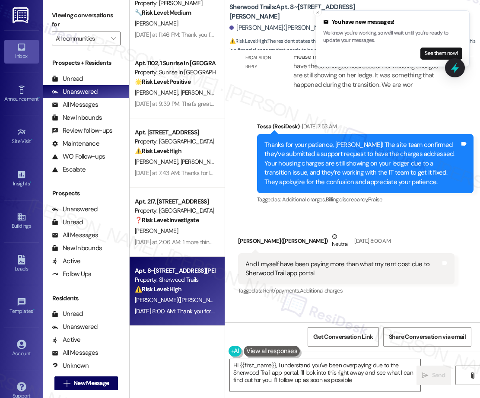
type textarea "Hi {{first_name}}, I understand you've been overpaying due to the Sherwood Trai…"
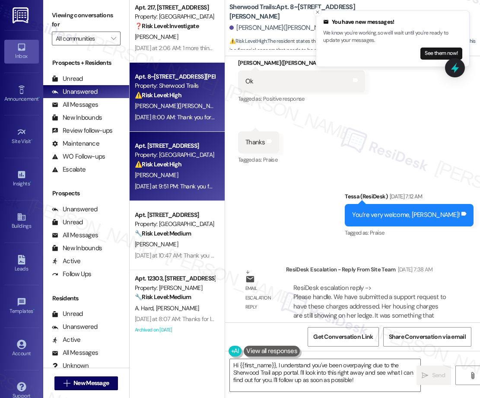
click at [176, 167] on strong "⚠️ Risk Level: High" at bounding box center [158, 164] width 47 height 8
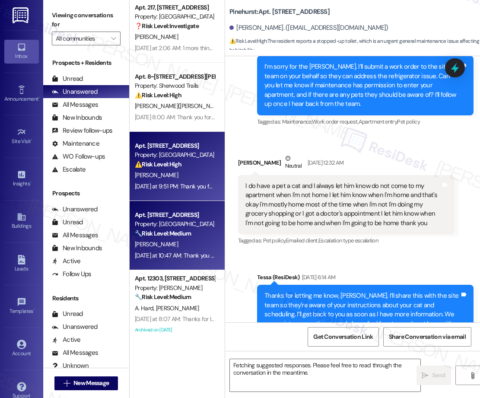
click at [179, 227] on div "Property: [GEOGRAPHIC_DATA]" at bounding box center [175, 224] width 80 height 9
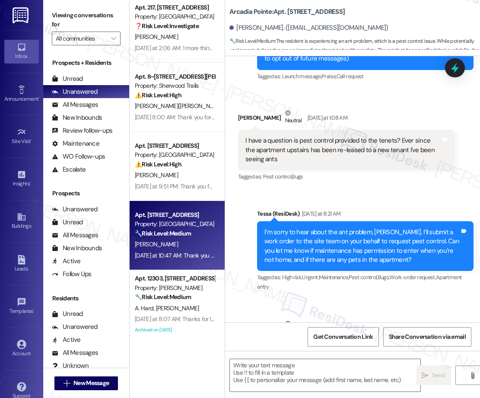
type textarea "Fetching suggested responses. Please feel free to read through the conversation…"
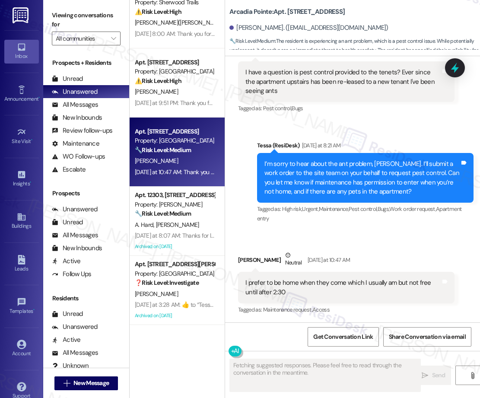
scroll to position [1683, 0]
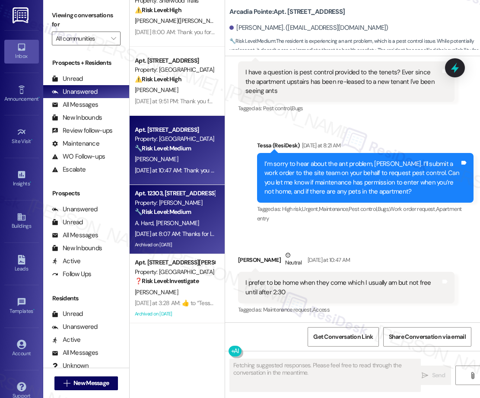
click at [176, 233] on div "[DATE] at 8:07 AM: Thanks for letting me know, [PERSON_NAME]. I appreciate your…" at bounding box center [363, 234] width 456 height 8
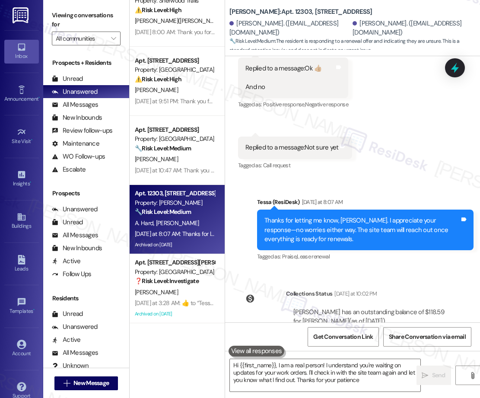
type textarea "Hi {{first_name}}, I am a real person! I understand you're waiting on updates f…"
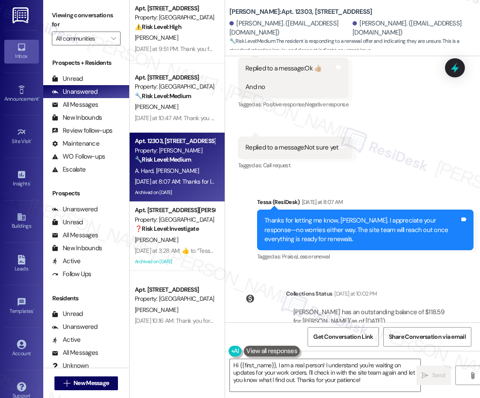
click at [176, 241] on div "[PERSON_NAME]" at bounding box center [175, 240] width 82 height 11
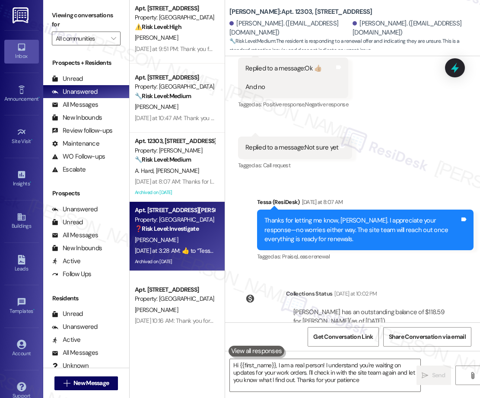
type textarea "Hi {{first_name}}, I am a real person! I understand you're waiting on updates f…"
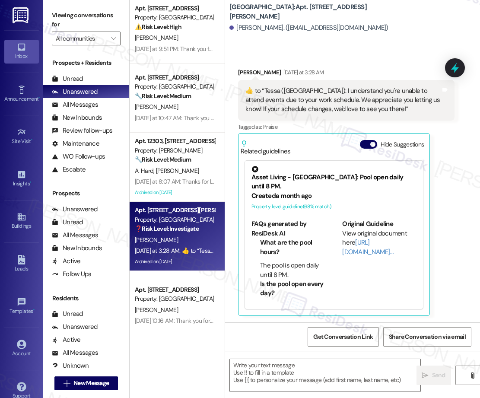
type textarea "Fetching suggested responses. Please feel free to read through the conversation…"
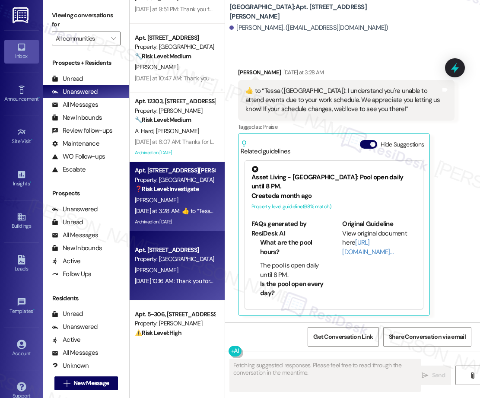
click at [187, 255] on div "Property: [GEOGRAPHIC_DATA]" at bounding box center [175, 259] width 80 height 9
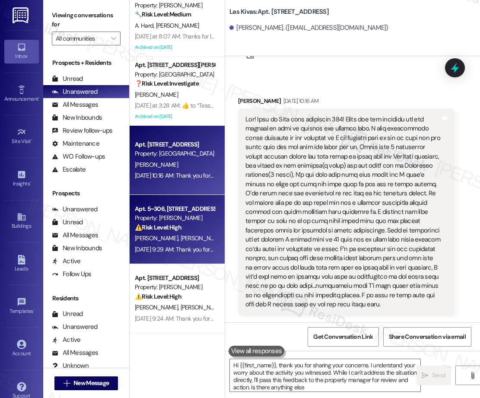
type textarea "Hi {{first_name}}, thank you for sharing your concerns. I understand your worry…"
click at [193, 230] on div "⚠️ Risk Level: High The resident is requesting a specific time for maintenance …" at bounding box center [175, 227] width 80 height 9
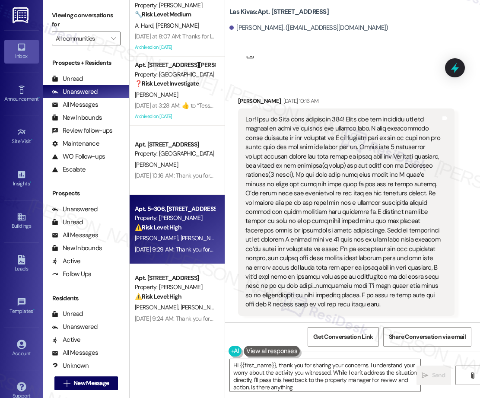
type textarea "Hi {{first_name}}, thank you for sharing your concerns. I understand your worry…"
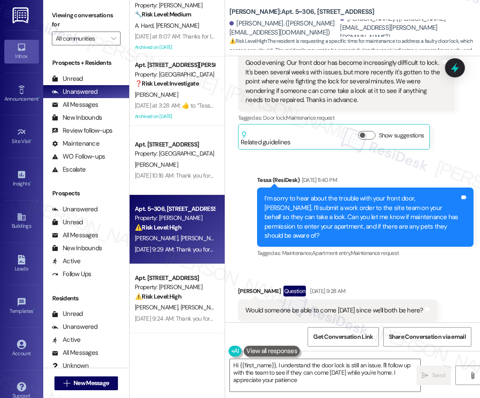
type textarea "Hi {{first_name}}, I understand the door lock is still an issue. I'll follow up…"
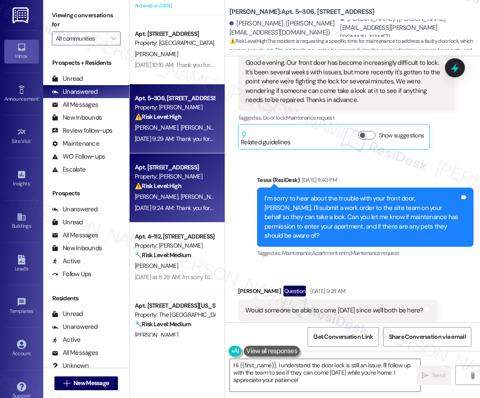
scroll to position [1993, 0]
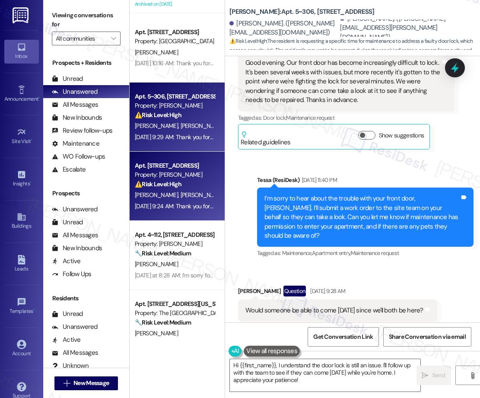
click at [172, 173] on div "Property: [PERSON_NAME]" at bounding box center [175, 174] width 80 height 9
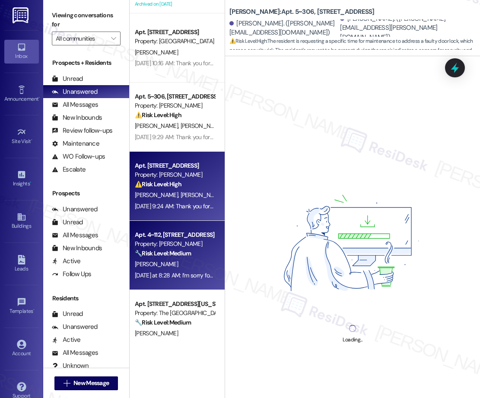
scroll to position [2056, 0]
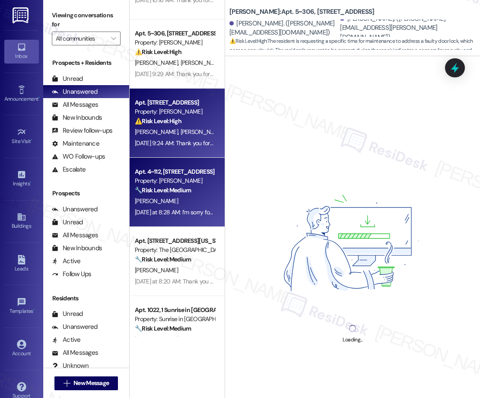
click at [176, 189] on strong "🔧 Risk Level: Medium" at bounding box center [163, 190] width 56 height 8
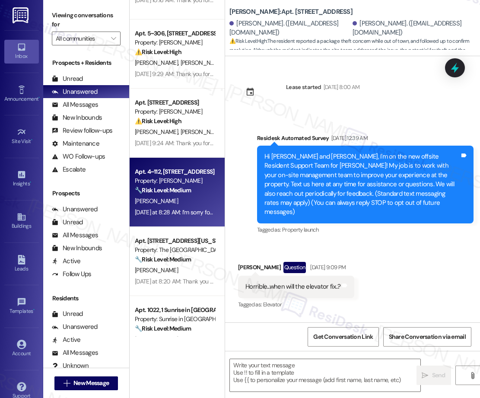
type textarea "Fetching suggested responses. Please feel free to read through the conversation…"
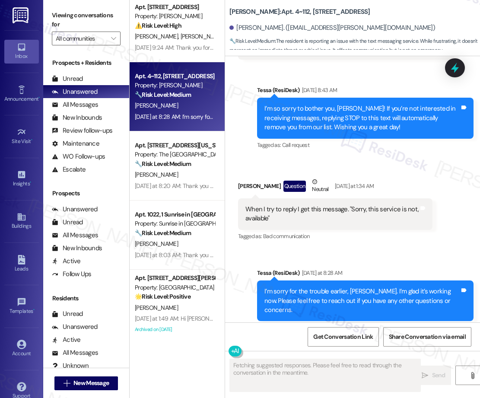
scroll to position [2155, 0]
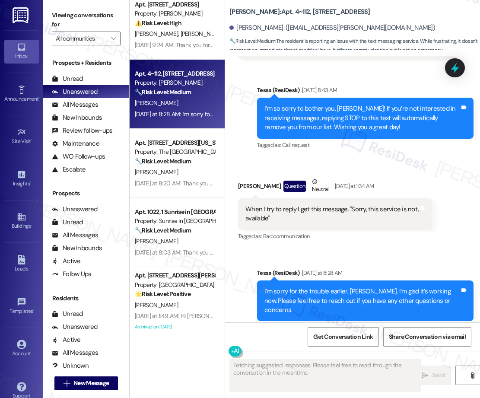
click at [194, 179] on div "[DATE] at 8:20 AM: Thank you for letting me know, [PERSON_NAME]—I appreciate th…" at bounding box center [352, 183] width 435 height 8
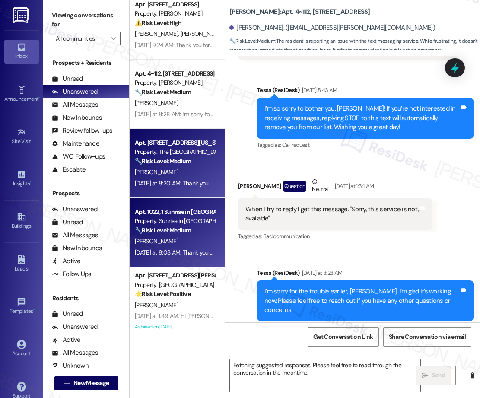
click at [191, 222] on div "Property: Sunrise in [GEOGRAPHIC_DATA]" at bounding box center [175, 221] width 80 height 9
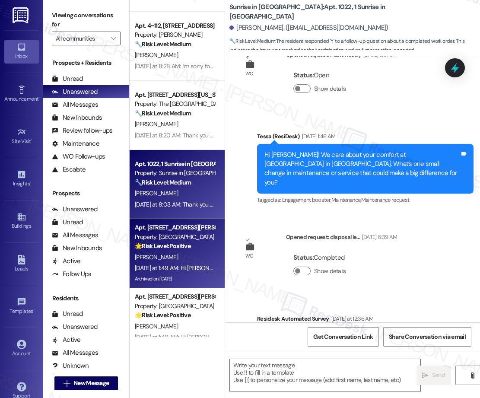
scroll to position [267, 0]
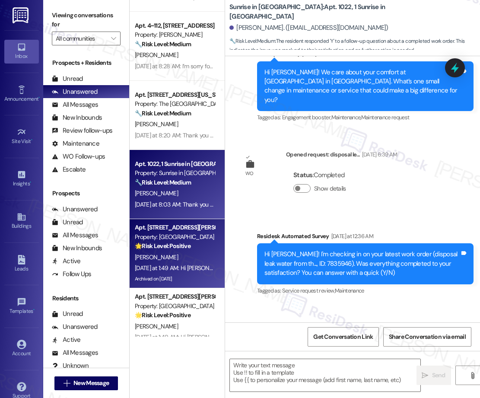
type textarea "Fetching suggested responses. Please feel free to read through the conversation…"
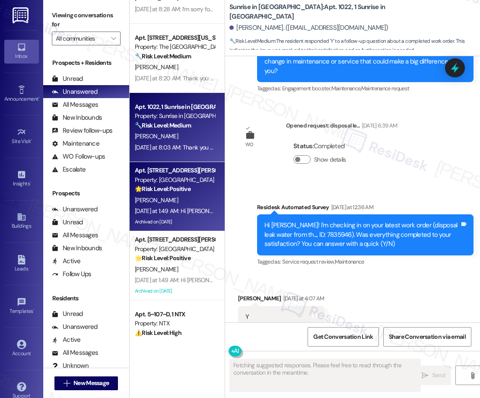
scroll to position [311, 0]
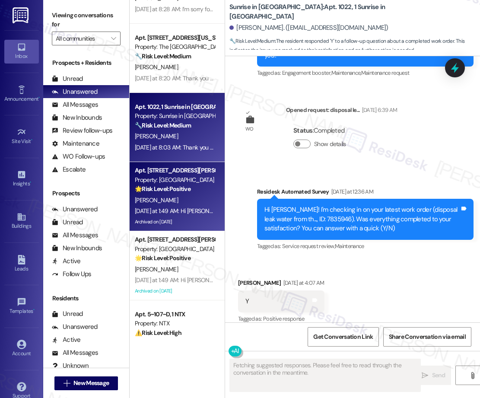
click at [177, 192] on strong "🌟 Risk Level: Positive" at bounding box center [163, 189] width 56 height 8
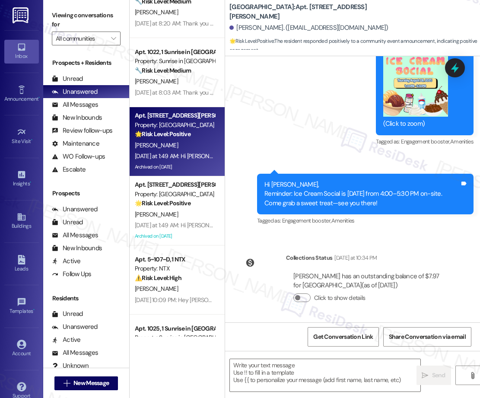
scroll to position [2318, 0]
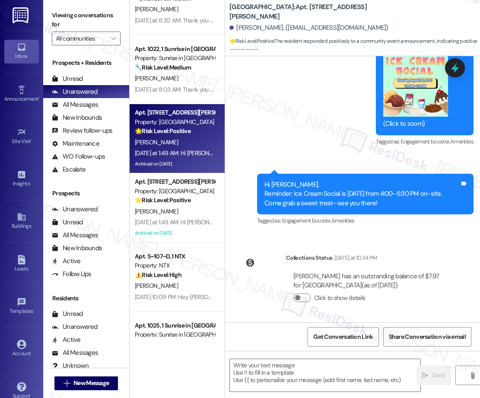
type textarea "Fetching suggested responses. Please feel free to read through the conversation…"
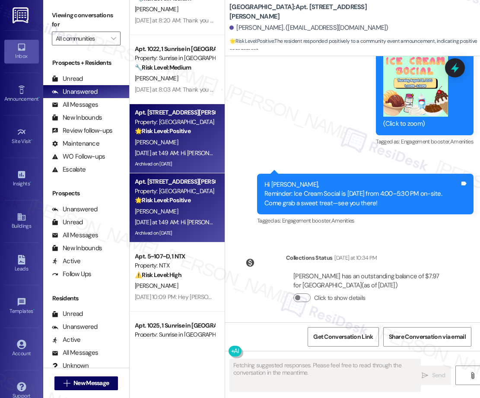
click at [177, 208] on div "[PERSON_NAME]" at bounding box center [175, 211] width 82 height 11
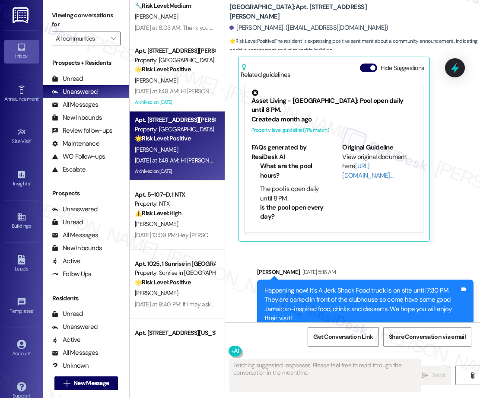
scroll to position [661, 0]
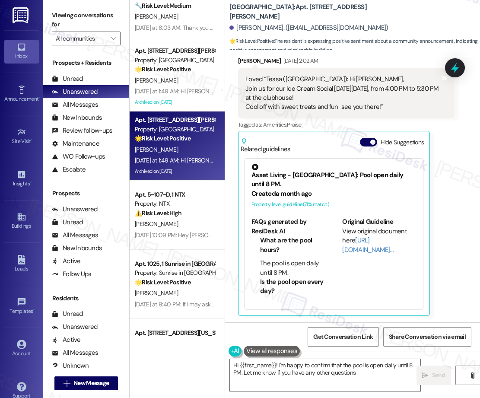
type textarea "Hi {{first_name}}! I'm happy to confirm that the pool is open daily until 8 PM.…"
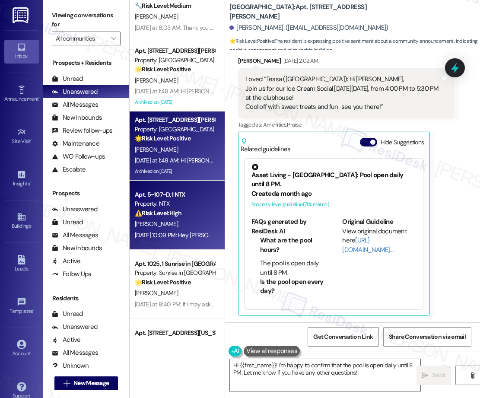
click at [158, 227] on span "[PERSON_NAME]" at bounding box center [156, 224] width 43 height 8
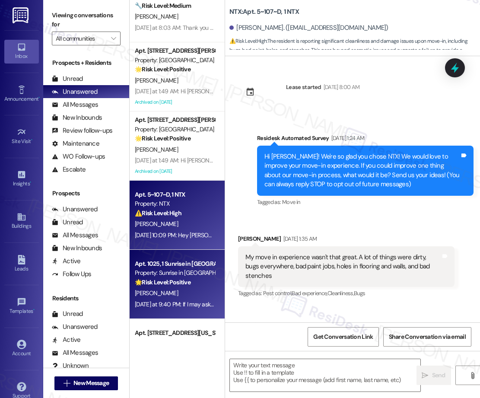
click at [173, 274] on div "Property: Sunrise in [GEOGRAPHIC_DATA]" at bounding box center [175, 273] width 80 height 9
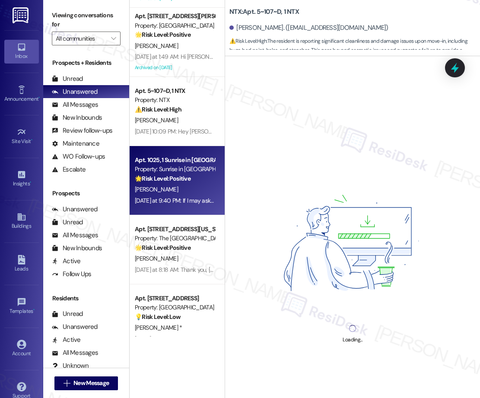
scroll to position [2484, 0]
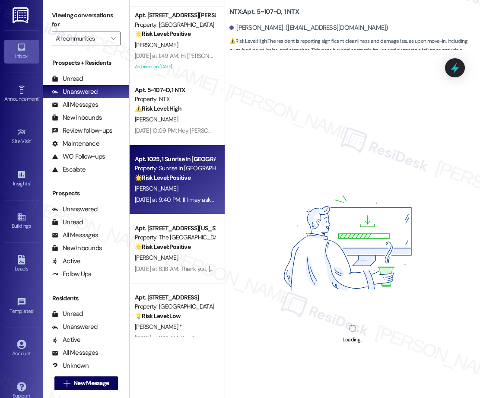
click at [179, 255] on div "Apt. 1022, 1 Sunrise in [GEOGRAPHIC_DATA] Property: Sunrise in [GEOGRAPHIC_DATA…" at bounding box center [177, 168] width 95 height 337
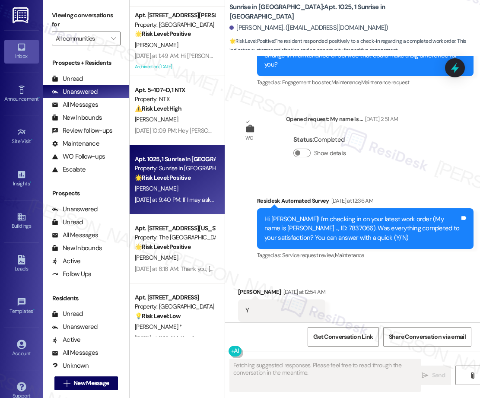
scroll to position [230, 0]
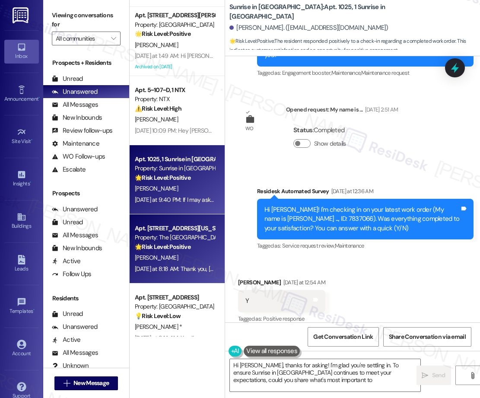
type textarea "Hi [PERSON_NAME], thanks for asking! I'm glad you're settling in. To ensure Sun…"
click at [167, 220] on div "Apt. [STREET_ADDRESS][US_STATE] Property: The Valencia 🌟 Risk Level: Positive T…" at bounding box center [177, 249] width 95 height 69
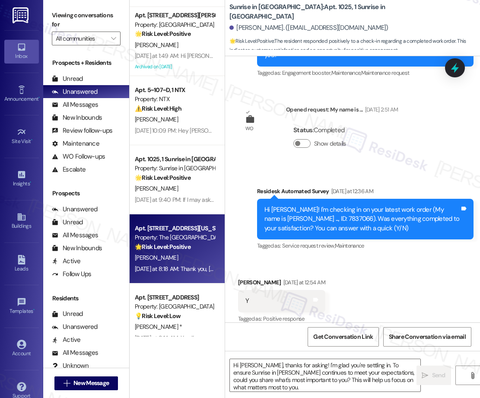
type textarea "Fetching suggested responses. Please feel free to read through the conversation…"
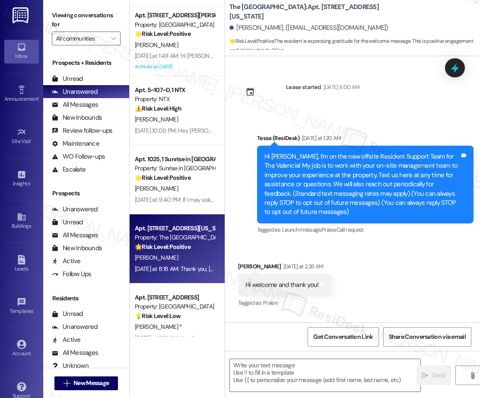
type textarea "Fetching suggested responses. Please feel free to read through the conversation…"
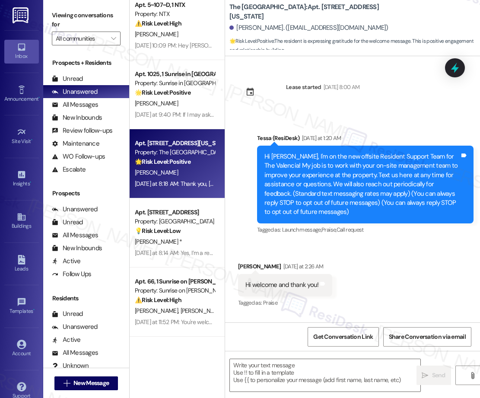
click at [171, 221] on div "Property: [GEOGRAPHIC_DATA]" at bounding box center [175, 221] width 80 height 9
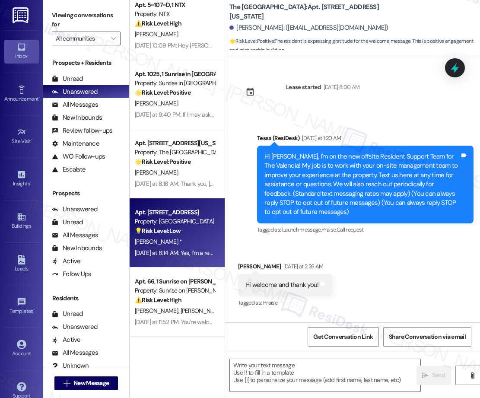
type textarea "Fetching suggested responses. Please feel free to read through the conversation…"
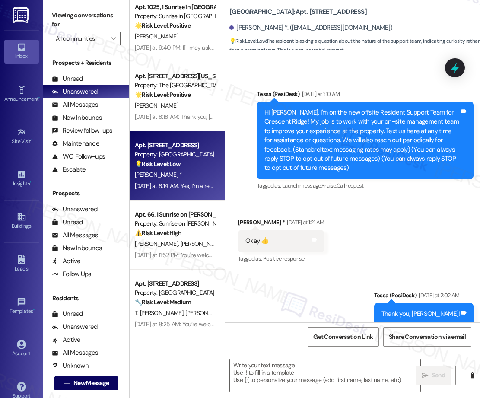
scroll to position [2647, 0]
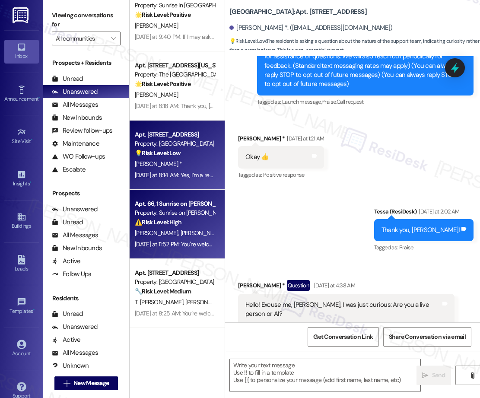
click at [134, 215] on div "Apt. 66, 1 Sunrise on [PERSON_NAME] Property: Sunrise on [PERSON_NAME] ⚠️ Risk …" at bounding box center [175, 213] width 82 height 29
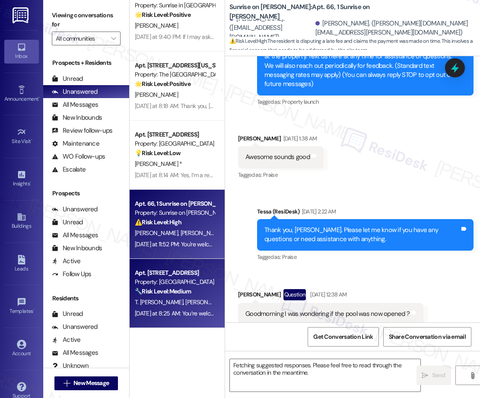
click at [167, 293] on strong "🔧 Risk Level: Medium" at bounding box center [163, 292] width 56 height 8
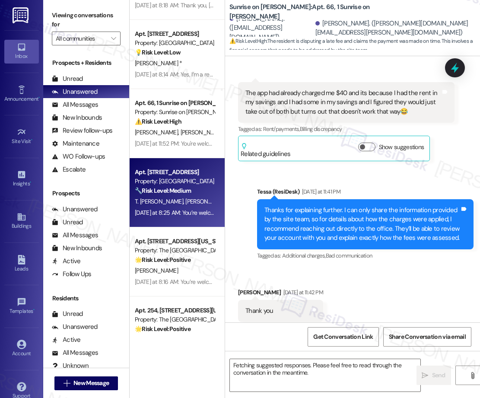
scroll to position [2800, 0]
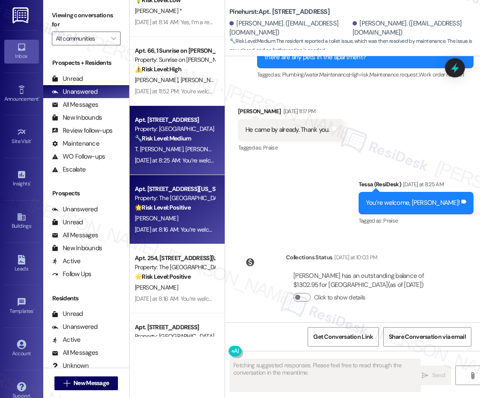
click at [179, 190] on div "Apt. [STREET_ADDRESS][US_STATE]" at bounding box center [175, 189] width 80 height 9
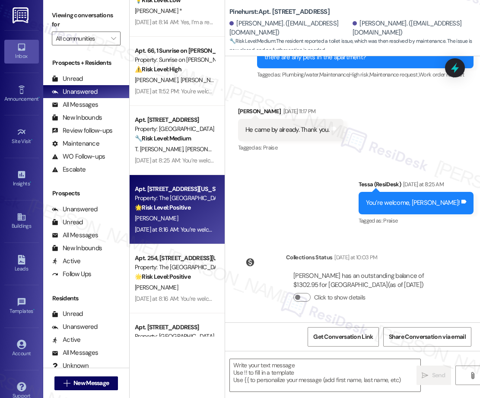
type textarea "Fetching suggested responses. Please feel free to read through the conversation…"
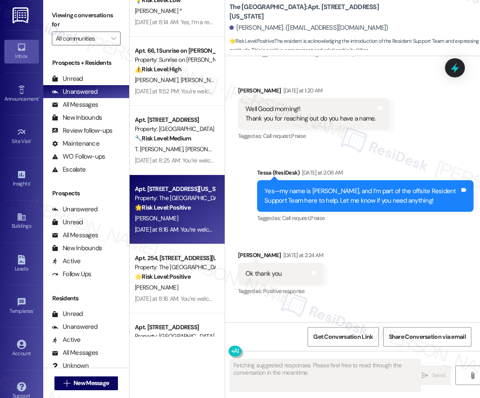
scroll to position [157, 0]
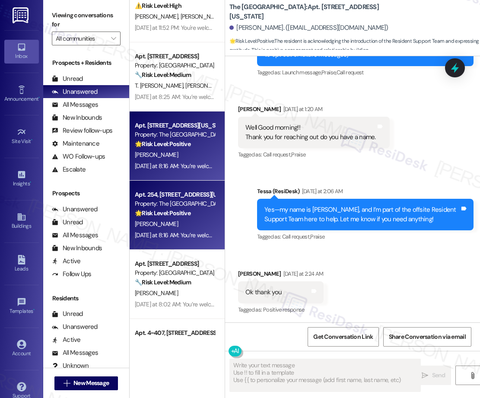
click at [176, 192] on div "Apt. 254, [STREET_ADDRESS][US_STATE]" at bounding box center [175, 194] width 80 height 9
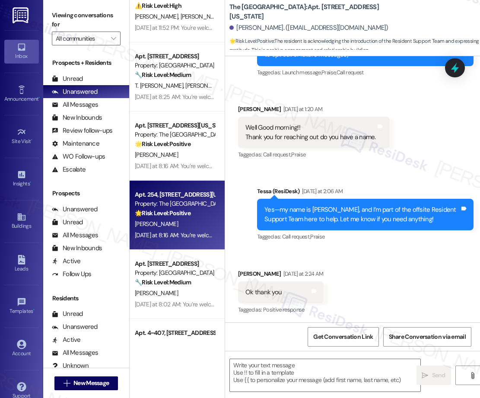
type textarea "Fetching suggested responses. Please feel free to read through the conversation…"
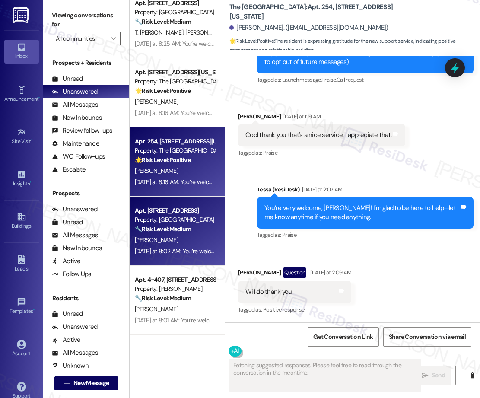
click at [179, 212] on div "Apt. [STREET_ADDRESS]" at bounding box center [175, 210] width 80 height 9
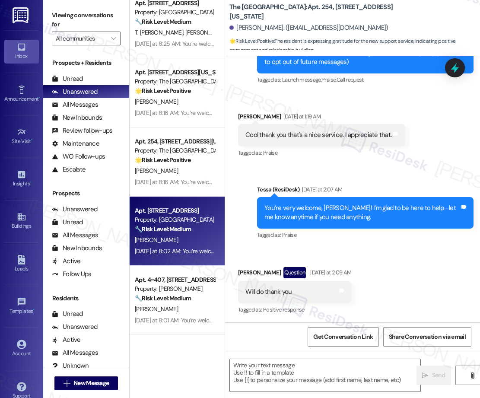
type textarea "Fetching suggested responses. Please feel free to read through the conversation…"
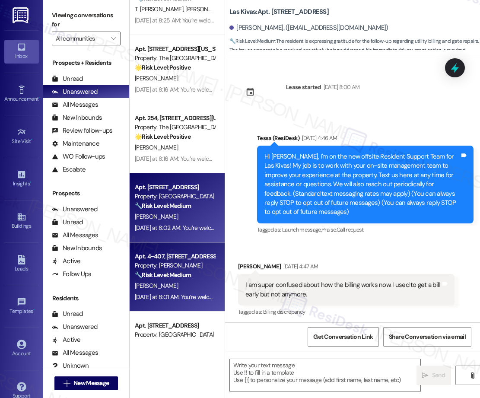
click at [172, 258] on div "Apt. 4~407, [STREET_ADDRESS]" at bounding box center [175, 256] width 80 height 9
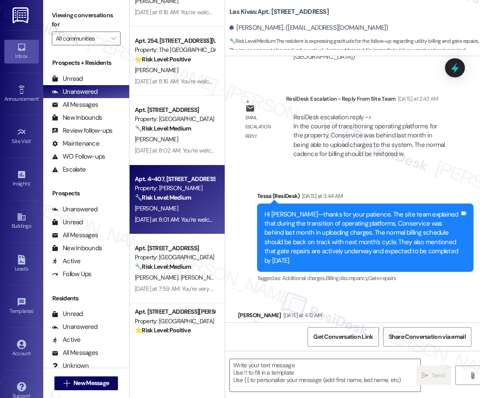
type textarea "Fetching suggested responses. Please feel free to read through the conversation…"
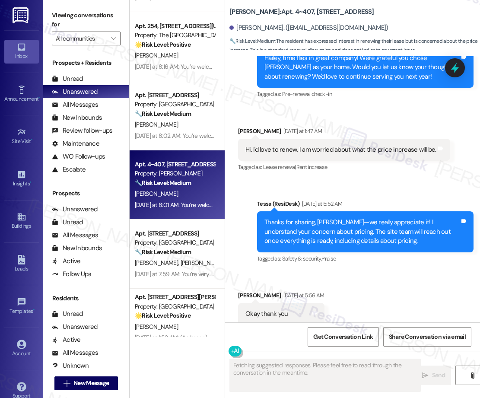
click at [194, 253] on div "🔧 Risk Level: Medium The resident is acknowledging the scheduled pest treatment…" at bounding box center [175, 252] width 80 height 9
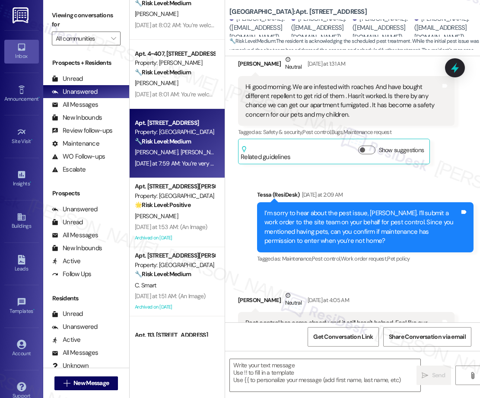
type textarea "Fetching suggested responses. Please feel free to read through the conversation…"
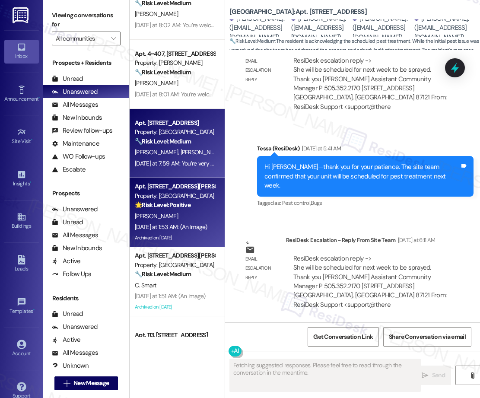
click at [180, 215] on div "[PERSON_NAME]" at bounding box center [175, 216] width 82 height 11
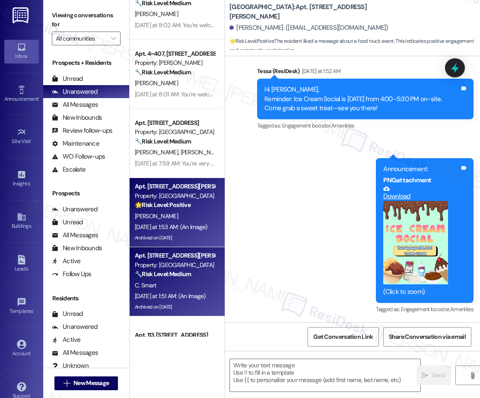
click at [175, 272] on strong "🔧 Risk Level: Medium" at bounding box center [163, 274] width 56 height 8
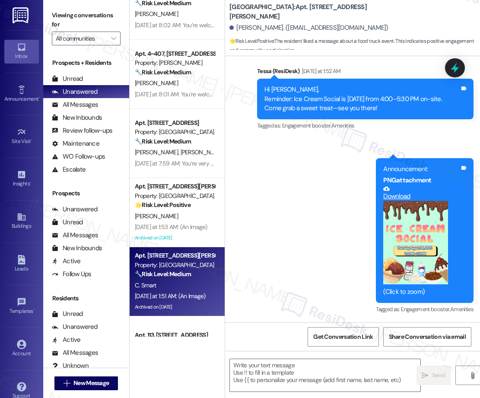
type textarea "Fetching suggested responses. Please feel free to read through the conversation…"
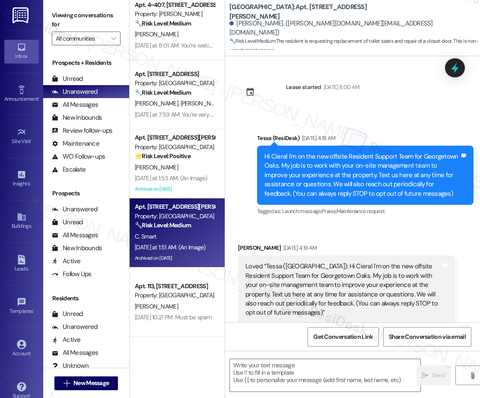
type textarea "Fetching suggested responses. Please feel free to read through the conversation…"
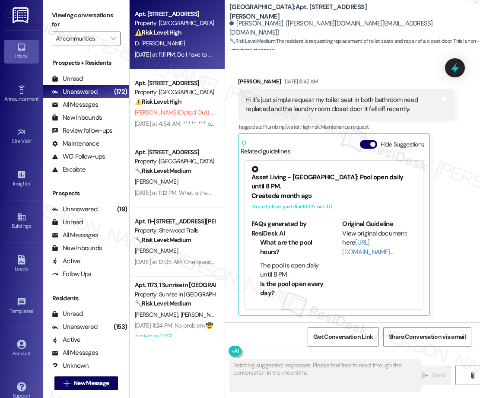
click at [160, 56] on div "[DATE] at 11:11 PM: Do I have to pay rent on October? [DATE] at 11:11 PM: Do I …" at bounding box center [199, 55] width 128 height 8
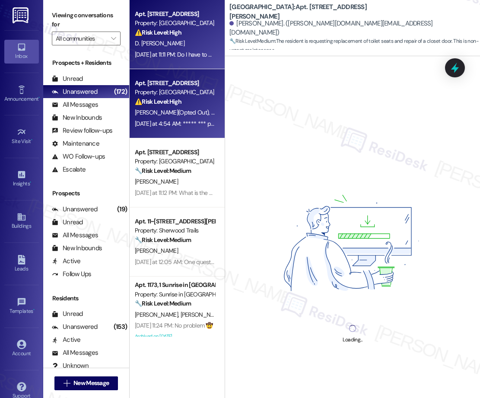
click at [180, 119] on div "[DATE] at 4:54 AM: ***** *** putos [DATE] at 4:54 AM: ***** *** putos" at bounding box center [175, 124] width 82 height 11
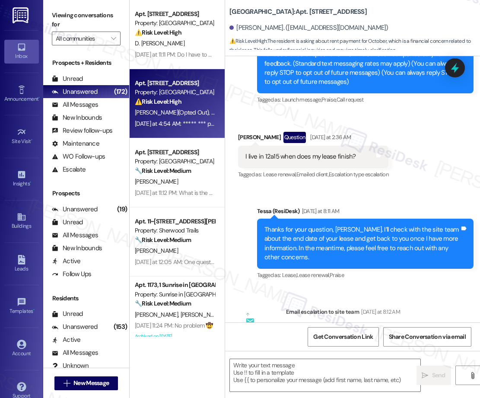
click at [182, 177] on div "[PERSON_NAME]" at bounding box center [175, 181] width 82 height 11
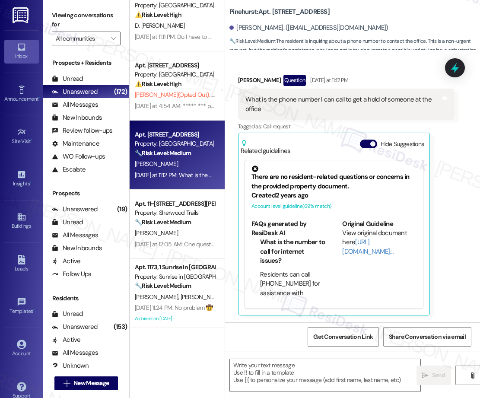
click at [191, 208] on div "Apt. 12A15, [STREET_ADDRESS] Property: [GEOGRAPHIC_DATA] ⚠️ Risk Level: High Th…" at bounding box center [177, 168] width 95 height 337
type textarea "Fetching suggested responses. Please feel free to read through the conversation…"
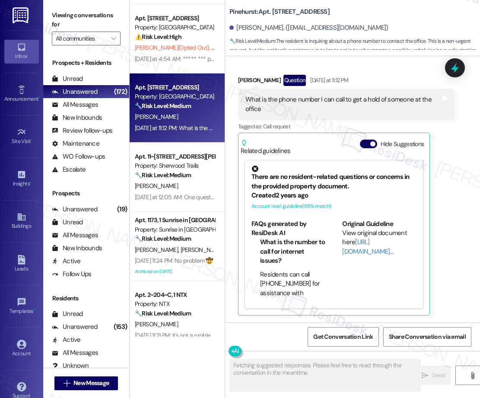
click at [176, 163] on div "Property: Sherwood Trails" at bounding box center [175, 165] width 80 height 9
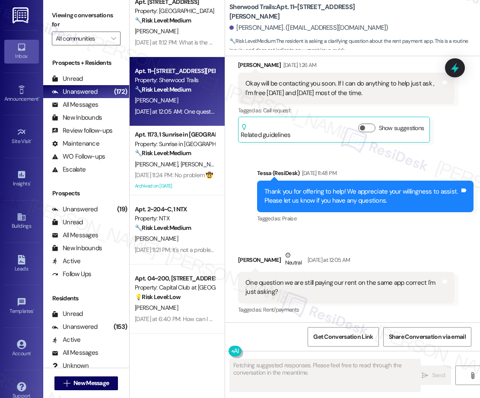
click at [158, 173] on div "Apt. 12A15, [STREET_ADDRESS] Property: [GEOGRAPHIC_DATA] ⚠️ Risk Level: High Th…" at bounding box center [177, 168] width 95 height 337
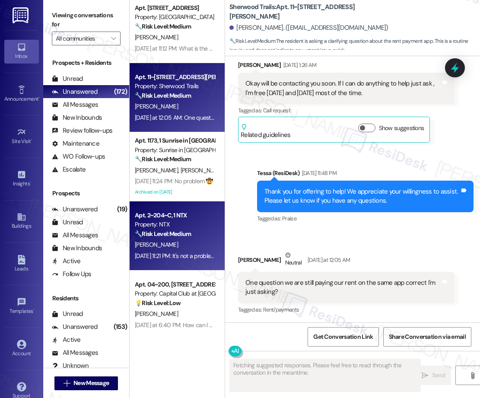
click at [181, 249] on div "Apt. 12A15, [STREET_ADDRESS] Property: [GEOGRAPHIC_DATA] ⚠️ Risk Level: High Th…" at bounding box center [177, 168] width 95 height 337
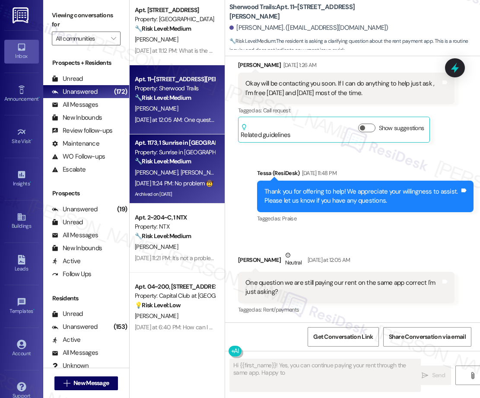
type textarea "Hi {{first_name}}! Yes, you can continue paying your rent through the same app.…"
click at [184, 166] on div "🔧 Risk Level: Medium The resident initially received an erroneous automated mes…" at bounding box center [175, 161] width 80 height 9
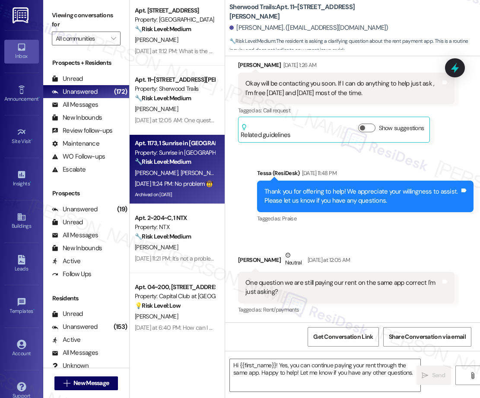
type textarea "Fetching suggested responses. Please feel free to read through the conversation…"
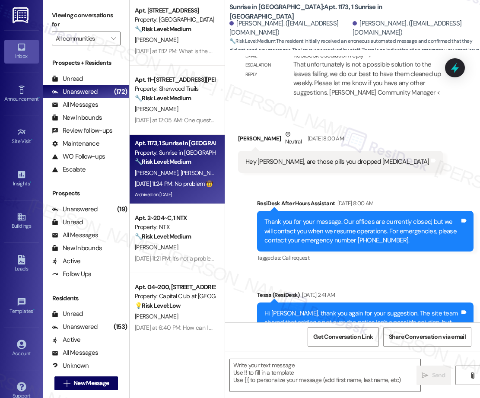
type textarea "Fetching suggested responses. Please feel free to read through the conversation…"
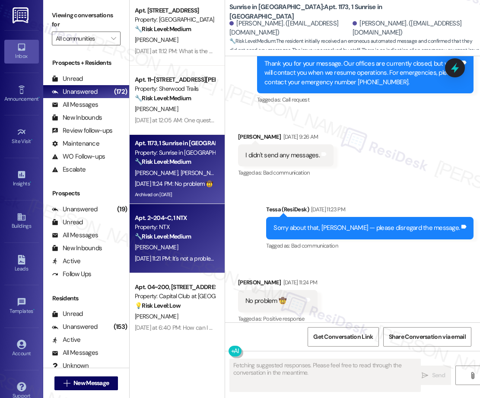
click at [189, 217] on div "Apt. 2~204~C, 1 NTX" at bounding box center [175, 218] width 80 height 9
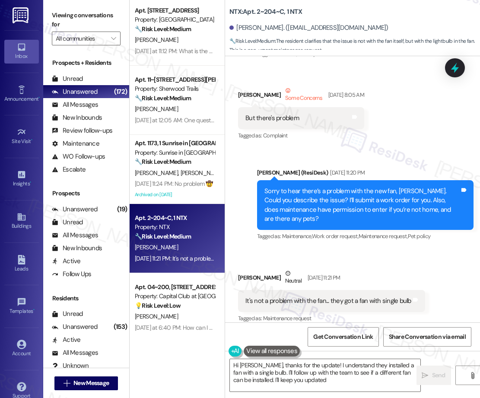
type textarea "Hi [PERSON_NAME], thanks for the update! I understand they installed a fan with…"
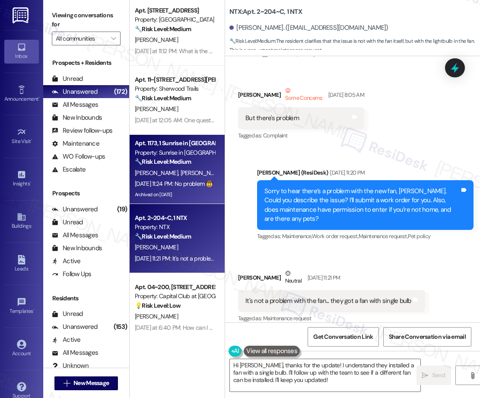
click at [181, 176] on span "[PERSON_NAME]" at bounding box center [202, 173] width 43 height 8
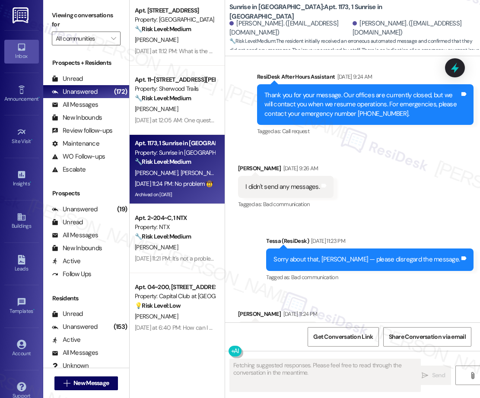
scroll to position [1712, 0]
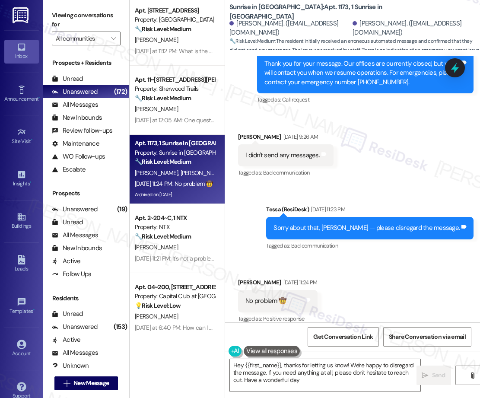
type textarea "Hey {{first_name}}, thanks for letting us know! We're happy to disregard the me…"
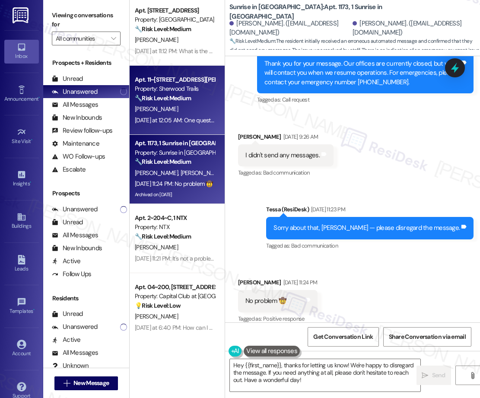
click at [191, 120] on div "[DATE] at 12:05 AM: One question we are still paying our rent on the same app c…" at bounding box center [261, 120] width 253 height 8
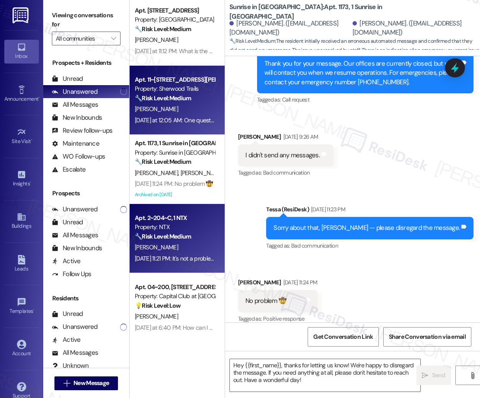
type textarea "Fetching suggested responses. Please feel free to read through the conversation…"
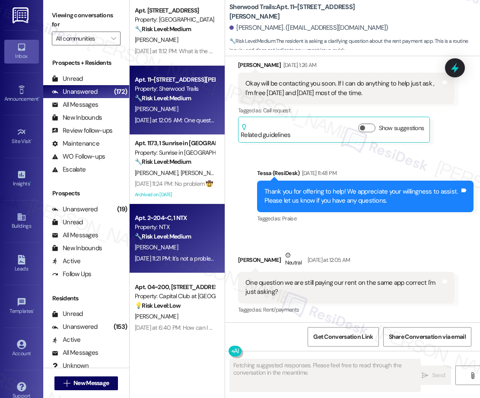
scroll to position [0, 0]
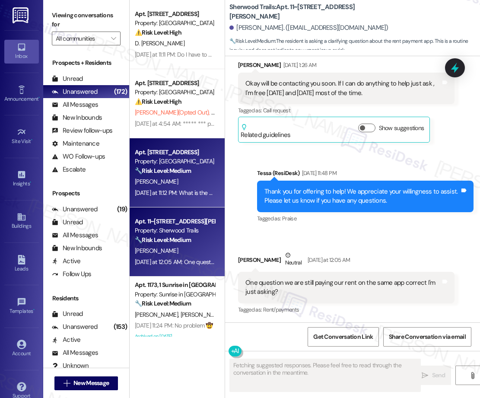
click at [186, 176] on div "Apt. [STREET_ADDRESS] Property: Pinehurst 🔧 Risk Level: Medium The resident is …" at bounding box center [175, 161] width 82 height 29
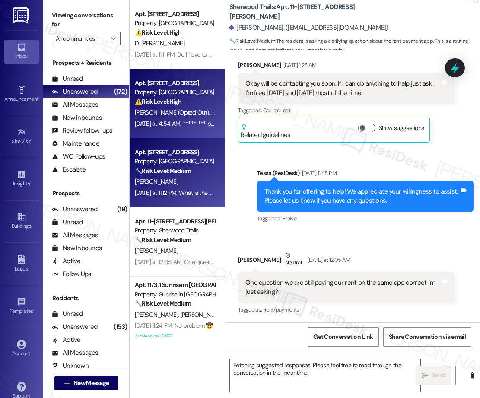
click at [206, 104] on div "⚠️ Risk Level: High The resident responded to an introductory message with abus…" at bounding box center [175, 101] width 80 height 9
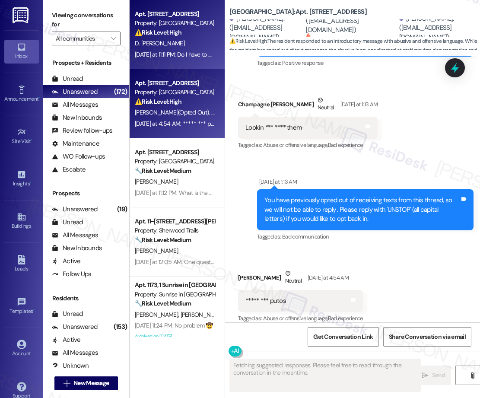
scroll to position [336, 0]
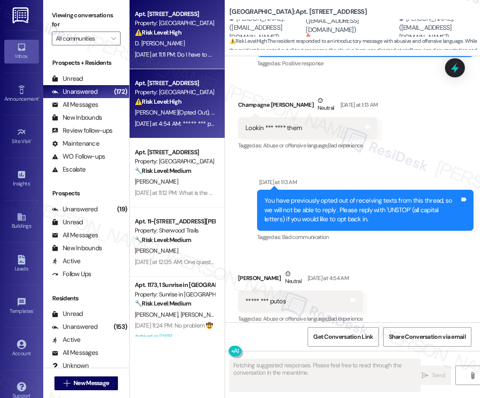
click at [190, 43] on div "D. [PERSON_NAME]" at bounding box center [175, 43] width 82 height 11
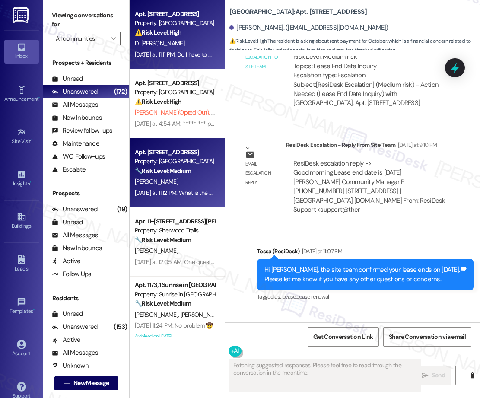
scroll to position [482, 0]
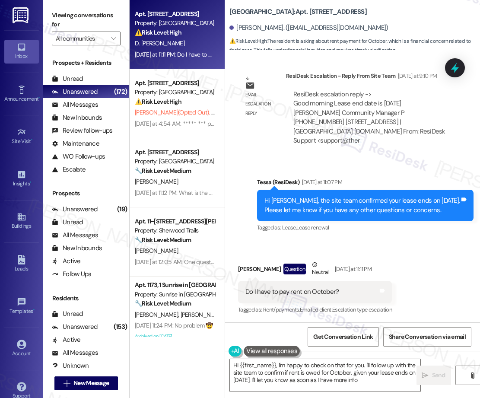
type textarea "Hi {{first_name}}, I'm happy to check on that for you. I'll follow up with the …"
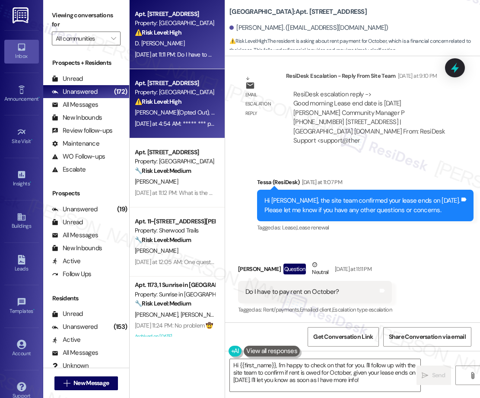
click at [171, 117] on div "[PERSON_NAME] (Opted Out) [PERSON_NAME] [PERSON_NAME]" at bounding box center [175, 112] width 82 height 11
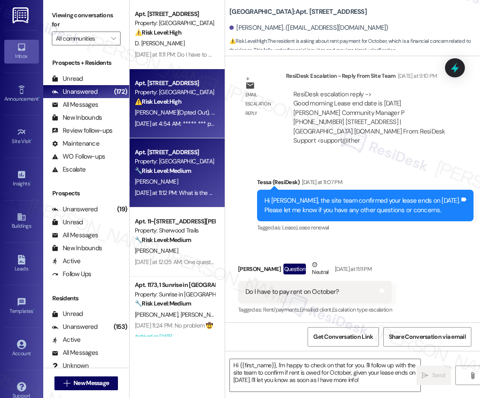
click at [194, 182] on div "[PERSON_NAME]" at bounding box center [175, 181] width 82 height 11
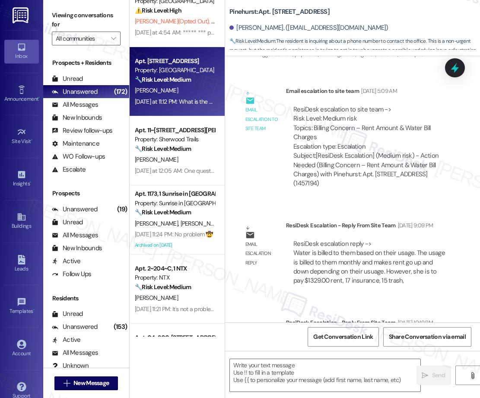
scroll to position [94, 0]
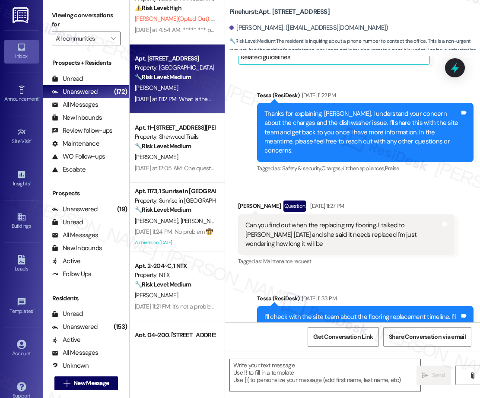
type textarea "Fetching suggested responses. Please feel free to read through the conversation…"
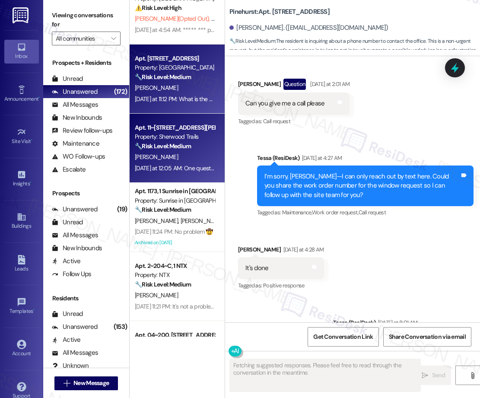
scroll to position [2820, 0]
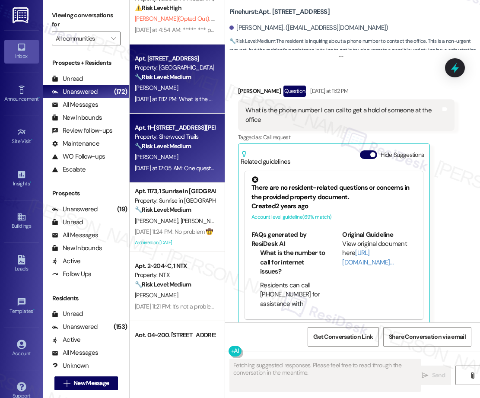
click at [197, 151] on div "Apt. 11~[STREET_ADDRESS][PERSON_NAME] Property: Sherwood Trails 🔧 Risk Level: M…" at bounding box center [175, 136] width 82 height 29
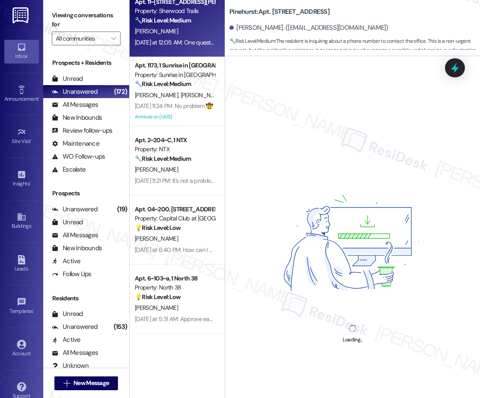
scroll to position [228, 0]
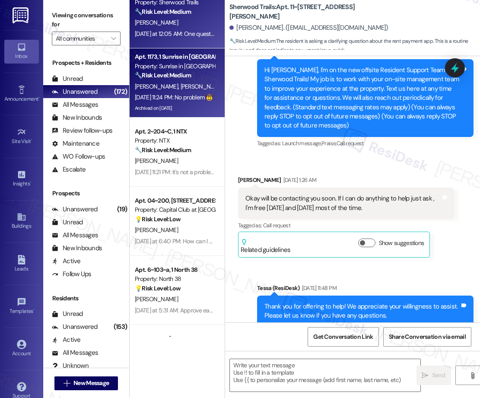
type textarea "Fetching suggested responses. Please feel free to read through the conversation…"
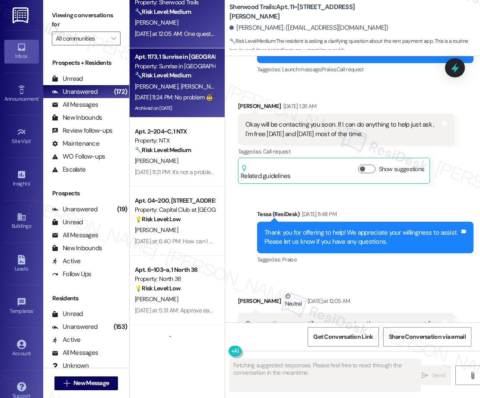
scroll to position [202, 0]
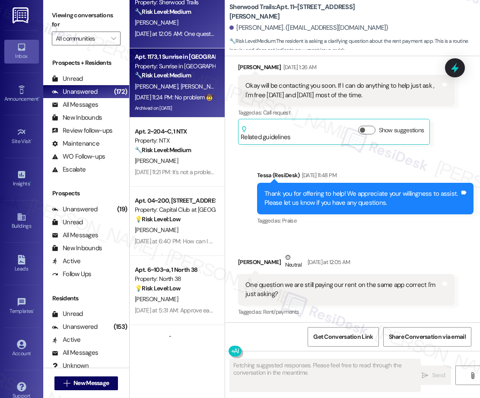
click at [183, 85] on div "[PERSON_NAME] [PERSON_NAME]" at bounding box center [175, 86] width 82 height 11
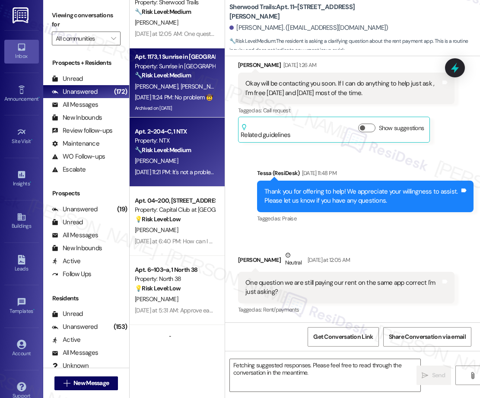
click at [177, 160] on div "[PERSON_NAME]" at bounding box center [175, 161] width 82 height 11
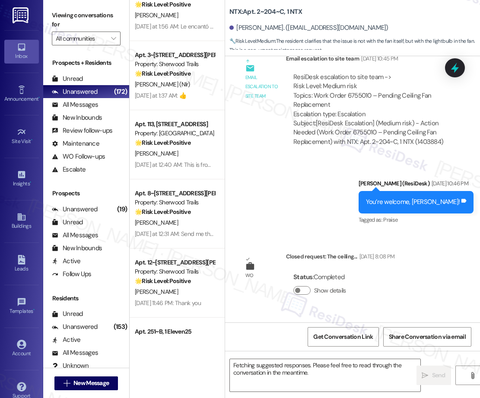
scroll to position [1923, 0]
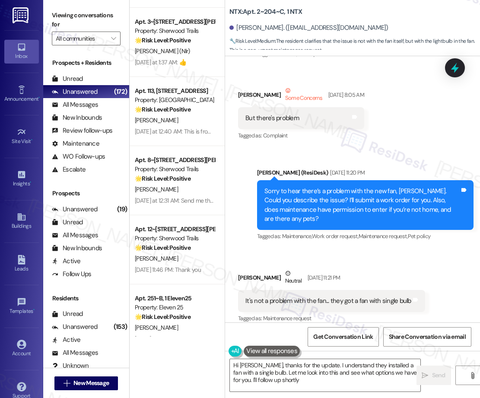
type textarea "Hi [PERSON_NAME], thanks for the update. I understand they installed a fan with…"
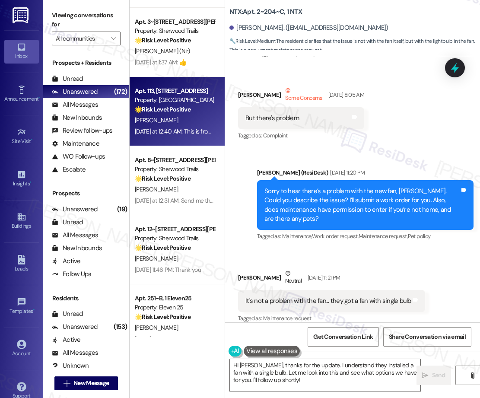
click at [170, 122] on div "[PERSON_NAME]" at bounding box center [175, 120] width 82 height 11
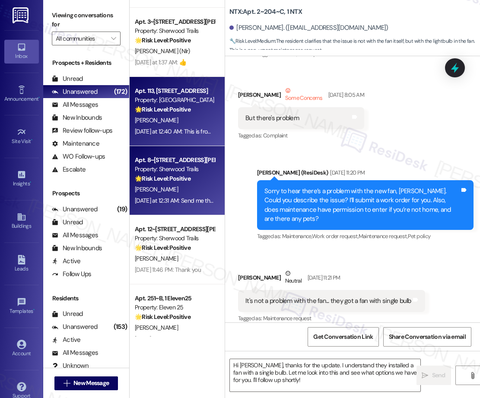
click at [198, 213] on div "Apt. 8~812, [STREET_ADDRESS][PERSON_NAME] Property: Sherwood Trails 🌟 Risk Leve…" at bounding box center [177, 180] width 95 height 69
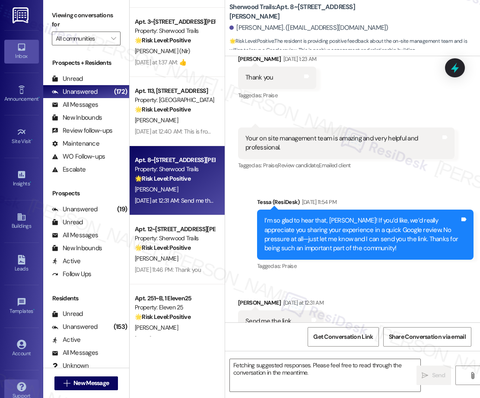
scroll to position [237, 0]
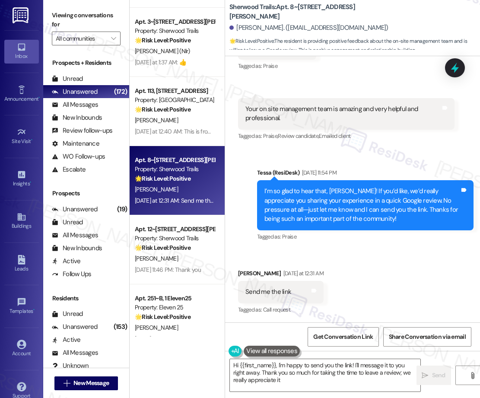
type textarea "Hi {{first_name}}, I'm happy to send you the link! I'll message it to you right…"
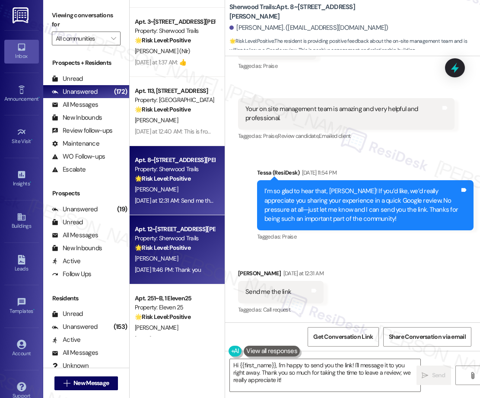
click at [159, 253] on div "[PERSON_NAME]" at bounding box center [175, 258] width 82 height 11
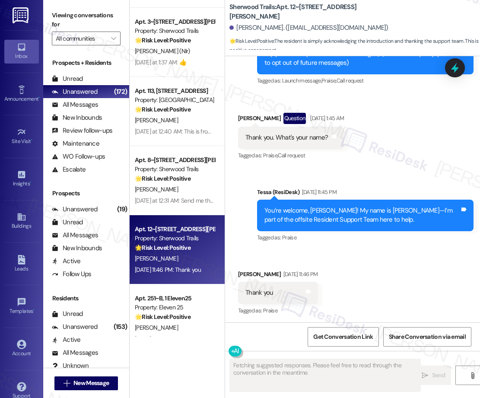
scroll to position [150, 0]
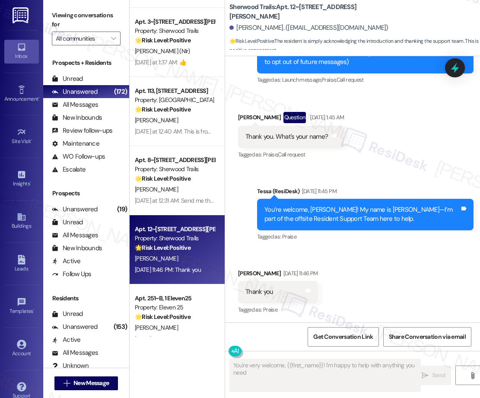
type textarea "You're very welcome, {{first_name}}! I'm happy to help with anything you need."
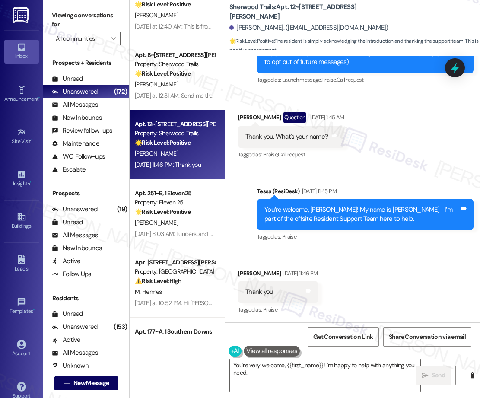
scroll to position [940, 0]
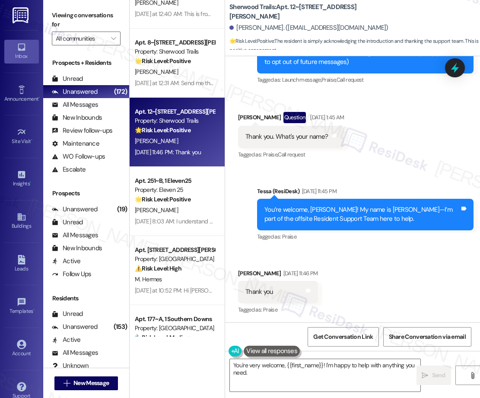
click at [168, 195] on div "Property: Eleven 25" at bounding box center [175, 190] width 80 height 9
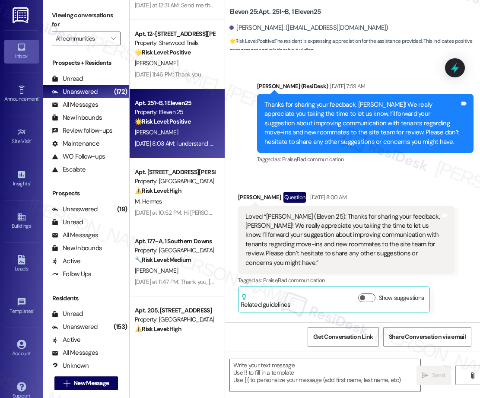
scroll to position [1021, 0]
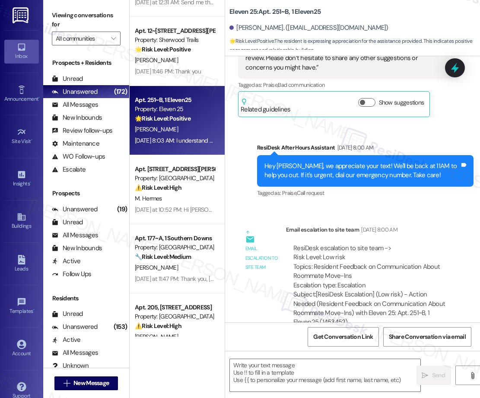
type textarea "Fetching suggested responses. Please feel free to read through the conversation…"
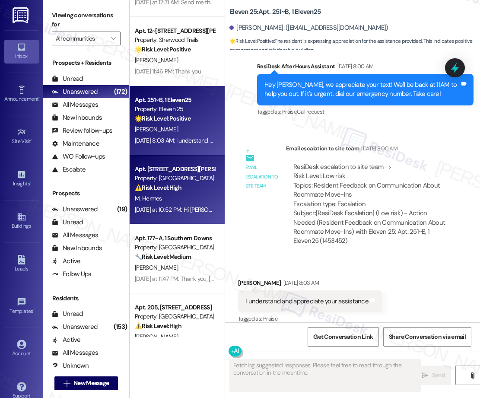
click at [157, 183] on div "⚠️ Risk Level: High The resident is questioning payment options, rent proration…" at bounding box center [175, 187] width 80 height 9
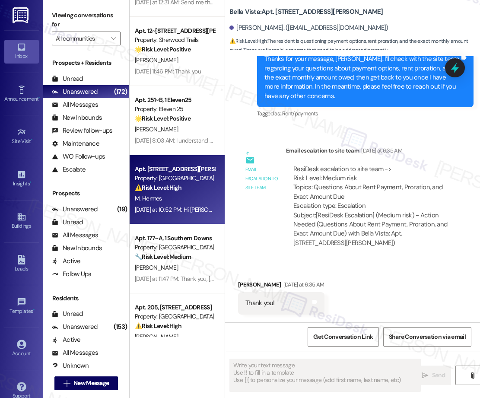
scroll to position [580, 0]
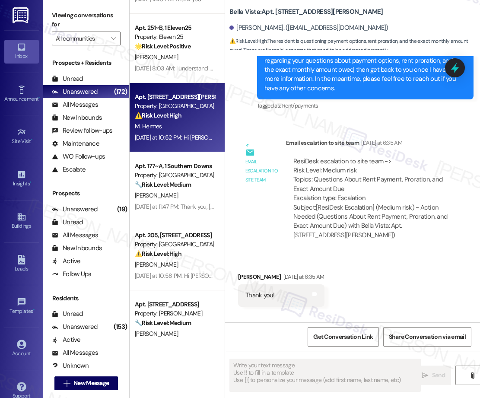
click at [153, 183] on div "Apt. 8~812, [STREET_ADDRESS][PERSON_NAME] Property: Sherwood Trails 🌟 Risk Leve…" at bounding box center [177, 168] width 95 height 337
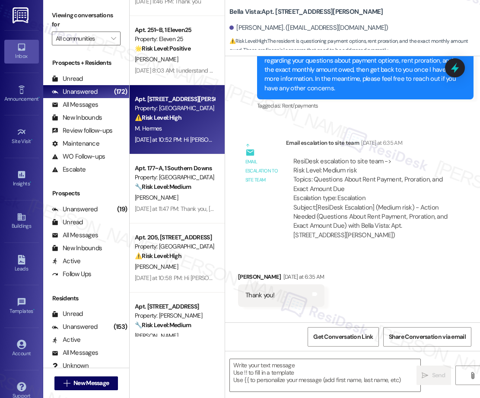
click at [153, 183] on div "Apt. [STREET_ADDRESS] Property: Las Kivas 🌟 Risk Level: Positive The message is…" at bounding box center [177, 168] width 95 height 337
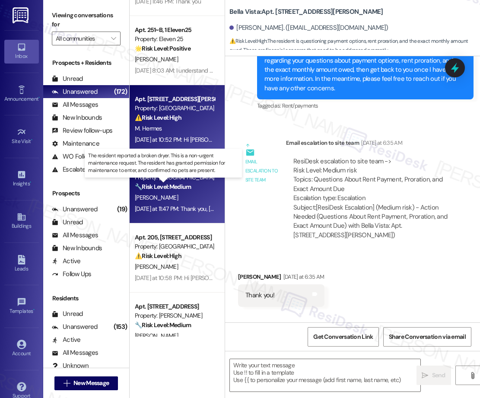
click at [189, 184] on strong "🔧 Risk Level: Medium" at bounding box center [163, 187] width 56 height 8
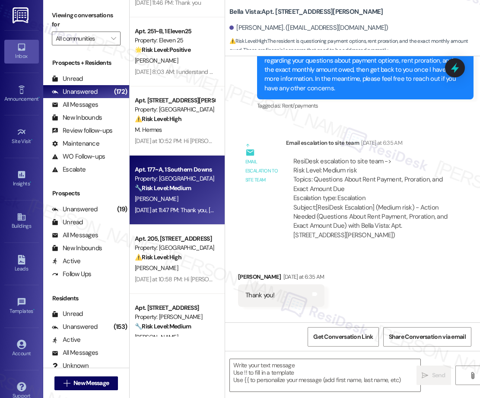
type textarea "Fetching suggested responses. Please feel free to read through the conversation…"
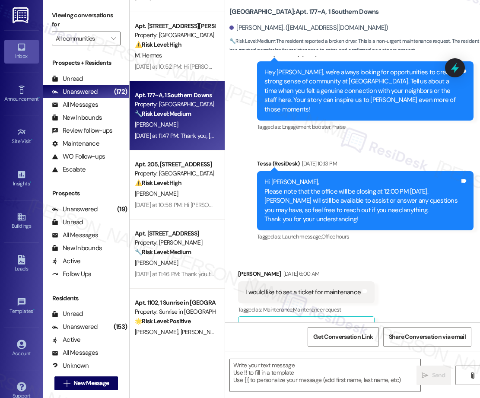
scroll to position [1169, 0]
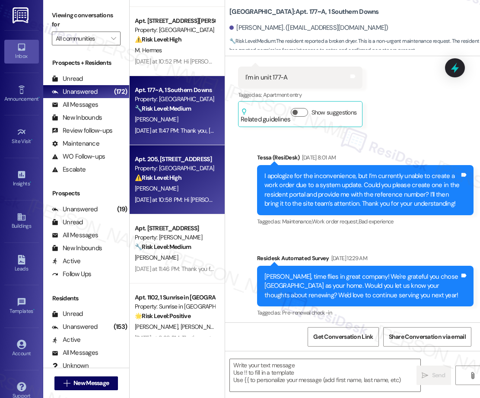
type textarea "Fetching suggested responses. Please feel free to read through the conversation…"
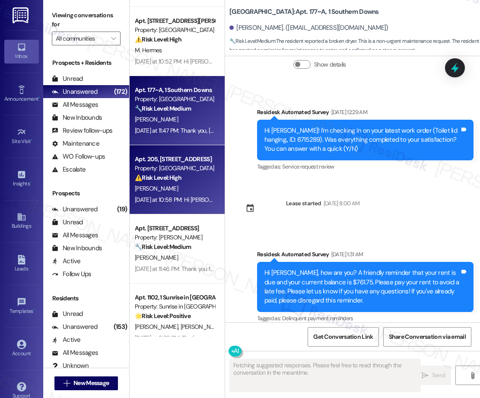
click at [172, 187] on div "[PERSON_NAME]" at bounding box center [175, 188] width 82 height 11
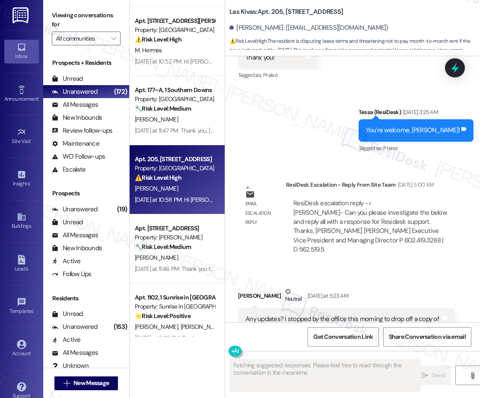
scroll to position [1138, 0]
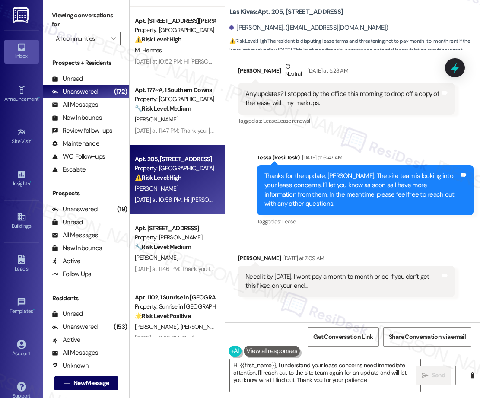
type textarea "Hi {{first_name}}, I understand your lease concerns need immediate attention. I…"
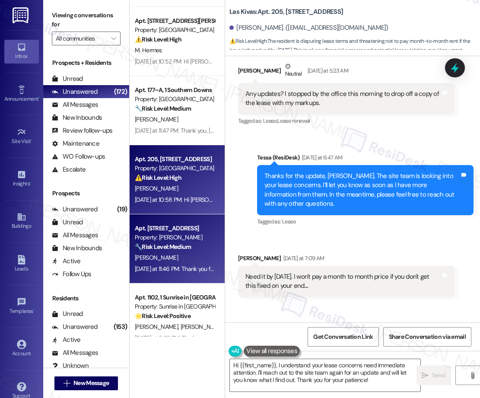
click at [166, 240] on div "Property: [PERSON_NAME]" at bounding box center [175, 237] width 80 height 9
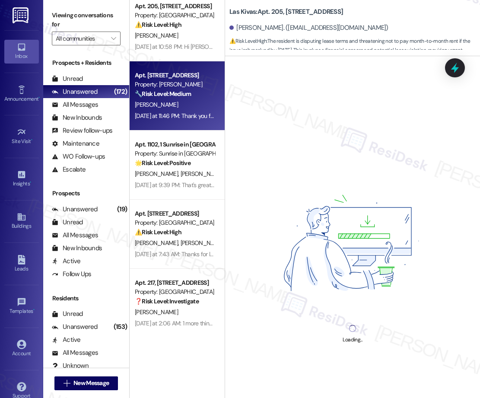
scroll to position [1328, 0]
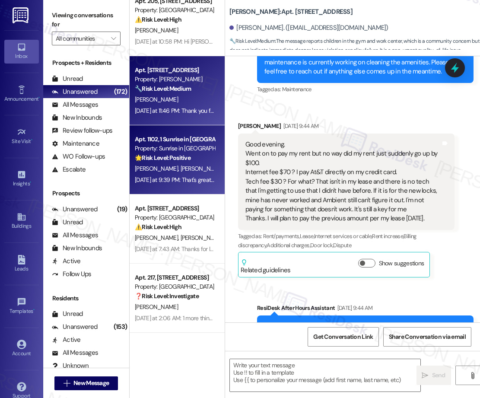
click at [181, 149] on div "Property: Sunrise in [GEOGRAPHIC_DATA]" at bounding box center [175, 148] width 80 height 9
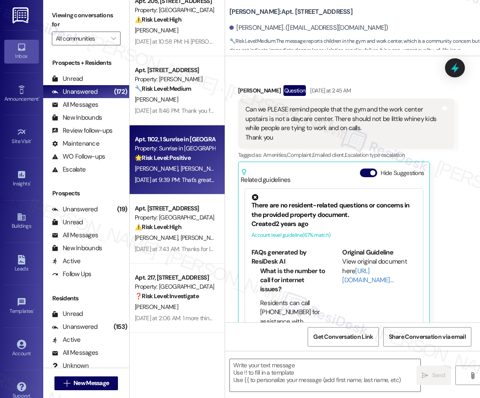
scroll to position [2843, 0]
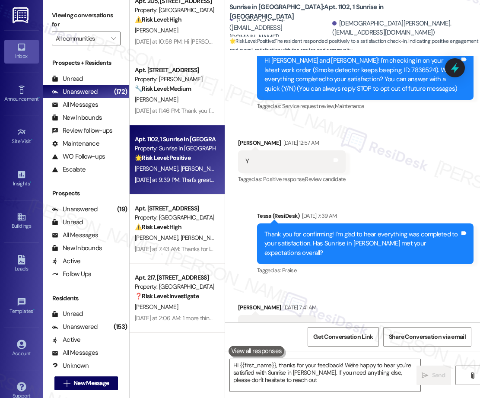
type textarea "Hi {{first_name}}, thanks for your feedback! We're happy to hear you're satisfi…"
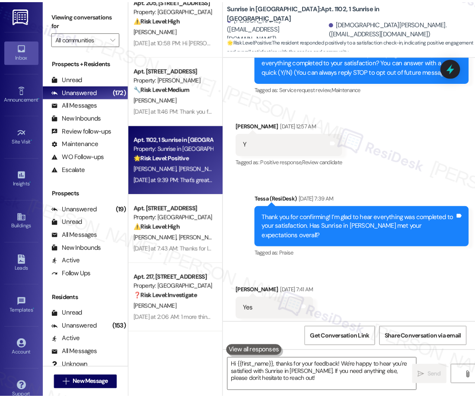
scroll to position [147, 0]
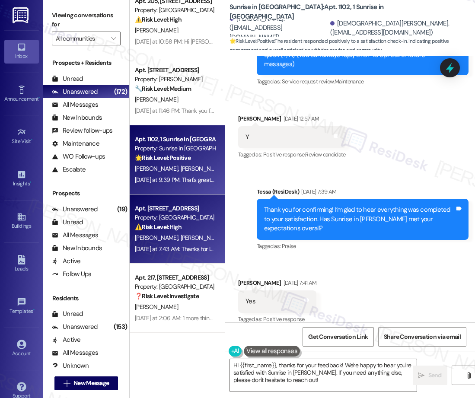
click at [181, 234] on span "[PERSON_NAME]" at bounding box center [202, 238] width 43 height 8
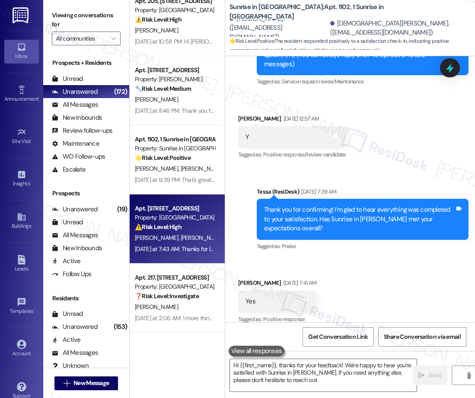
type textarea "Hi {{first_name}}, thanks for your feedback! We're happy to hear you're satisfi…"
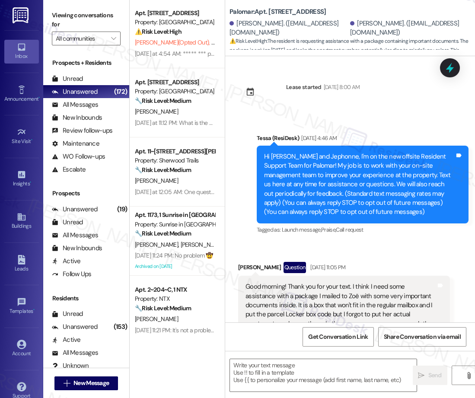
scroll to position [0, 0]
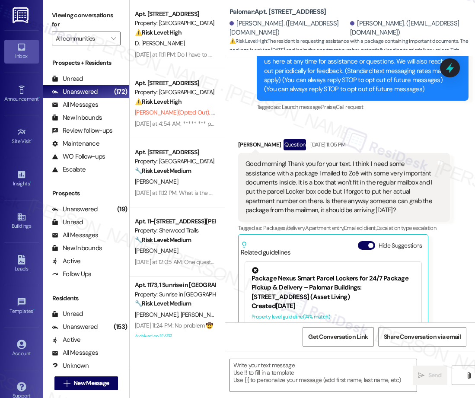
type textarea "Fetching suggested responses. Please feel free to read through the conversation…"
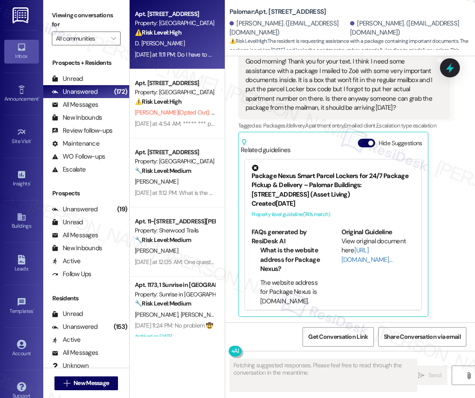
scroll to position [226, 0]
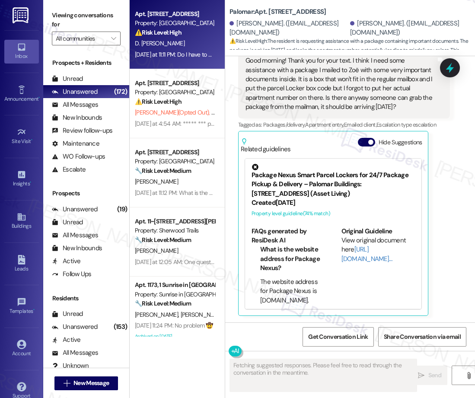
click at [163, 40] on span "D. [PERSON_NAME]" at bounding box center [160, 43] width 50 height 8
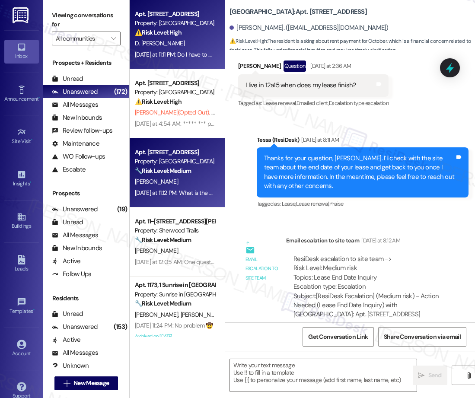
type textarea "Fetching suggested responses. Please feel free to read through the conversation…"
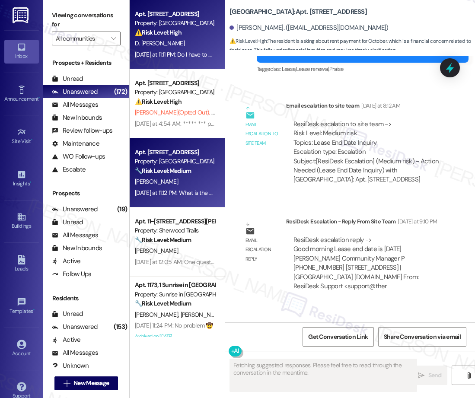
click at [179, 174] on strong "🔧 Risk Level: Medium" at bounding box center [163, 171] width 56 height 8
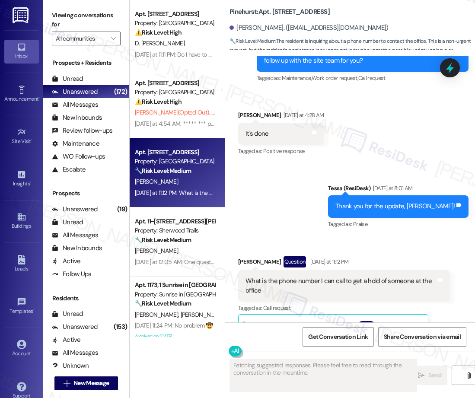
scroll to position [2838, 0]
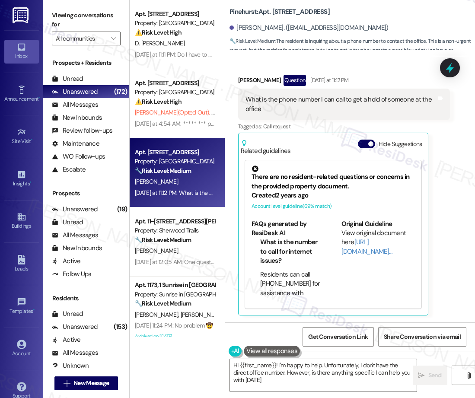
type textarea "Hi {{first_name}}! I'm happy to help. Unfortunately, I don't have the direct of…"
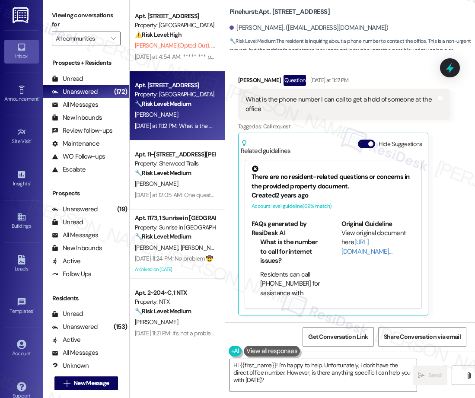
scroll to position [70, 0]
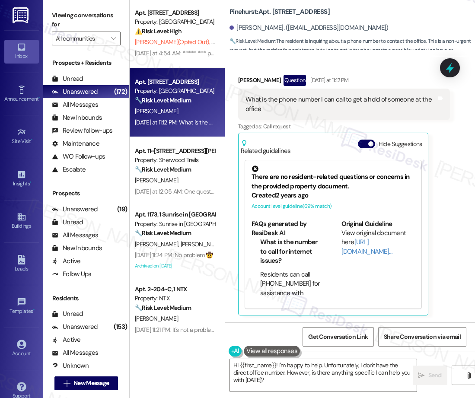
click at [192, 237] on div "Apt. 12A15, [STREET_ADDRESS] Property: [GEOGRAPHIC_DATA] ⚠️ Risk Level: High Th…" at bounding box center [177, 168] width 95 height 337
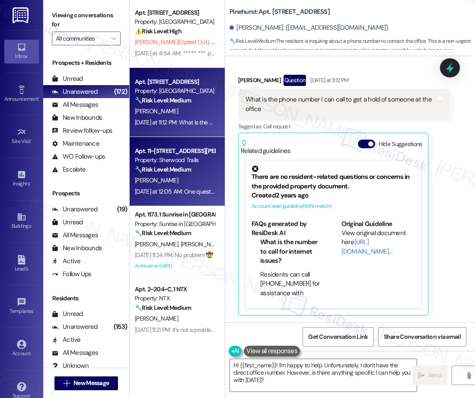
click at [183, 192] on div "[DATE] at 12:05 AM: One question we are still paying our rent on the same app c…" at bounding box center [261, 192] width 253 height 8
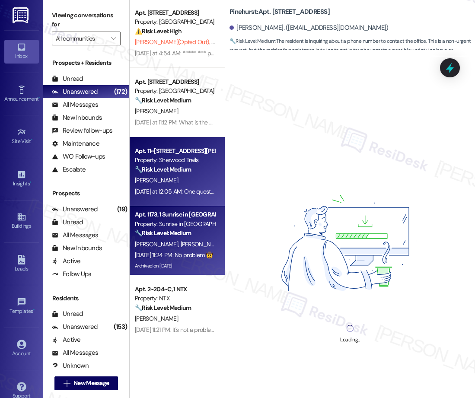
click at [176, 268] on div "Archived on [DATE]" at bounding box center [175, 266] width 82 height 11
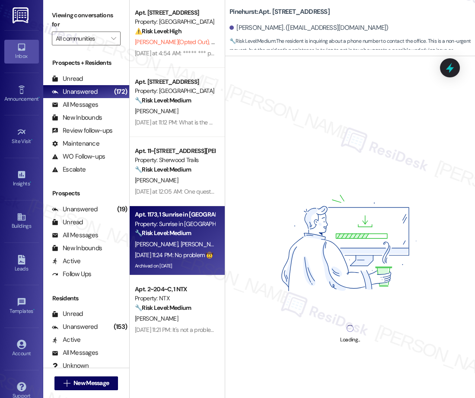
scroll to position [114, 0]
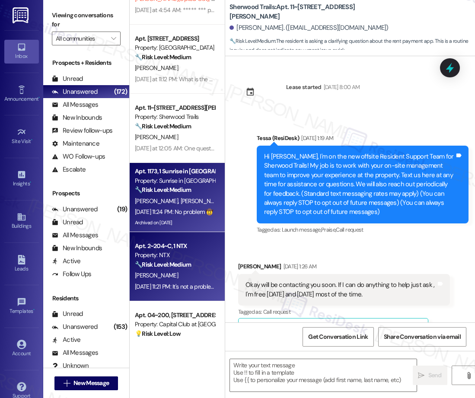
click at [200, 259] on div "Property: NTX" at bounding box center [175, 255] width 80 height 9
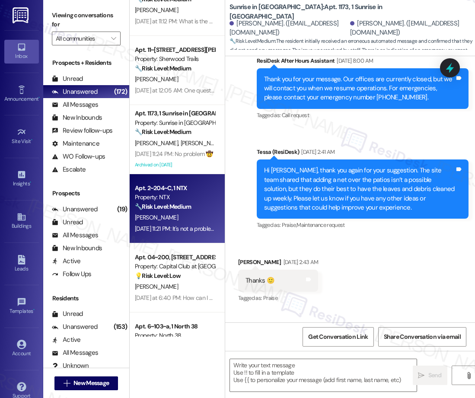
scroll to position [0, 0]
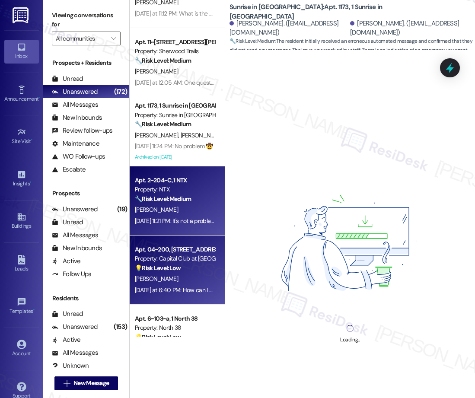
click at [198, 259] on div "Property: Capital Club at [GEOGRAPHIC_DATA]" at bounding box center [175, 258] width 80 height 9
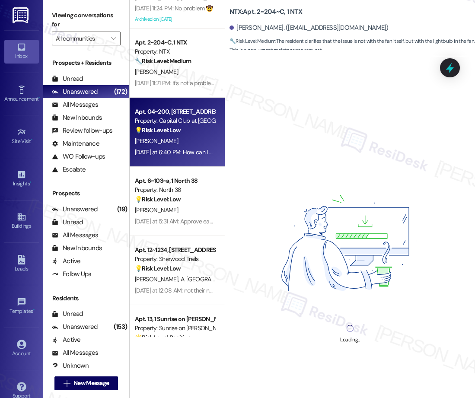
scroll to position [363, 0]
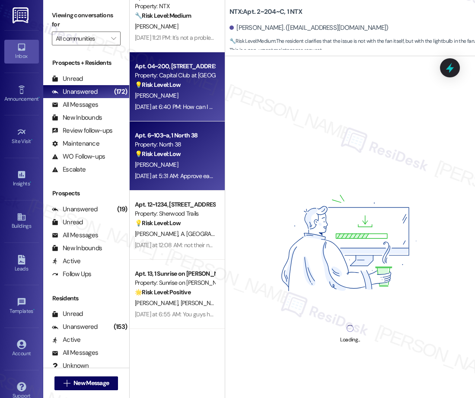
click at [191, 150] on div "💡 Risk Level: Low The resident is providing feedback on the move-in process, wh…" at bounding box center [175, 154] width 80 height 9
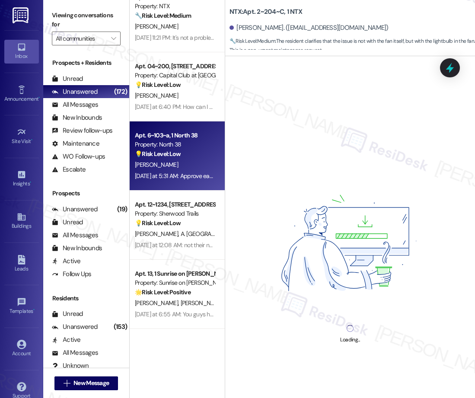
click at [188, 219] on div "💡 Risk Level: Low The resident is a previous resident and is informing the supp…" at bounding box center [175, 223] width 80 height 9
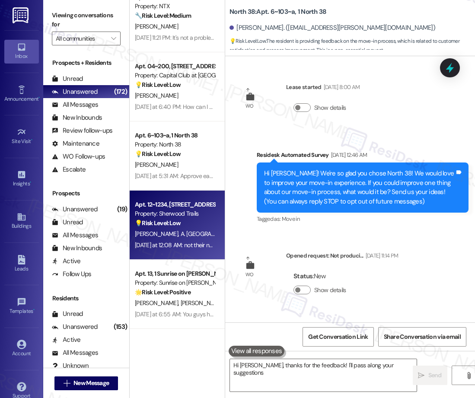
type textarea "Hi [PERSON_NAME], thanks for the feedback! I'll pass along your suggestions for"
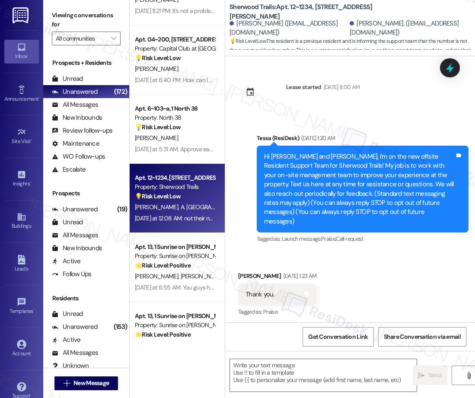
scroll to position [76, 0]
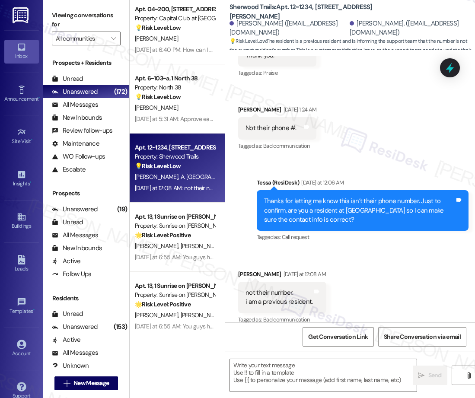
click at [191, 237] on strong "🌟 Risk Level: Positive" at bounding box center [163, 235] width 56 height 8
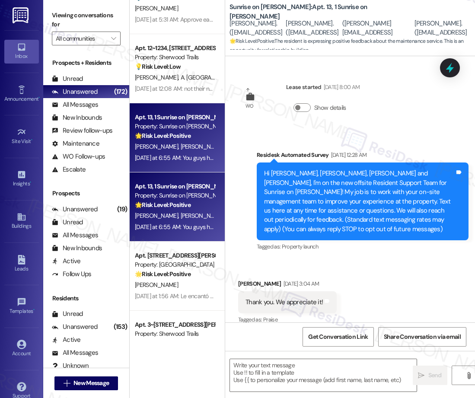
click at [181, 224] on div "Apt. 2~204~C, 1 NTX Property: NTX 🔧 Risk Level: Medium The resident clarifies t…" at bounding box center [177, 168] width 95 height 337
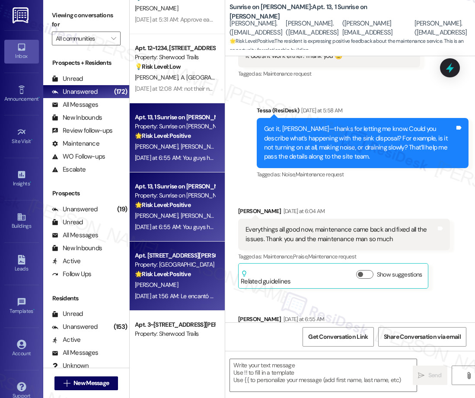
type textarea "Fetching suggested responses. Please feel free to read through the conversation…"
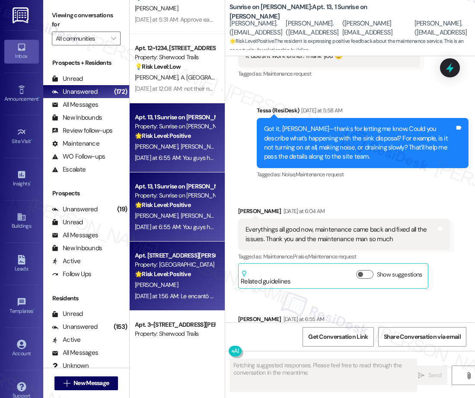
click at [193, 267] on div "Apt. 2~204~C, 1 NTX Property: NTX 🔧 Risk Level: Medium The resident clarifies t…" at bounding box center [177, 168] width 95 height 337
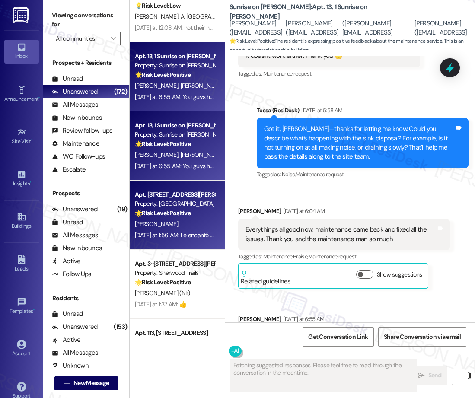
click at [169, 218] on div "Apt. 512, [STREET_ADDRESS][PERSON_NAME] Property: [GEOGRAPHIC_DATA] 🌟 Risk Leve…" at bounding box center [175, 203] width 82 height 29
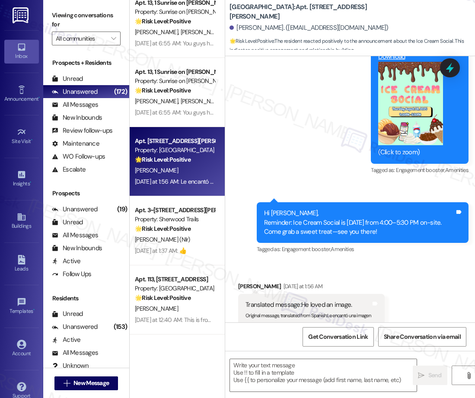
click at [188, 252] on div "Apt. 12~1234, [STREET_ADDRESS][PERSON_NAME] Property: Sherwood Trails 💡 Risk Le…" at bounding box center [177, 168] width 95 height 337
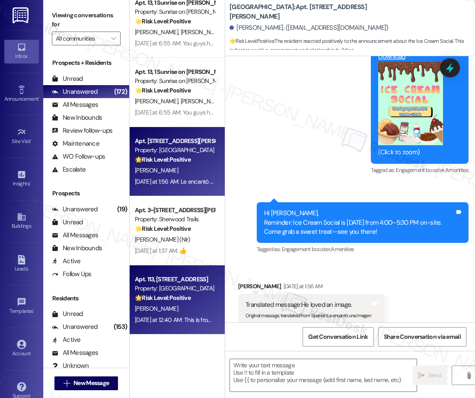
type textarea "Fetching suggested responses. Please feel free to read through the conversation…"
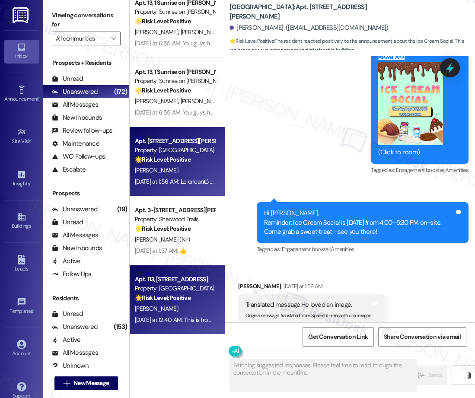
click at [190, 314] on div "[PERSON_NAME]" at bounding box center [175, 309] width 82 height 11
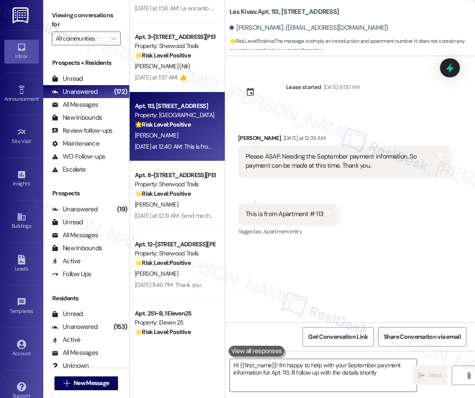
type textarea "Hi {{first_name}}! I'm happy to help with your September payment information fo…"
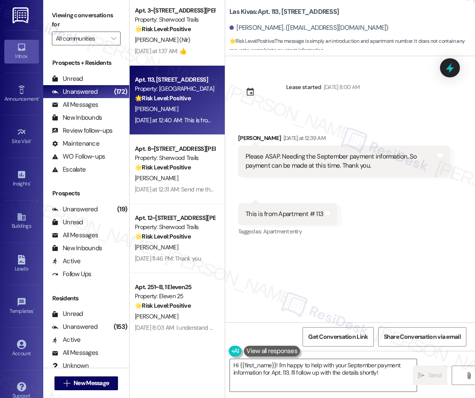
click at [178, 180] on div "[PERSON_NAME]" at bounding box center [175, 178] width 82 height 11
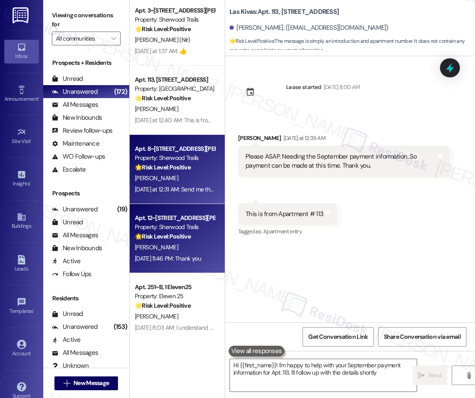
type textarea "Hi {{first_name}}! I'm happy to help with your September payment information fo…"
click at [181, 238] on div "Apt. 512, [STREET_ADDRESS][PERSON_NAME] Property: [GEOGRAPHIC_DATA] 🌟 Risk Leve…" at bounding box center [177, 168] width 95 height 337
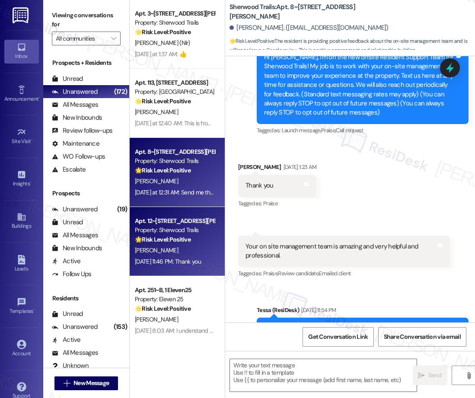
type textarea "Fetching suggested responses. Please feel free to read through the conversation…"
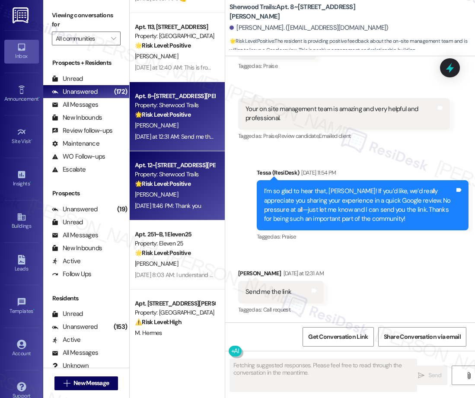
click at [177, 176] on div "Property: Sherwood Trails" at bounding box center [175, 174] width 80 height 9
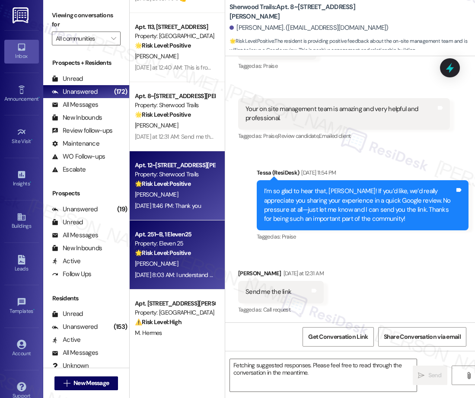
click at [191, 272] on div "[DATE] 8:03 AM: I understand and appreciate your assistance [DATE] 8:03 AM: I u…" at bounding box center [212, 275] width 154 height 8
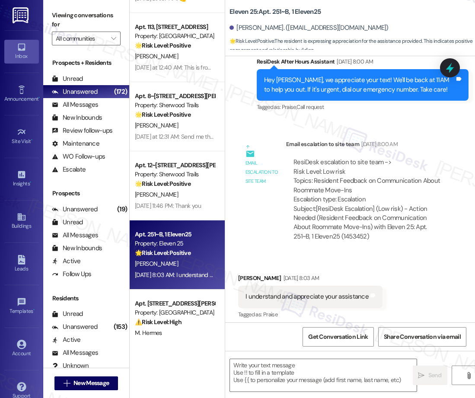
type textarea "Fetching suggested responses. Please feel free to read through the conversation…"
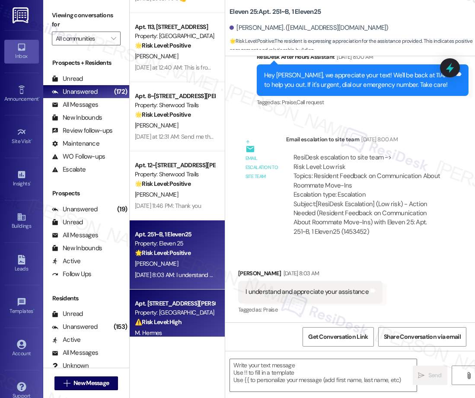
click at [193, 318] on div "⚠️ Risk Level: High The resident is questioning payment options, rent proration…" at bounding box center [175, 322] width 80 height 9
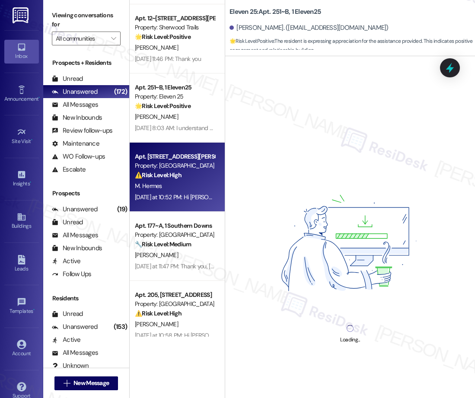
click at [202, 235] on div "Property: [GEOGRAPHIC_DATA]" at bounding box center [175, 235] width 80 height 9
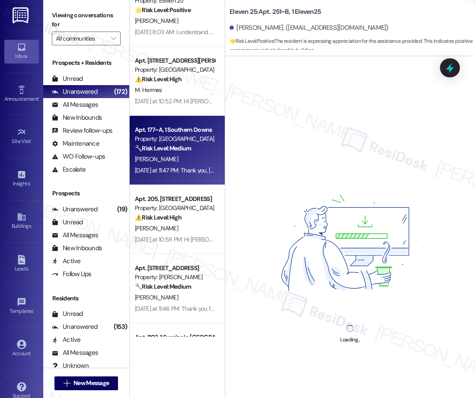
click at [182, 221] on strong "⚠️ Risk Level: High" at bounding box center [158, 218] width 47 height 8
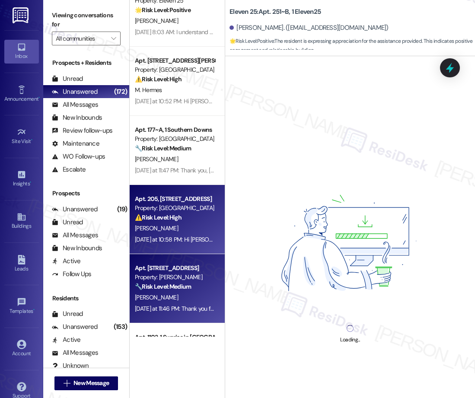
click at [199, 291] on div "🔧 Risk Level: Medium The message reports children in the gym and work center, w…" at bounding box center [175, 286] width 80 height 9
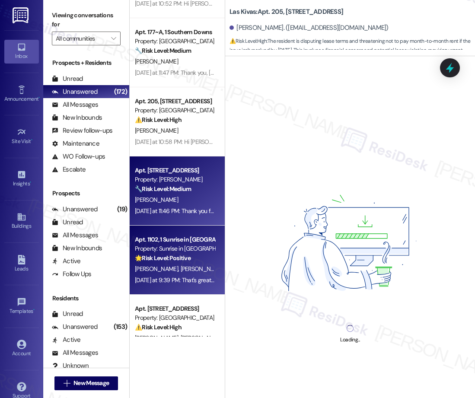
click at [186, 246] on div "Property: Sunrise in [GEOGRAPHIC_DATA]" at bounding box center [175, 248] width 80 height 9
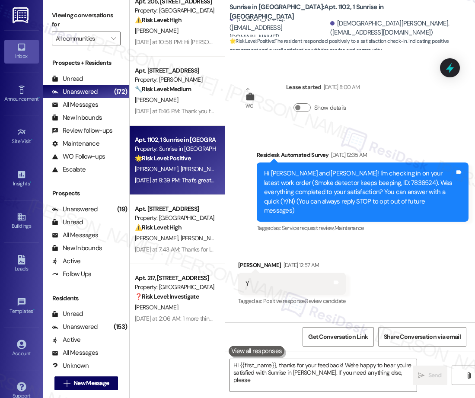
type textarea "Hi {{first_name}}, thanks for your feedback! We're happy to hear you're satisfi…"
click at [184, 233] on div "Apt. 4203, [STREET_ADDRESS] Property: Palomar ⚠️ Risk Level: High The resident …" at bounding box center [175, 218] width 82 height 29
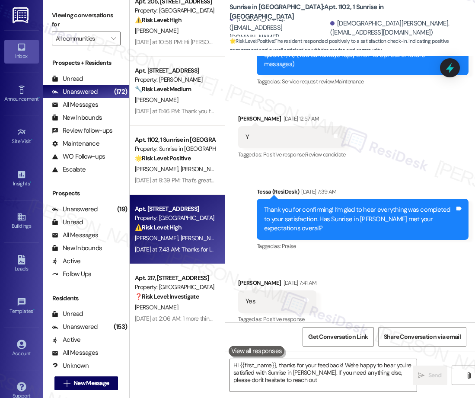
type textarea "Hi {{first_name}}, thanks for your feedback! We're happy to hear you're satisfi…"
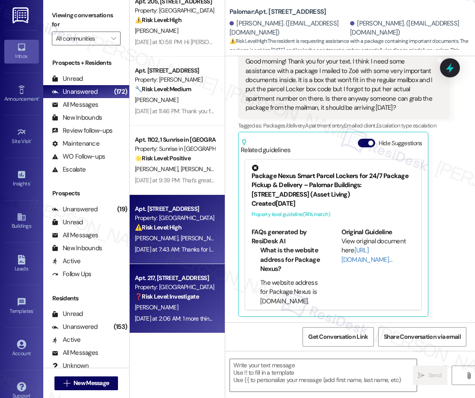
click at [182, 280] on div "Apt. 217, [STREET_ADDRESS]" at bounding box center [175, 278] width 80 height 9
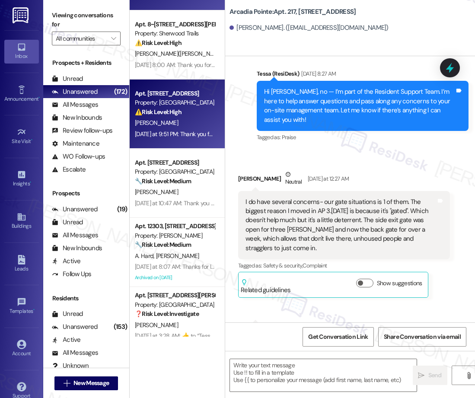
type textarea "Fetching suggested responses. Please feel free to read through the conversation…"
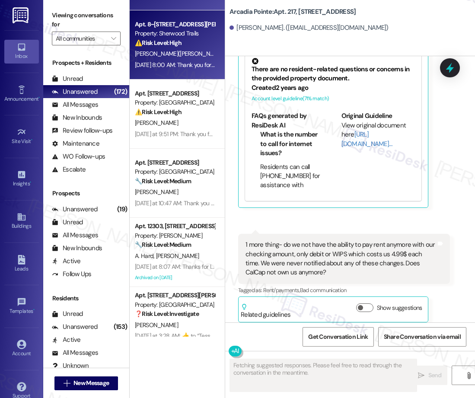
click at [176, 71] on div "Apt. 8~826, [STREET_ADDRESS][PERSON_NAME] Property: Sherwood Trails ⚠️ Risk Lev…" at bounding box center [177, 44] width 95 height 69
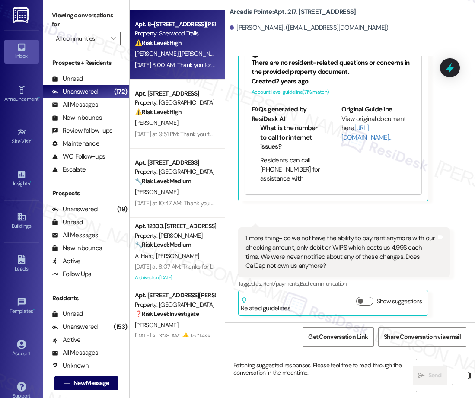
click at [181, 120] on div "[PERSON_NAME]" at bounding box center [175, 123] width 82 height 11
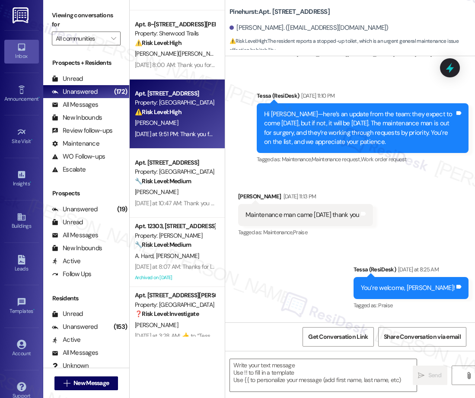
type textarea "Fetching suggested responses. Please feel free to read through the conversation…"
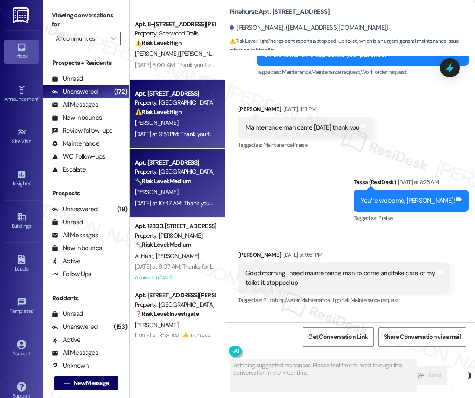
click at [183, 169] on div "Property: [GEOGRAPHIC_DATA]" at bounding box center [175, 171] width 80 height 9
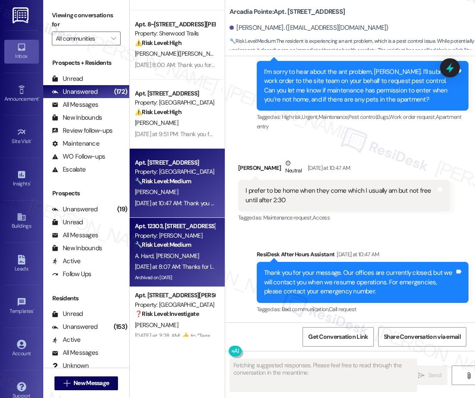
click at [174, 258] on span "[PERSON_NAME]" at bounding box center [177, 256] width 43 height 8
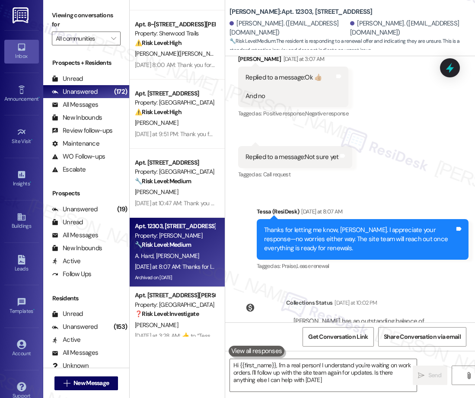
type textarea "Hi {{first_name}}, I'm a real person! I understand you're waiting on work order…"
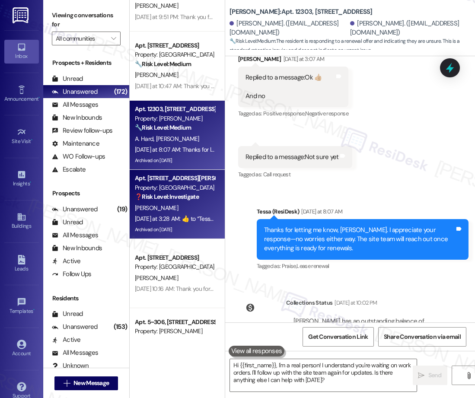
click at [191, 210] on div "[PERSON_NAME]" at bounding box center [175, 208] width 82 height 11
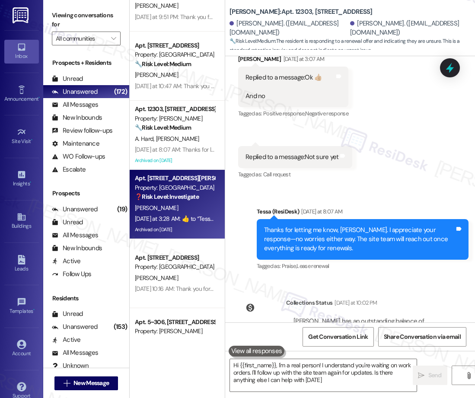
type textarea "Hi {{first_name}}, I'm a real person! I understand you're waiting on work order…"
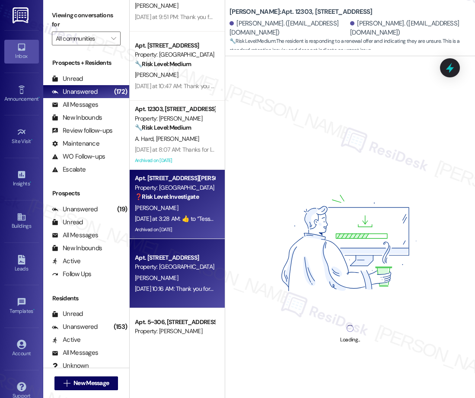
click at [184, 257] on div "Apt. [STREET_ADDRESS]" at bounding box center [175, 257] width 80 height 9
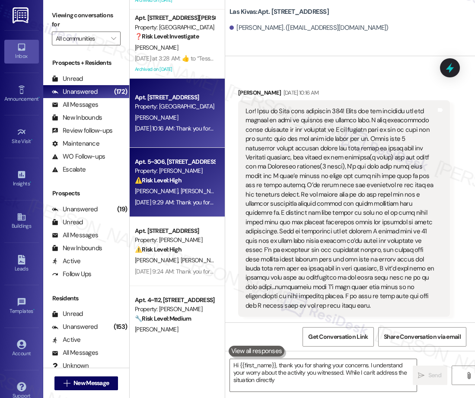
type textarea "Hi {{first_name}}, thank you for sharing your concerns. I understand your worry…"
click at [190, 179] on div "⚠️ Risk Level: High The resident is requesting a specific time for maintenance …" at bounding box center [175, 180] width 80 height 9
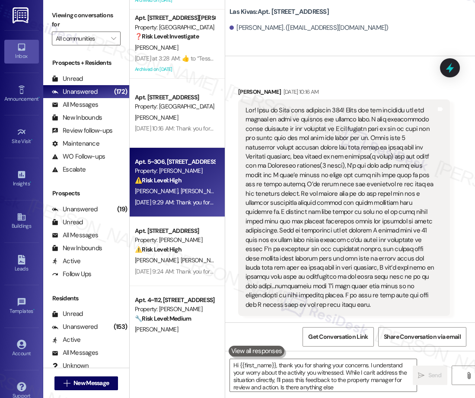
type textarea "Hi {{first_name}}, thank you for sharing your concerns. I understand your worry…"
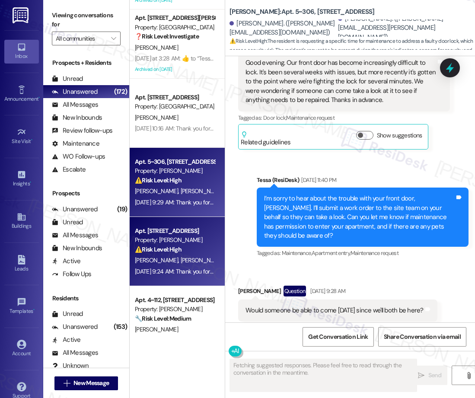
click at [174, 256] on div "Apt. [STREET_ADDRESS] Property: Pinehurst ⚠️ Risk Level: High The resident repo…" at bounding box center [177, 168] width 95 height 337
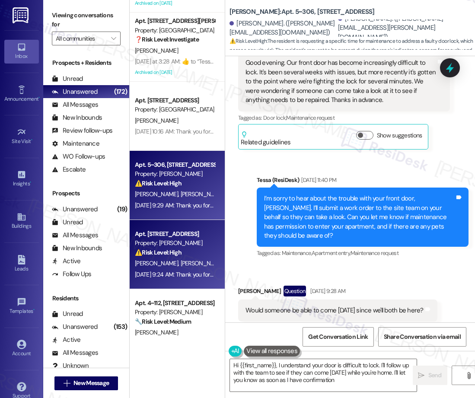
type textarea "Hi {{first_name}}, I understand your door is difficult to lock. I'll follow up …"
click at [183, 259] on div "[PERSON_NAME] [PERSON_NAME]" at bounding box center [175, 263] width 82 height 11
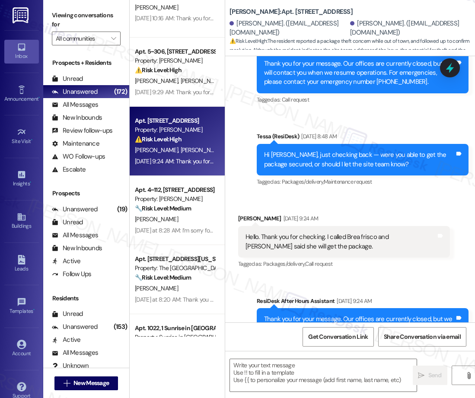
type textarea "Fetching suggested responses. Please feel free to read through the conversation…"
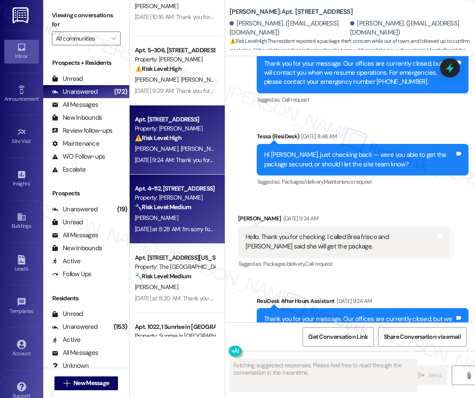
click at [179, 215] on div "[PERSON_NAME]" at bounding box center [175, 218] width 82 height 11
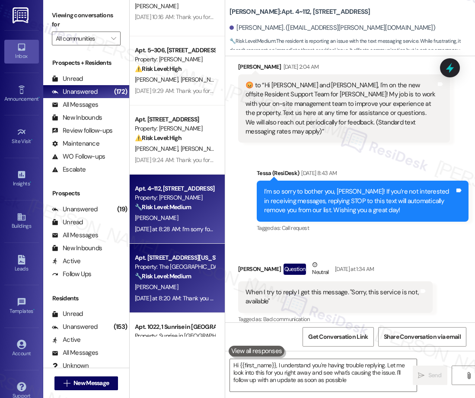
type textarea "Hi {{first_name}}, I understand you're having trouble replying. Let me look int…"
click at [196, 261] on div "Apt. [STREET_ADDRESS][US_STATE]" at bounding box center [175, 257] width 80 height 9
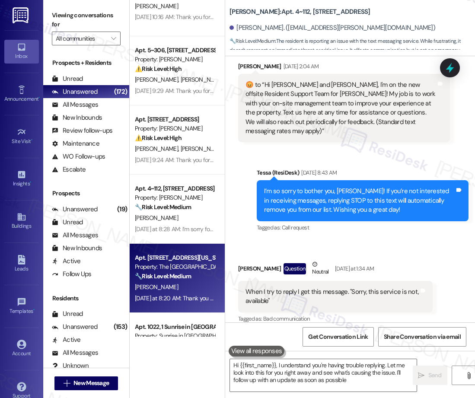
type textarea "Hi {{first_name}}, I understand you're having trouble replying. Let me look int…"
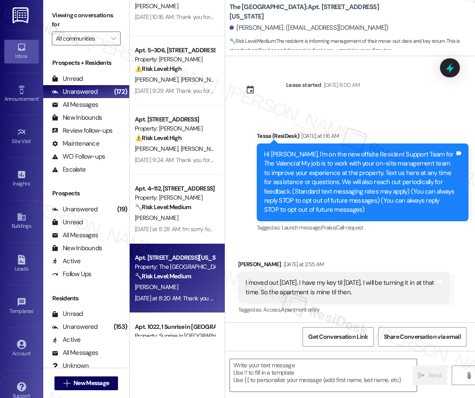
type textarea "Fetching suggested responses. Please feel free to read through the conversation…"
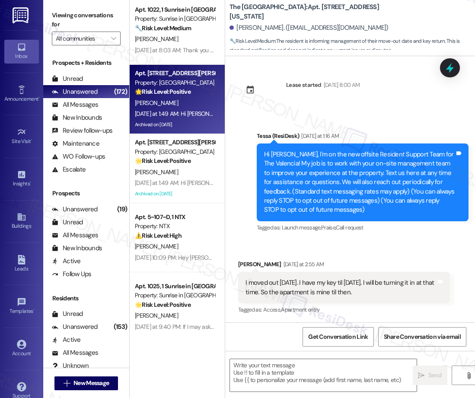
click at [157, 76] on div "Apt. [STREET_ADDRESS][PERSON_NAME]" at bounding box center [175, 73] width 80 height 9
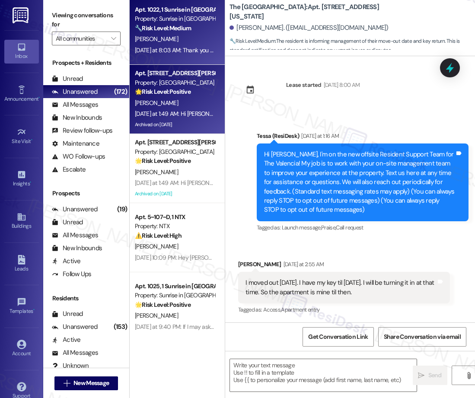
click at [179, 57] on div "Apt. 1022, 1 Sunrise in [GEOGRAPHIC_DATA] Property: Sunrise in [GEOGRAPHIC_DATA…" at bounding box center [177, 30] width 95 height 69
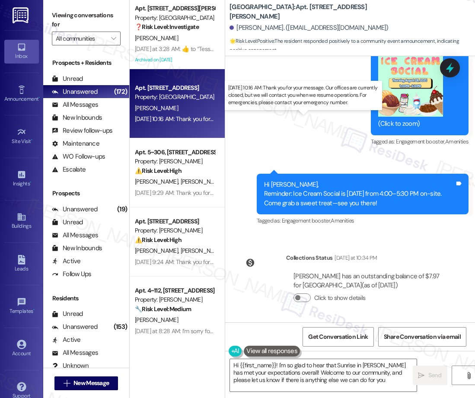
type textarea "Hi {{first_name}}! I'm so glad to hear that Sunrise in [PERSON_NAME] has met yo…"
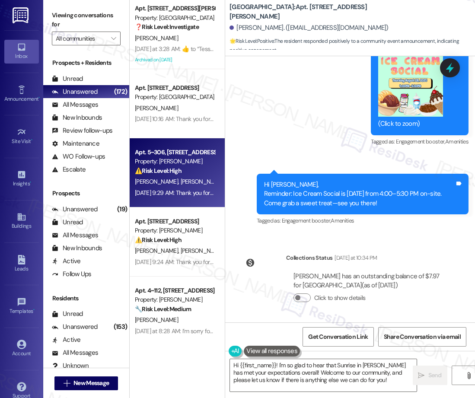
click at [191, 184] on div "[PERSON_NAME] [PERSON_NAME]" at bounding box center [175, 181] width 82 height 11
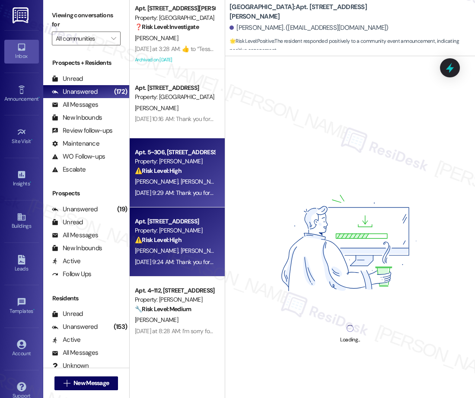
click at [167, 259] on div "[DATE] 9:24 AM: Thank you for your message. Our offices are currently closed, b…" at bounding box center [397, 262] width 525 height 8
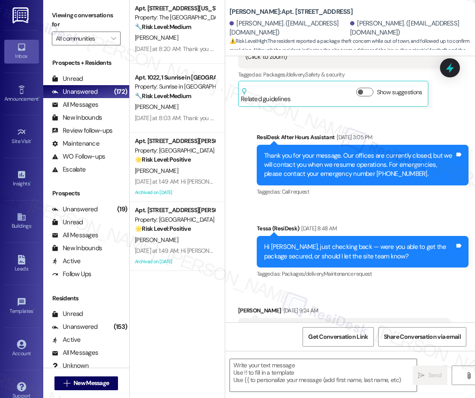
type textarea "Fetching suggested responses. Please feel free to read through the conversation…"
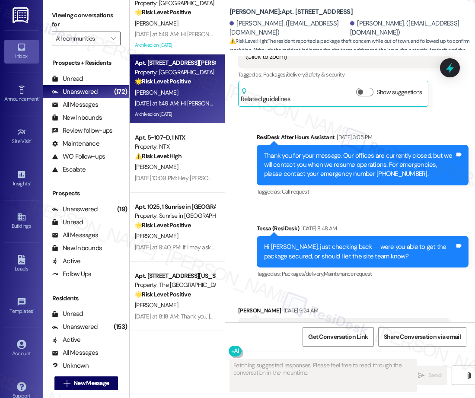
click at [176, 117] on div "Apt. 1022, 1 Sunrise in [GEOGRAPHIC_DATA] Property: Sunrise in [GEOGRAPHIC_DATA…" at bounding box center [177, 168] width 95 height 337
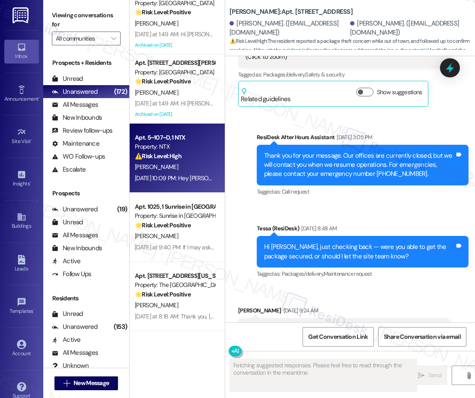
click at [174, 165] on div "[PERSON_NAME]" at bounding box center [175, 167] width 82 height 11
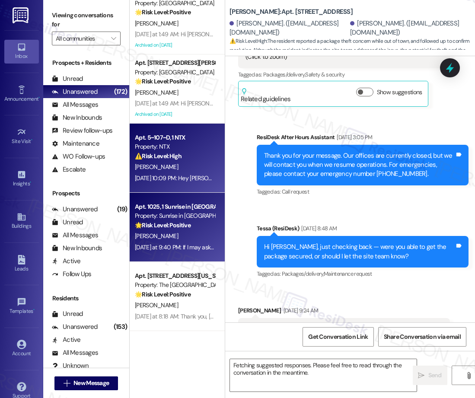
click at [171, 215] on div "Property: Sunrise in [GEOGRAPHIC_DATA]" at bounding box center [175, 215] width 80 height 9
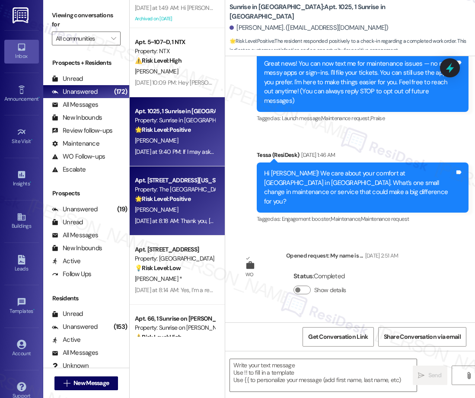
type textarea "Fetching suggested responses. Please feel free to read through the conversation…"
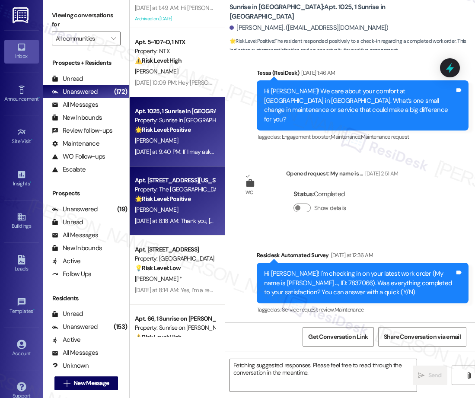
click at [184, 192] on div "Property: The [GEOGRAPHIC_DATA]" at bounding box center [175, 189] width 80 height 9
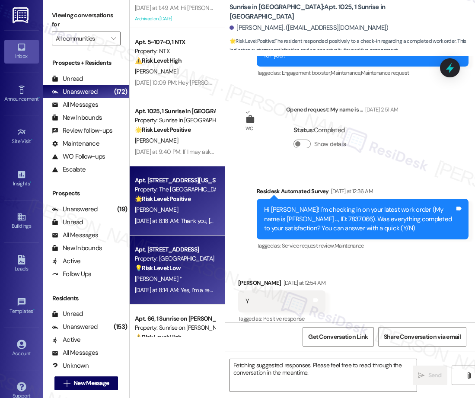
click at [144, 299] on div "Apt. [STREET_ADDRESS] Property: [GEOGRAPHIC_DATA] 💡 Risk Level: Low The residen…" at bounding box center [177, 270] width 95 height 69
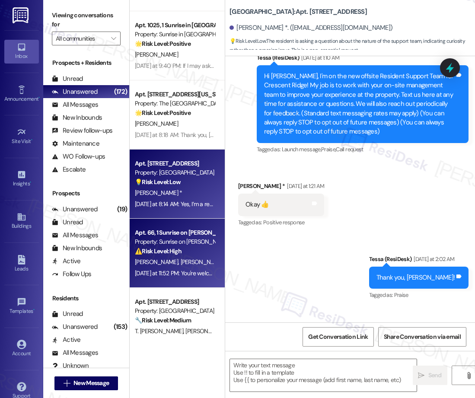
click at [164, 265] on span "[PERSON_NAME]" at bounding box center [158, 262] width 46 height 8
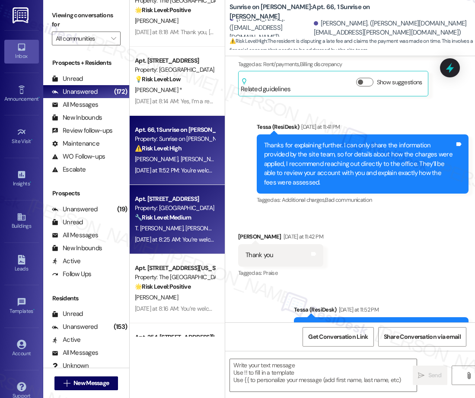
click at [168, 218] on strong "🔧 Risk Level: Medium" at bounding box center [163, 218] width 56 height 8
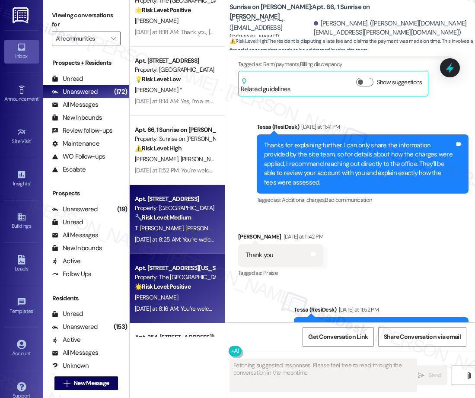
click at [193, 279] on div "Property: The [GEOGRAPHIC_DATA]" at bounding box center [175, 277] width 80 height 9
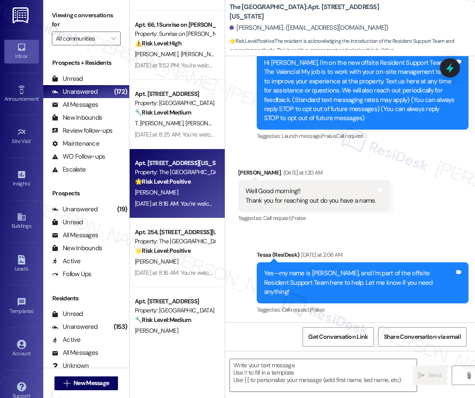
click at [171, 260] on div "Apt. 1025, 1 Sunrise in [GEOGRAPHIC_DATA] Property: Sunrise in [GEOGRAPHIC_DATA…" at bounding box center [177, 168] width 95 height 337
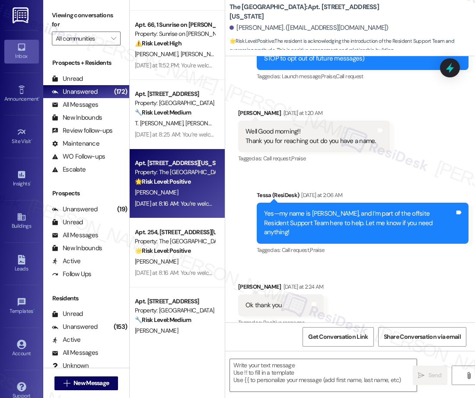
type textarea "Fetching suggested responses. Please feel free to read through the conversation…"
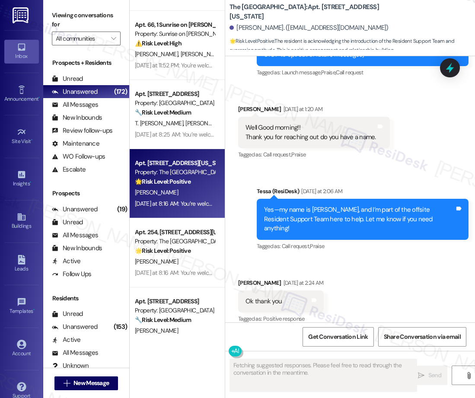
click at [171, 260] on div "Apt. 1025, 1 Sunrise in [GEOGRAPHIC_DATA] Property: Sunrise in [GEOGRAPHIC_DATA…" at bounding box center [177, 168] width 95 height 337
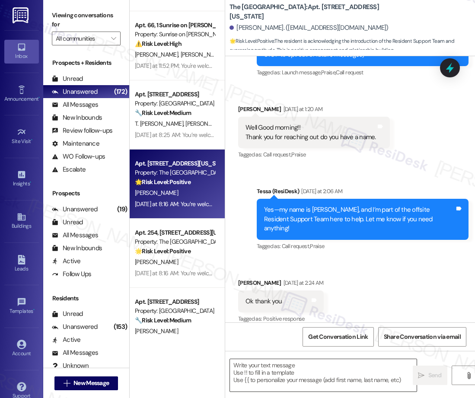
click at [250, 366] on textarea at bounding box center [323, 375] width 187 height 32
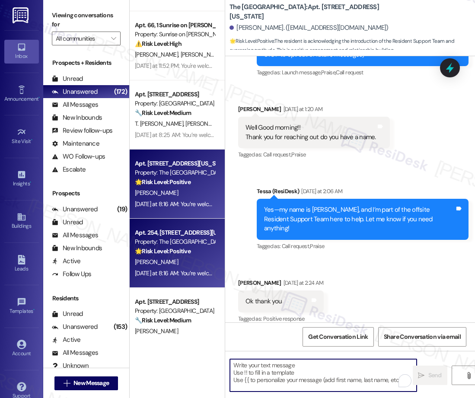
click at [178, 241] on div "Property: The [GEOGRAPHIC_DATA]" at bounding box center [175, 241] width 80 height 9
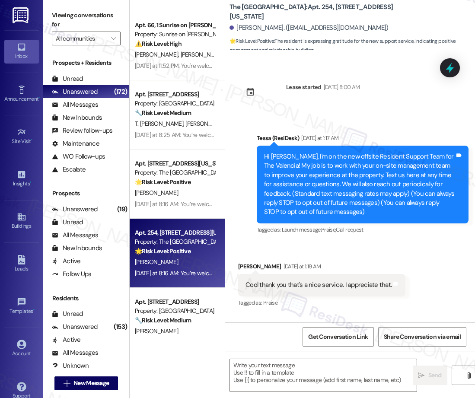
scroll to position [93, 0]
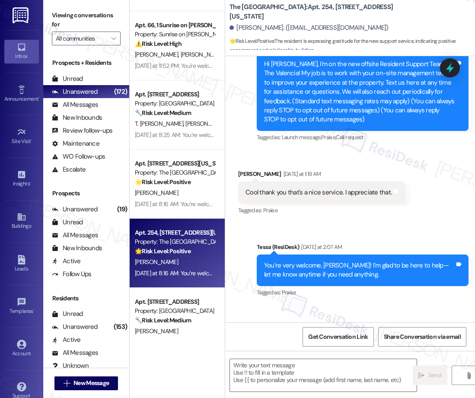
type textarea "Fetching suggested responses. Please feel free to read through the conversation…"
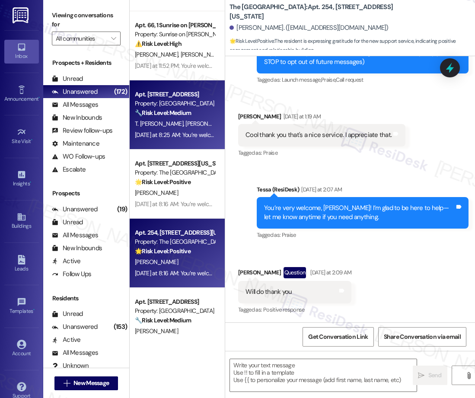
click at [197, 120] on div "T. [PERSON_NAME] [PERSON_NAME]" at bounding box center [175, 124] width 82 height 11
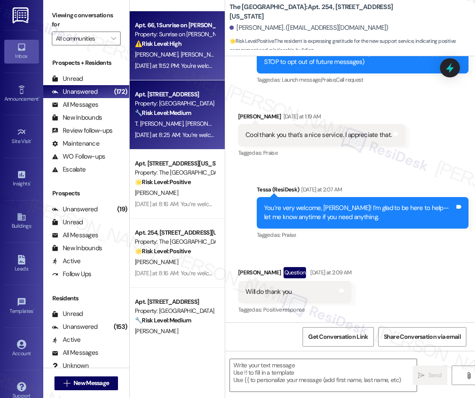
click at [176, 59] on div "[PERSON_NAME] [PERSON_NAME]" at bounding box center [175, 54] width 82 height 11
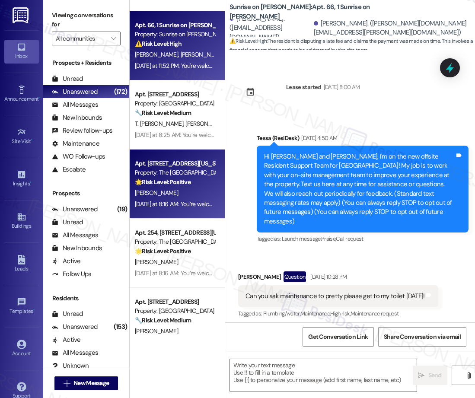
click at [168, 215] on div "Apt. [STREET_ADDRESS][US_STATE] Property: The Valencia 🌟 Risk Level: Positive T…" at bounding box center [177, 184] width 95 height 69
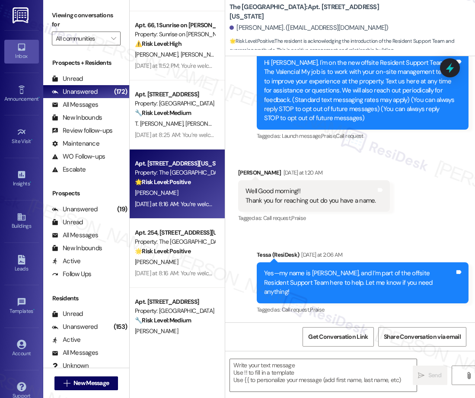
scroll to position [157, 0]
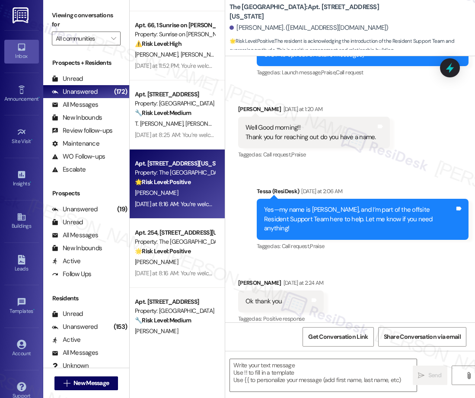
type textarea "Fetching suggested responses. Please feel free to read through the conversation…"
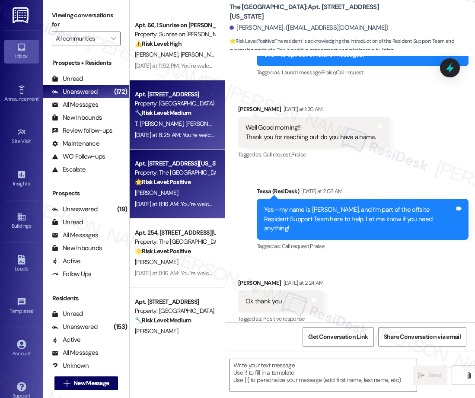
click at [184, 85] on div "Apt. [STREET_ADDRESS] Property: Pinehurst 🔧 Risk Level: Medium The resident rep…" at bounding box center [177, 114] width 95 height 69
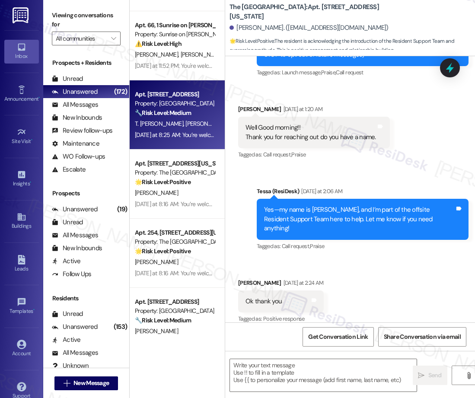
click at [180, 63] on div "[DATE] at 11:52 PM: You're welcome, [PERSON_NAME] and [PERSON_NAME]! [DATE] at …" at bounding box center [229, 66] width 188 height 8
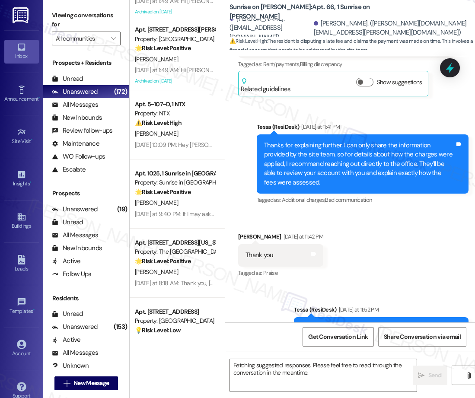
scroll to position [2441, 0]
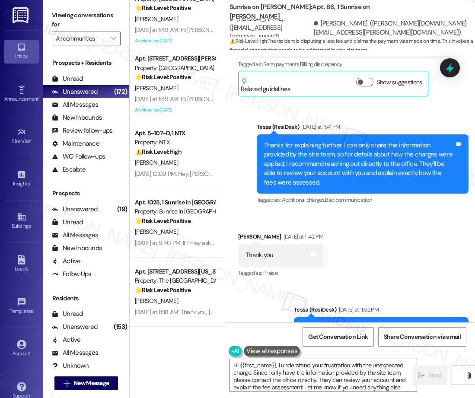
type textarea "Hi {{first_name}}, I understand your frustration with the unexpected charge. Si…"
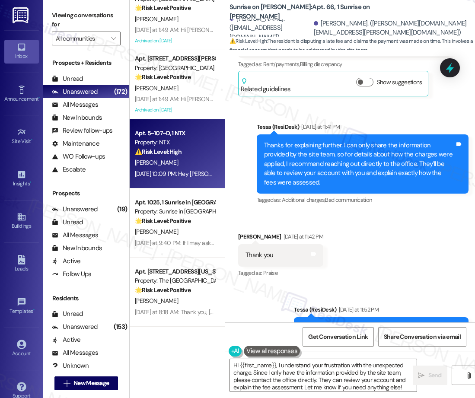
click at [182, 169] on div "[DATE] 10:09 PM: Hey [PERSON_NAME], we appreciate your text! We'll be back at 1…" at bounding box center [175, 174] width 82 height 11
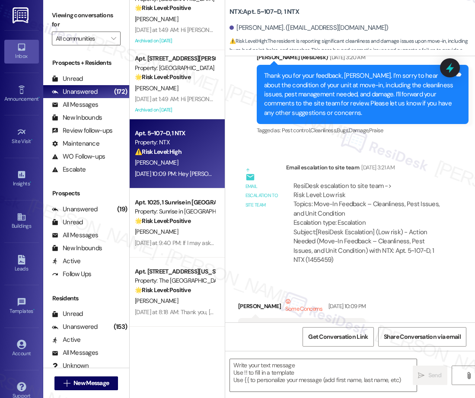
scroll to position [399, 0]
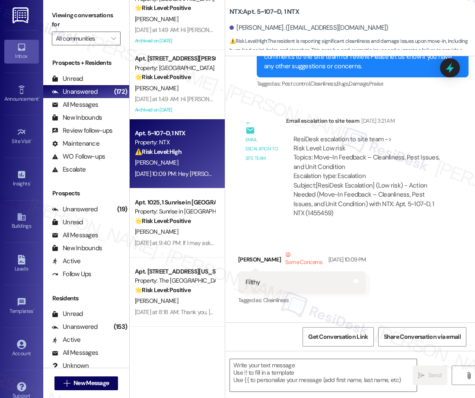
type textarea "Fetching suggested responses. Please feel free to read through the conversation…"
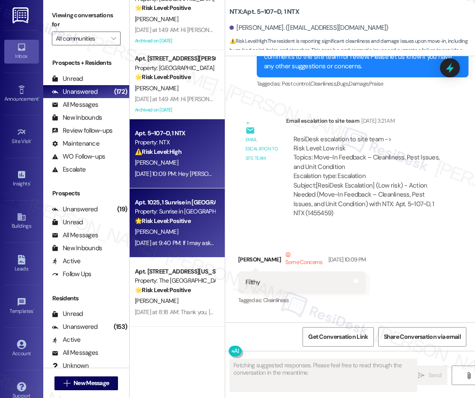
click at [182, 223] on strong "🌟 Risk Level: Positive" at bounding box center [163, 221] width 56 height 8
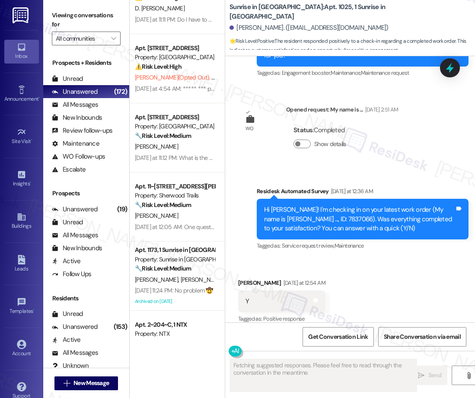
scroll to position [34, 0]
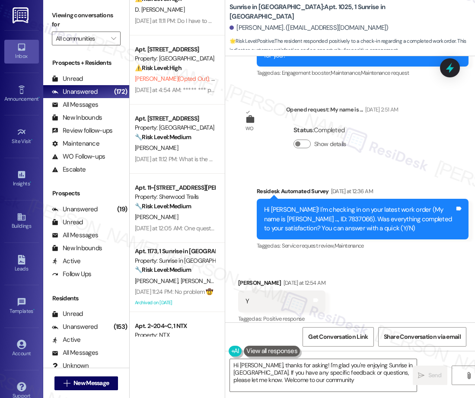
type textarea "Hi [PERSON_NAME], thanks for asking! I'm glad you're enjoying Sunrise in [GEOGR…"
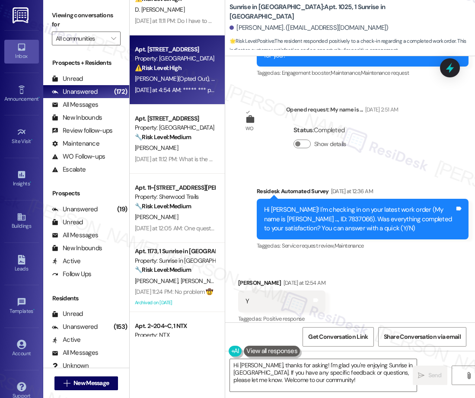
click at [166, 102] on div "Apt. [STREET_ADDRESS] Property: [GEOGRAPHIC_DATA] ⚠️ Risk Level: High The resid…" at bounding box center [177, 69] width 95 height 69
drag, startPoint x: 166, startPoint y: 102, endPoint x: 163, endPoint y: 76, distance: 26.5
click at [163, 75] on span "[PERSON_NAME] (Opted Out)" at bounding box center [173, 79] width 77 height 8
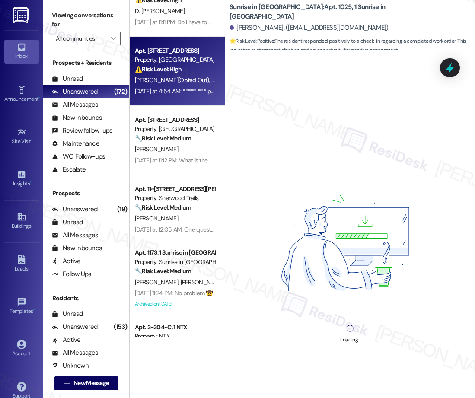
scroll to position [0, 0]
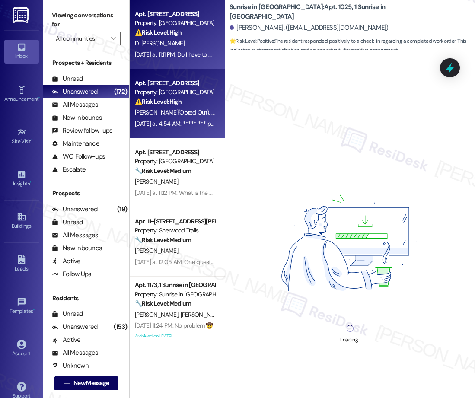
click at [176, 54] on div "[DATE] at 11:11 PM: Do I have to pay rent on October? [DATE] at 11:11 PM: Do I …" at bounding box center [199, 55] width 128 height 8
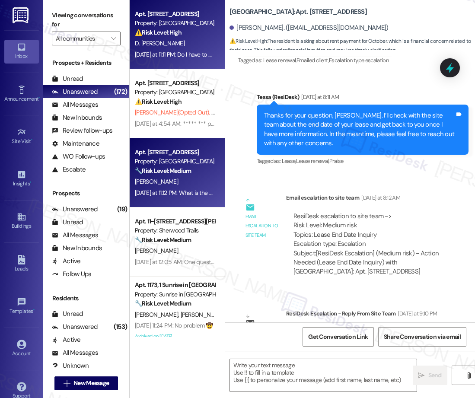
type textarea "Fetching suggested responses. Please feel free to read through the conversation…"
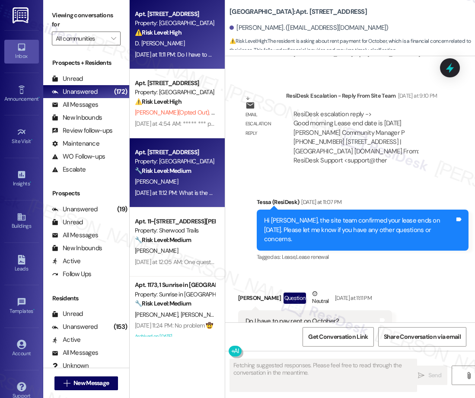
scroll to position [482, 0]
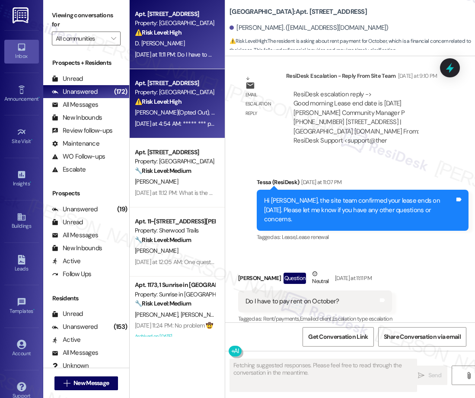
click at [211, 115] on span "[PERSON_NAME]" at bounding box center [234, 113] width 46 height 8
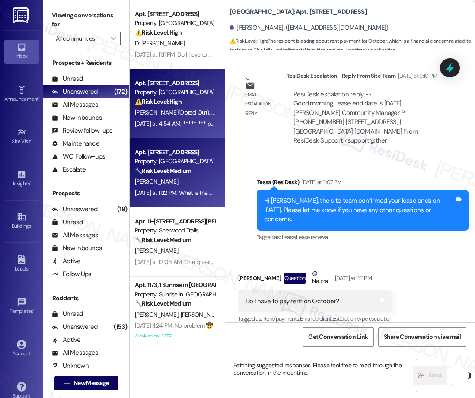
click at [173, 183] on div "[PERSON_NAME]" at bounding box center [175, 181] width 82 height 11
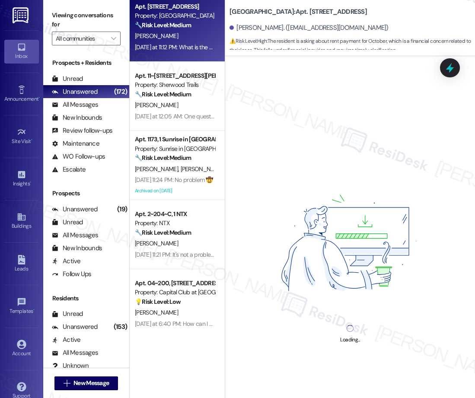
scroll to position [190, 0]
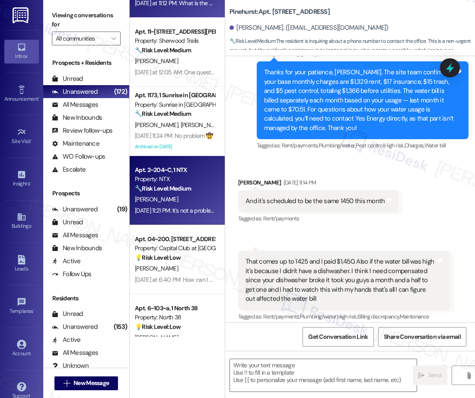
type textarea "Fetching suggested responses. Please feel free to read through the conversation…"
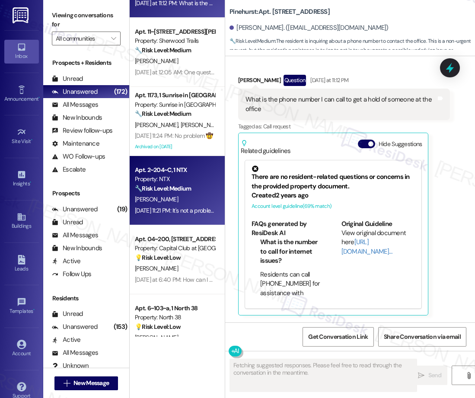
scroll to position [2838, 0]
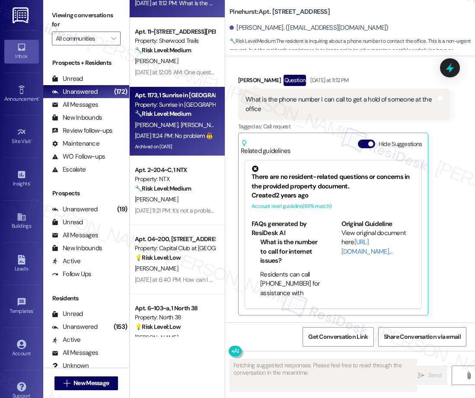
click at [192, 126] on div "[PERSON_NAME] [PERSON_NAME]" at bounding box center [175, 125] width 82 height 11
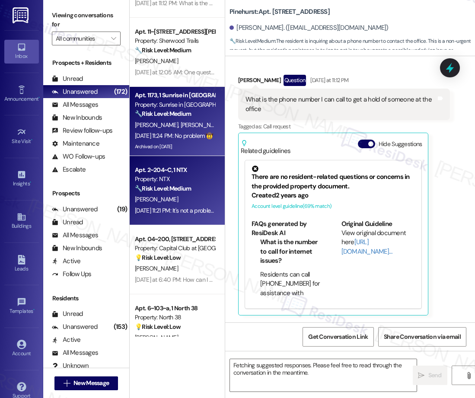
click at [177, 199] on div "[PERSON_NAME]" at bounding box center [175, 199] width 82 height 11
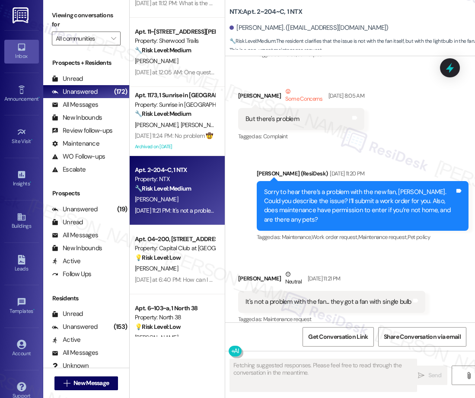
scroll to position [2249, 0]
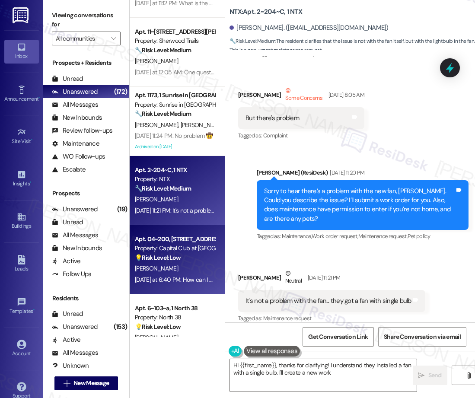
type textarea "Hi {{first_name}}, thanks for clarifying! I understand they installed a fan wit…"
click at [183, 261] on div "💡 Risk Level: Low The resident is asking about guest access to the clubhouse an…" at bounding box center [175, 257] width 80 height 9
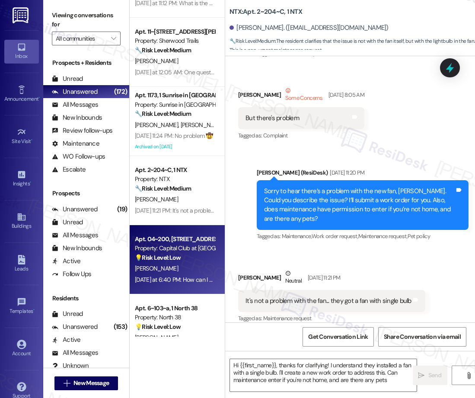
type textarea "Hi {{first_name}}, thanks for clarifying! I understand they installed a fan wit…"
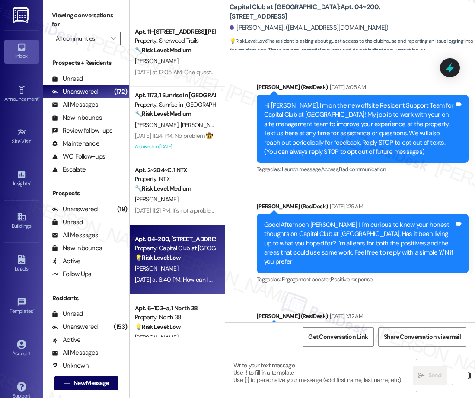
scroll to position [302, 0]
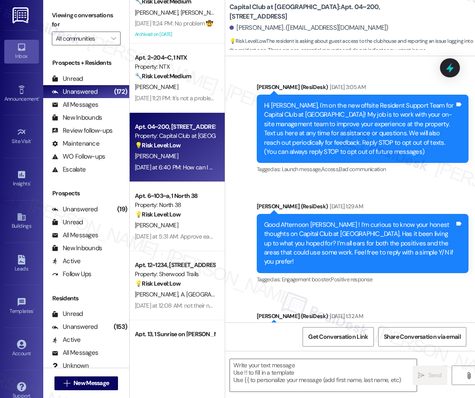
type textarea "Fetching suggested responses. Please feel free to read through the conversation…"
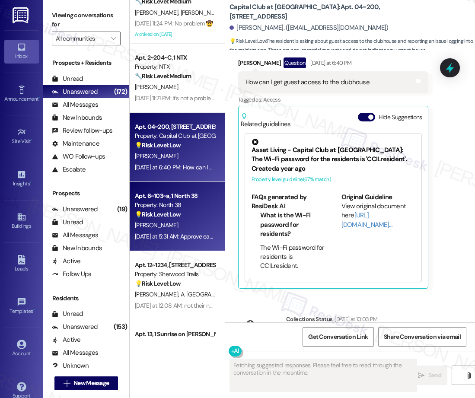
click at [182, 214] on div "💡 Risk Level: Low The resident is providing feedback on the move-in process, wh…" at bounding box center [175, 214] width 80 height 9
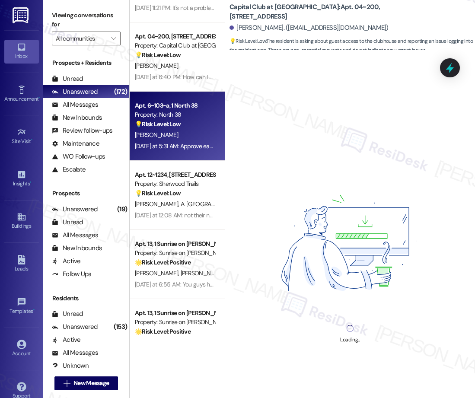
scroll to position [401, 0]
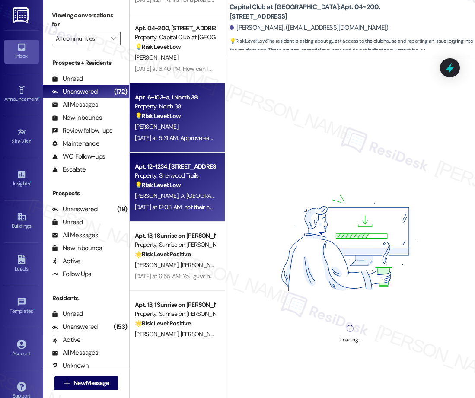
click at [176, 190] on div "💡 Risk Level: Low The resident is a previous resident and is informing the supp…" at bounding box center [175, 185] width 80 height 9
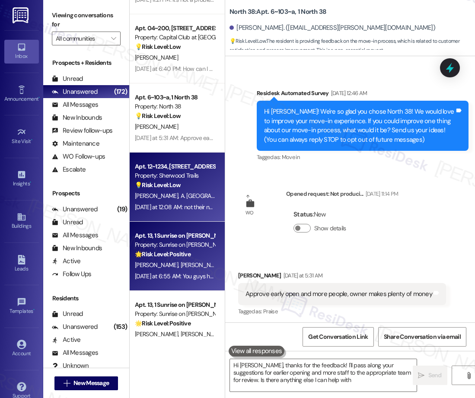
scroll to position [64, 0]
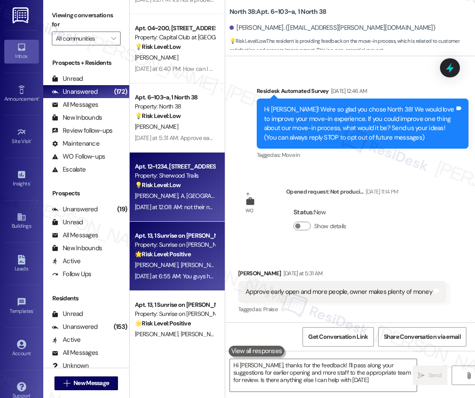
type textarea "Hi [PERSON_NAME], thanks for the feedback! I'll pass along your suggestions for…"
click at [189, 247] on div "Property: Sunrise on [PERSON_NAME]" at bounding box center [175, 244] width 80 height 9
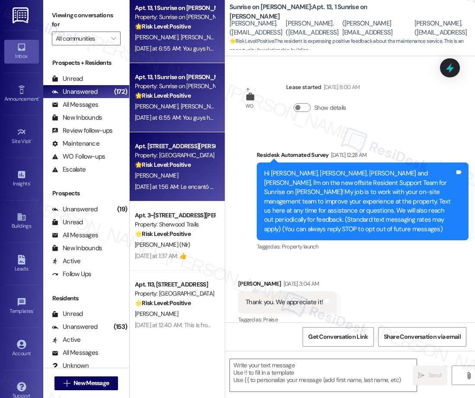
scroll to position [2499, 0]
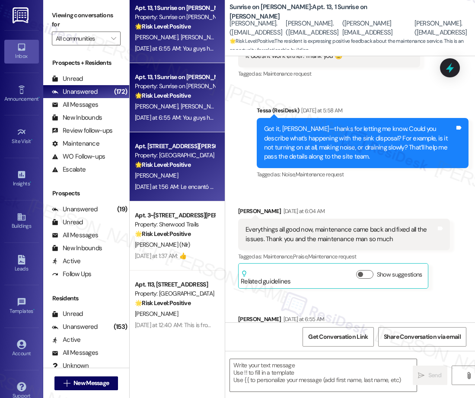
click at [197, 175] on div "[PERSON_NAME]" at bounding box center [175, 175] width 82 height 11
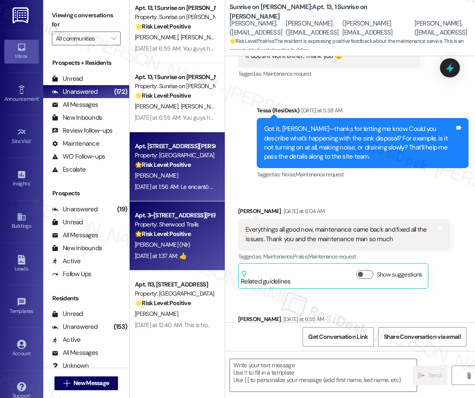
click at [201, 258] on div "[DATE] at 1:37 AM: 👍 [DATE] at 1:37 AM: 👍" at bounding box center [175, 256] width 82 height 11
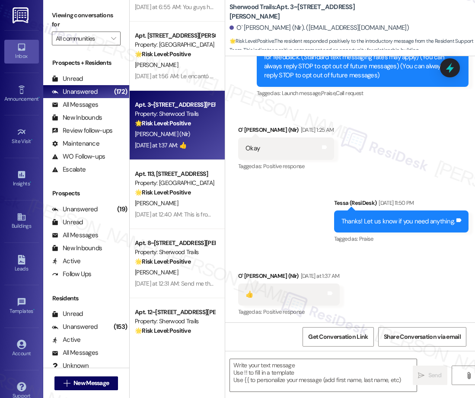
scroll to position [139, 0]
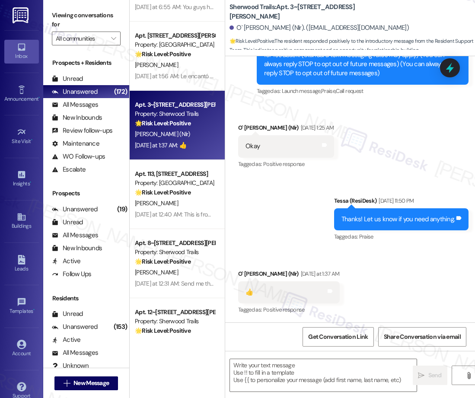
type textarea "Fetching suggested responses. Please feel free to read through the conversation…"
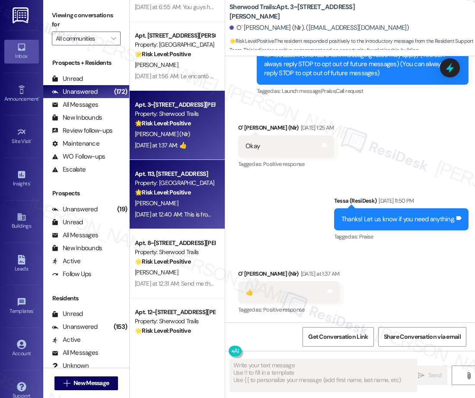
click at [170, 186] on div "Property: [GEOGRAPHIC_DATA]" at bounding box center [175, 183] width 80 height 9
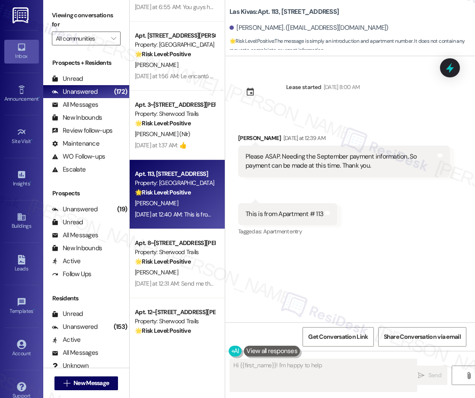
scroll to position [0, 0]
type textarea "Hi {{first_name}}! I'm happy to help with your September payment information fo…"
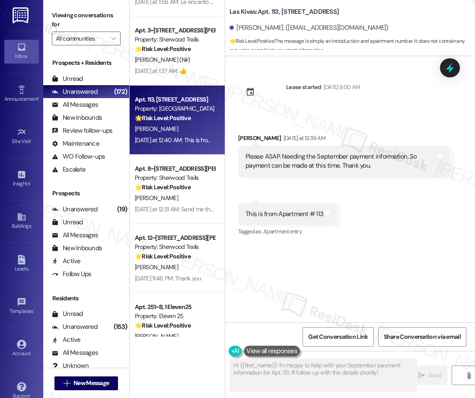
scroll to position [829, 0]
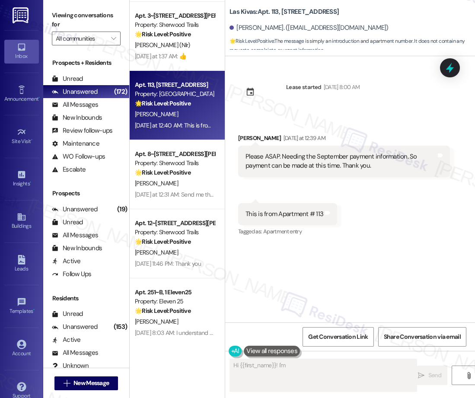
click at [180, 178] on div "[PERSON_NAME]" at bounding box center [175, 183] width 82 height 11
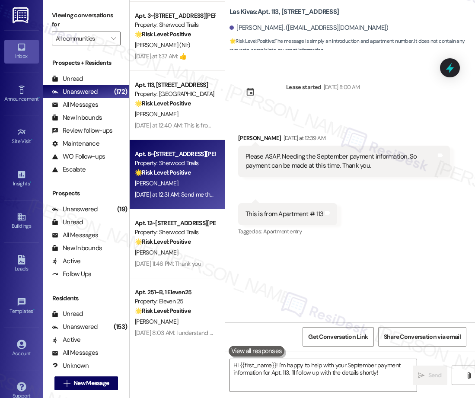
type textarea "Fetching suggested responses. Please feel free to read through the conversation…"
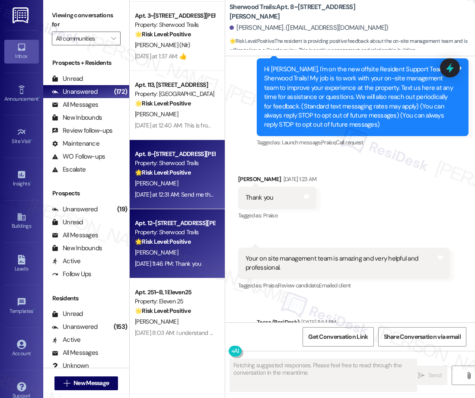
click at [173, 239] on strong "🌟 Risk Level: Positive" at bounding box center [163, 242] width 56 height 8
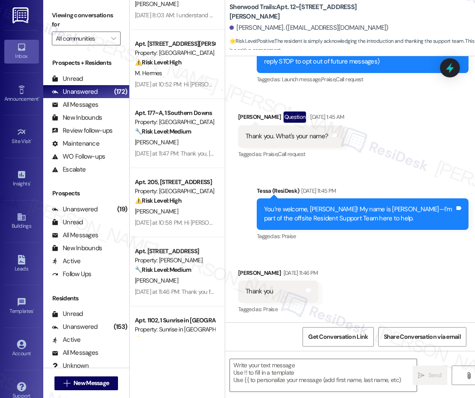
scroll to position [1168, 0]
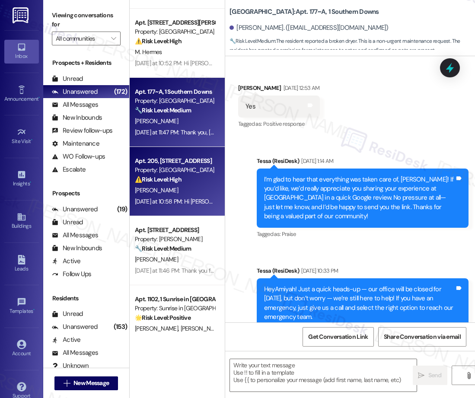
type textarea "Fetching suggested responses. Please feel free to read through the conversation…"
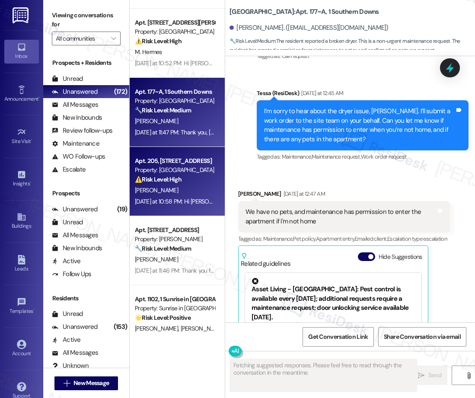
scroll to position [3442, 0]
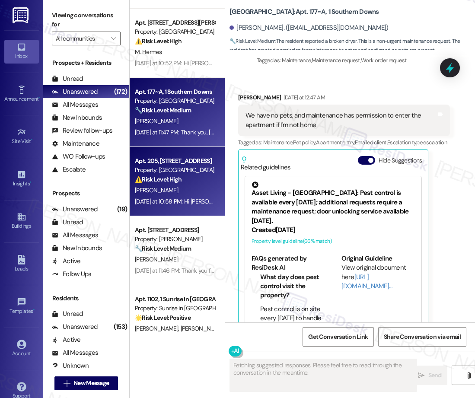
click at [176, 208] on div "Apt. 205, [STREET_ADDRESS] Property: Las Kivas ⚠️ Risk Level: High The resident…" at bounding box center [177, 181] width 95 height 69
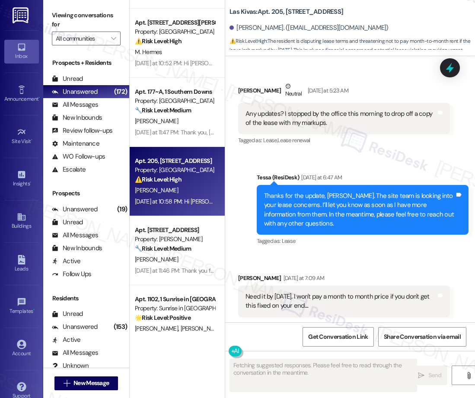
scroll to position [1138, 0]
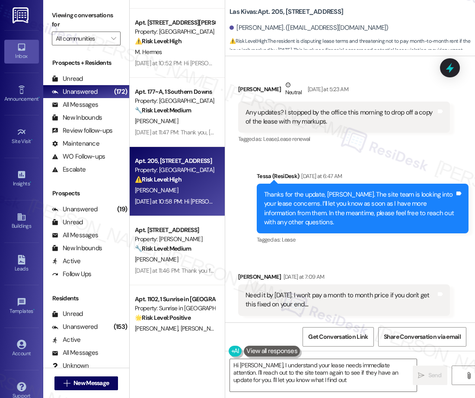
type textarea "Hi [PERSON_NAME], I understand your lease needs immediate attention. I'll reach…"
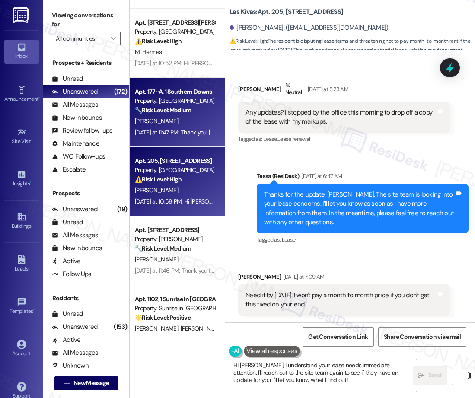
click at [176, 110] on strong "🔧 Risk Level: Medium" at bounding box center [163, 110] width 56 height 8
type textarea "Fetching suggested responses. Please feel free to read through the conversation…"
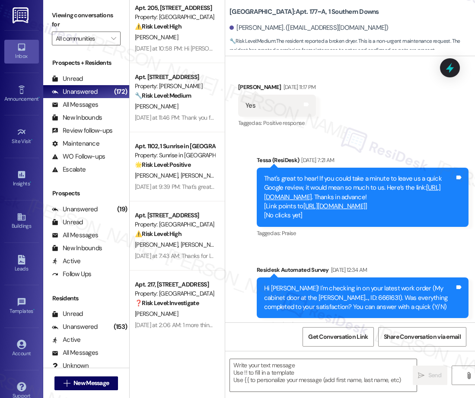
scroll to position [1324, 0]
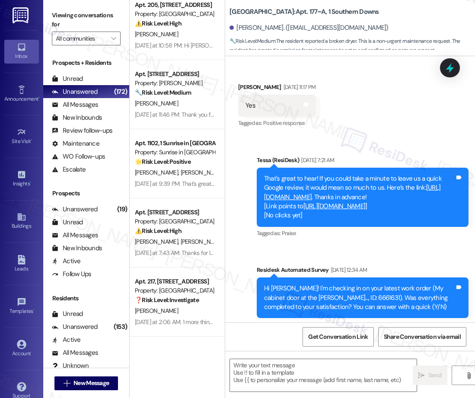
type textarea "Fetching suggested responses. Please feel free to read through the conversation…"
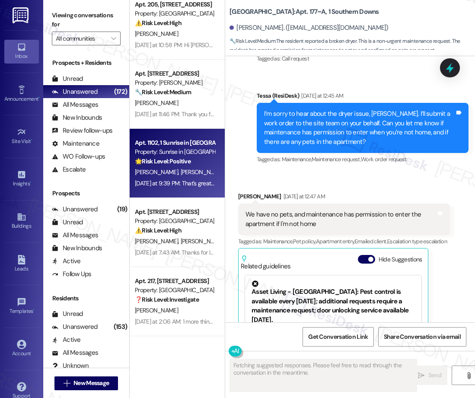
scroll to position [3442, 0]
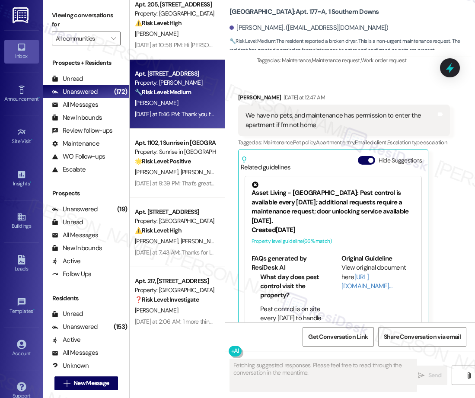
click at [155, 113] on div "[DATE] at 11:46 PM: Thank you for sharing your feedback — I completely understa…" at bounding box center [405, 114] width 541 height 8
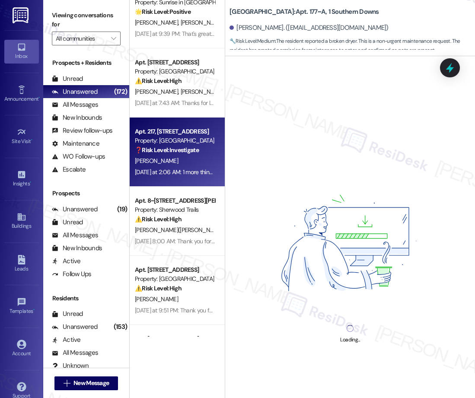
drag, startPoint x: 166, startPoint y: 141, endPoint x: 173, endPoint y: 125, distance: 17.8
click at [166, 141] on div "Apt. 205, [STREET_ADDRESS] Property: Las Kivas ⚠️ Risk Level: High The resident…" at bounding box center [177, 168] width 95 height 337
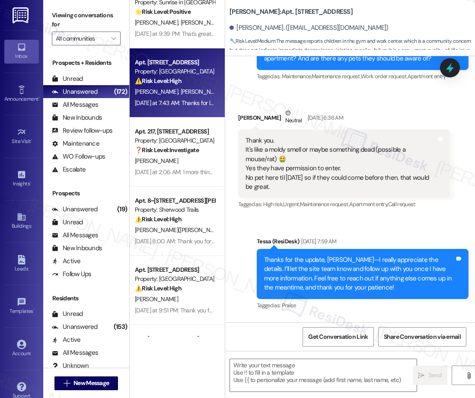
click at [189, 102] on div "[DATE] at 7:43 AM: Thanks for letting me know, Jephonne. I’ll check with the si…" at bounding box center [455, 103] width 640 height 8
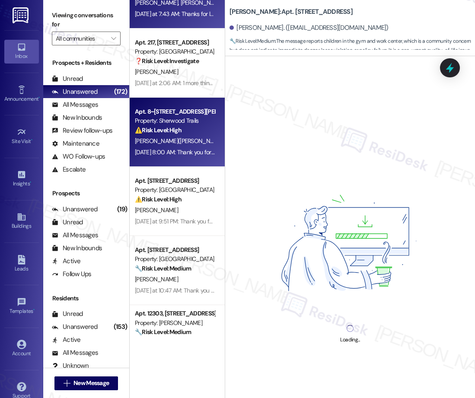
click at [180, 151] on div "[DATE] 8:00 AM: Thank you for your message. Our offices are currently closed, b…" at bounding box center [461, 152] width 652 height 8
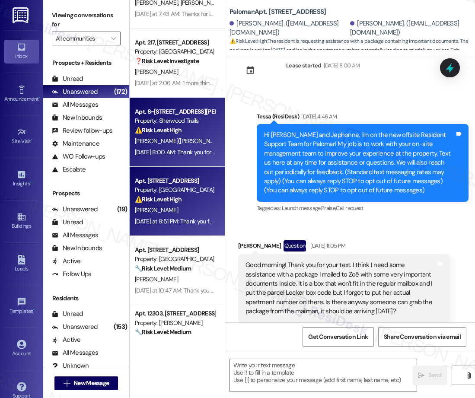
click at [185, 208] on div "[PERSON_NAME]" at bounding box center [175, 210] width 82 height 11
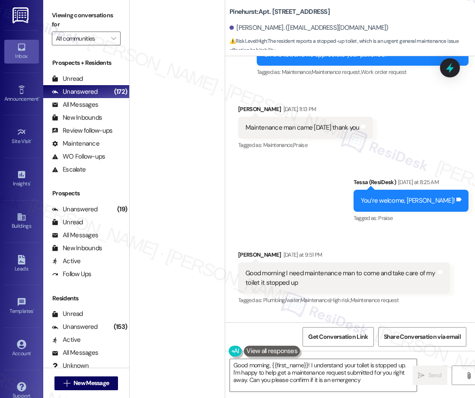
type textarea "Good morning, {{first_name}}! I understand your toilet is stopped up. I'm happy…"
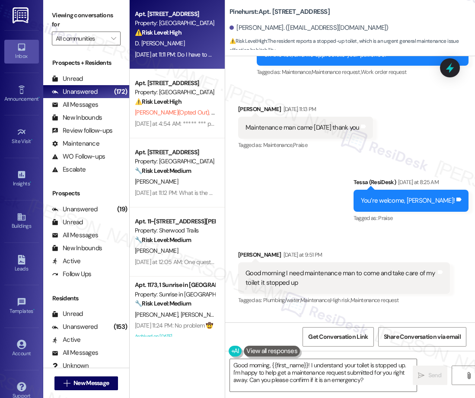
click at [177, 54] on div "[DATE] at 11:11 PM: Do I have to pay rent on October? [DATE] at 11:11 PM: Do I …" at bounding box center [199, 55] width 128 height 8
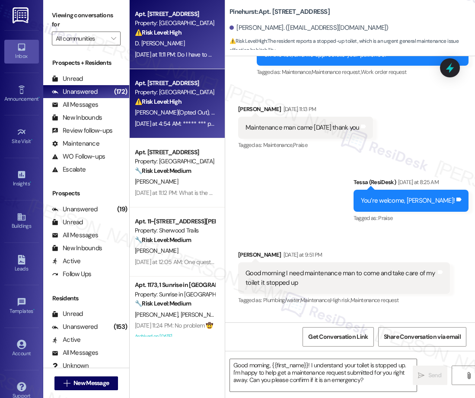
type textarea "Fetching suggested responses. Please feel free to read through the conversation…"
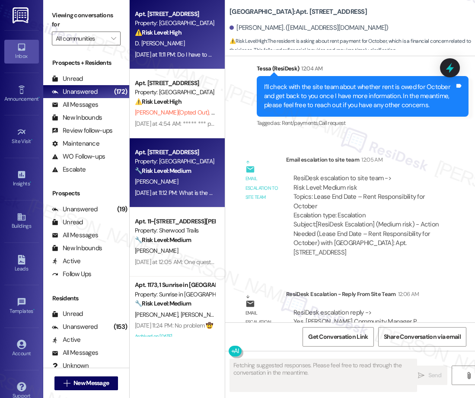
click at [196, 176] on div "Apt. [STREET_ADDRESS] Property: Pinehurst 🔧 Risk Level: Medium The resident is …" at bounding box center [175, 161] width 82 height 29
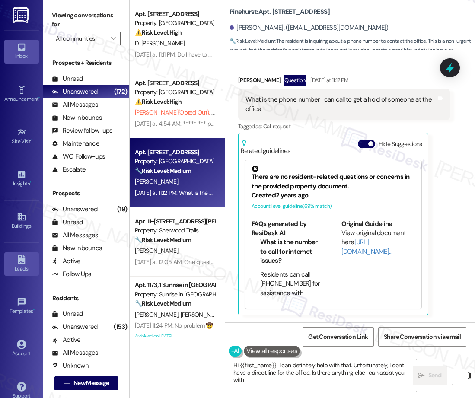
type textarea "Hi {{first_name}}! I can definitely help with that. Unfortunately, I don't have…"
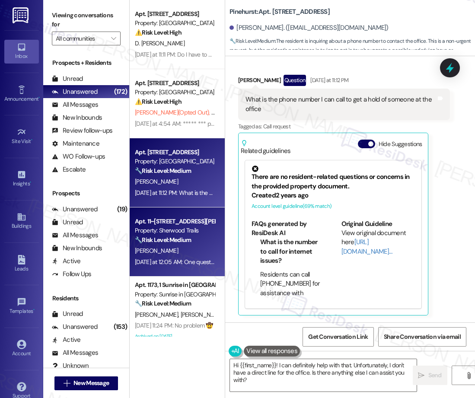
click at [175, 253] on div "[PERSON_NAME]" at bounding box center [175, 251] width 82 height 11
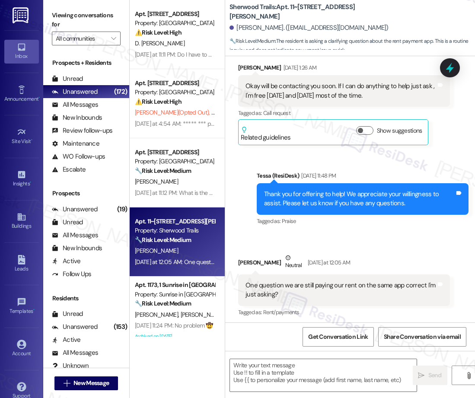
type textarea "Fetching suggested responses. Please feel free to read through the conversation…"
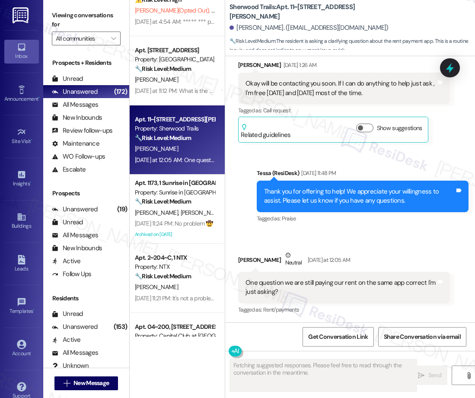
scroll to position [115, 0]
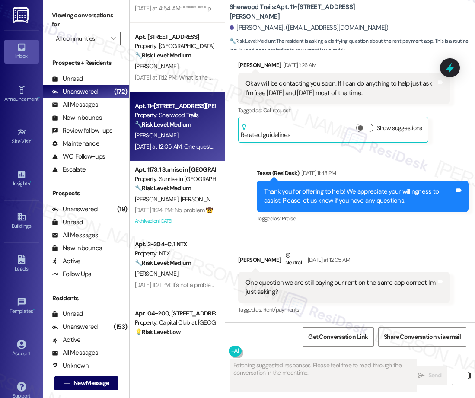
click at [195, 194] on div "[PERSON_NAME] [PERSON_NAME]" at bounding box center [175, 199] width 82 height 11
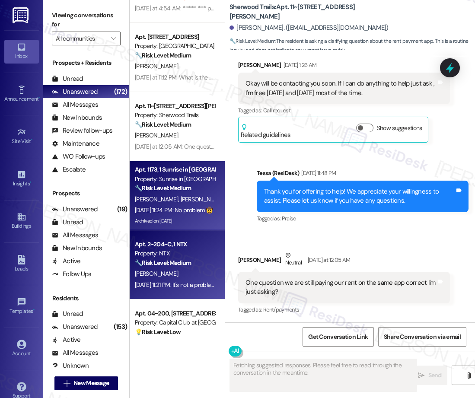
click at [180, 242] on div "Apt. 2~204~C, 1 NTX" at bounding box center [175, 244] width 80 height 9
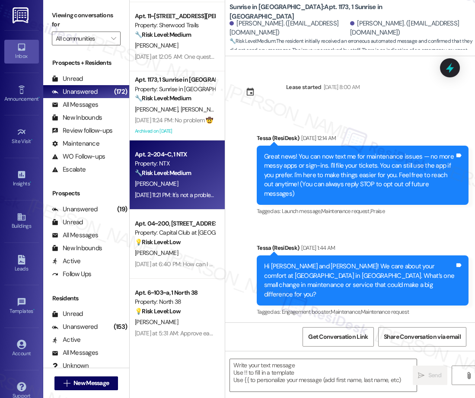
scroll to position [458, 0]
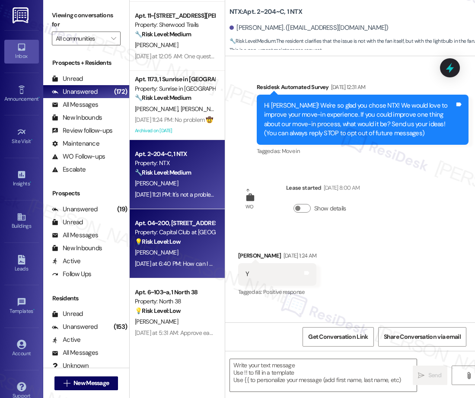
click at [168, 241] on strong "💡 Risk Level: Low" at bounding box center [158, 242] width 46 height 8
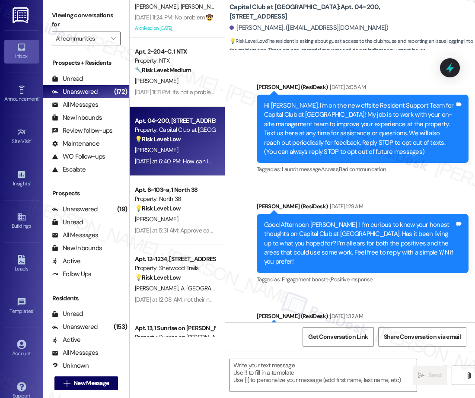
scroll to position [16506, 0]
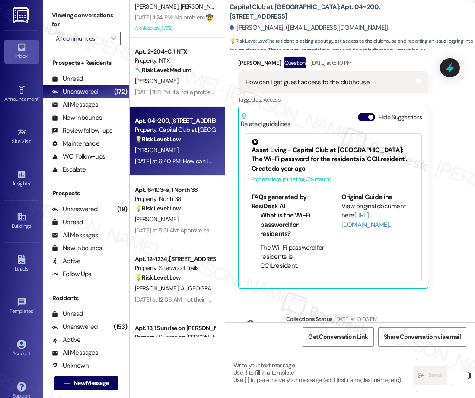
click at [194, 205] on div "Apt. 11~[STREET_ADDRESS][PERSON_NAME] Property: Sherwood Trails 🔧 Risk Level: M…" at bounding box center [177, 168] width 95 height 337
type textarea "Fetching suggested responses. Please feel free to read through the conversation…"
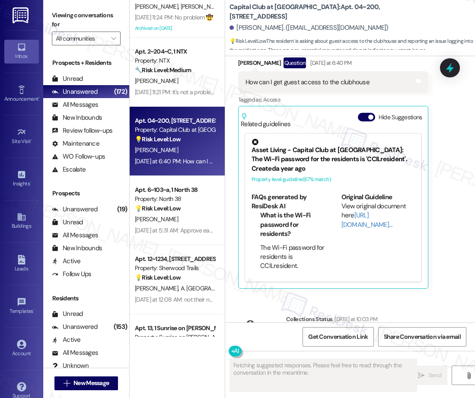
click at [194, 205] on div "💡 Risk Level: Low The resident is providing feedback on the move-in process, wh…" at bounding box center [175, 208] width 80 height 9
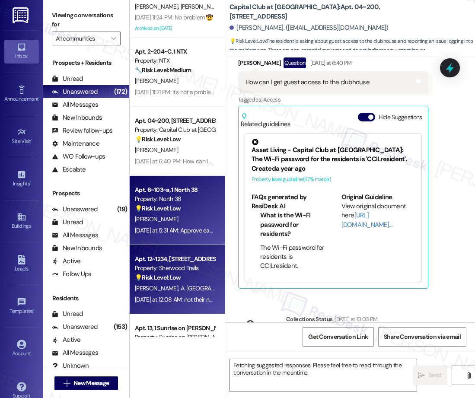
click at [201, 282] on div "Apt. 12~1234, [STREET_ADDRESS][PERSON_NAME] Property: Sherwood Trails 💡 Risk Le…" at bounding box center [175, 268] width 82 height 29
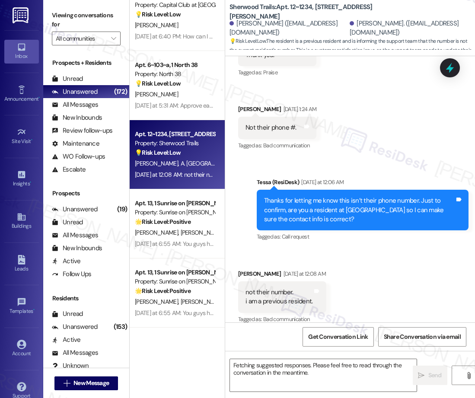
scroll to position [437, 0]
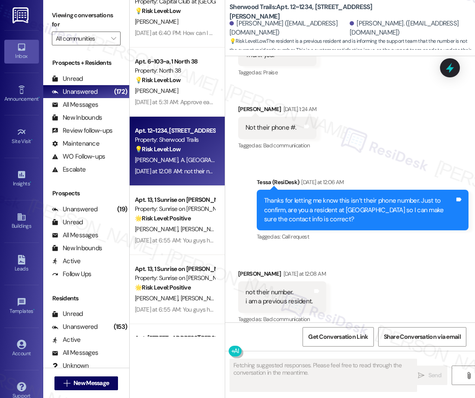
click at [170, 251] on div "Apt. 1173, 1 Sunrise in [GEOGRAPHIC_DATA] Property: Sunrise in [GEOGRAPHIC_DATA…" at bounding box center [177, 168] width 95 height 337
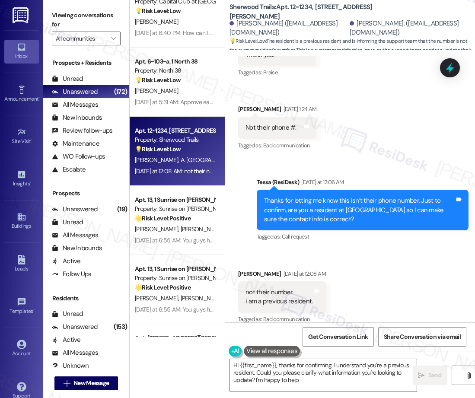
type textarea "Hi {{first_name}}, thanks for confirming. I understand you're a previous reside…"
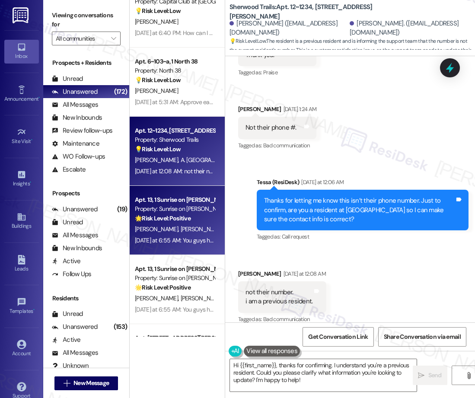
click at [190, 219] on strong "🌟 Risk Level: Positive" at bounding box center [163, 219] width 56 height 8
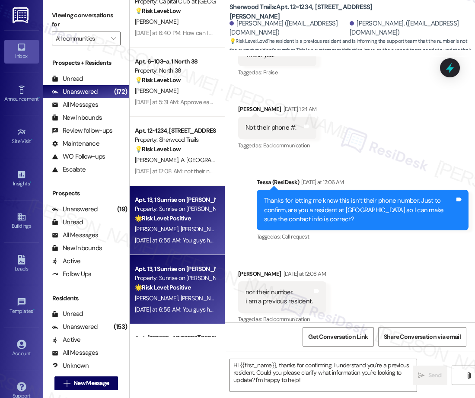
type textarea "Fetching suggested responses. Please feel free to read through the conversation…"
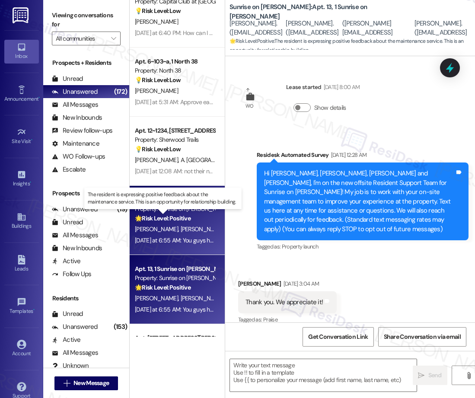
scroll to position [2499, 0]
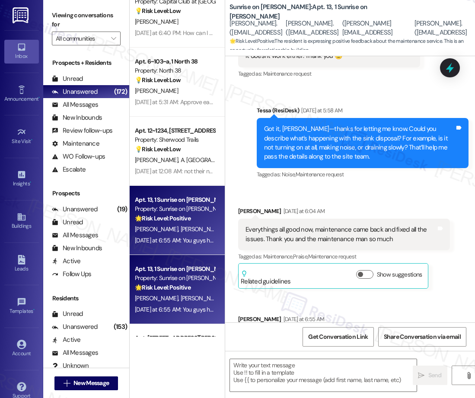
type textarea "Fetching suggested responses. Please feel free to read through the conversation…"
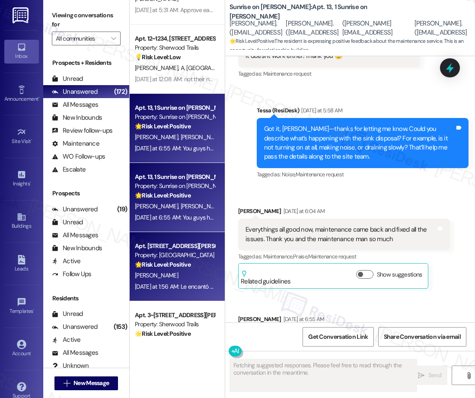
click at [176, 259] on div "Property: [GEOGRAPHIC_DATA]" at bounding box center [175, 255] width 80 height 9
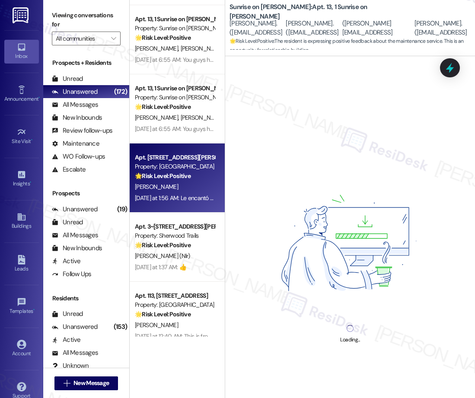
scroll to position [634, 0]
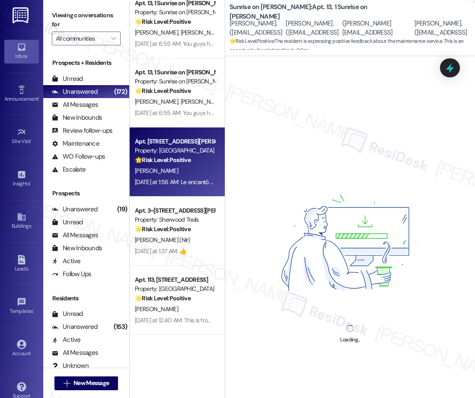
click at [178, 225] on strong "🌟 Risk Level: Positive" at bounding box center [163, 229] width 56 height 8
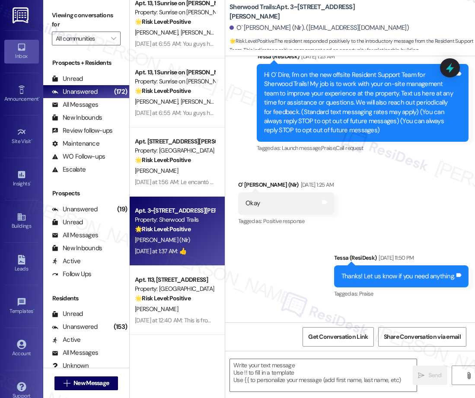
scroll to position [139, 0]
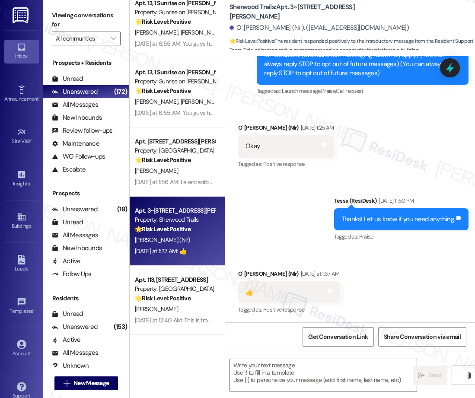
type textarea "Fetching suggested responses. Please feel free to read through the conversation…"
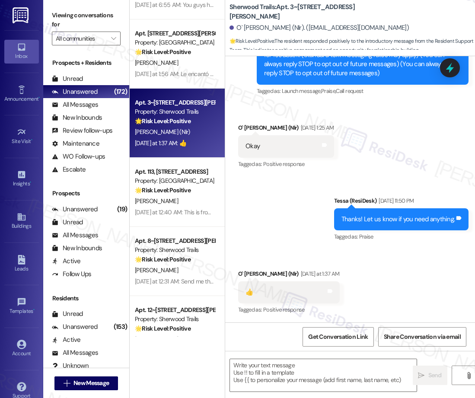
scroll to position [748, 0]
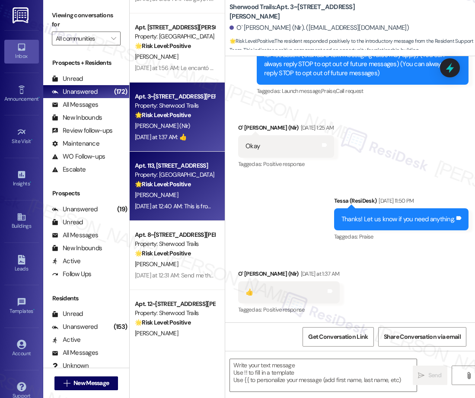
click at [168, 192] on div "[PERSON_NAME]" at bounding box center [175, 195] width 82 height 11
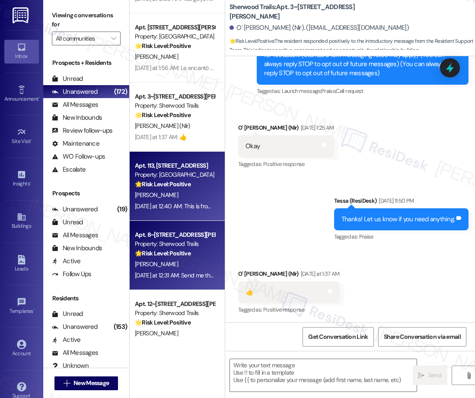
type textarea "Fetching suggested responses. Please feel free to read through the conversation…"
click at [160, 243] on div "Property: Sherwood Trails" at bounding box center [175, 244] width 80 height 9
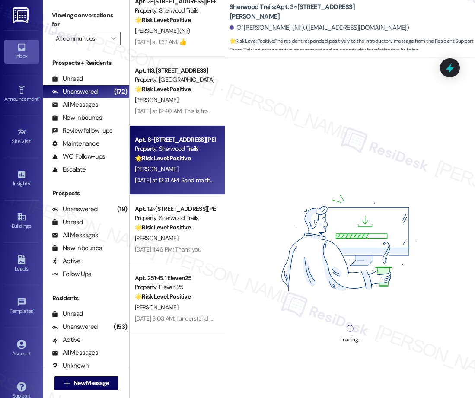
scroll to position [862, 0]
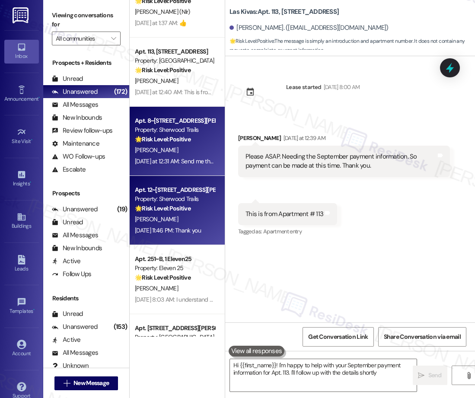
type textarea "Hi {{first_name}}! I'm happy to help with your September payment information fo…"
click at [168, 207] on strong "🌟 Risk Level: Positive" at bounding box center [163, 209] width 56 height 8
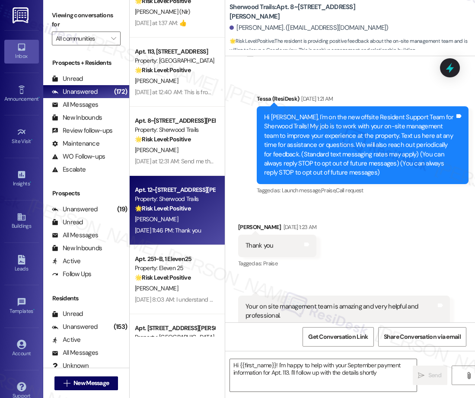
type textarea "Hi {{first_name}}! I'm happy to help with your September payment information fo…"
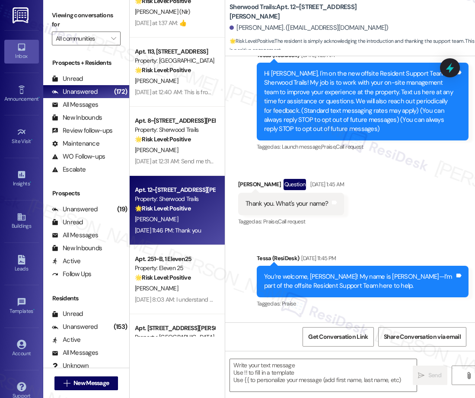
scroll to position [150, 0]
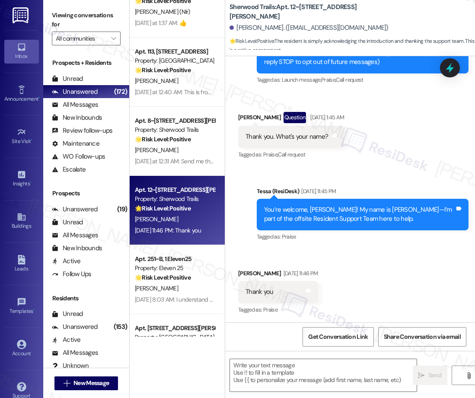
type textarea "Fetching suggested responses. Please feel free to read through the conversation…"
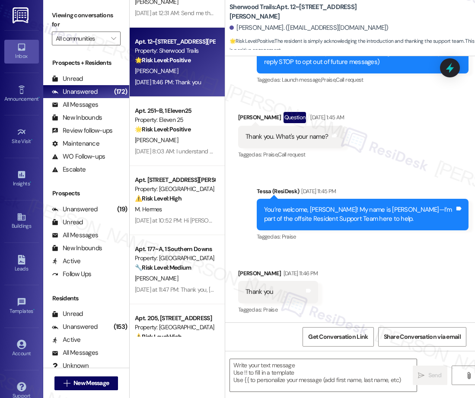
scroll to position [1020, 0]
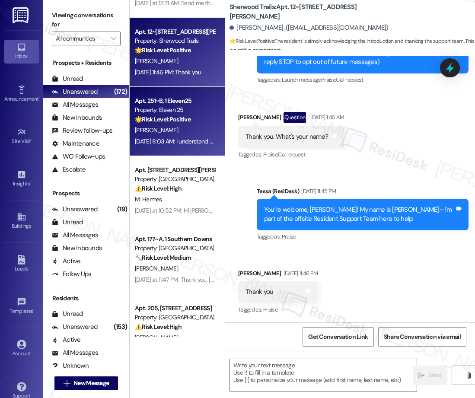
click at [178, 140] on div "[DATE] 8:03 AM: I understand and appreciate your assistance [DATE] 8:03 AM: I u…" at bounding box center [212, 142] width 154 height 8
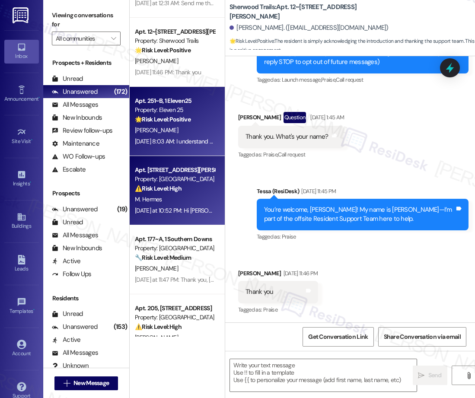
click at [172, 182] on div "Property: [GEOGRAPHIC_DATA]" at bounding box center [175, 179] width 80 height 9
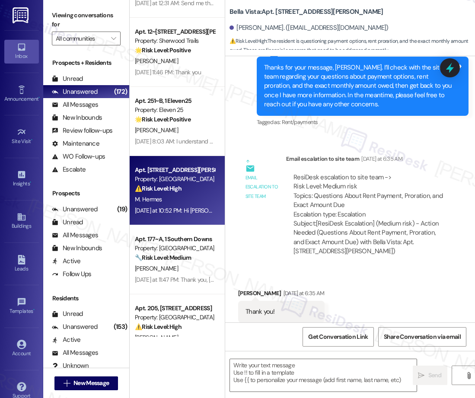
type textarea "Fetching suggested responses. Please feel free to read through the conversation…"
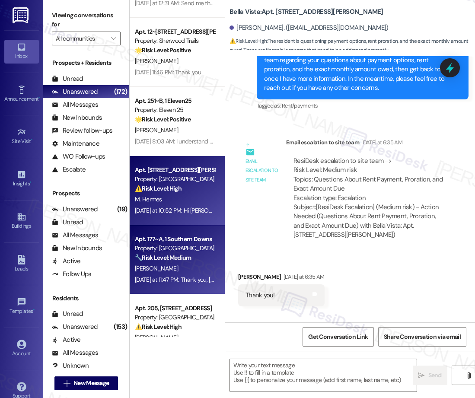
click at [180, 264] on div "[PERSON_NAME]" at bounding box center [175, 268] width 82 height 11
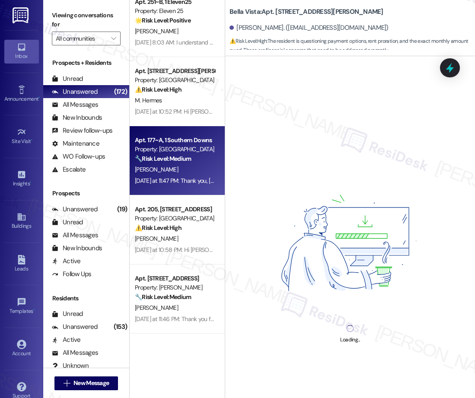
click at [174, 251] on div "Apt. 12~[STREET_ADDRESS][PERSON_NAME] Property: Sherwood Trails 🌟 Risk Level: P…" at bounding box center [177, 168] width 95 height 337
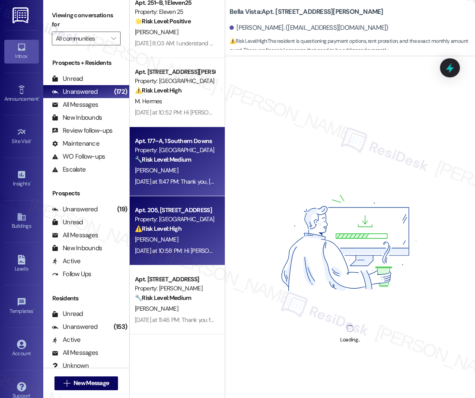
click at [176, 240] on div "Apt. 8~812, [STREET_ADDRESS][PERSON_NAME] Property: Sherwood Trails 🌟 Risk Leve…" at bounding box center [177, 168] width 95 height 337
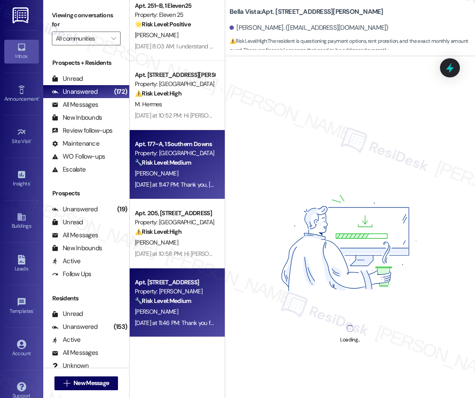
click at [184, 277] on div "Apt. [STREET_ADDRESS] Property: Brea Frisco 🔧 Risk Level: Medium The message re…" at bounding box center [175, 291] width 82 height 29
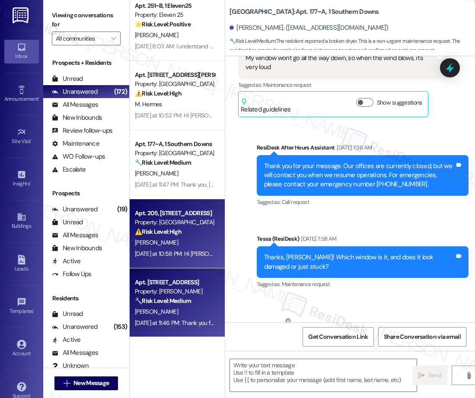
scroll to position [1579, 0]
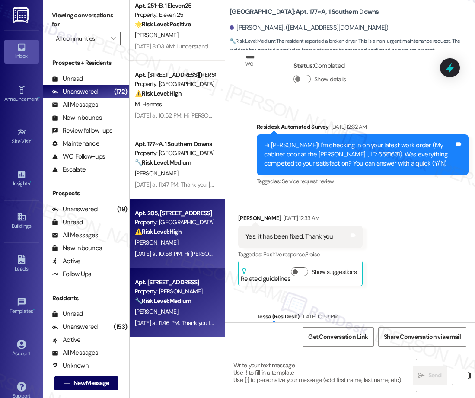
type textarea "Fetching suggested responses. Please feel free to read through the conversation…"
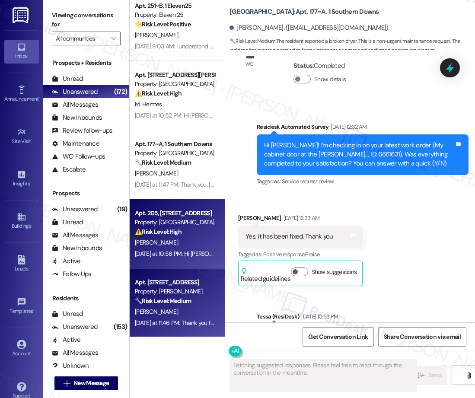
click at [183, 236] on div "⚠️ Risk Level: High The resident is disputing lease terms and threatening not t…" at bounding box center [175, 231] width 80 height 9
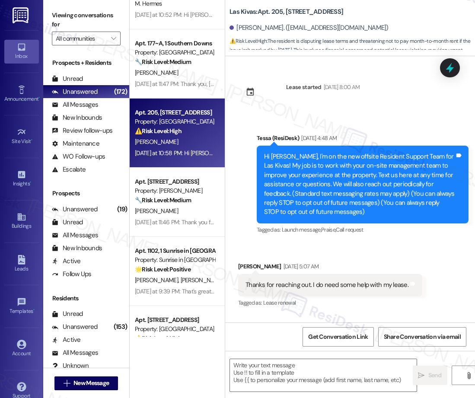
scroll to position [1218, 0]
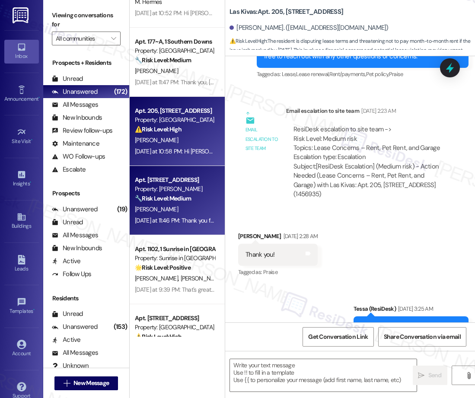
click at [182, 217] on div "[DATE] at 11:46 PM: Thank you for sharing your feedback — I completely understa…" at bounding box center [405, 221] width 541 height 8
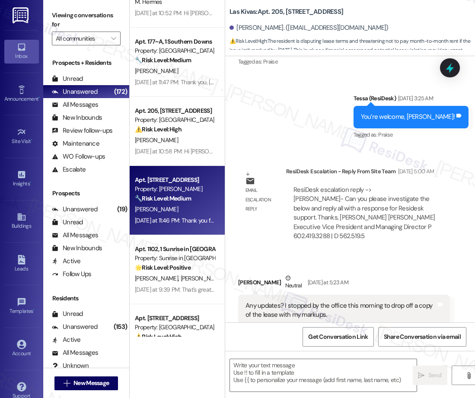
scroll to position [1138, 0]
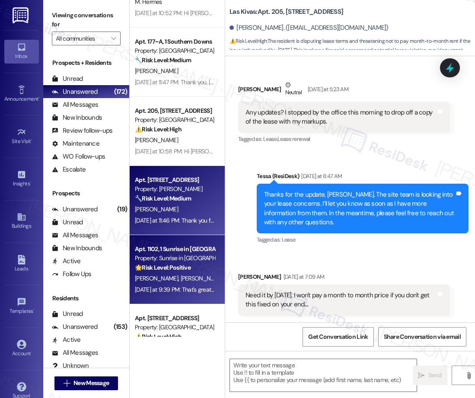
click at [182, 261] on div "Property: Sunrise in [GEOGRAPHIC_DATA]" at bounding box center [175, 258] width 80 height 9
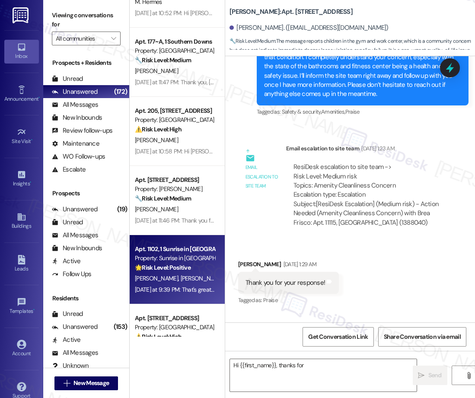
scroll to position [276, 0]
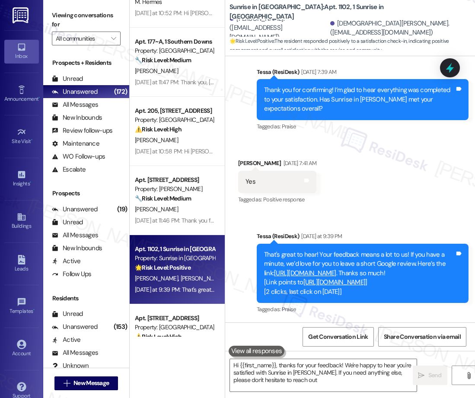
type textarea "Hi {{first_name}}, thanks for your feedback! We're happy to hear you're satisfi…"
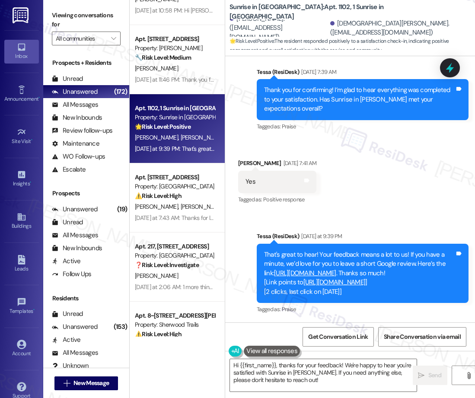
scroll to position [1361, 0]
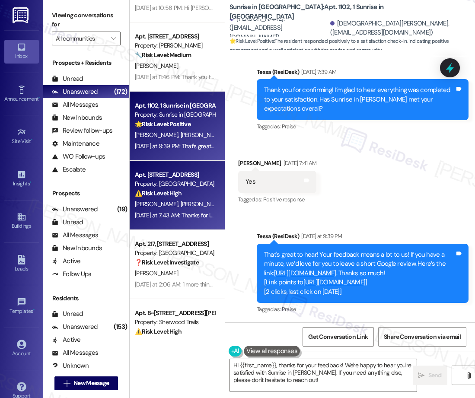
click at [156, 188] on div "Property: [GEOGRAPHIC_DATA]" at bounding box center [175, 183] width 80 height 9
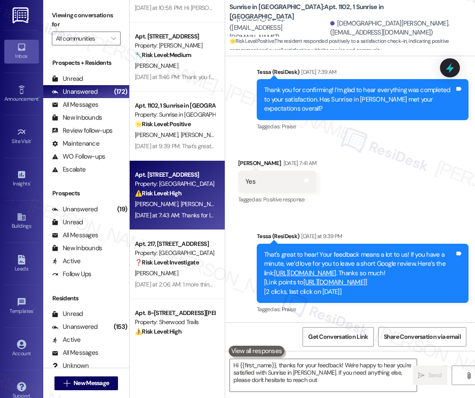
type textarea "Hi {{first_name}}, thanks for your feedback! We're happy to hear you're satisfi…"
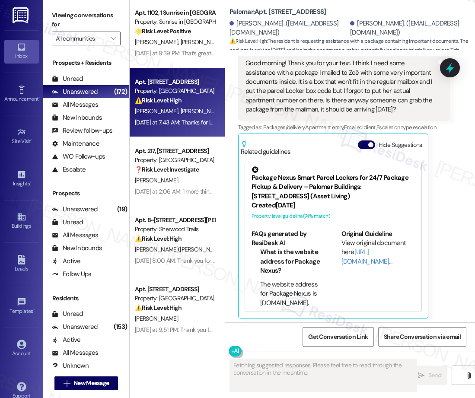
scroll to position [226, 0]
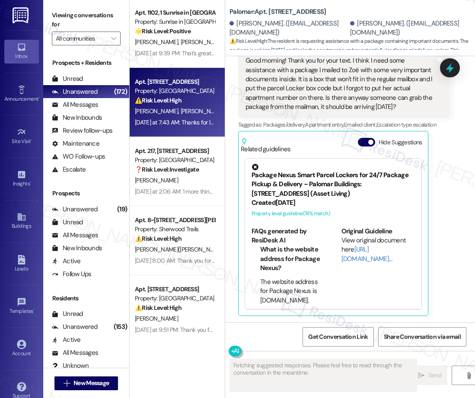
click at [183, 183] on div "Apt. [STREET_ADDRESS] Property: Brea Frisco 🔧 Risk Level: Medium The message re…" at bounding box center [177, 168] width 95 height 337
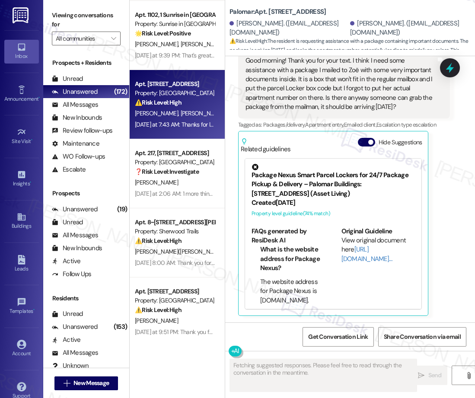
click at [183, 183] on div "Apt. 177~A, 1 Southern Downs Property: Southern Downs 🔧 Risk Level: Medium The …" at bounding box center [177, 168] width 95 height 337
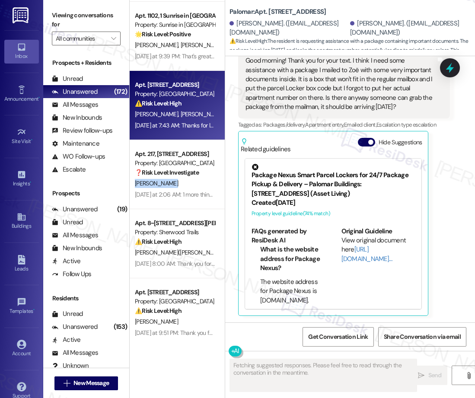
click at [183, 183] on div "Apt. 177~A, 1 Southern Downs Property: Southern Downs 🔧 Risk Level: Medium The …" at bounding box center [177, 168] width 95 height 337
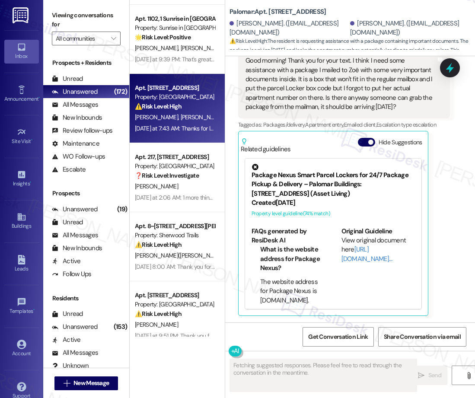
click at [184, 173] on div "Apt. 177~A, 1 Southern Downs Property: Southern Downs 🔧 Risk Level: Medium The …" at bounding box center [177, 168] width 95 height 337
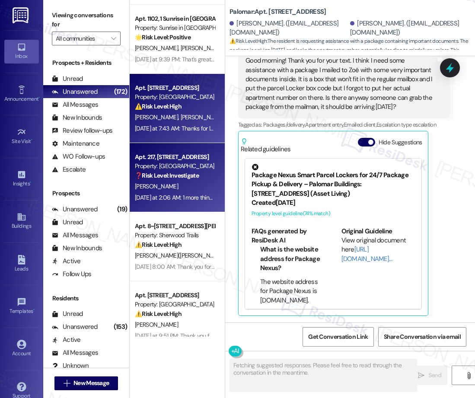
click at [192, 172] on div "Apt. 177~A, 1 Southern Downs Property: Southern Downs 🔧 Risk Level: Medium The …" at bounding box center [177, 168] width 95 height 337
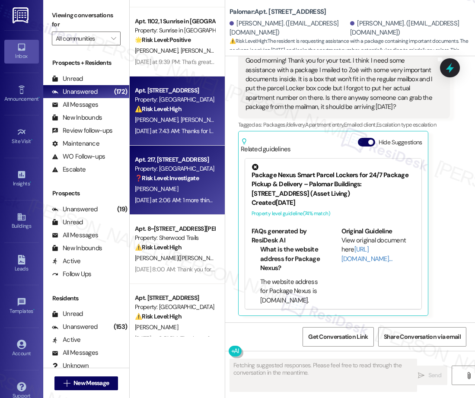
click at [192, 172] on div "Apt. 177~A, 1 Southern Downs Property: Southern Downs 🔧 Risk Level: Medium The …" at bounding box center [177, 168] width 95 height 337
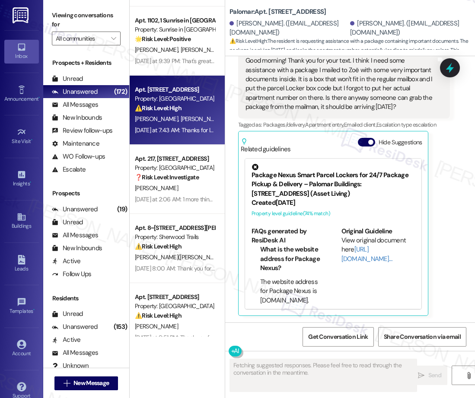
click at [177, 188] on div "Apt. 177~A, 1 Southern Downs Property: Southern Downs 🔧 Risk Level: Medium The …" at bounding box center [177, 168] width 95 height 337
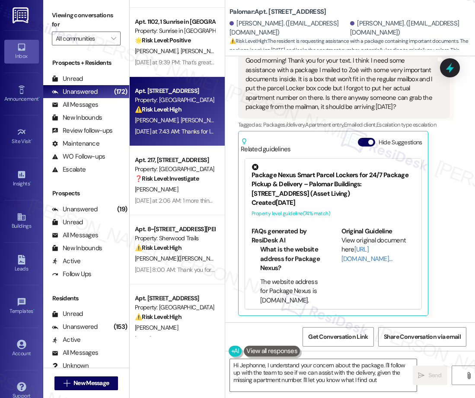
type textarea "Hi Jephonne, I understand your concern about the package. I'll follow up with t…"
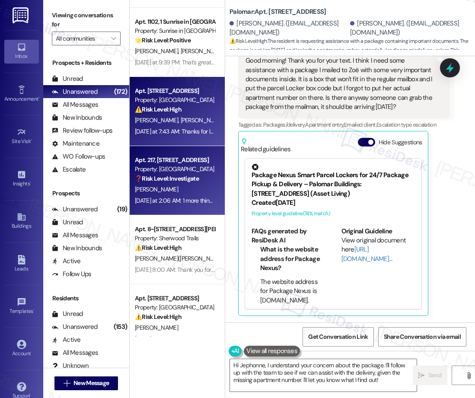
click at [193, 186] on div "Apt. 177~A, 1 Southern Downs Property: Southern Downs 🔧 Risk Level: Medium The …" at bounding box center [177, 168] width 95 height 337
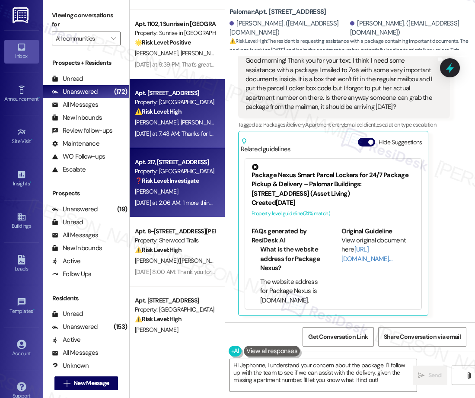
click at [193, 186] on div "Apt. 217, [STREET_ADDRESS] Property: Arcadia Pointe ❓ Risk Level: Investigate" at bounding box center [175, 171] width 82 height 29
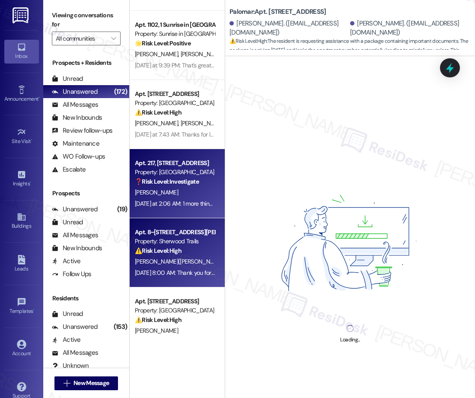
click at [162, 240] on div "Property: Sherwood Trails" at bounding box center [175, 241] width 80 height 9
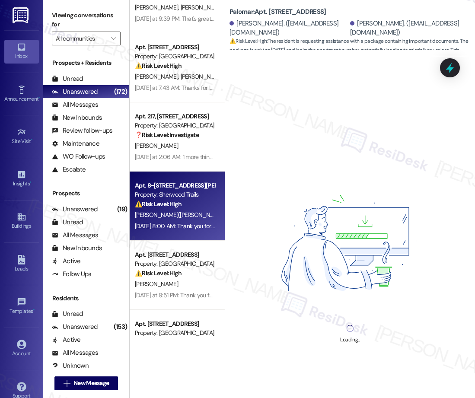
scroll to position [1490, 0]
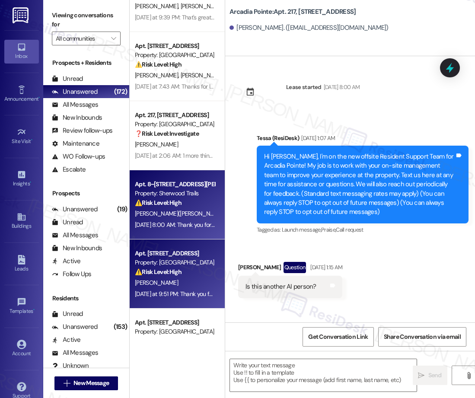
click at [184, 264] on div "Property: [GEOGRAPHIC_DATA]" at bounding box center [175, 262] width 80 height 9
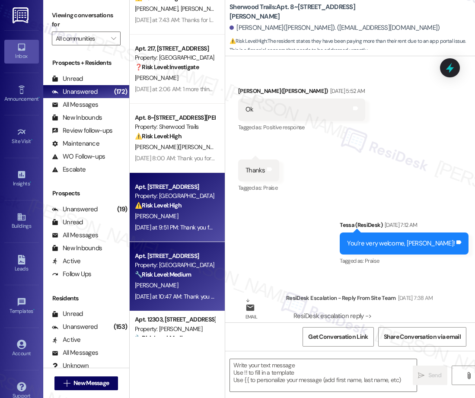
scroll to position [0, 0]
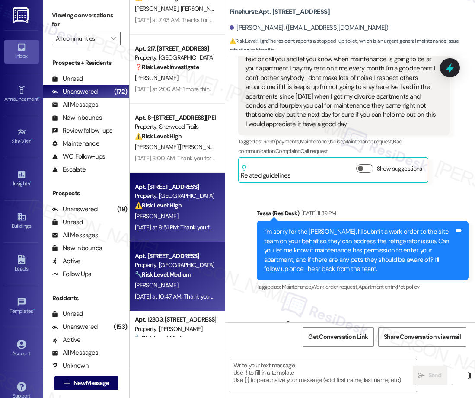
click at [180, 267] on div "Property: [GEOGRAPHIC_DATA]" at bounding box center [175, 265] width 80 height 9
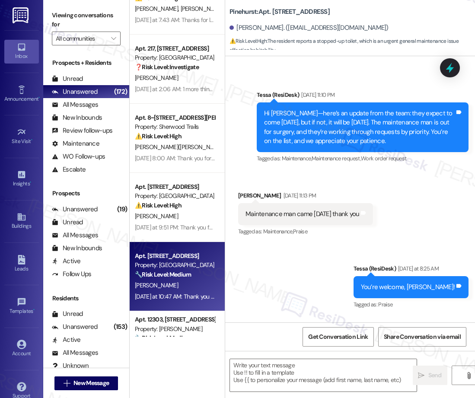
scroll to position [1168, 0]
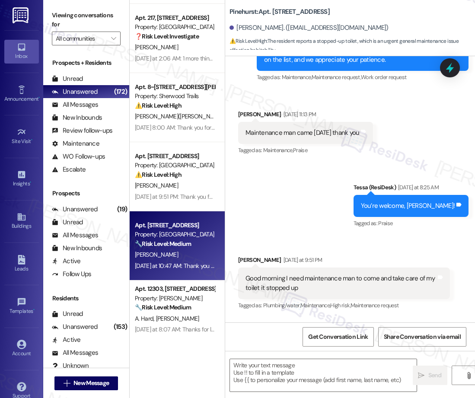
type textarea "Fetching suggested responses. Please feel free to read through the conversation…"
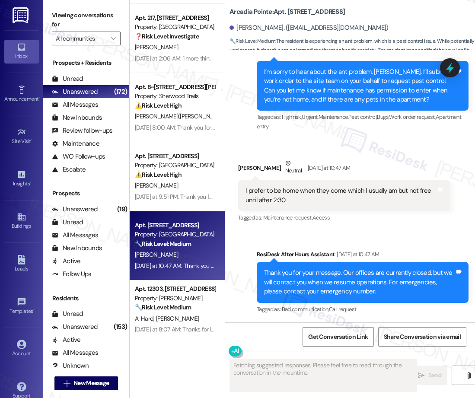
scroll to position [314, 0]
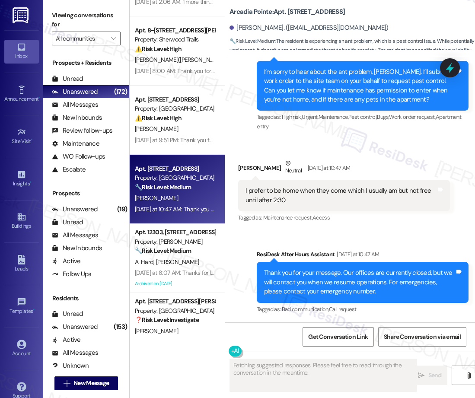
click at [176, 249] on div "Apt. 4203, [STREET_ADDRESS] Property: Palomar ⚠️ Risk Level: High The resident …" at bounding box center [177, 168] width 95 height 337
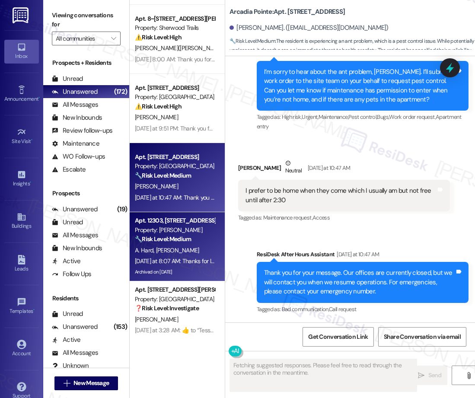
click at [186, 245] on div "Apt. 1102, 1 Sunrise in [GEOGRAPHIC_DATA] Property: Sunrise in [GEOGRAPHIC_DATA…" at bounding box center [177, 168] width 95 height 337
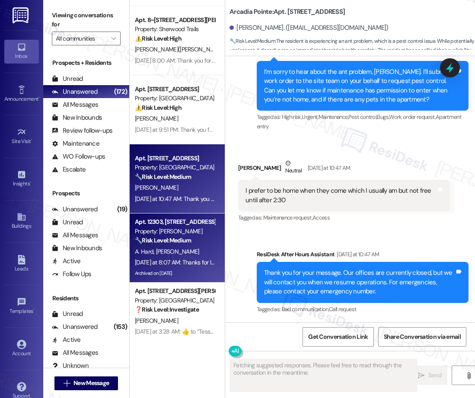
click at [186, 245] on div "Apt. 12303, [STREET_ADDRESS] Property: [PERSON_NAME] 🔧 Risk Level: Medium The r…" at bounding box center [175, 231] width 82 height 29
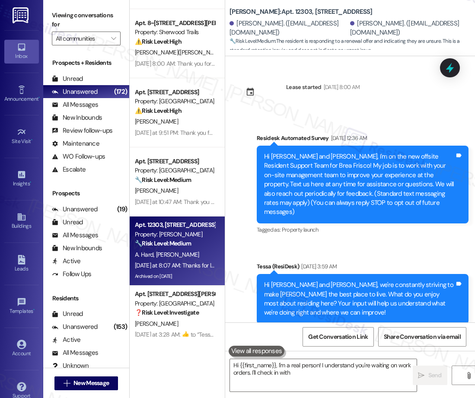
scroll to position [4335, 0]
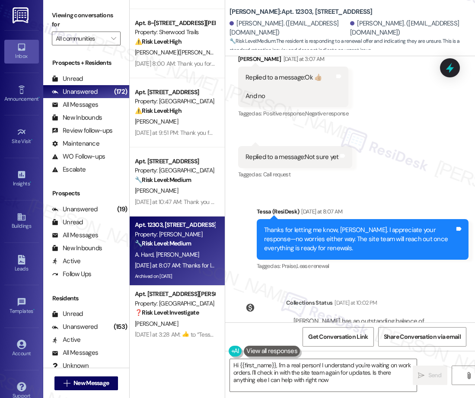
type textarea "Hi {{first_name}}, I'm a real person! I understand you're waiting on work order…"
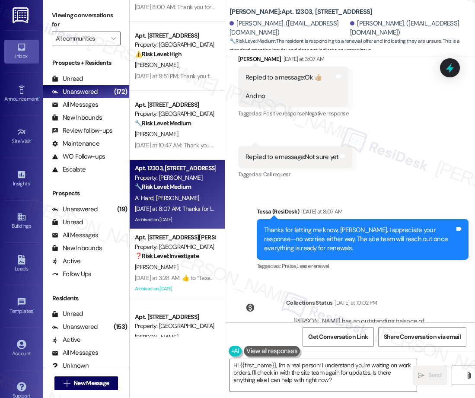
scroll to position [1711, 0]
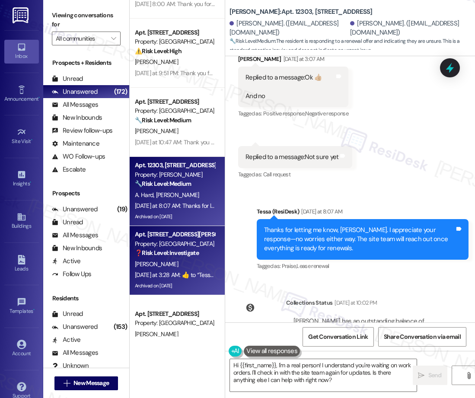
click at [180, 240] on div "Property: [GEOGRAPHIC_DATA]" at bounding box center [175, 244] width 80 height 9
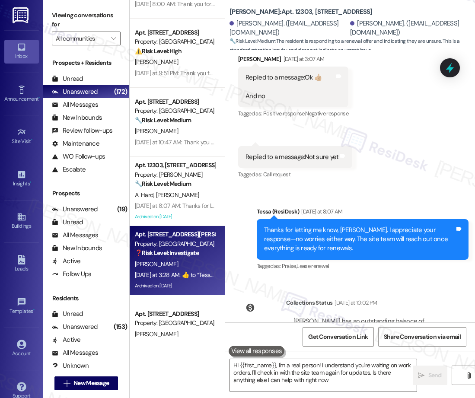
type textarea "Hi {{first_name}}, I'm a real person! I understand you're waiting on work order…"
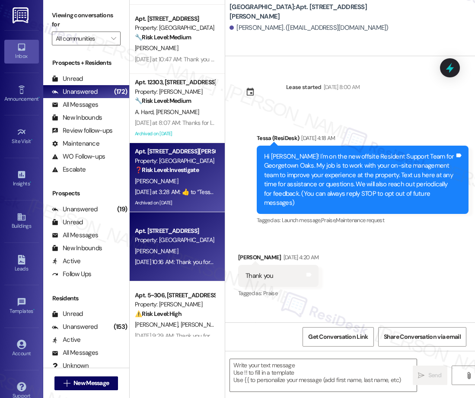
scroll to position [2596, 0]
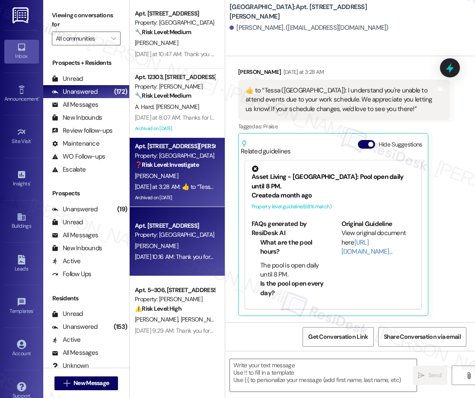
click at [176, 224] on div "Apt. [STREET_ADDRESS]" at bounding box center [175, 225] width 80 height 9
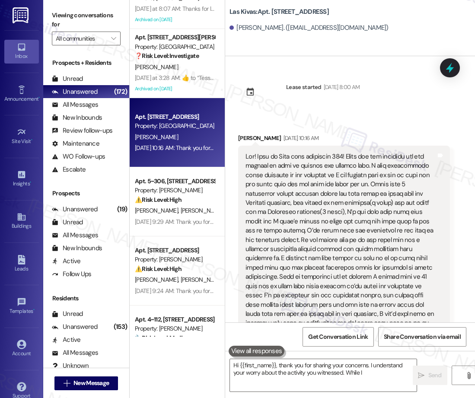
scroll to position [1913, 0]
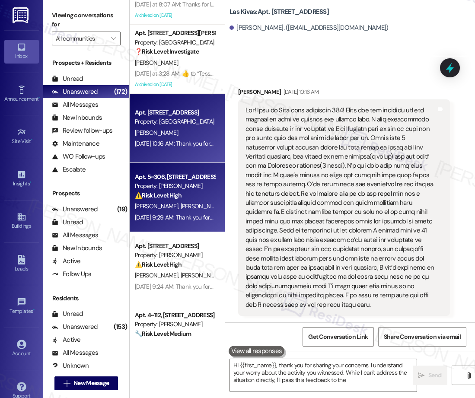
click at [191, 222] on div "Apt. [STREET_ADDRESS] Property: Arcadia Pointe 🔧 Risk Level: Medium The residen…" at bounding box center [177, 168] width 95 height 337
type textarea "Hi {{first_name}}, thank you for sharing your concerns. I understand your worry…"
click at [187, 211] on div "[PERSON_NAME] [PERSON_NAME]" at bounding box center [175, 206] width 82 height 11
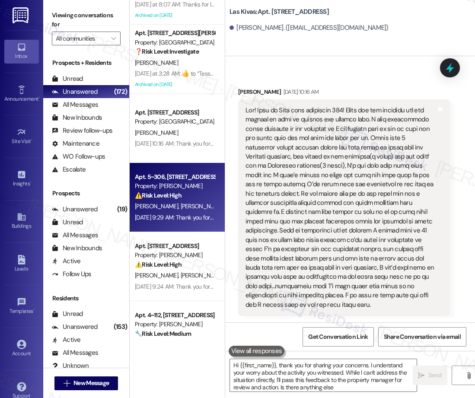
type textarea "Hi {{first_name}}, thank you for sharing your concerns. I understand your worry…"
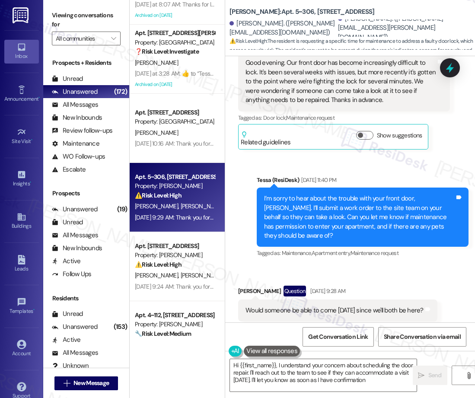
type textarea "Hi {{first_name}}, I understand your concern about scheduling the door repair. …"
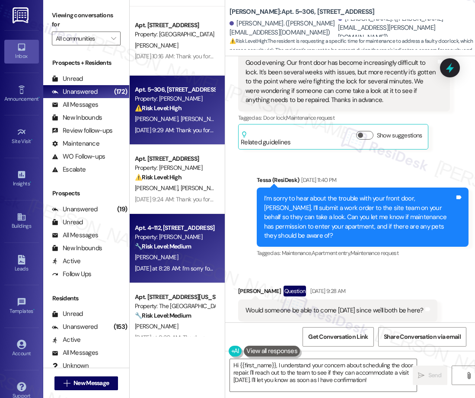
click at [177, 267] on div "[DATE] at 8:28 AM: I’m sorry for the trouble earlier, [PERSON_NAME]. I’m glad i…" at bounding box center [342, 269] width 415 height 8
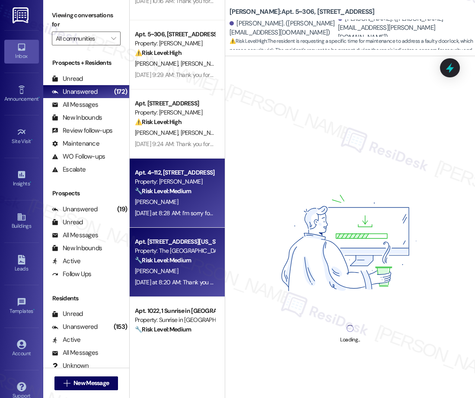
click at [179, 260] on strong "🔧 Risk Level: Medium" at bounding box center [163, 260] width 56 height 8
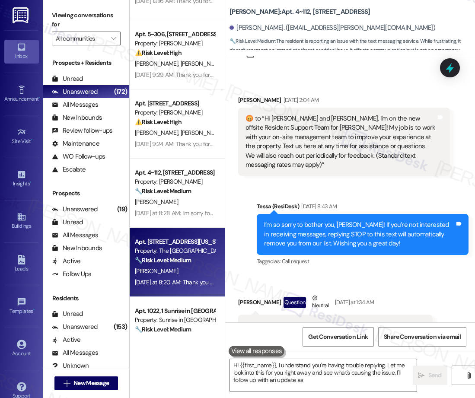
type textarea "Hi {{first_name}}, I understand you're having trouble replying. Let me look int…"
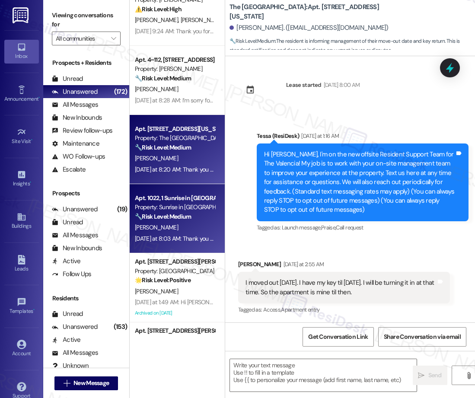
type textarea "Fetching suggested responses. Please feel free to read through the conversation…"
click at [205, 211] on div "Property: Sunrise in [GEOGRAPHIC_DATA]" at bounding box center [175, 207] width 80 height 9
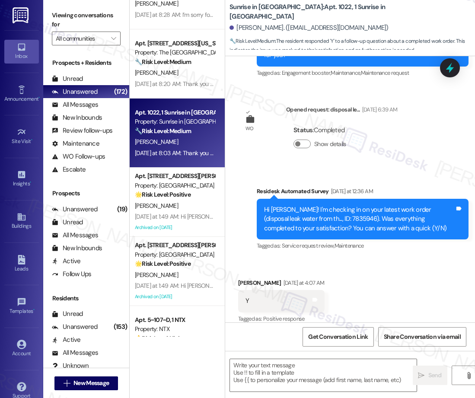
type textarea "Fetching suggested responses. Please feel free to read through the conversation…"
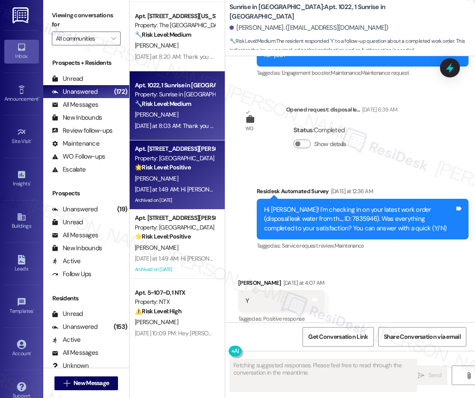
click at [165, 181] on div "[PERSON_NAME]" at bounding box center [175, 178] width 82 height 11
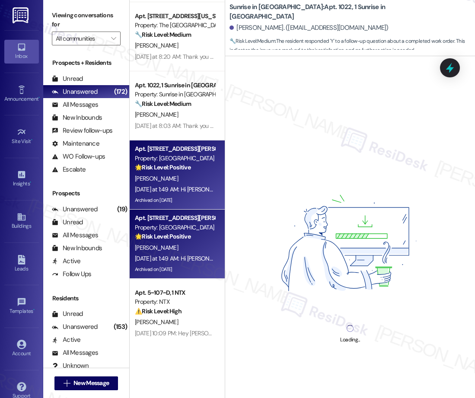
click at [175, 243] on div "[PERSON_NAME]" at bounding box center [175, 248] width 82 height 11
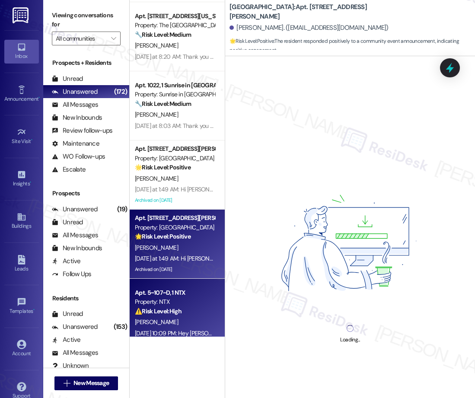
click at [180, 306] on div "Property: NTX" at bounding box center [175, 302] width 80 height 9
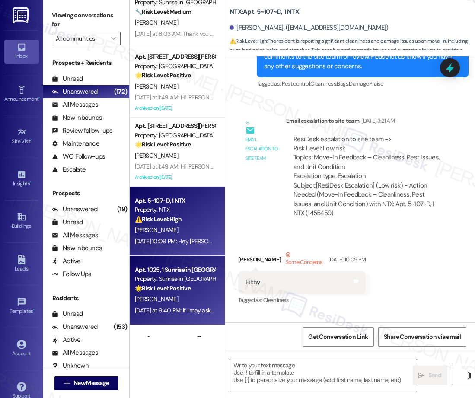
click at [186, 276] on div "Apt. 4~112, [STREET_ADDRESS] Property: [PERSON_NAME] 🔧 Risk Level: Medium The r…" at bounding box center [177, 168] width 95 height 337
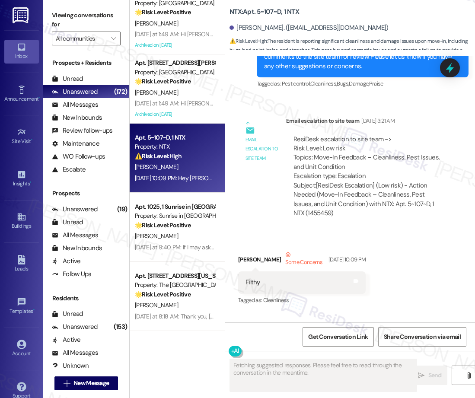
click at [190, 245] on div "Apt. [STREET_ADDRESS][US_STATE] Property: The Valencia 🔧 Risk Level: Medium The…" at bounding box center [177, 168] width 95 height 337
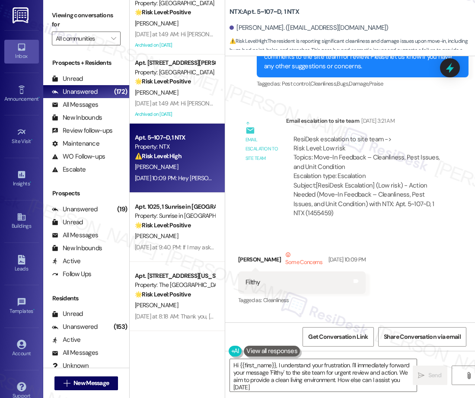
type textarea "Hi {{first_name}}, I understand your frustration. I'll immediately forward your…"
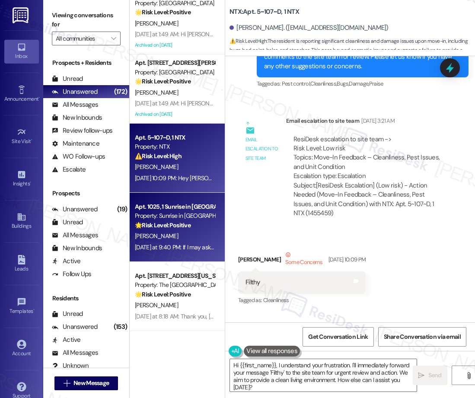
click at [168, 226] on strong "🌟 Risk Level: Positive" at bounding box center [163, 225] width 56 height 8
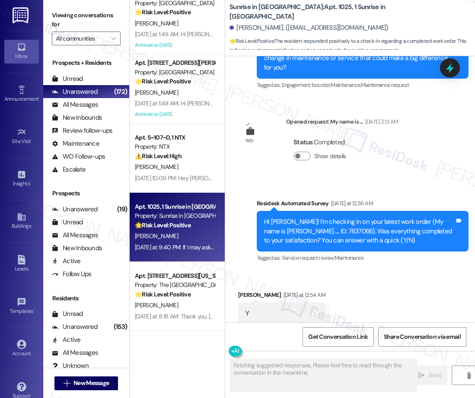
scroll to position [239, 0]
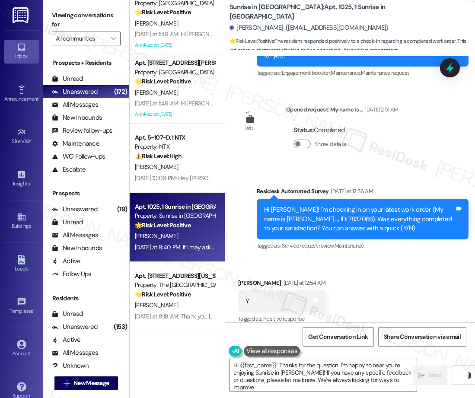
type textarea "Hi {{first_name}}! Thanks for the question. I'm happy to hear you're enjoying S…"
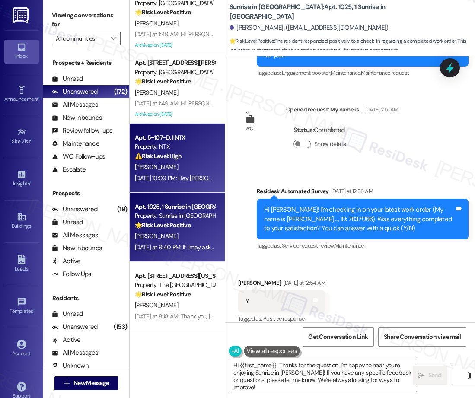
click at [188, 146] on div "Property: NTX" at bounding box center [175, 146] width 80 height 9
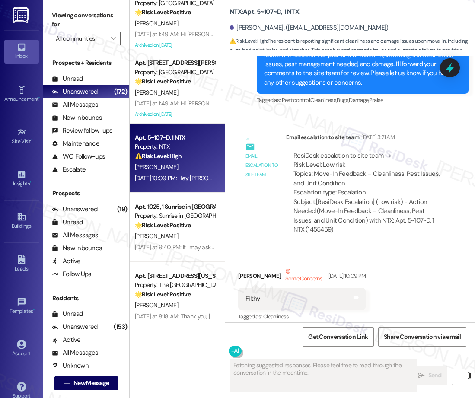
scroll to position [399, 0]
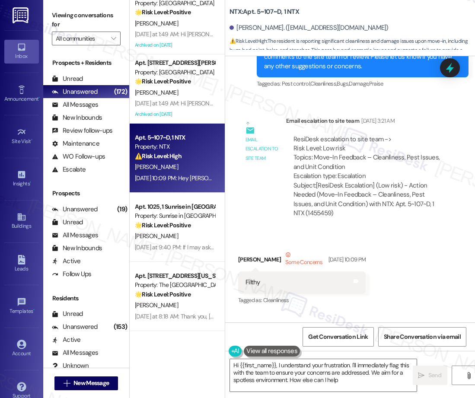
type textarea "Hi {{first_name}}, I understand your frustration. I'll immediately flag this wi…"
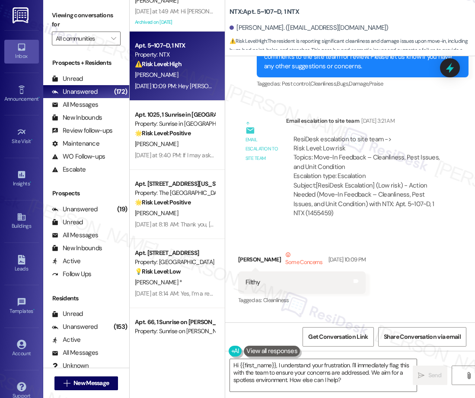
scroll to position [2540, 0]
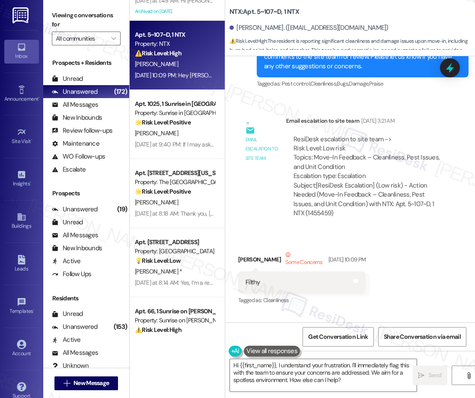
click at [151, 107] on div "Apt. [STREET_ADDRESS][PERSON_NAME] Property: [GEOGRAPHIC_DATA] 🌟 Risk Level: Po…" at bounding box center [177, 168] width 95 height 337
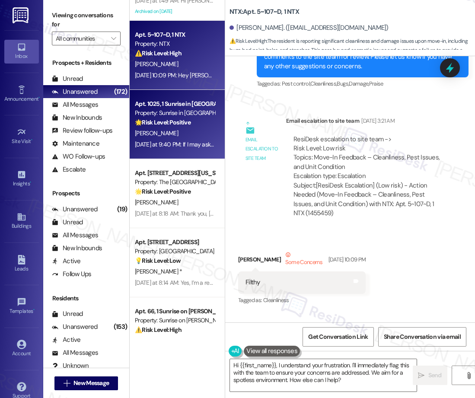
click at [176, 124] on strong "🌟 Risk Level: Positive" at bounding box center [163, 123] width 56 height 8
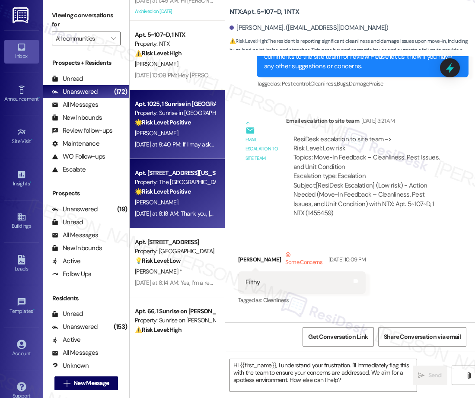
click at [171, 188] on strong "🌟 Risk Level: Positive" at bounding box center [163, 192] width 56 height 8
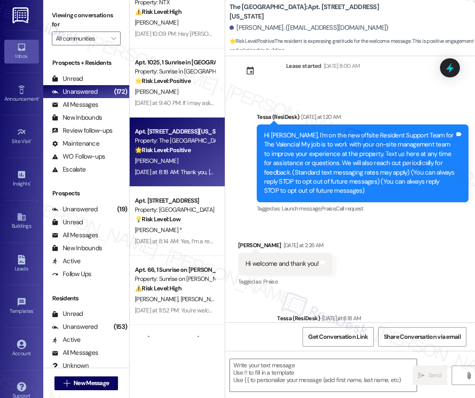
scroll to position [53, 0]
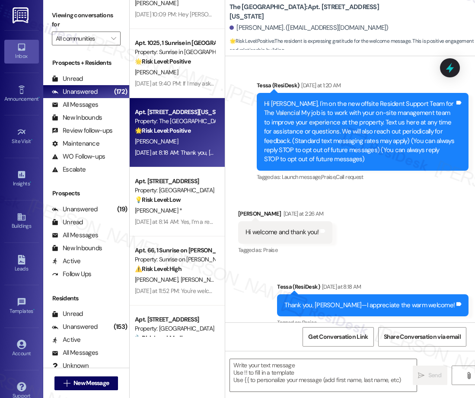
type textarea "Fetching suggested responses. Please feel free to read through the conversation…"
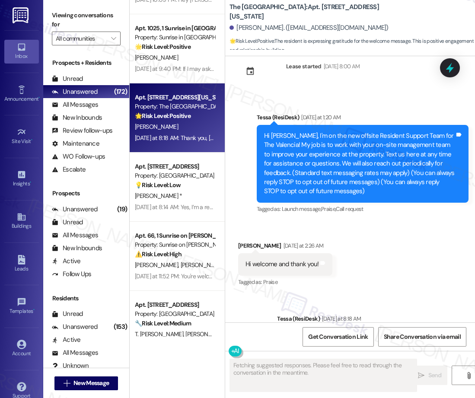
scroll to position [0, 0]
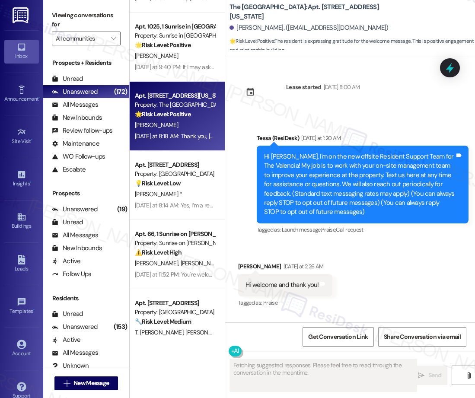
click at [187, 186] on div "Apt. [STREET_ADDRESS][PERSON_NAME] Property: [GEOGRAPHIC_DATA] 🌟 Risk Level: Po…" at bounding box center [177, 168] width 95 height 337
click at [187, 186] on div "💡 Risk Level: Low The resident is asking a question about the nature of the sup…" at bounding box center [175, 183] width 80 height 9
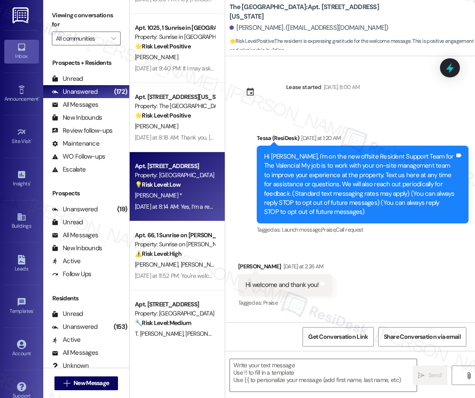
click at [170, 248] on div "Property: Sunrise on [PERSON_NAME]" at bounding box center [175, 244] width 80 height 9
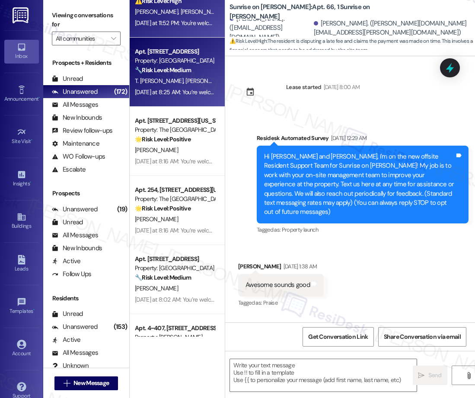
scroll to position [8876, 0]
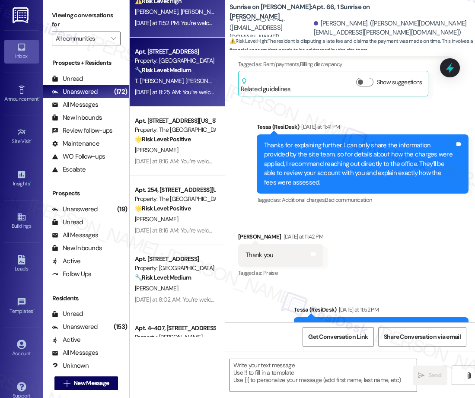
type textarea "Fetching suggested responses. Please feel free to read through the conversation…"
click at [185, 96] on div "[DATE] at 8:25 AM: You’re welcome, [PERSON_NAME]! [DATE] at 8:25 AM: You’re wel…" at bounding box center [175, 92] width 82 height 11
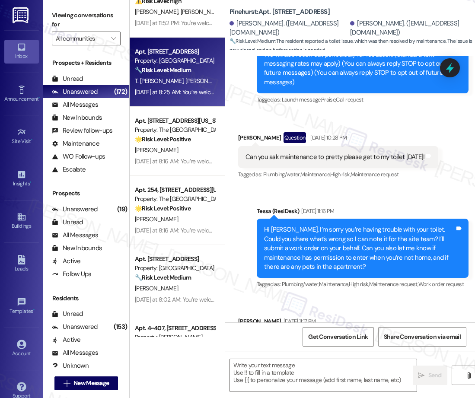
type textarea "Fetching suggested responses. Please feel free to read through the conversation…"
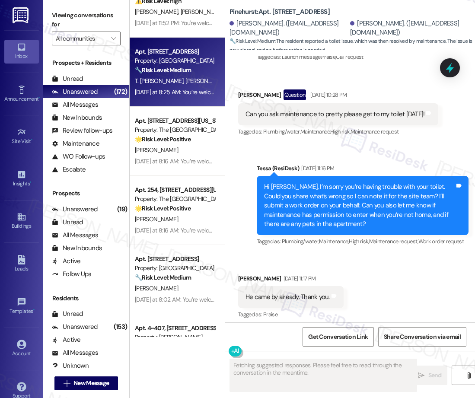
scroll to position [187, 0]
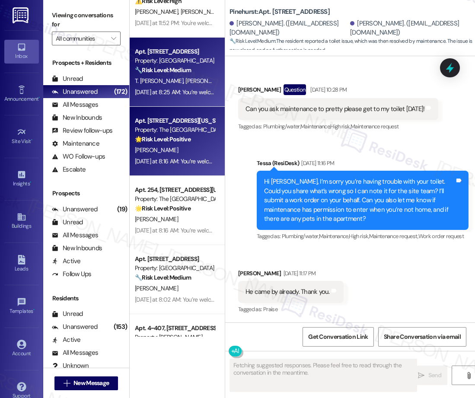
click at [208, 148] on div "[PERSON_NAME]" at bounding box center [175, 150] width 82 height 11
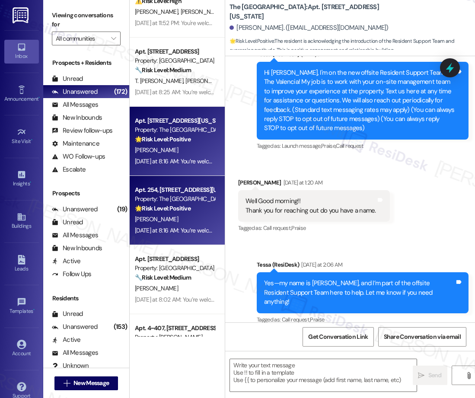
type textarea "Fetching suggested responses. Please feel free to read through the conversation…"
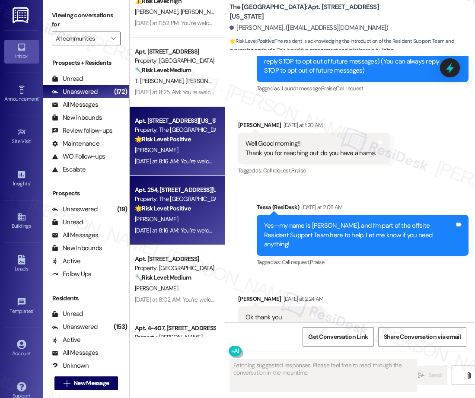
scroll to position [157, 0]
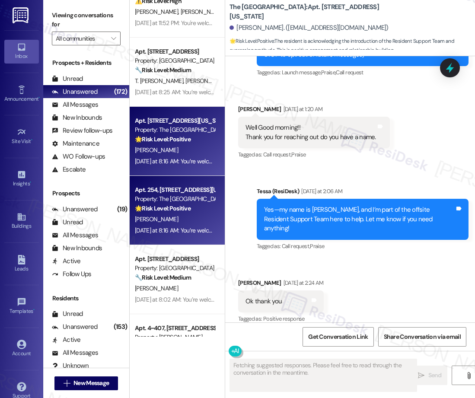
click at [177, 222] on div "Apt. [STREET_ADDRESS][US_STATE] Property: The Valencia 🌟 Risk Level: Positive T…" at bounding box center [177, 168] width 95 height 337
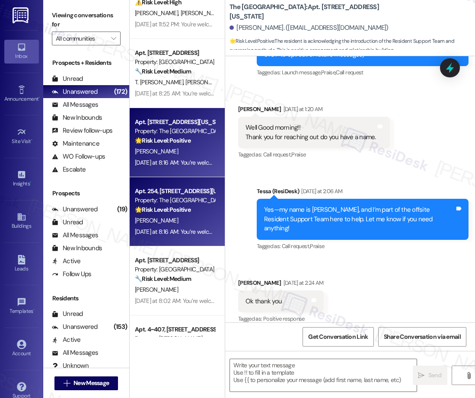
click at [184, 215] on div "[PERSON_NAME]" at bounding box center [175, 220] width 82 height 11
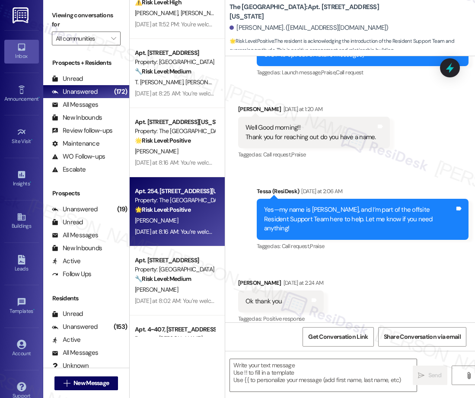
scroll to position [2867, 0]
type textarea "Fetching suggested responses. Please feel free to read through the conversation…"
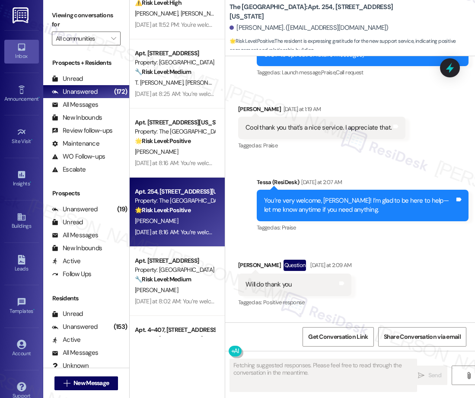
scroll to position [150, 0]
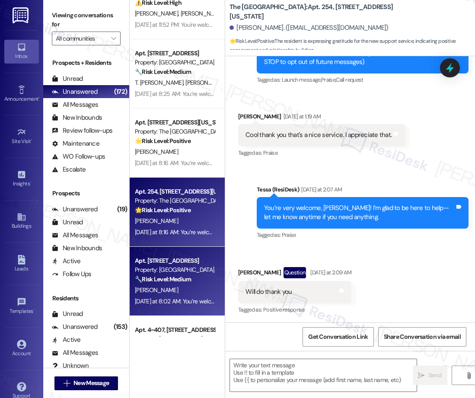
click at [200, 287] on div "[PERSON_NAME]" at bounding box center [175, 290] width 82 height 11
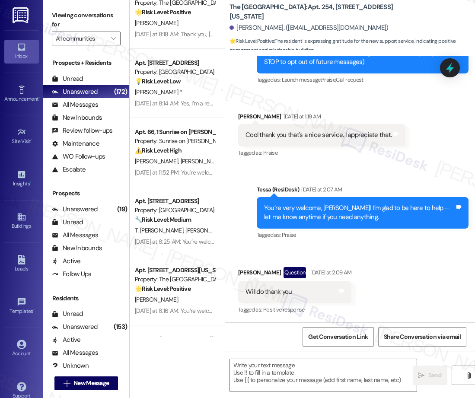
type textarea "Fetching suggested responses. Please feel free to read through the conversation…"
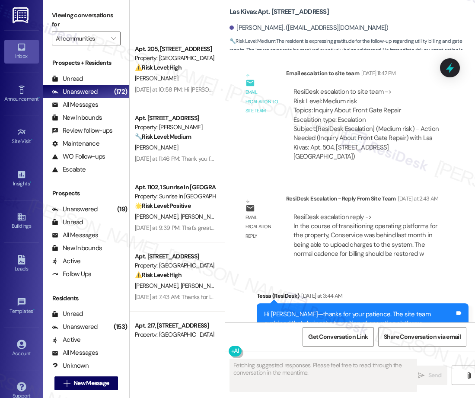
scroll to position [1433, 0]
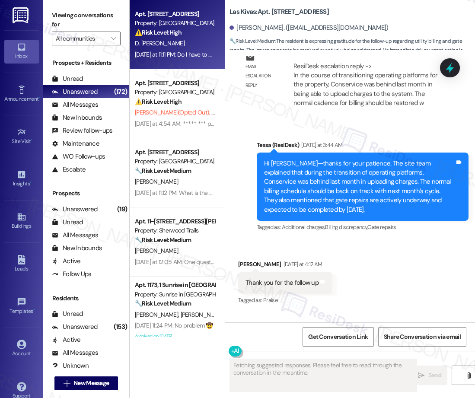
click at [194, 52] on div "[DATE] at 11:11 PM: Do I have to pay rent on October? [DATE] at 11:11 PM: Do I …" at bounding box center [199, 55] width 128 height 8
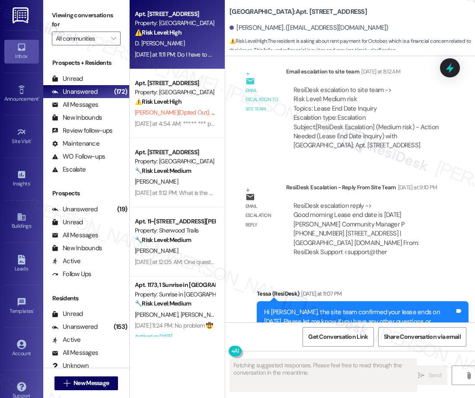
scroll to position [482, 0]
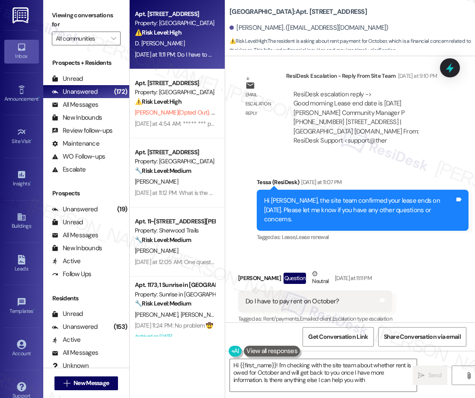
type textarea "Hi {{first_name}}! I'm checking with the site team about whether rent is owed f…"
click at [191, 176] on div "[PERSON_NAME]" at bounding box center [175, 181] width 82 height 11
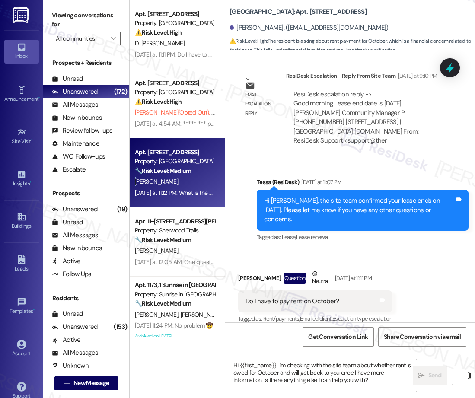
click at [191, 176] on div "[PERSON_NAME]" at bounding box center [175, 181] width 82 height 11
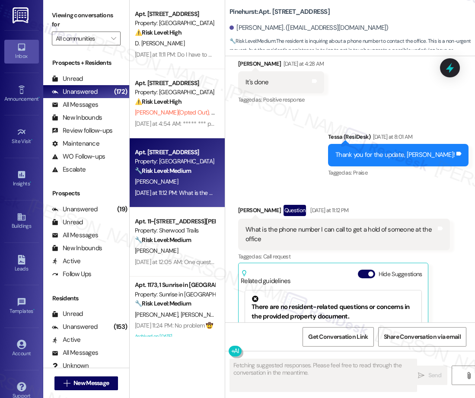
scroll to position [2838, 0]
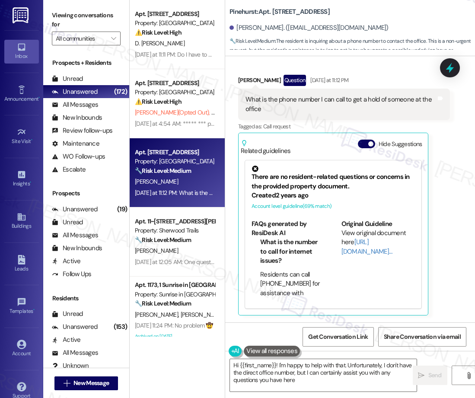
type textarea "Hi {{first_name}}! I'm happy to help with that. Unfortunately, I don't have the…"
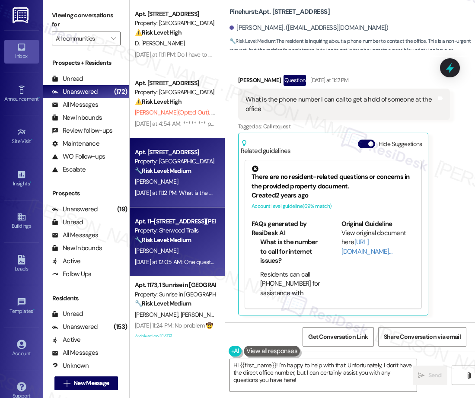
click at [184, 241] on strong "🔧 Risk Level: Medium" at bounding box center [163, 240] width 56 height 8
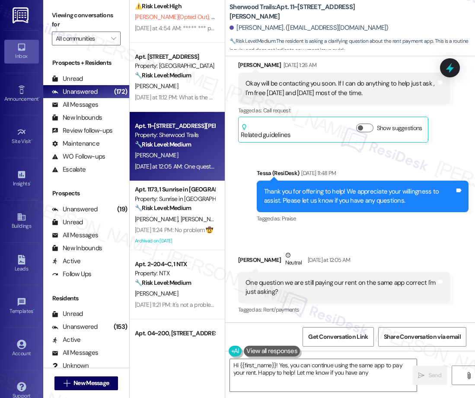
scroll to position [98, 0]
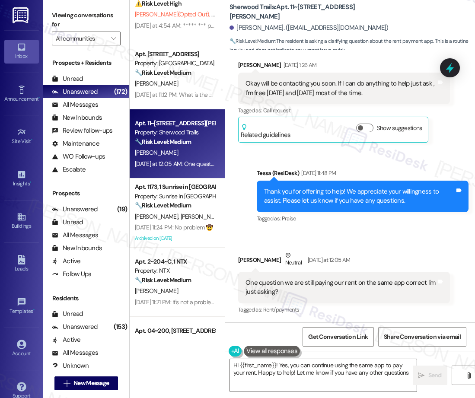
type textarea "Hi {{first_name}}! Yes, you can continue using the same app to pay your rent. H…"
click at [181, 216] on div "Apt. 12A15, [STREET_ADDRESS] Property: [GEOGRAPHIC_DATA] ⚠️ Risk Level: High Th…" at bounding box center [177, 168] width 95 height 337
click at [181, 216] on span "[PERSON_NAME]" at bounding box center [202, 217] width 43 height 8
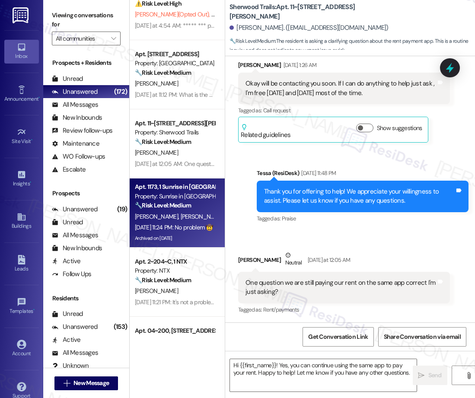
type textarea "Fetching suggested responses. Please feel free to read through the conversation…"
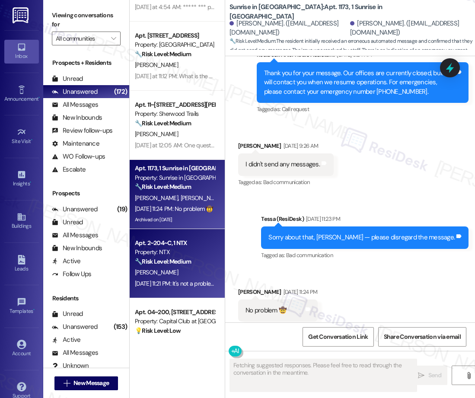
scroll to position [118, 0]
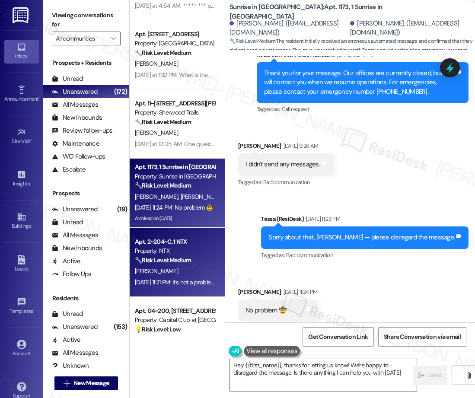
type textarea "Hey {{first_name}}, thanks for letting us know! We're happy to disregard the me…"
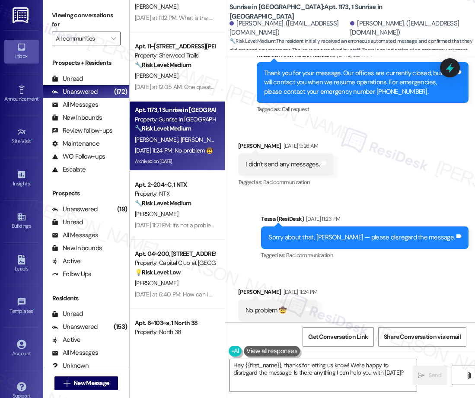
scroll to position [184, 0]
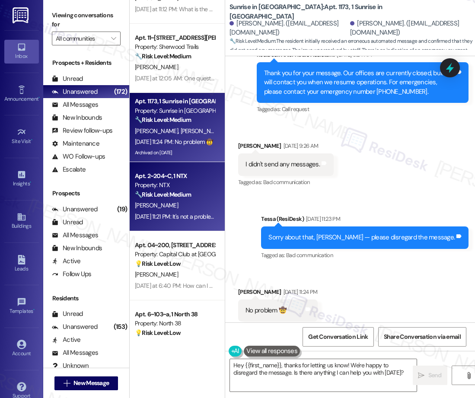
click at [186, 211] on div "[DATE] 11:21 PM: It's not a problem with the fan... they got a fan with single …" at bounding box center [175, 216] width 82 height 11
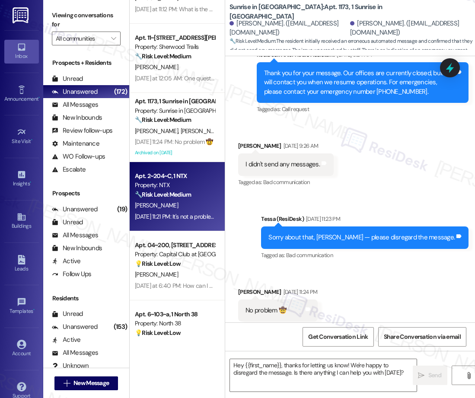
click at [183, 269] on div "[PERSON_NAME]" at bounding box center [175, 274] width 82 height 11
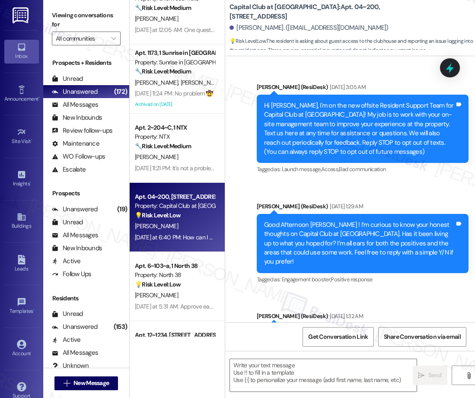
click at [195, 263] on div "Apt. [STREET_ADDRESS] Property: Pinehurst 🔧 Risk Level: Medium The resident is …" at bounding box center [177, 168] width 95 height 337
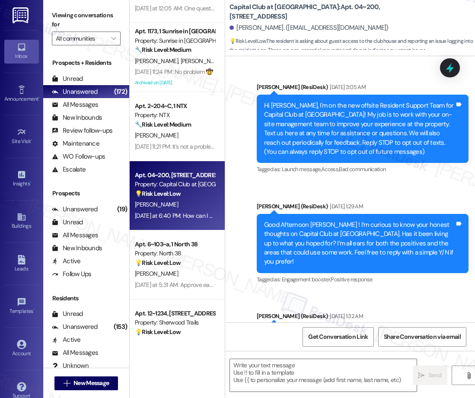
scroll to position [16506, 0]
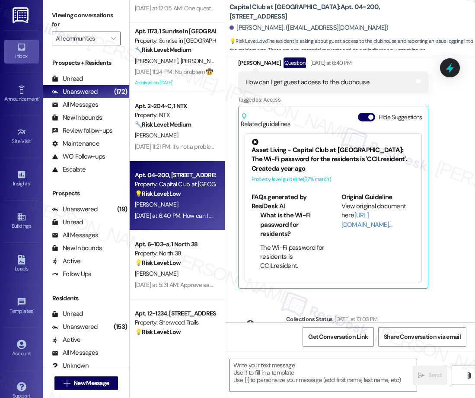
type textarea "Fetching suggested responses. Please feel free to read through the conversation…"
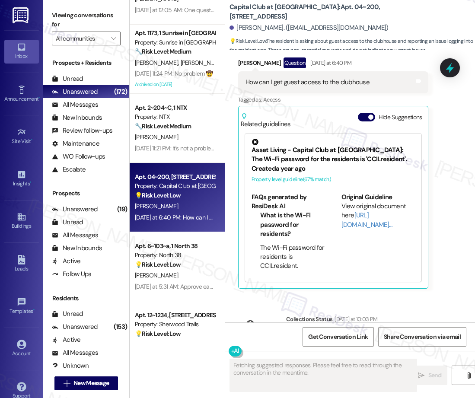
click at [195, 263] on div "Apt. [STREET_ADDRESS] Property: [GEOGRAPHIC_DATA] ⚠️ Risk Level: High The resid…" at bounding box center [177, 168] width 95 height 337
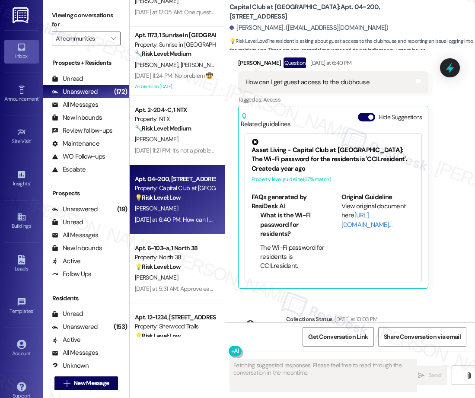
click at [188, 264] on div "💡 Risk Level: Low The resident is providing feedback on the move-in process, wh…" at bounding box center [175, 267] width 80 height 9
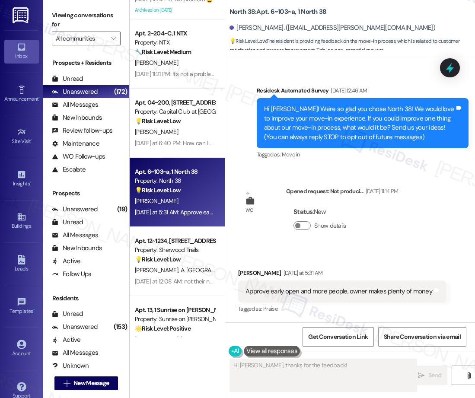
scroll to position [64, 0]
type textarea "Hi [PERSON_NAME], thanks for the feedback! I'll pass along your suggestions for…"
click at [170, 280] on div "[DATE] at 12:08 AM: not their number. i am a previous resident. [DATE] at 12:08…" at bounding box center [212, 282] width 154 height 8
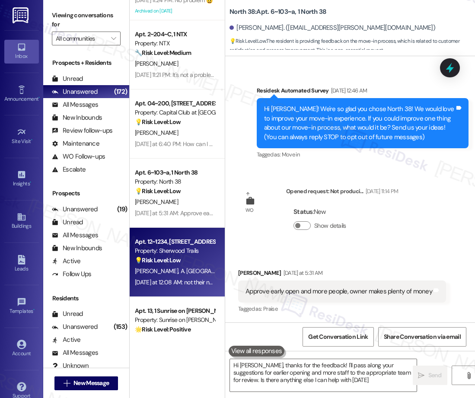
type textarea "Hi [PERSON_NAME], thanks for the feedback! I'll pass along your suggestions for…"
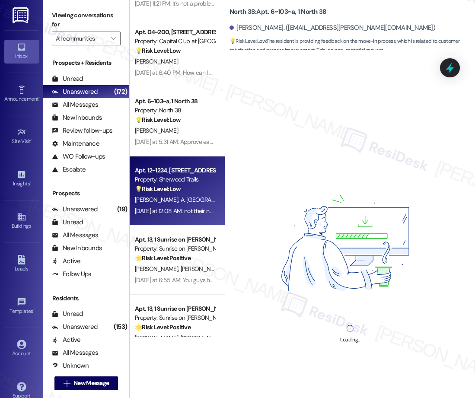
scroll to position [406, 0]
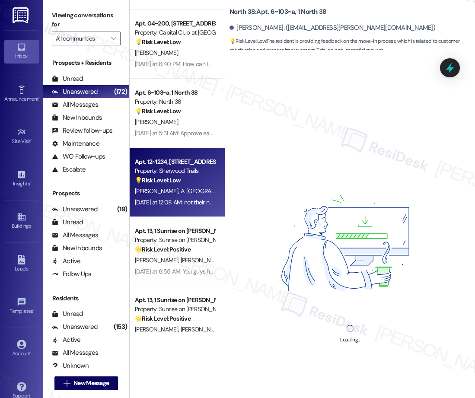
click at [203, 240] on div "Property: Sunrise on [PERSON_NAME]" at bounding box center [175, 240] width 80 height 9
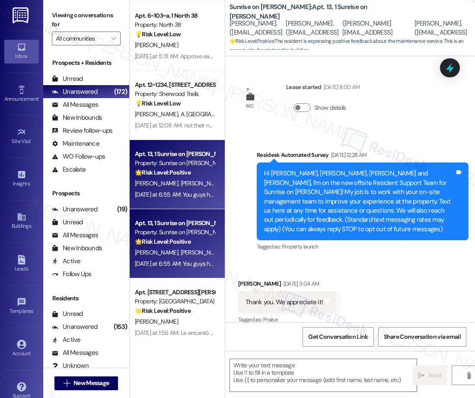
scroll to position [2499, 0]
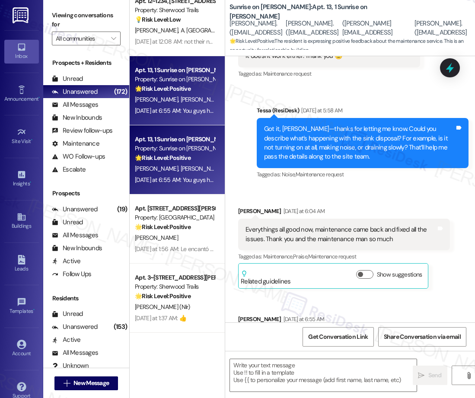
type textarea "Fetching suggested responses. Please feel free to read through the conversation…"
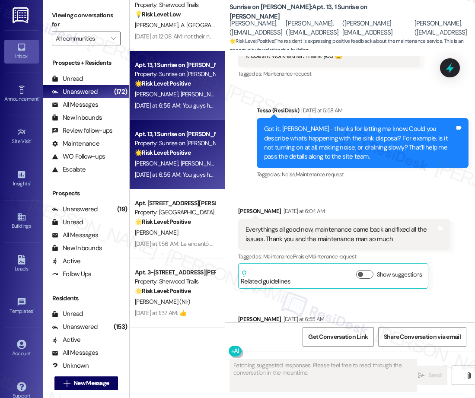
click at [195, 244] on div "[DATE] at 1:56 AM: Le encantó una imagen [DATE] at 1:56 AM: Le encantó una imag…" at bounding box center [187, 244] width 105 height 8
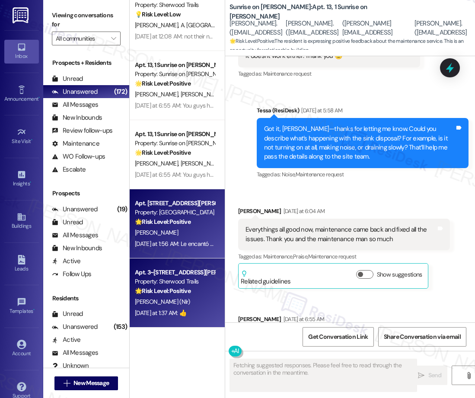
click at [189, 294] on strong "🌟 Risk Level: Positive" at bounding box center [163, 291] width 56 height 8
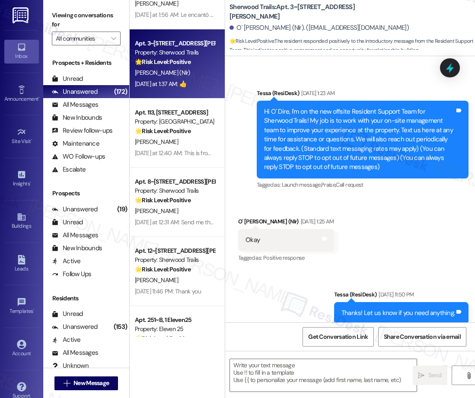
scroll to position [804, 0]
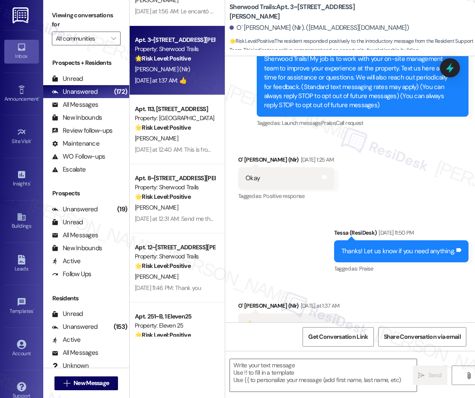
type textarea "Fetching suggested responses. Please feel free to read through the conversation…"
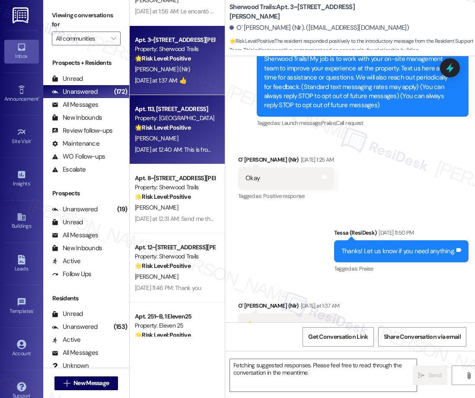
scroll to position [139, 0]
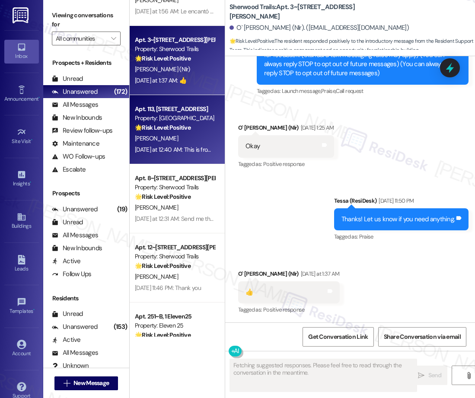
click at [167, 134] on div "[PERSON_NAME]" at bounding box center [175, 138] width 82 height 11
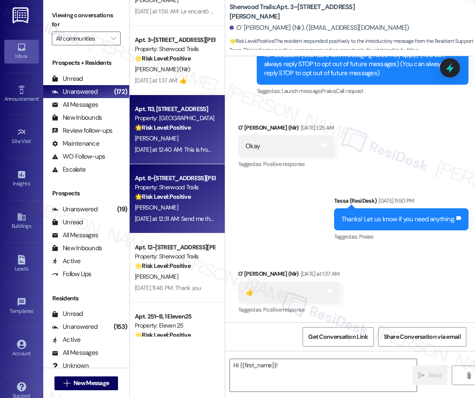
type textarea "Hi {{first_name}}! I'm"
type textarea "Hi {{first_name}}! I'm happy to help with"
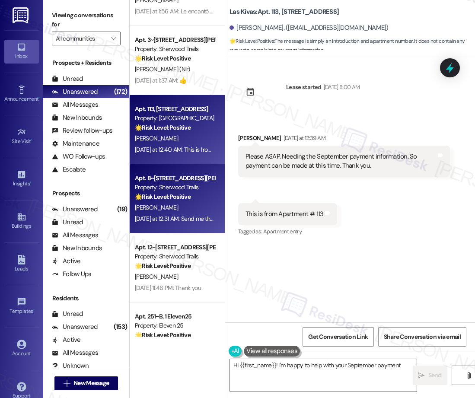
click at [193, 213] on div "[PERSON_NAME]" at bounding box center [175, 207] width 82 height 11
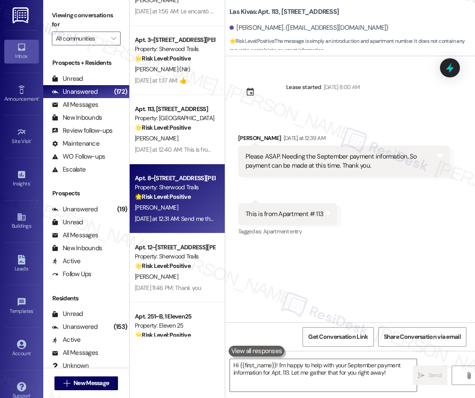
type textarea "Fetching suggested responses. Please feel free to read through the conversation…"
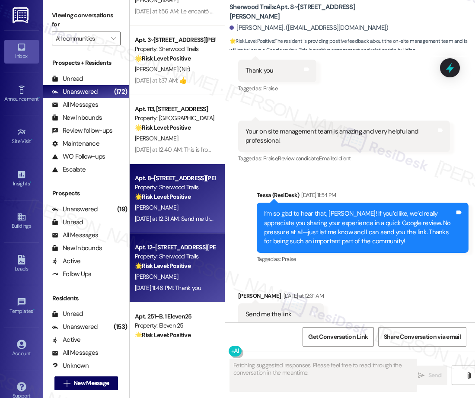
scroll to position [237, 0]
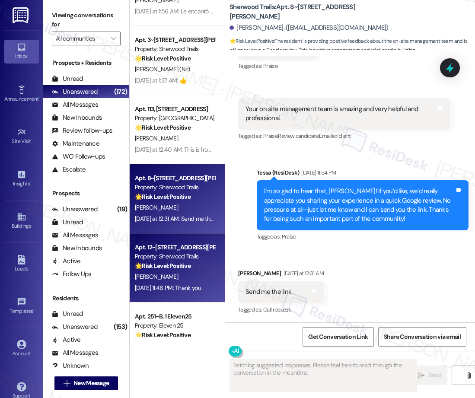
click at [190, 260] on div "Property: Sherwood Trails" at bounding box center [175, 256] width 80 height 9
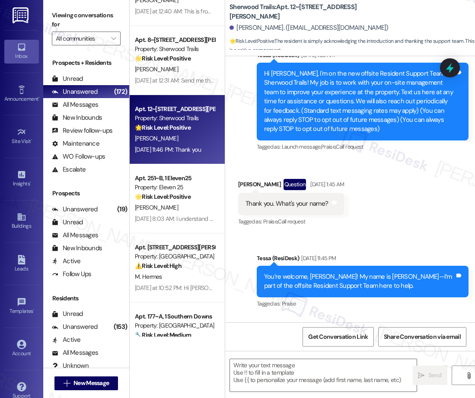
scroll to position [137, 0]
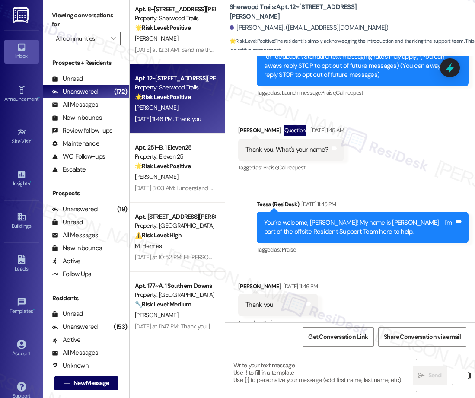
type textarea "Fetching suggested responses. Please feel free to read through the conversation…"
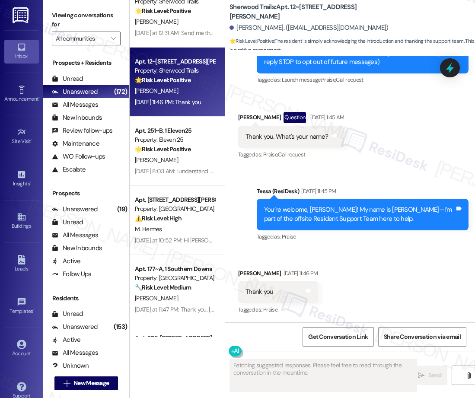
click at [187, 163] on div "[PERSON_NAME]" at bounding box center [175, 160] width 82 height 11
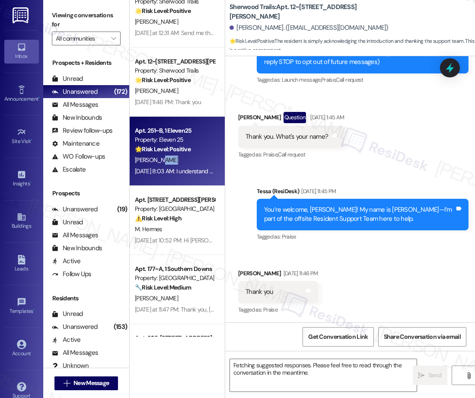
click at [187, 163] on div "[PERSON_NAME]" at bounding box center [175, 160] width 82 height 11
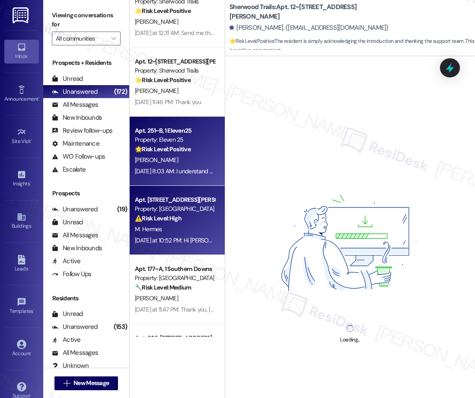
click at [185, 225] on div "M. Hermes" at bounding box center [175, 229] width 82 height 11
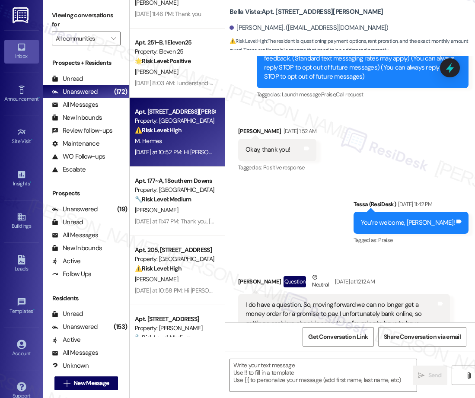
type textarea "Fetching suggested responses. Please feel free to read through the conversation…"
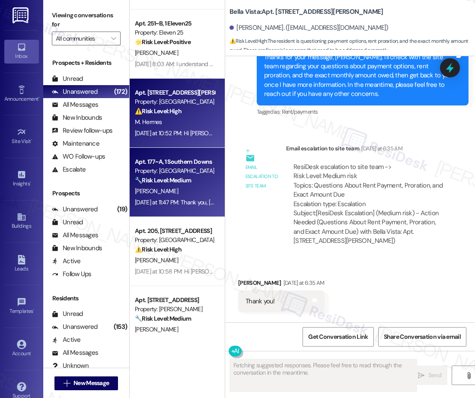
click at [191, 188] on div "[PERSON_NAME]" at bounding box center [175, 191] width 82 height 11
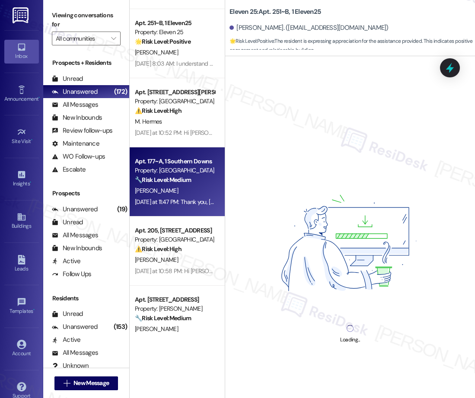
click at [200, 246] on div "⚠️ Risk Level: High The resident is disputing lease terms and threatening not t…" at bounding box center [175, 249] width 80 height 9
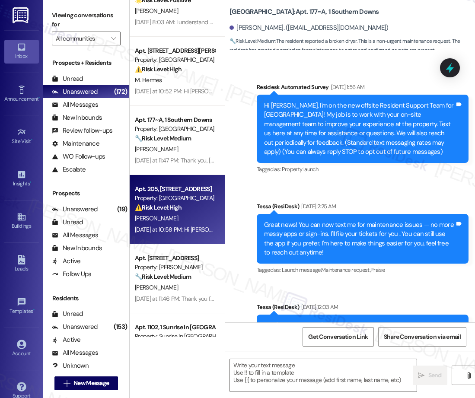
type textarea "Fetching suggested responses. Please feel free to read through the conversation…"
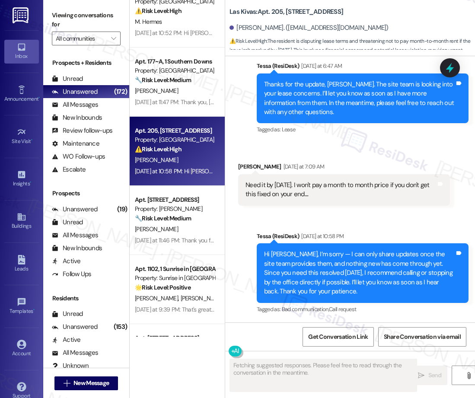
click at [199, 216] on div "🔧 Risk Level: Medium The message reports children in the gym and work center, w…" at bounding box center [175, 218] width 80 height 9
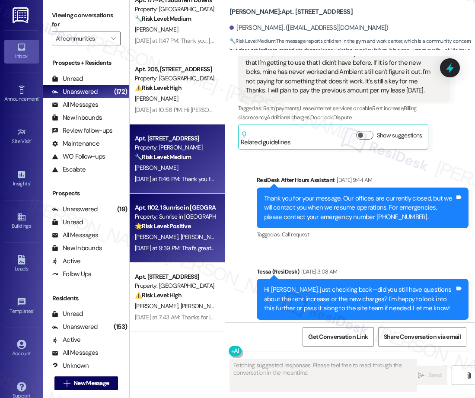
click at [195, 239] on div "[PERSON_NAME] [PERSON_NAME]" at bounding box center [175, 237] width 82 height 11
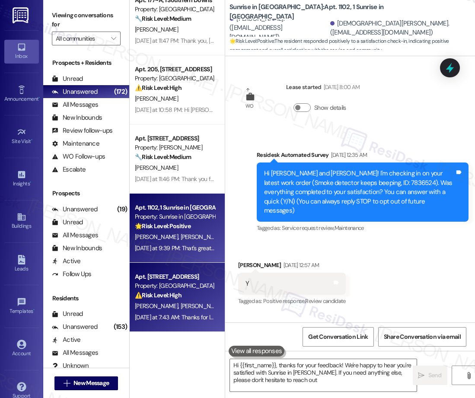
type textarea "Hi {{first_name}}, thanks for your feedback! We're happy to hear you're satisfi…"
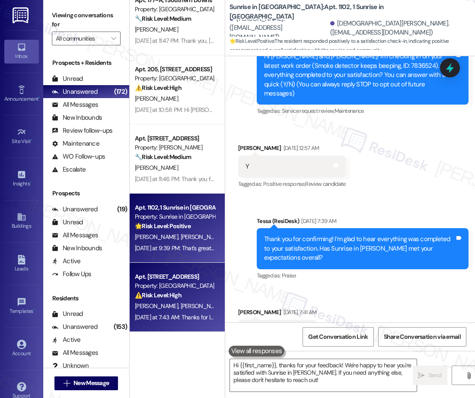
click at [200, 285] on div "Property: [GEOGRAPHIC_DATA]" at bounding box center [175, 286] width 80 height 9
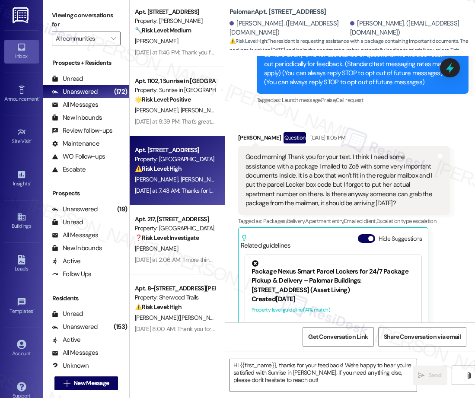
type textarea "Fetching suggested responses. Please feel free to read through the conversation…"
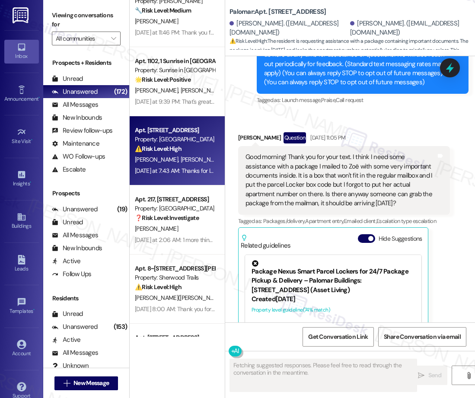
click at [188, 215] on div "Apt. 177~A, 1 Southern Downs Property: Southern Downs 🔧 Risk Level: Medium The …" at bounding box center [177, 168] width 95 height 337
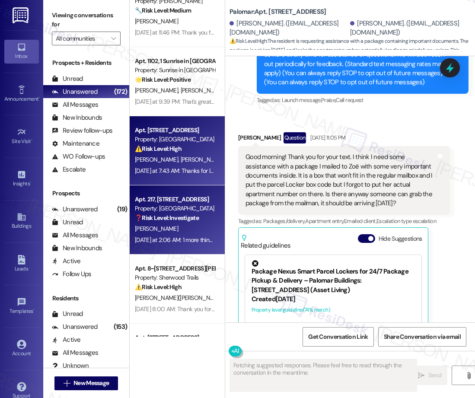
click at [203, 225] on div "[PERSON_NAME]" at bounding box center [175, 229] width 82 height 11
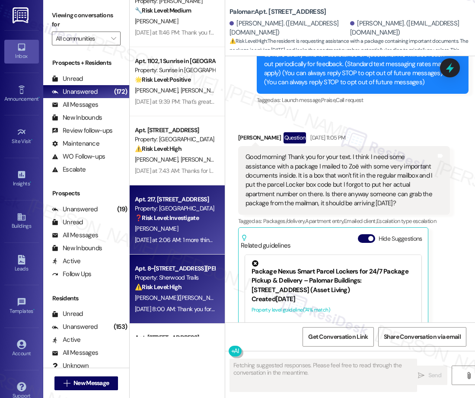
click at [186, 293] on div "[PERSON_NAME]([PERSON_NAME])" at bounding box center [175, 298] width 82 height 11
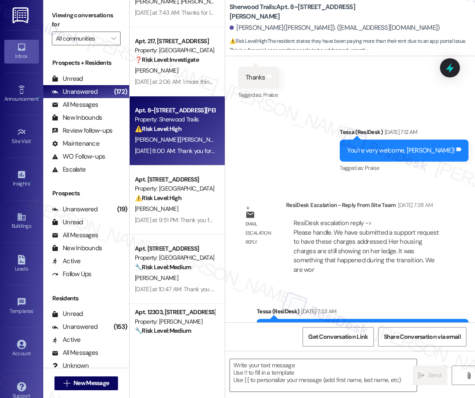
type textarea "Fetching suggested responses. Please feel free to read through the conversation…"
click at [200, 217] on div "[DATE] at 9:51 PM: Thank you for your message. Our offices are currently closed…" at bounding box center [375, 220] width 480 height 8
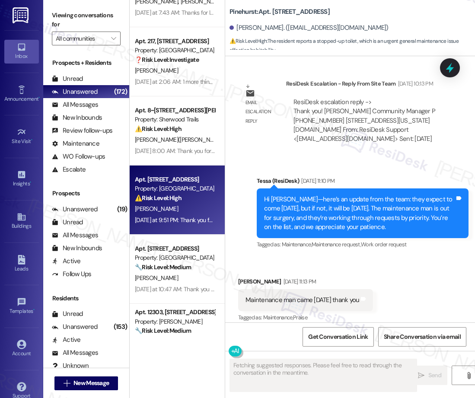
click at [200, 217] on div "[DATE] at 9:51 PM: Thank you for your message. Our offices are currently closed…" at bounding box center [375, 220] width 480 height 8
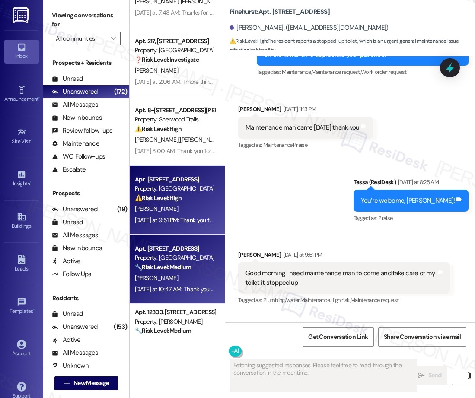
click at [199, 281] on div "[PERSON_NAME]" at bounding box center [175, 278] width 82 height 11
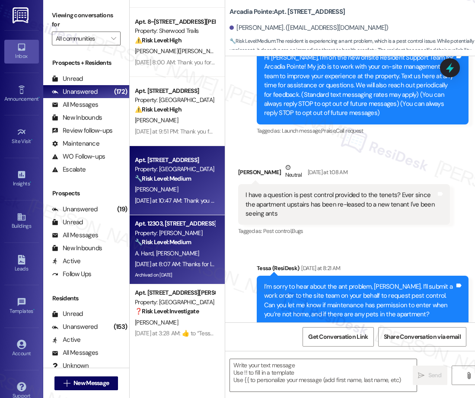
type textarea "Fetching suggested responses. Please feel free to read through the conversation…"
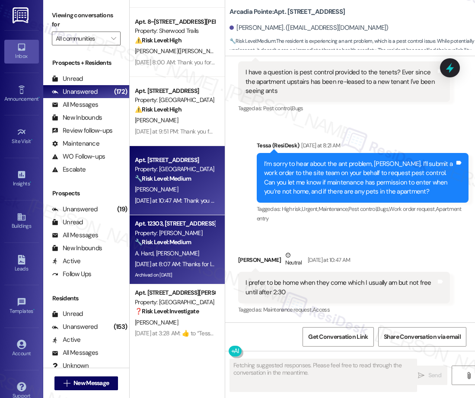
click at [197, 253] on div "A. Hard [PERSON_NAME]" at bounding box center [175, 253] width 82 height 11
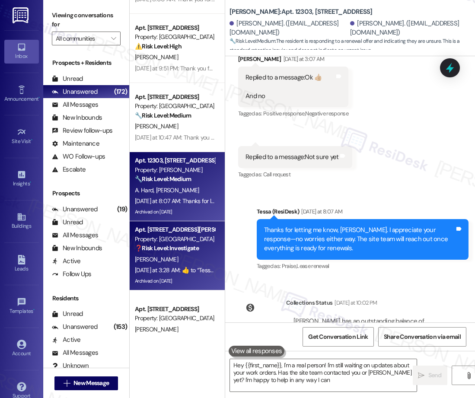
type textarea "Hey {{first_name}}, I'm a real person! I'm still waiting on updates about your …"
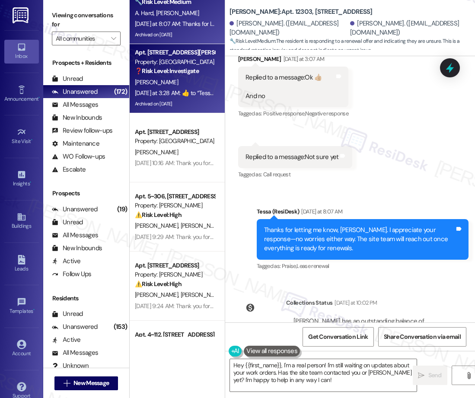
click at [175, 80] on div "[PERSON_NAME]" at bounding box center [175, 82] width 82 height 11
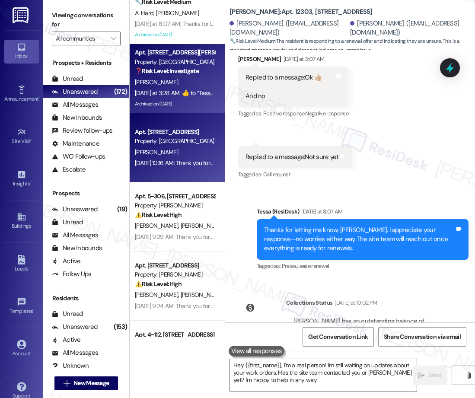
type textarea "Hey {{first_name}}, I'm a real person! I'm still waiting on updates about your …"
click at [175, 163] on div "[DATE] 10:16 AM: Thank you for your message. Our offices are currently closed, …" at bounding box center [373, 163] width 476 height 8
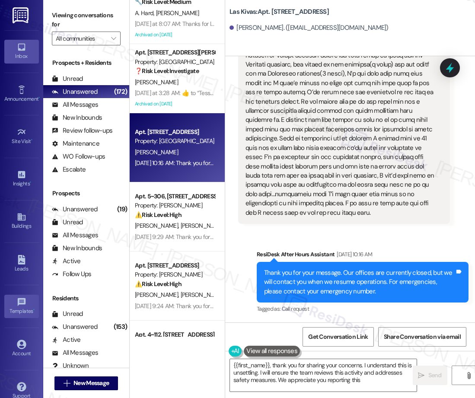
type textarea "{{first_name}}, thank you for sharing your concerns. I understand this is unset…"
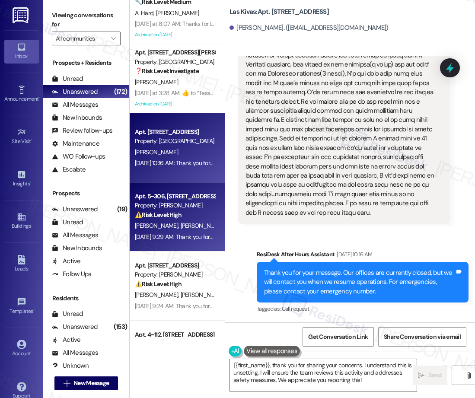
click at [157, 226] on span "[PERSON_NAME]" at bounding box center [158, 226] width 46 height 8
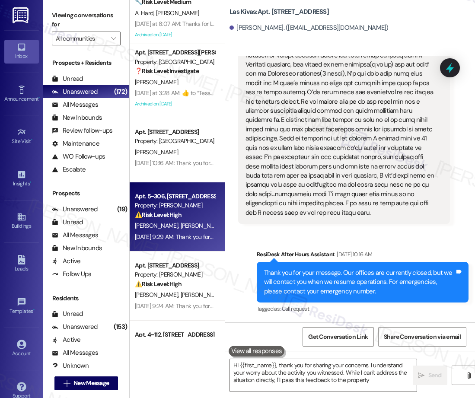
type textarea "Hi {{first_name}}, thank you for sharing your concerns. I understand your worry…"
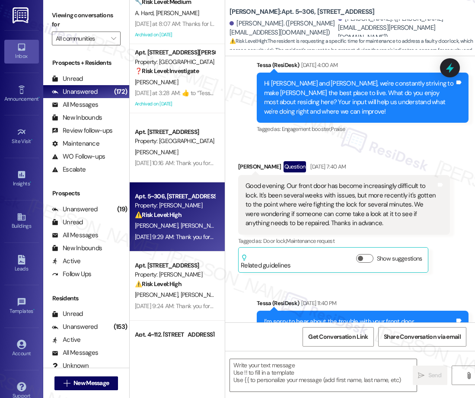
type textarea "Fetching suggested responses. Please feel free to read through the conversation…"
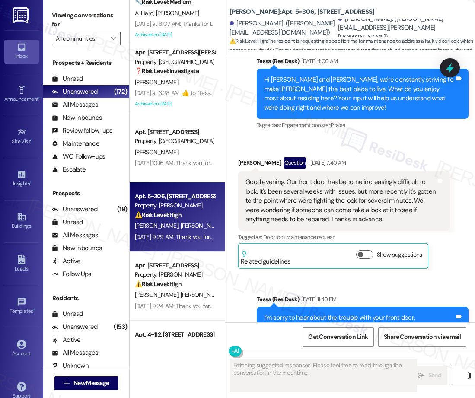
scroll to position [514, 0]
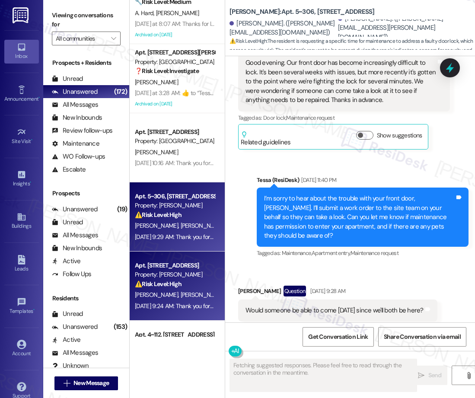
click at [178, 289] on div "Apt. [STREET_ADDRESS] Property: [PERSON_NAME] ⚠️ Risk Level: High The resident …" at bounding box center [175, 274] width 82 height 29
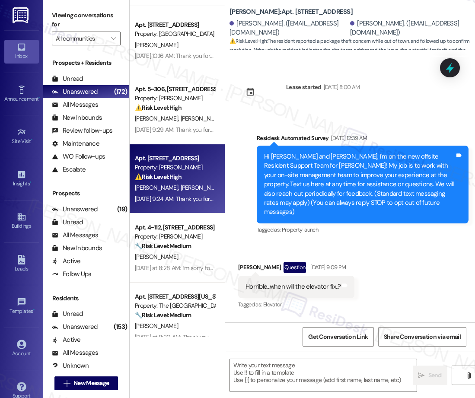
click at [189, 254] on div "Apt. 12303, [STREET_ADDRESS] Property: [PERSON_NAME] 🔧 Risk Level: Medium The r…" at bounding box center [177, 168] width 95 height 337
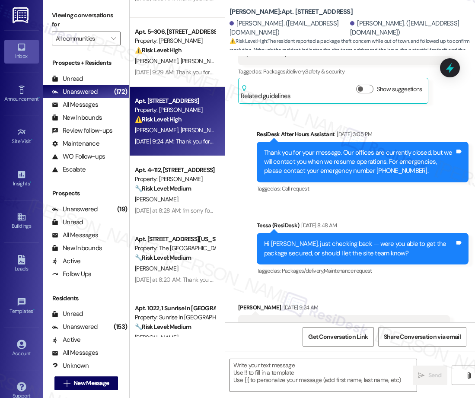
scroll to position [4423, 0]
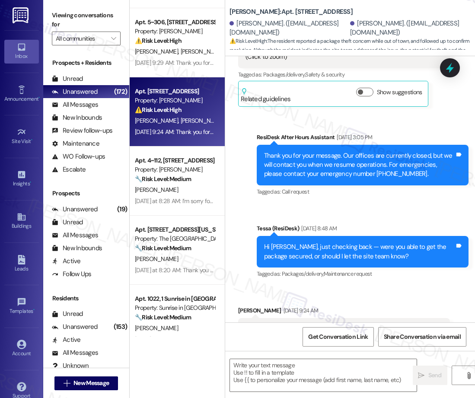
type textarea "Fetching suggested responses. Please feel free to read through the conversation…"
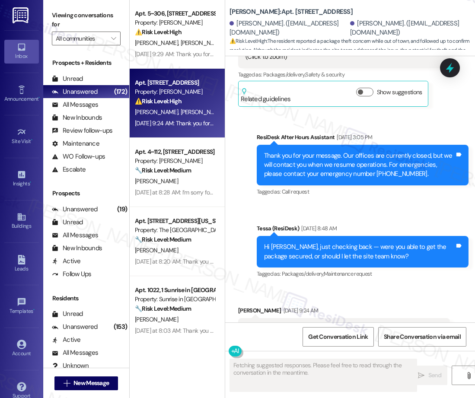
click at [196, 182] on div "Apt. [STREET_ADDRESS] Property: [GEOGRAPHIC_DATA] [PERSON_NAME] [DATE] 10:16 AM…" at bounding box center [177, 168] width 95 height 337
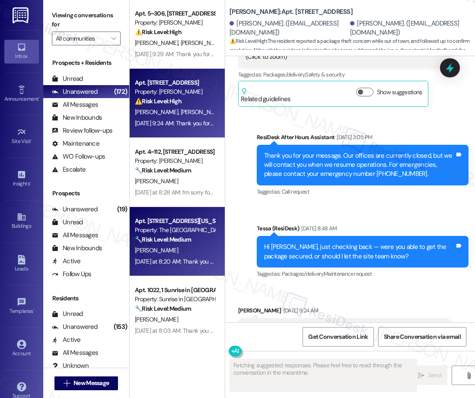
click at [179, 231] on div "Property: The [GEOGRAPHIC_DATA]" at bounding box center [175, 230] width 80 height 9
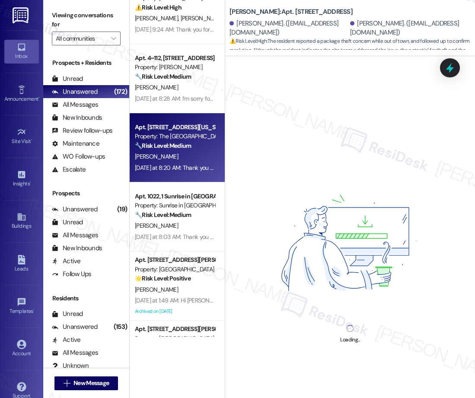
scroll to position [2174, 0]
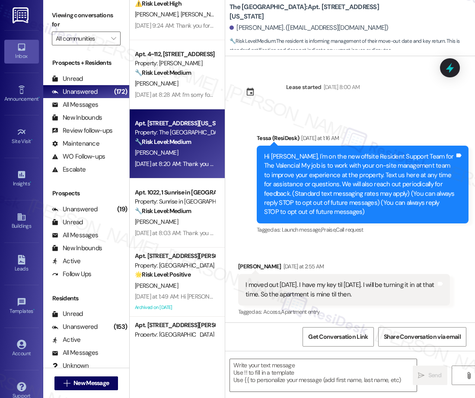
click at [187, 213] on div "Apt. [STREET_ADDRESS] Property: [GEOGRAPHIC_DATA] [PERSON_NAME] [DATE] 10:16 AM…" at bounding box center [177, 168] width 95 height 337
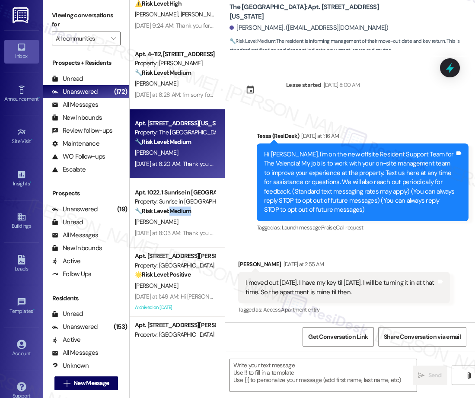
click at [187, 213] on strong "🔧 Risk Level: Medium" at bounding box center [163, 211] width 56 height 8
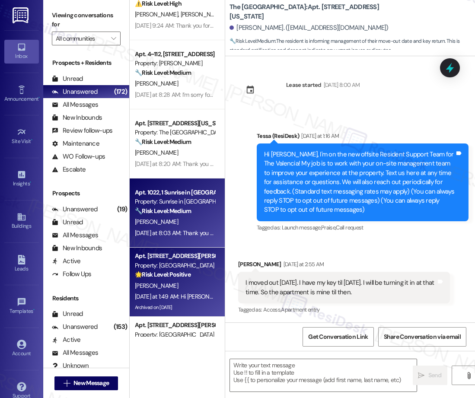
click at [177, 286] on div "[PERSON_NAME]" at bounding box center [175, 286] width 82 height 11
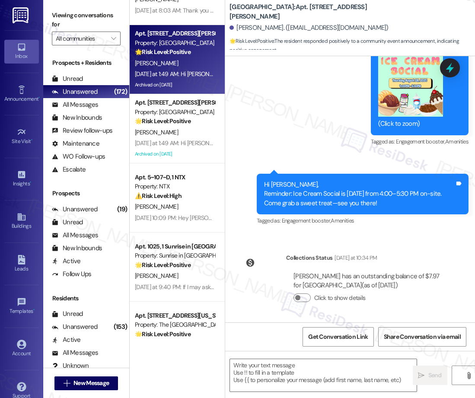
scroll to position [2437, 0]
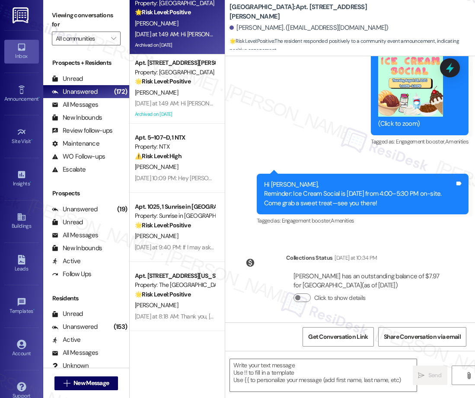
type textarea "Fetching suggested responses. Please feel free to read through the conversation…"
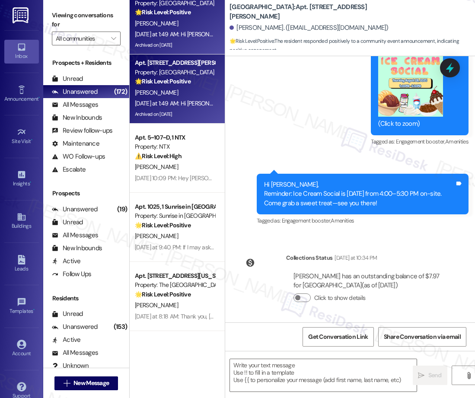
click at [182, 90] on div "[PERSON_NAME]" at bounding box center [175, 92] width 82 height 11
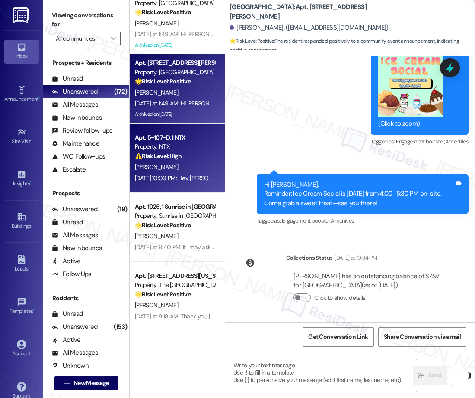
click at [171, 183] on div "[DATE] 10:09 PM: Hey [PERSON_NAME], we appreciate your text! We'll be back at 1…" at bounding box center [175, 178] width 82 height 11
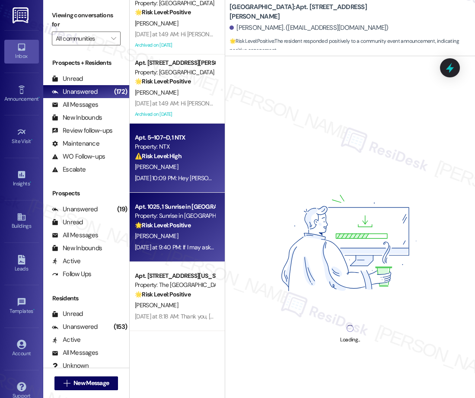
click at [185, 252] on div "[DATE] at 9:40 PM: If I may ask...has Sunrise in [PERSON_NAME] lived up to your…" at bounding box center [175, 247] width 82 height 11
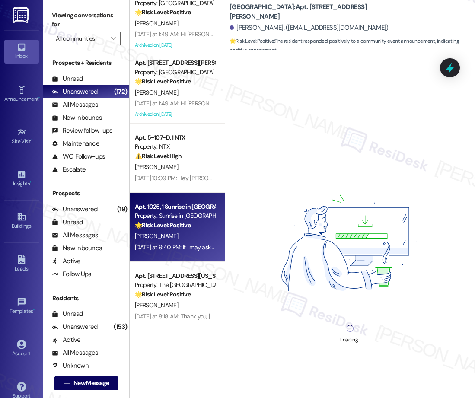
scroll to position [2505, 0]
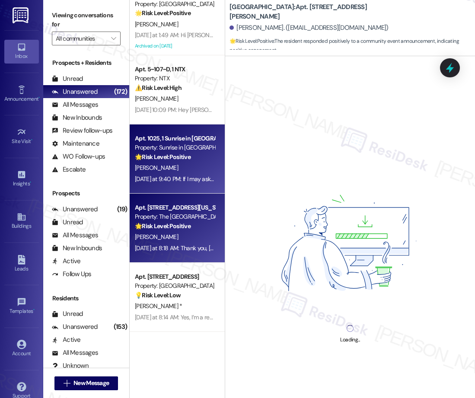
click at [188, 227] on strong "🌟 Risk Level: Positive" at bounding box center [163, 226] width 56 height 8
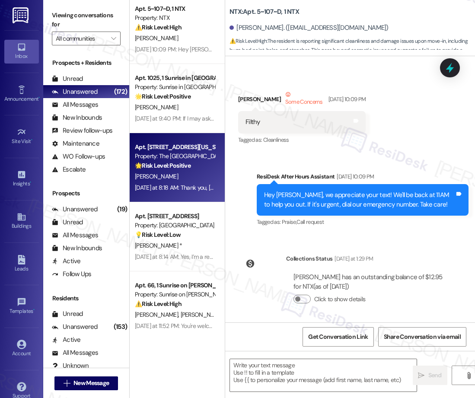
scroll to position [2593, 0]
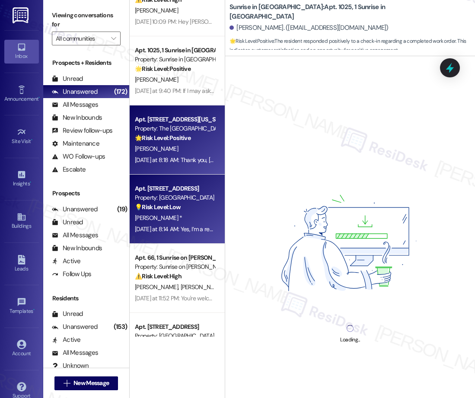
click at [190, 199] on div "Property: [GEOGRAPHIC_DATA]" at bounding box center [175, 197] width 80 height 9
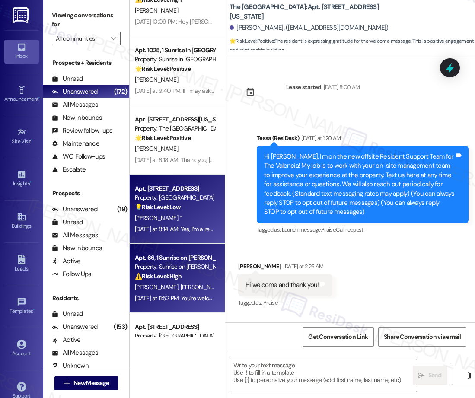
click at [198, 290] on div "[PERSON_NAME] [PERSON_NAME]" at bounding box center [175, 287] width 82 height 11
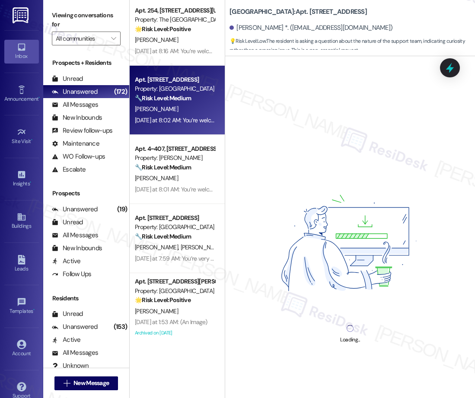
click at [196, 104] on div "[PERSON_NAME]" at bounding box center [175, 109] width 82 height 11
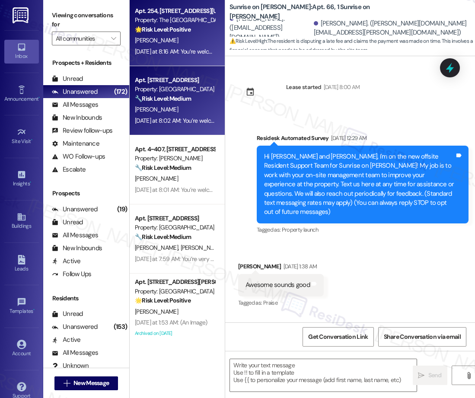
scroll to position [8876, 0]
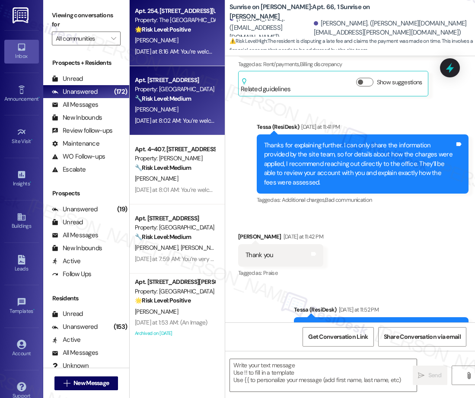
click at [189, 50] on div "[DATE] at 8:16 AM: You’re welcome, [PERSON_NAME]! [DATE] at 8:16 AM: You’re wel…" at bounding box center [201, 52] width 132 height 8
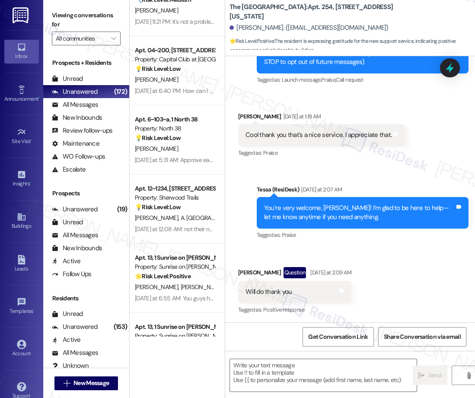
scroll to position [0, 0]
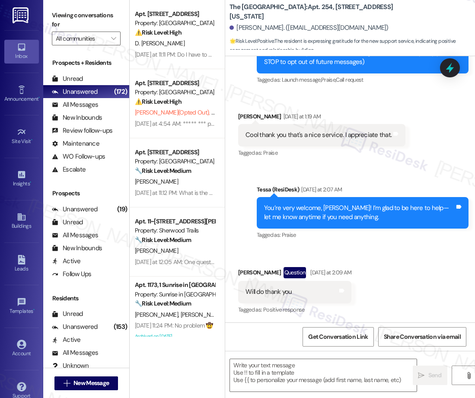
type textarea "Fetching suggested responses. Please feel free to read through the conversation…"
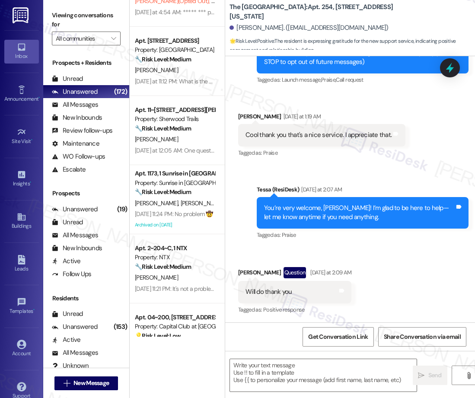
scroll to position [117, 0]
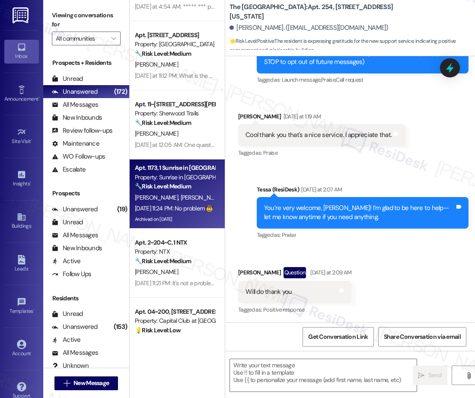
click at [159, 161] on div "Apt. 1173, 1 Sunrise in [GEOGRAPHIC_DATA] Property: Sunrise in [GEOGRAPHIC_DATA…" at bounding box center [177, 194] width 95 height 69
click at [159, 119] on div "🔧 Risk Level: Medium The resident is asking a clarifying question about the ren…" at bounding box center [175, 123] width 80 height 9
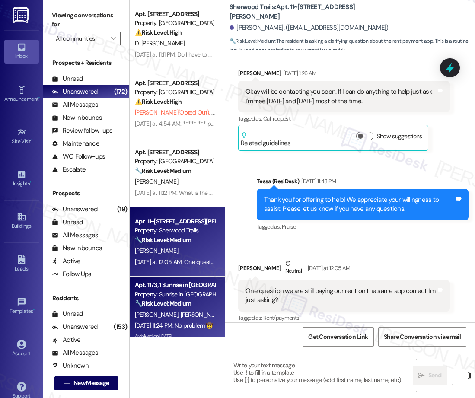
scroll to position [202, 0]
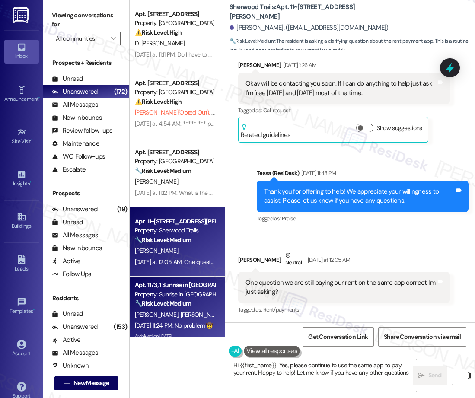
type textarea "Hi {{first_name}}! Yes, please continue to use the same app to pay your rent. H…"
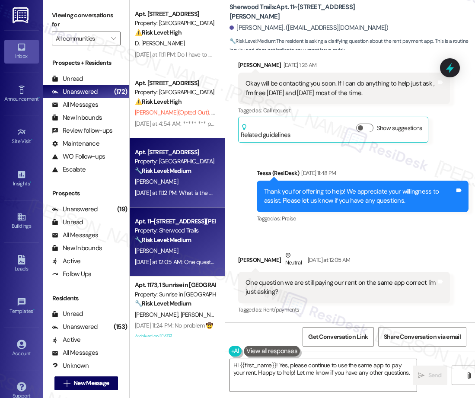
click at [174, 192] on div "[DATE] at 11:12 PM: What is the phone number I can call to get a hold of someon…" at bounding box center [250, 193] width 231 height 8
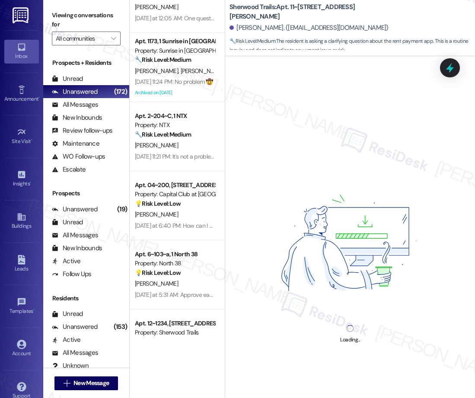
scroll to position [249, 0]
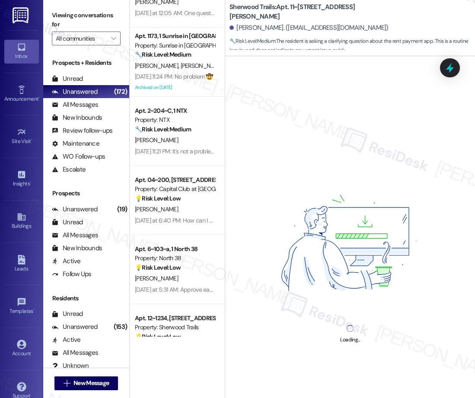
click at [169, 229] on div "Apt. [STREET_ADDRESS] Property: Pinehurst 🔧 Risk Level: Medium The resident is …" at bounding box center [177, 168] width 95 height 337
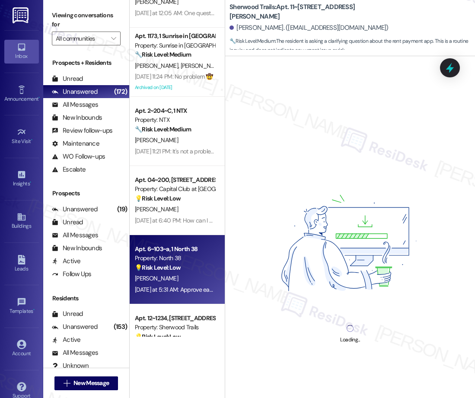
click at [167, 281] on div "[PERSON_NAME]" at bounding box center [175, 278] width 82 height 11
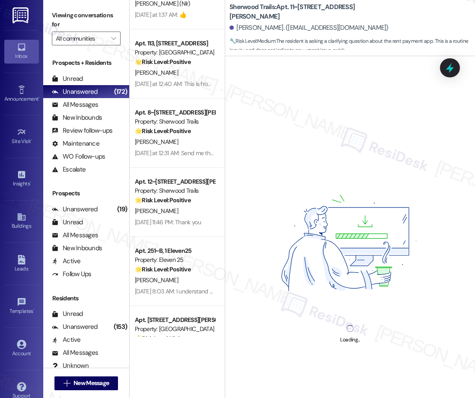
scroll to position [872, 0]
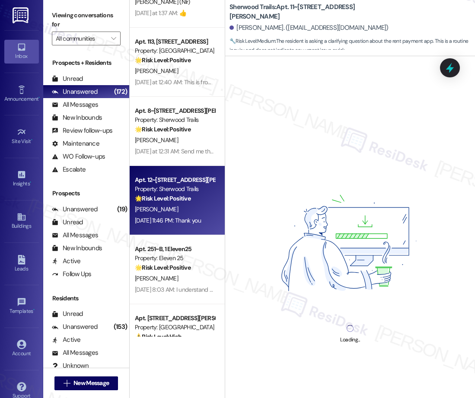
click at [165, 204] on div "[PERSON_NAME]" at bounding box center [175, 209] width 82 height 11
click at [162, 249] on div "Apt. 251~B, 1 Eleven25" at bounding box center [175, 249] width 80 height 9
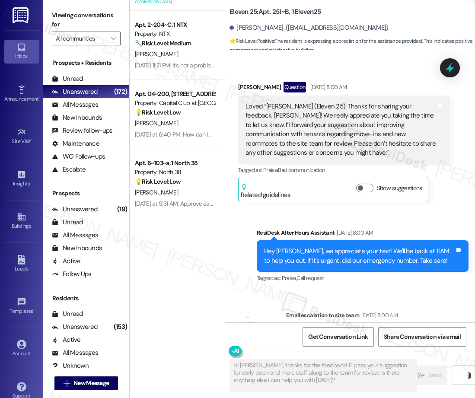
scroll to position [33, 0]
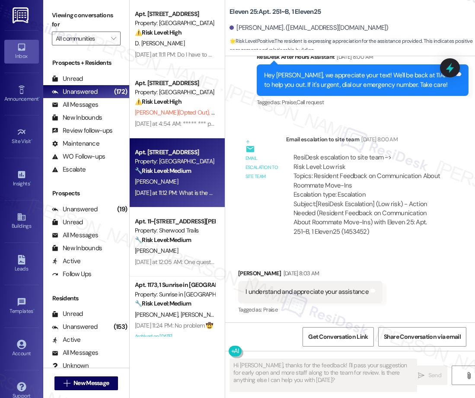
click at [168, 175] on div "🔧 Risk Level: Medium The resident is inquiring about a phone number to contact …" at bounding box center [175, 171] width 80 height 9
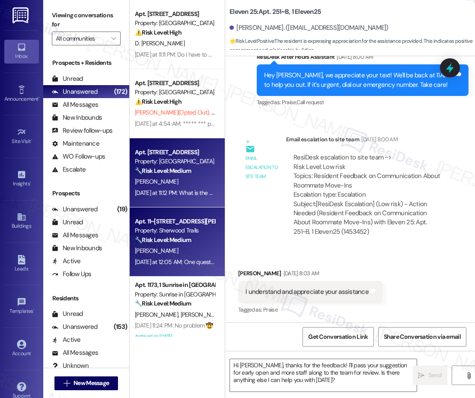
click at [162, 236] on strong "🔧 Risk Level: Medium" at bounding box center [163, 240] width 56 height 8
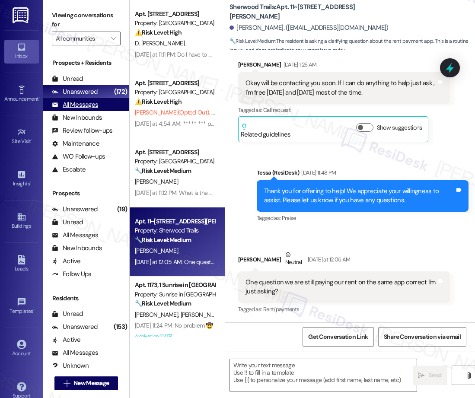
scroll to position [202, 0]
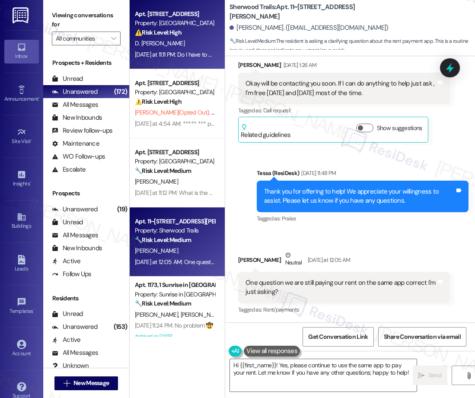
click at [177, 40] on span "D. [PERSON_NAME]" at bounding box center [160, 43] width 50 height 8
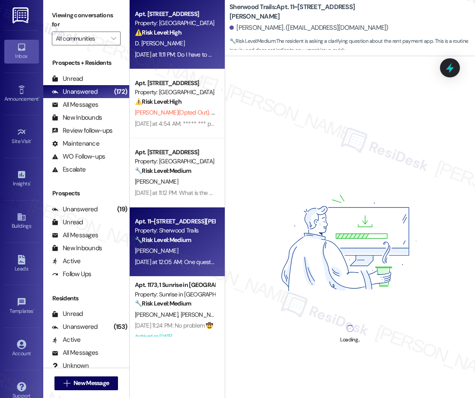
click at [187, 241] on strong "🔧 Risk Level: Medium" at bounding box center [163, 240] width 56 height 8
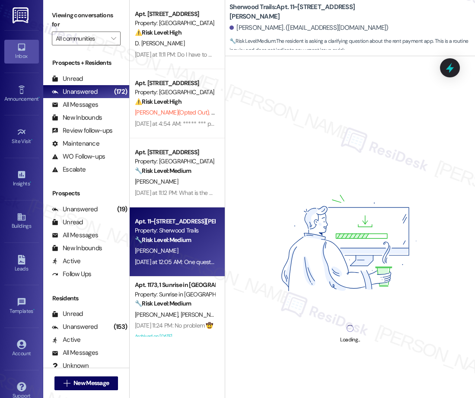
scroll to position [215, 0]
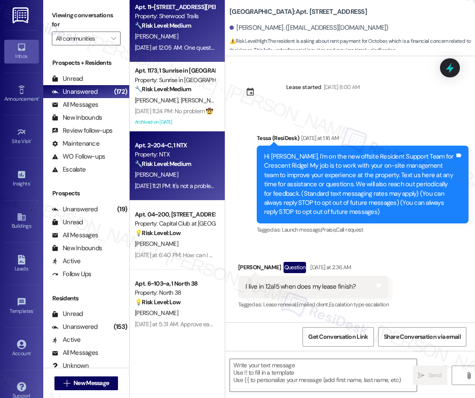
click at [174, 171] on div "[PERSON_NAME]" at bounding box center [175, 175] width 82 height 11
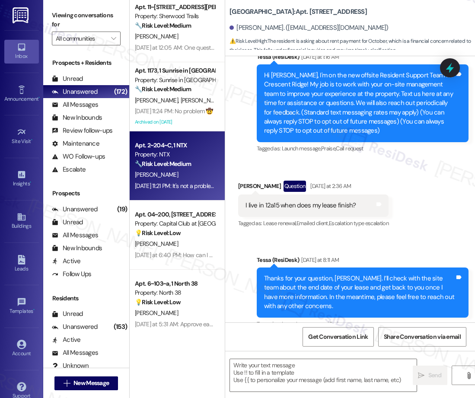
scroll to position [318, 0]
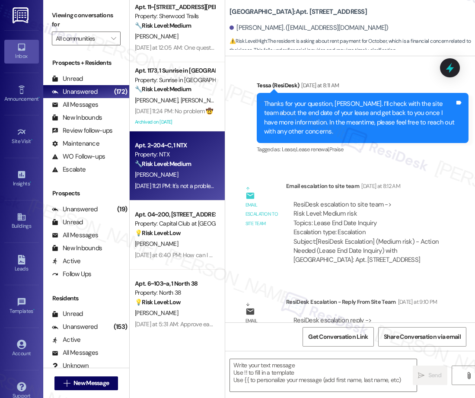
click at [181, 235] on strong "💡 Risk Level: Low" at bounding box center [158, 233] width 46 height 8
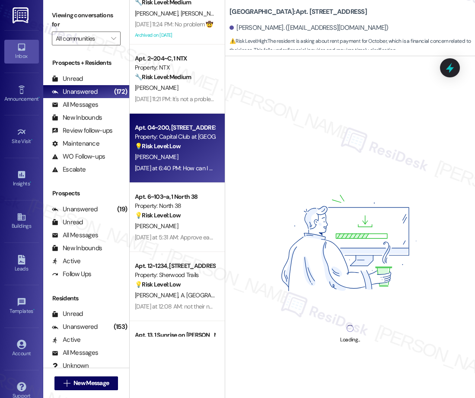
scroll to position [308, 0]
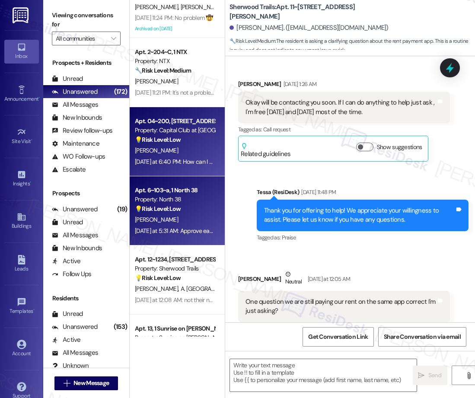
click at [176, 209] on strong "💡 Risk Level: Low" at bounding box center [158, 209] width 46 height 8
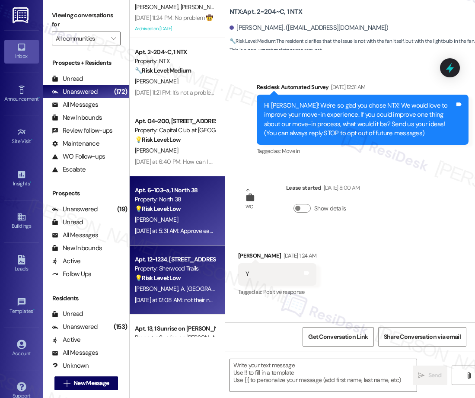
click at [174, 258] on div "Apt. 12~1234, [STREET_ADDRESS][PERSON_NAME]" at bounding box center [175, 259] width 80 height 9
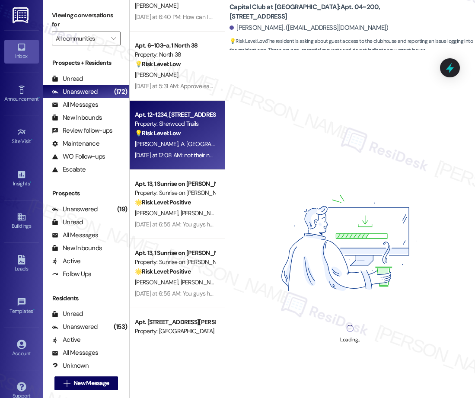
scroll to position [472, 0]
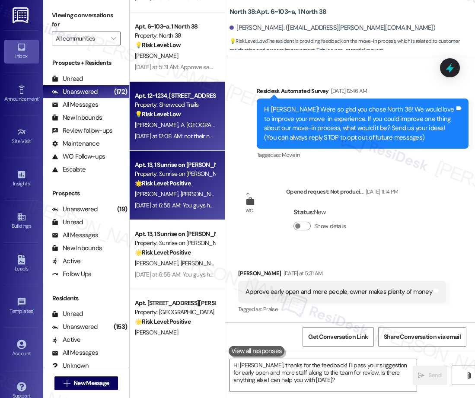
click at [189, 198] on div "[PERSON_NAME] [PERSON_NAME]" at bounding box center [175, 194] width 82 height 11
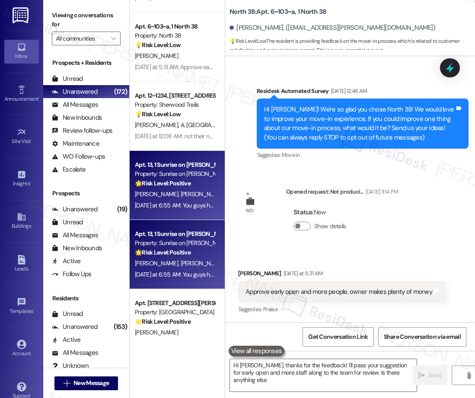
click at [190, 242] on div "Property: Sunrise on [PERSON_NAME]" at bounding box center [175, 243] width 80 height 9
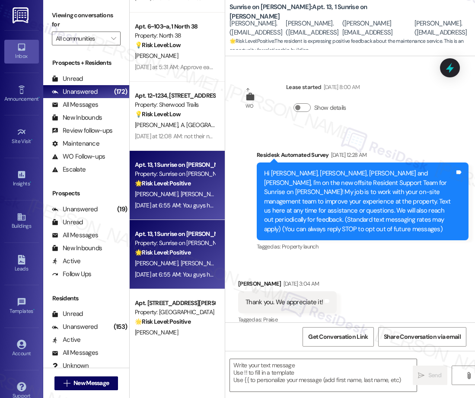
scroll to position [2499, 0]
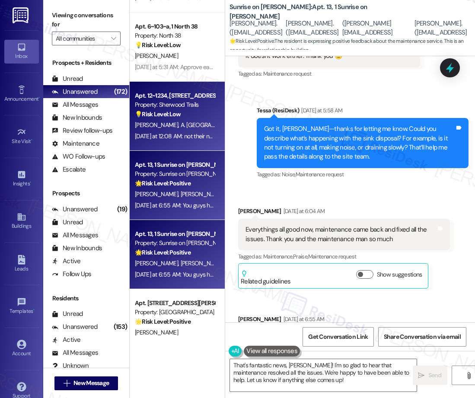
click at [184, 151] on div "Apt. 12~1234, [STREET_ADDRESS][PERSON_NAME] Property: Sherwood Trails 💡 Risk Le…" at bounding box center [177, 116] width 95 height 69
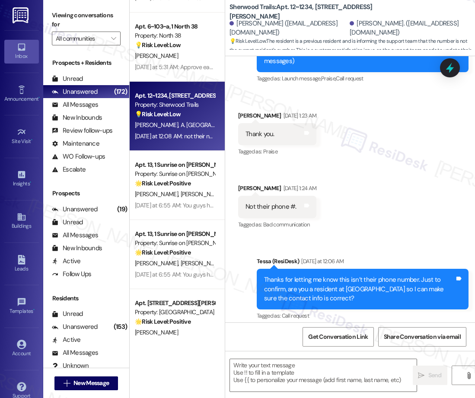
scroll to position [240, 0]
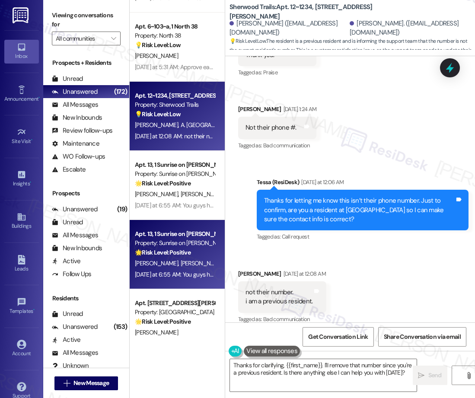
click at [183, 237] on div "Apt. 13, 1 Sunrise on [PERSON_NAME]" at bounding box center [175, 234] width 80 height 9
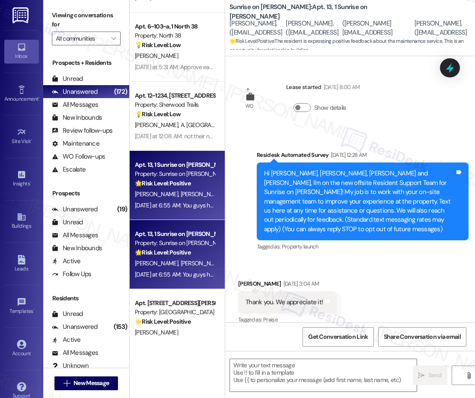
scroll to position [2499, 0]
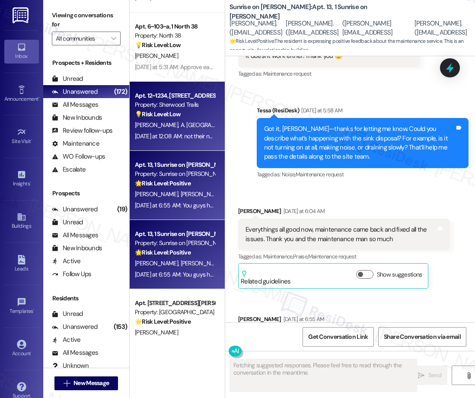
click at [180, 117] on strong "💡 Risk Level: Low" at bounding box center [158, 114] width 46 height 8
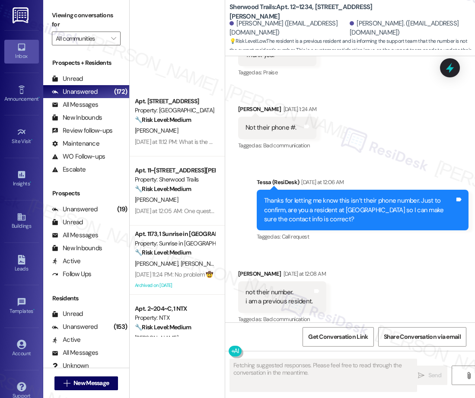
scroll to position [0, 0]
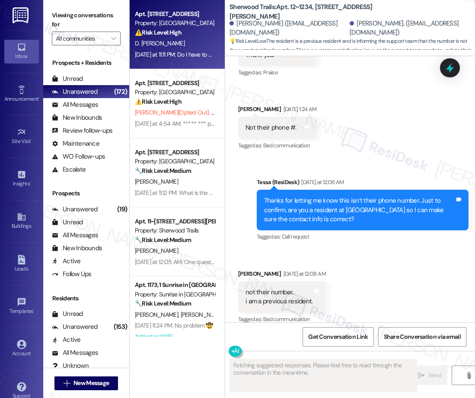
click at [179, 47] on div "D. [PERSON_NAME]" at bounding box center [175, 43] width 82 height 11
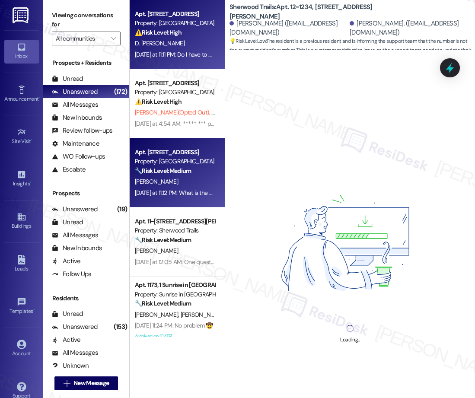
click at [181, 155] on div "Apt. [STREET_ADDRESS]" at bounding box center [175, 152] width 80 height 9
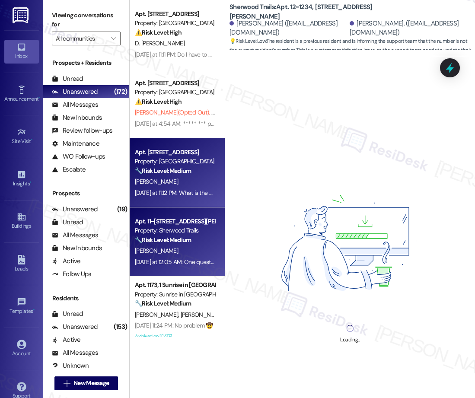
click at [189, 241] on strong "🔧 Risk Level: Medium" at bounding box center [163, 240] width 56 height 8
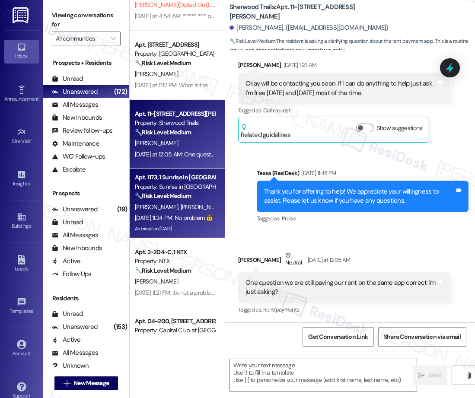
scroll to position [109, 0]
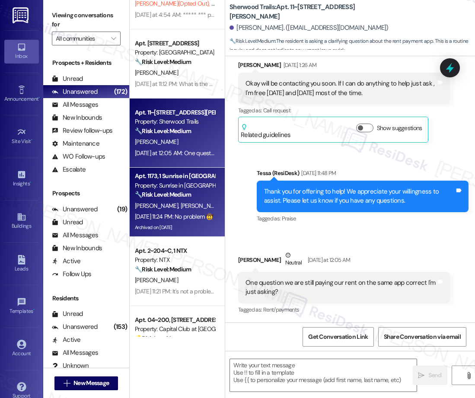
click at [184, 213] on div "[DATE] 11:24 PM: No problem 🤠 [DATE] 11:24 PM: No problem 🤠" at bounding box center [174, 217] width 78 height 8
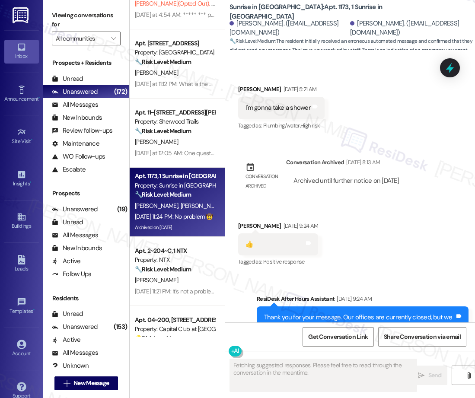
scroll to position [1721, 0]
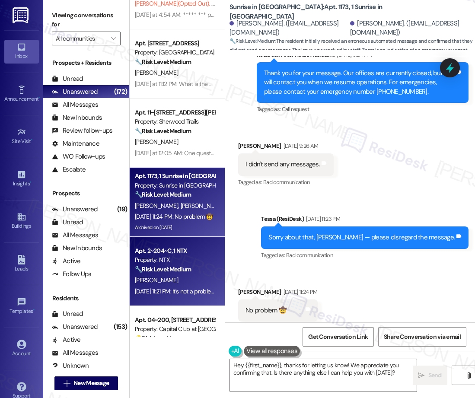
click at [184, 266] on strong "🔧 Risk Level: Medium" at bounding box center [163, 270] width 56 height 8
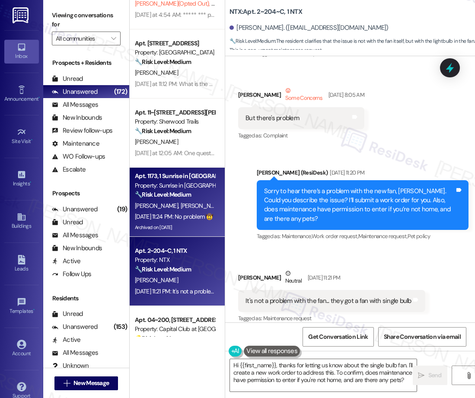
scroll to position [0, 0]
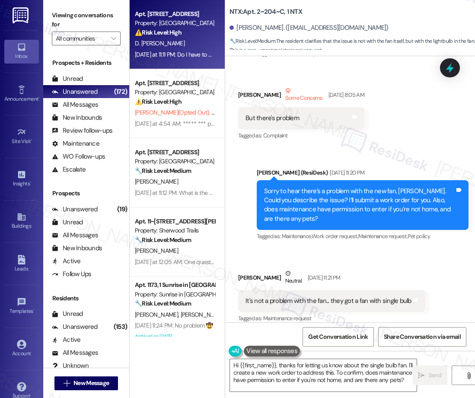
click at [167, 41] on span "D. [PERSON_NAME]" at bounding box center [160, 43] width 50 height 8
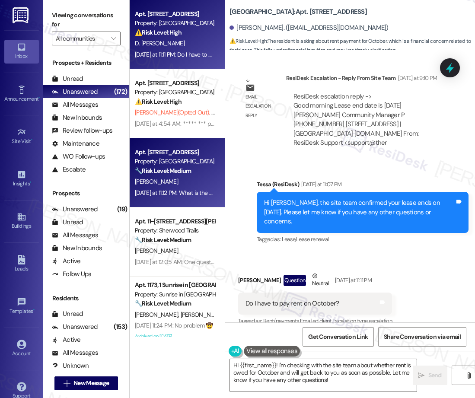
scroll to position [482, 0]
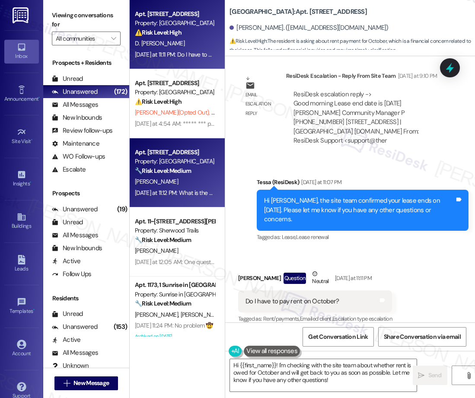
click at [167, 163] on div "Property: [GEOGRAPHIC_DATA]" at bounding box center [175, 161] width 80 height 9
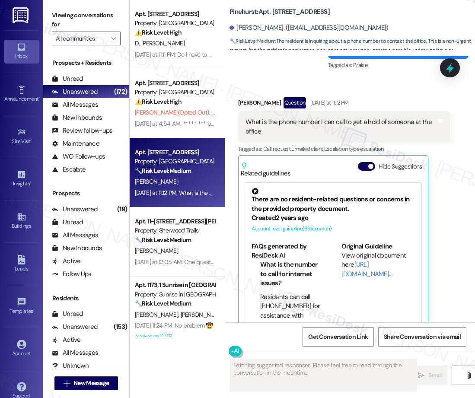
scroll to position [2838, 0]
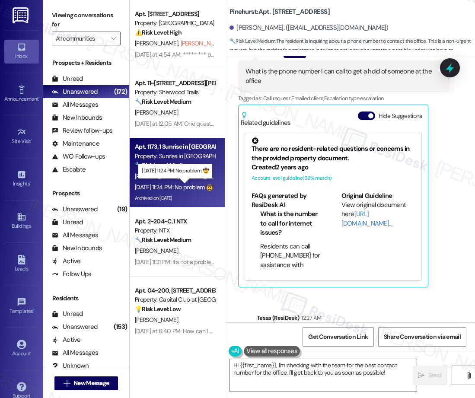
click at [187, 184] on div "[DATE] 11:24 PM: No problem 🤠 [DATE] 11:24 PM: No problem 🤠" at bounding box center [174, 187] width 78 height 8
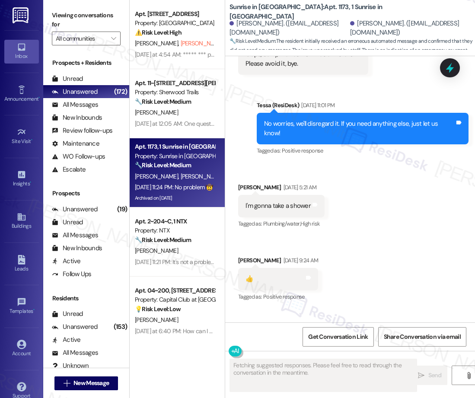
scroll to position [1658, 0]
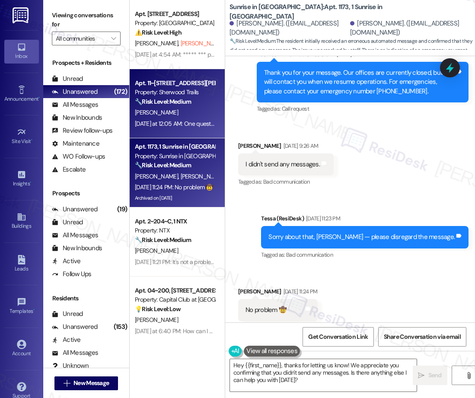
click at [190, 107] on div "[PERSON_NAME]" at bounding box center [175, 112] width 82 height 11
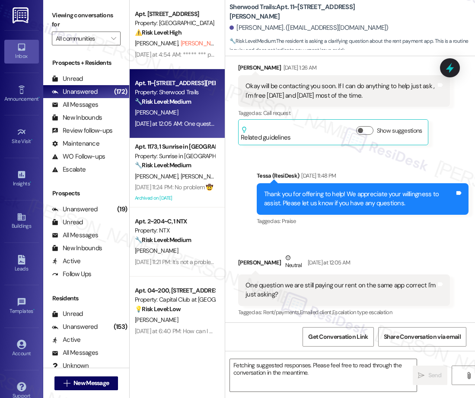
scroll to position [202, 0]
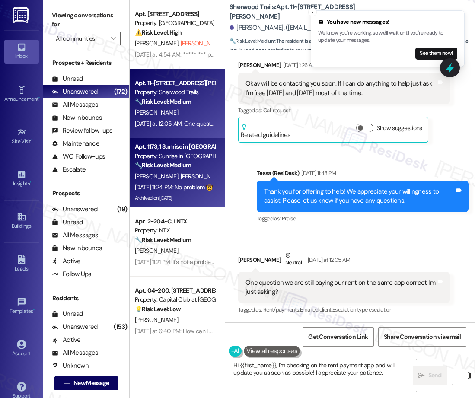
click at [166, 189] on div "[DATE] 11:24 PM: No problem 🤠 [DATE] 11:24 PM: No problem 🤠" at bounding box center [174, 187] width 78 height 8
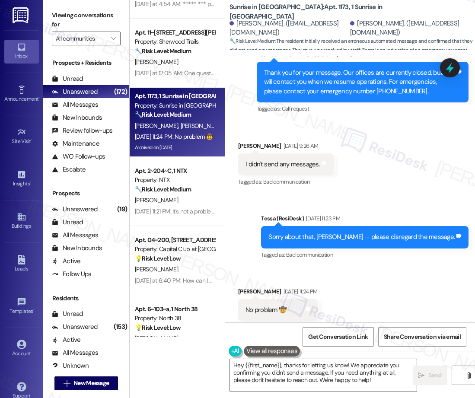
scroll to position [40, 0]
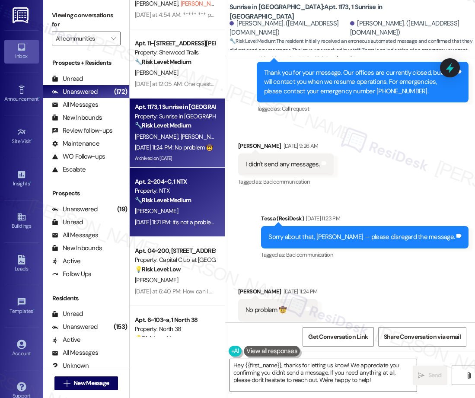
click at [159, 218] on div "[DATE] 11:21 PM: It's not a problem with the fan... they got a fan with single …" at bounding box center [231, 222] width 192 height 8
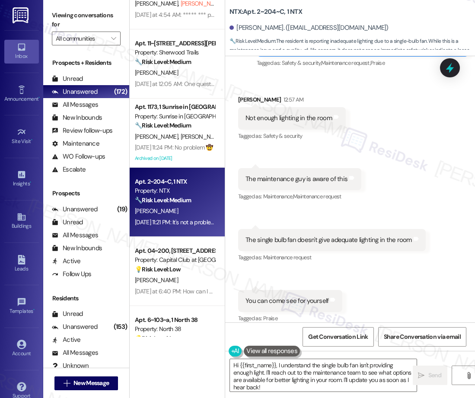
scroll to position [0, 0]
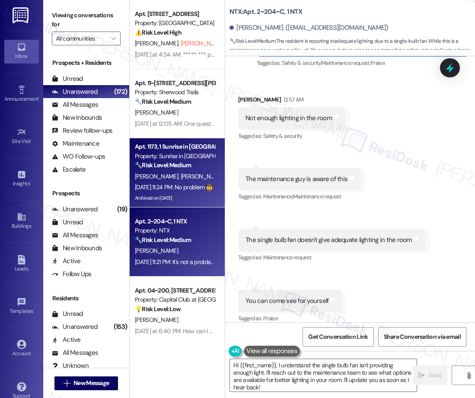
click at [163, 192] on div "[DATE] 11:24 PM: No problem 🤠 [DATE] 11:24 PM: No problem 🤠" at bounding box center [175, 187] width 82 height 11
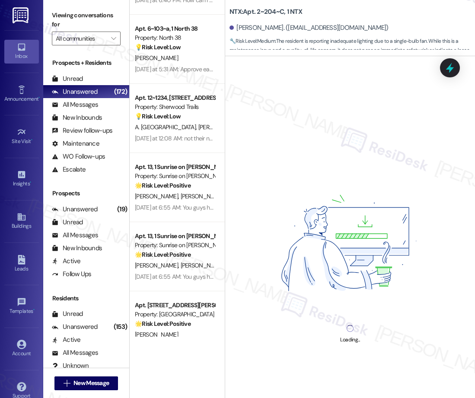
scroll to position [354, 0]
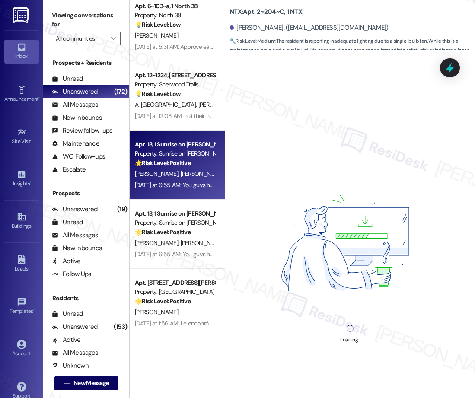
click at [181, 171] on div "[PERSON_NAME] [PERSON_NAME]" at bounding box center [175, 174] width 82 height 11
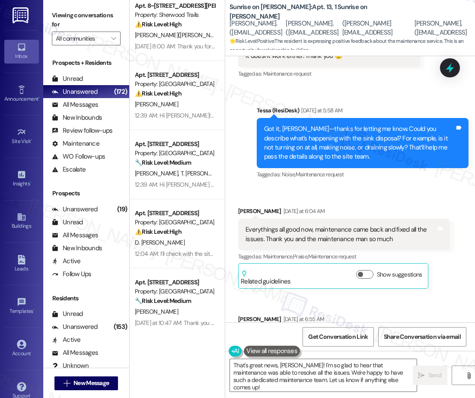
scroll to position [1607, 0]
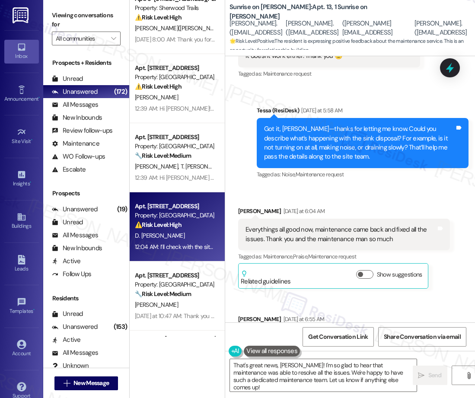
click at [166, 226] on div "Apt. 4203, [STREET_ADDRESS] Property: Palomar ⚠️ Risk Level: High The resident …" at bounding box center [177, 168] width 95 height 337
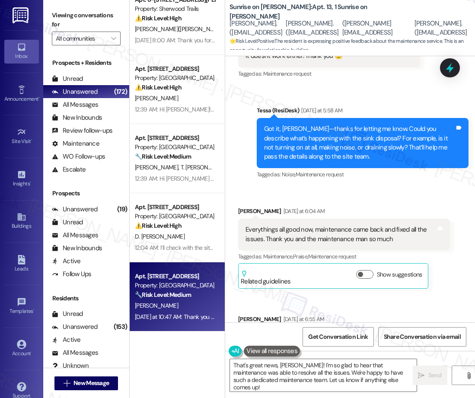
click at [181, 277] on div "Apt. [STREET_ADDRESS]" at bounding box center [175, 276] width 80 height 9
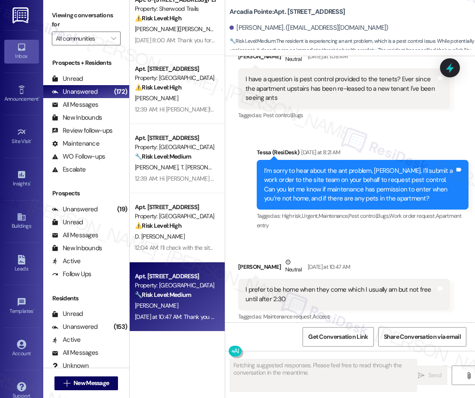
scroll to position [222, 0]
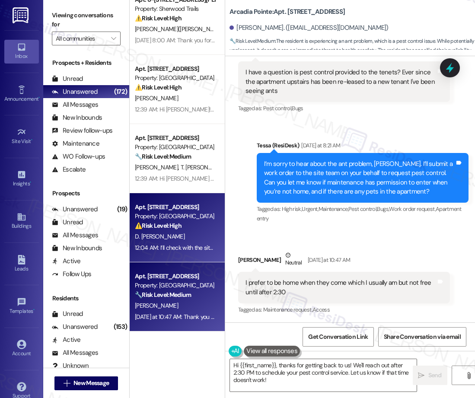
click at [195, 238] on div "D. [PERSON_NAME]" at bounding box center [175, 236] width 82 height 11
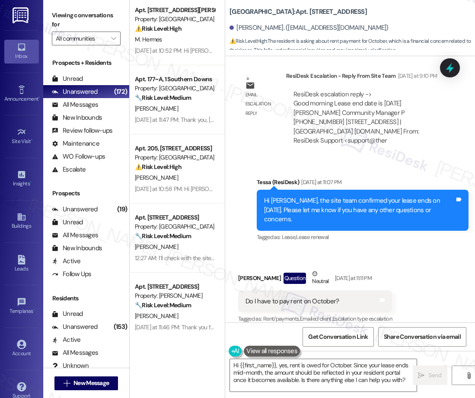
scroll to position [1025, 0]
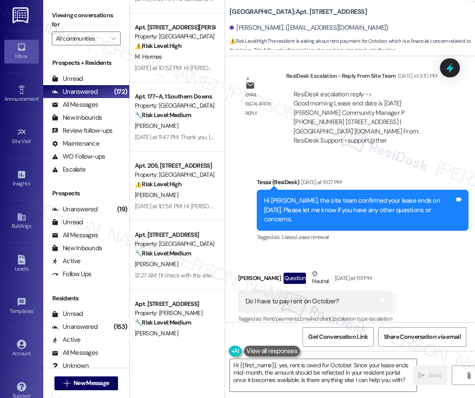
click at [192, 71] on div "Apt. 8~812, [STREET_ADDRESS][PERSON_NAME] Property: Sherwood Trails 🌟 Risk Leve…" at bounding box center [177, 168] width 95 height 337
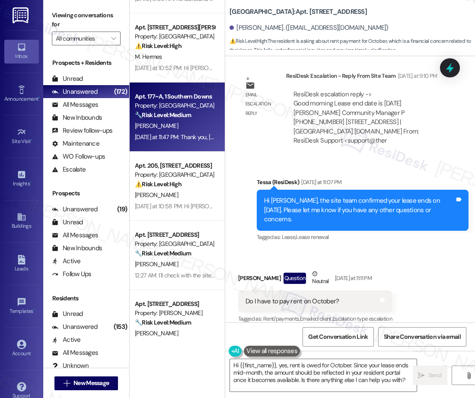
click at [195, 113] on div "🔧 Risk Level: Medium The resident reported a broken dryer. This is a non-urgent…" at bounding box center [175, 115] width 80 height 9
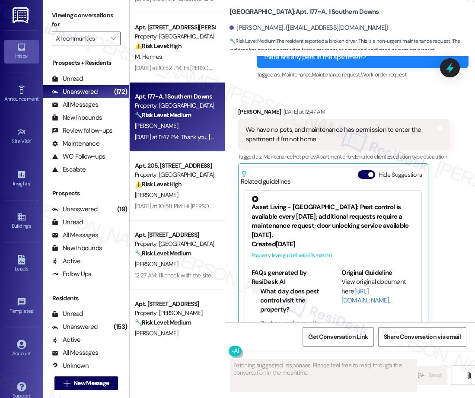
scroll to position [3442, 0]
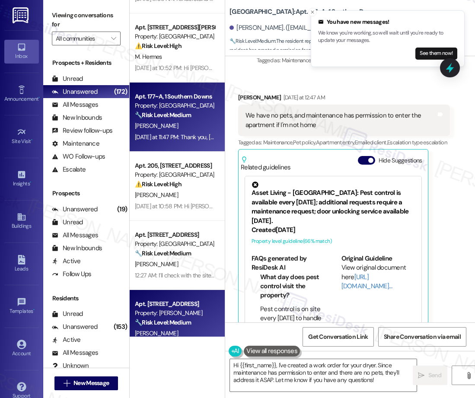
click at [162, 308] on div "Apt. [STREET_ADDRESS]" at bounding box center [175, 304] width 80 height 9
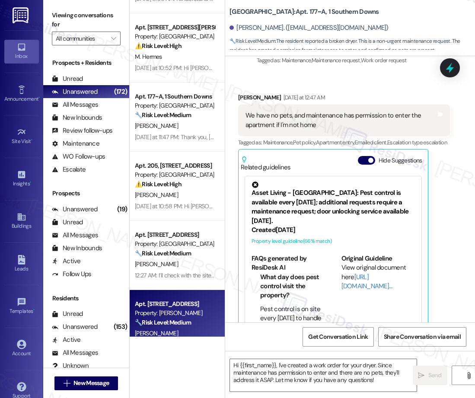
scroll to position [1020, 0]
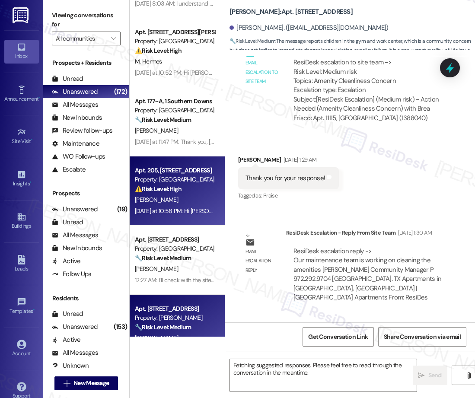
click at [185, 206] on div "[DATE] at 10:58 PM: Hi [PERSON_NAME], I’m sorry — I can only share updates once…" at bounding box center [175, 211] width 82 height 11
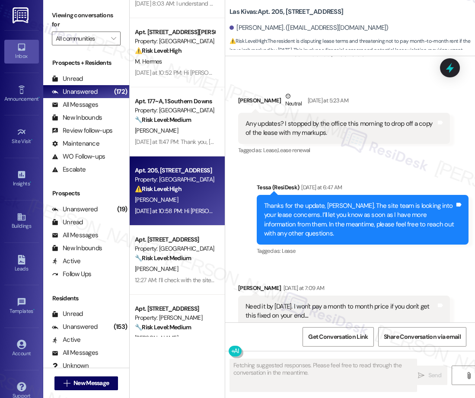
scroll to position [1138, 0]
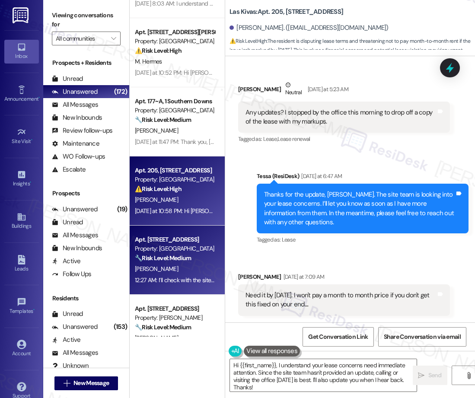
click at [206, 271] on div "[PERSON_NAME]" at bounding box center [175, 269] width 82 height 11
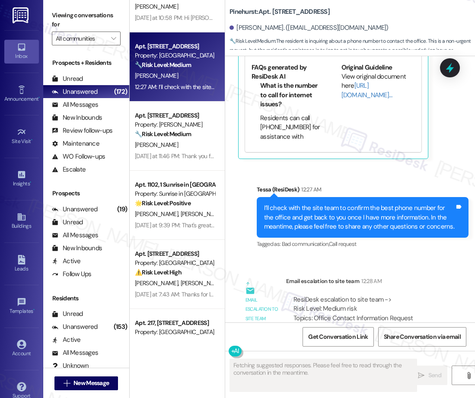
scroll to position [2948, 0]
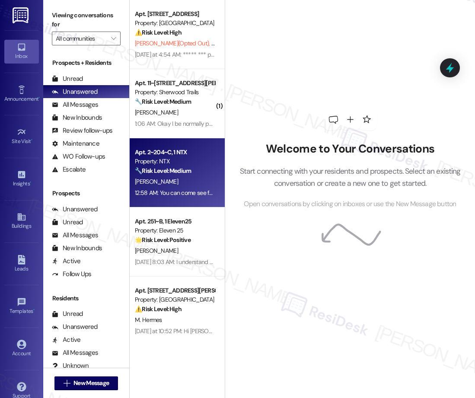
click at [182, 172] on strong "🔧 Risk Level: Medium" at bounding box center [163, 171] width 56 height 8
click at [20, 352] on div "Account" at bounding box center [21, 353] width 43 height 9
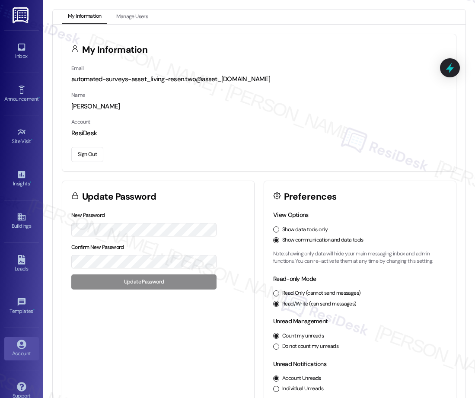
click at [89, 155] on button "Sign Out" at bounding box center [87, 154] width 32 height 15
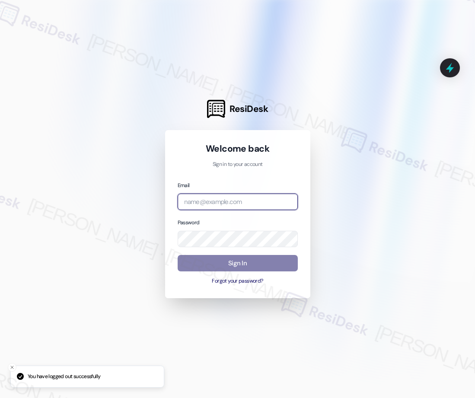
type input "automated-surveys-nolan-maria.esguerra@nolan.com"
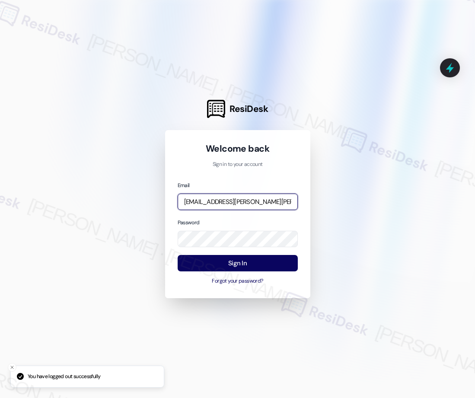
click at [247, 199] on input "automated-surveys-nolan-maria.esguerra@nolan.com" at bounding box center [238, 202] width 120 height 17
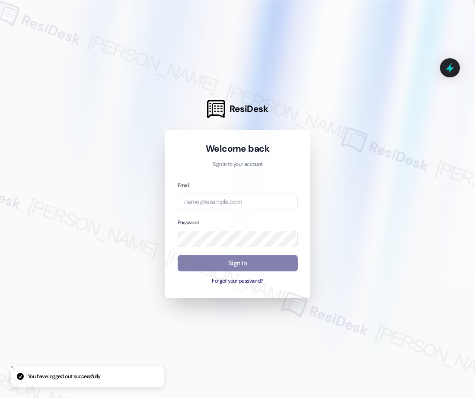
drag, startPoint x: 377, startPoint y: 195, endPoint x: 317, endPoint y: 199, distance: 60.2
click at [376, 195] on div at bounding box center [237, 199] width 475 height 398
click at [215, 202] on input "email" at bounding box center [238, 202] width 120 height 17
type input "automated-surveys-nolan-maria.esguerra@nolan.com"
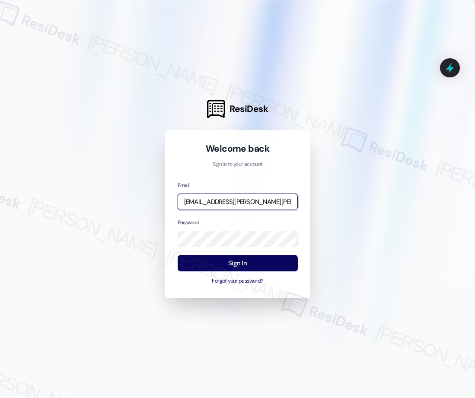
click at [0, 398] on com-1password-button at bounding box center [0, 398] width 0 height 0
click at [349, 150] on div at bounding box center [237, 199] width 475 height 398
click at [230, 201] on input "automated-surveys-nolan-maria.esguerra@nolan.com" at bounding box center [238, 202] width 120 height 17
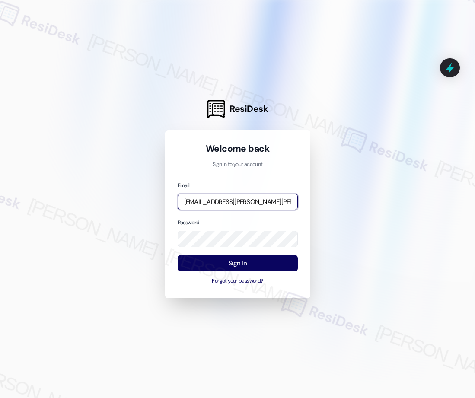
click at [230, 201] on input "automated-surveys-nolan-maria.esguerra@nolan.com" at bounding box center [238, 202] width 120 height 17
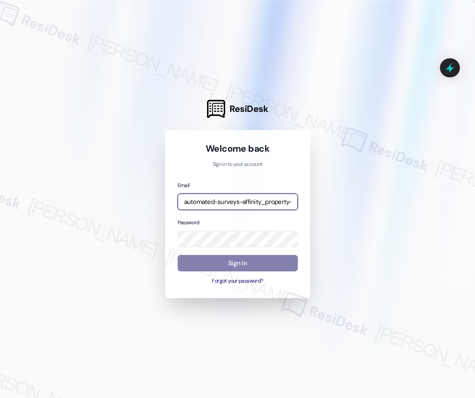
type input "automated-surveys-affinity_property-resen.two@affinity_property.com"
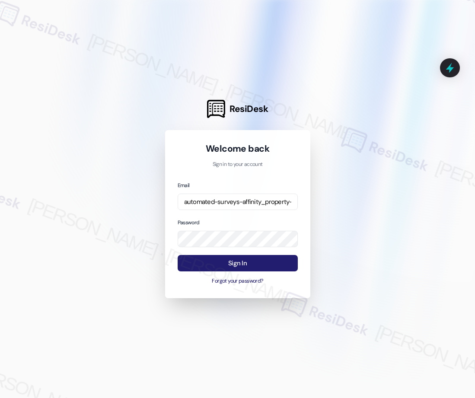
click at [240, 265] on button "Sign In" at bounding box center [238, 263] width 120 height 17
